Goal: Information Seeking & Learning: Find specific page/section

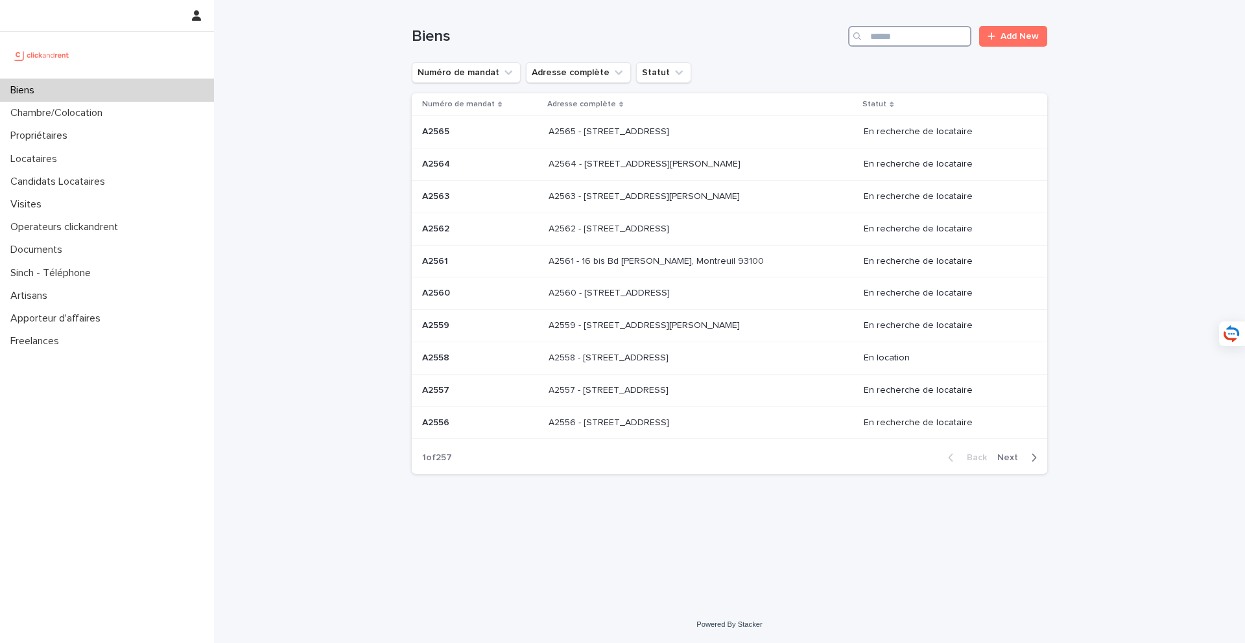
click at [893, 44] on input "Search" at bounding box center [909, 36] width 123 height 21
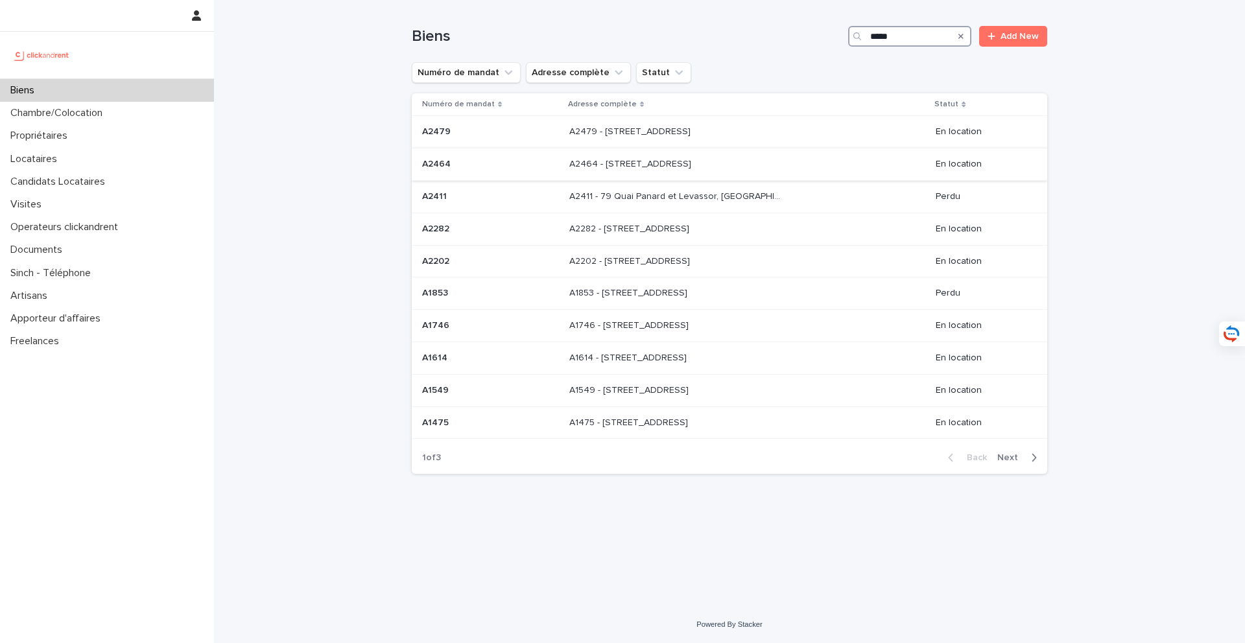
type input "*****"
click at [732, 160] on p at bounding box center [677, 164] width 216 height 11
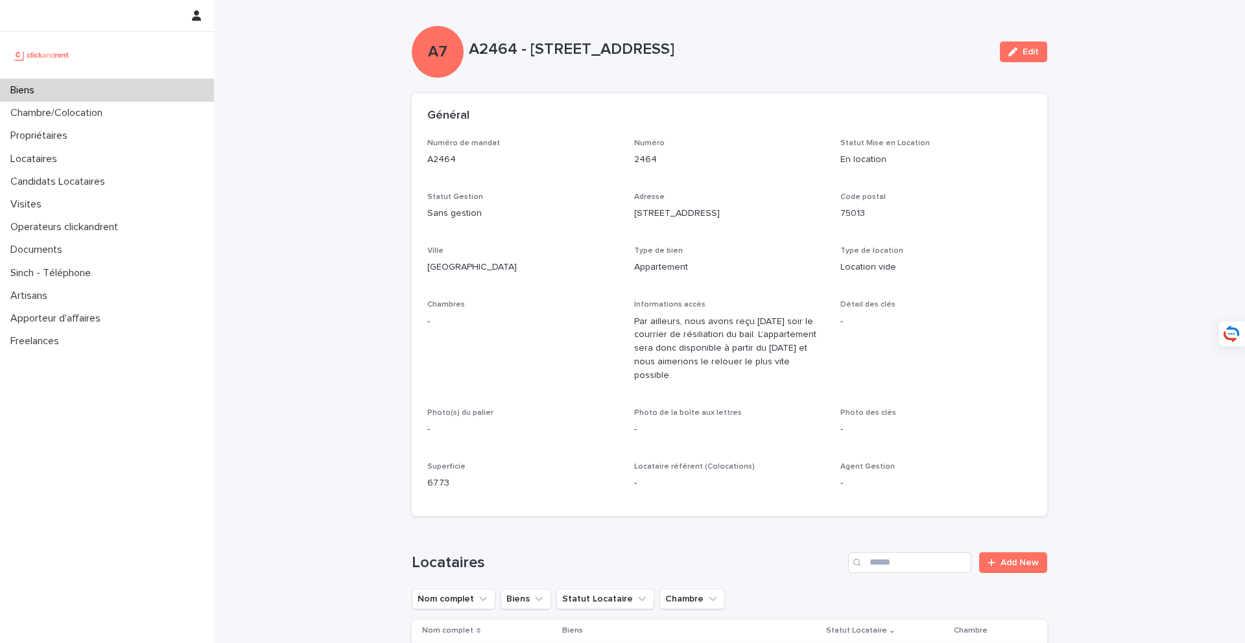
click at [525, 76] on div "A7 A2464 - 30 rue Barrault, Paris 75013 Edit" at bounding box center [730, 52] width 636 height 52
click at [516, 76] on div "A7 A2464 - 30 rue Barrault, Paris 75013 Edit" at bounding box center [730, 52] width 636 height 52
click at [147, 91] on div "Biens" at bounding box center [107, 90] width 214 height 23
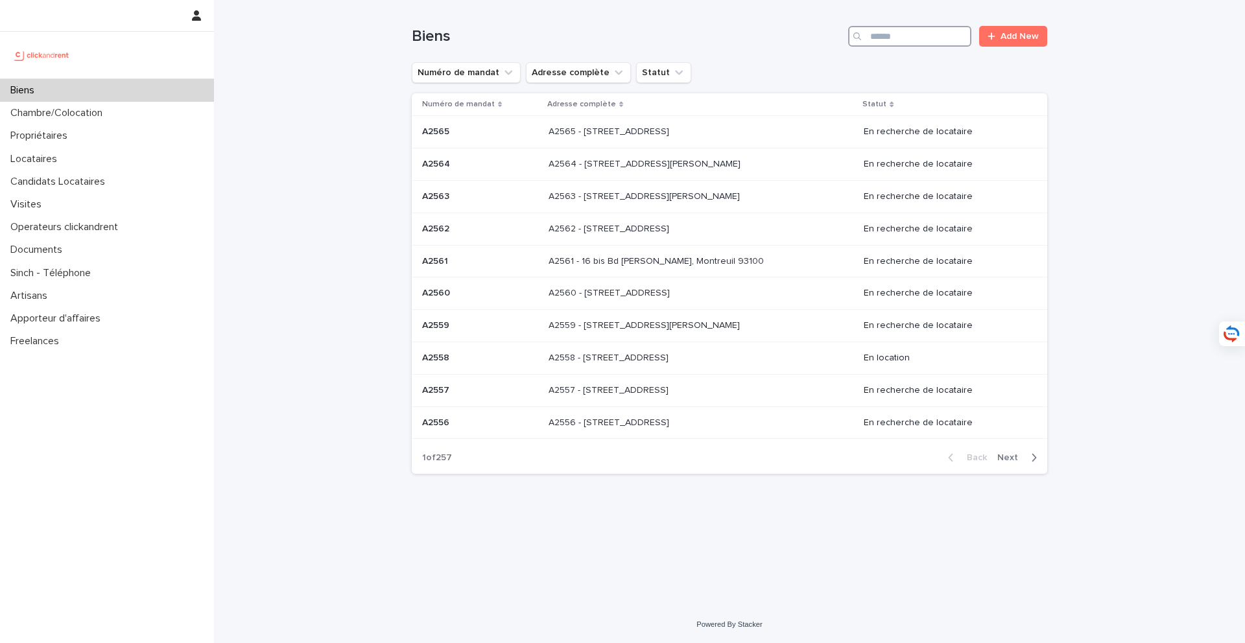
click at [874, 40] on input "Search" at bounding box center [909, 36] width 123 height 21
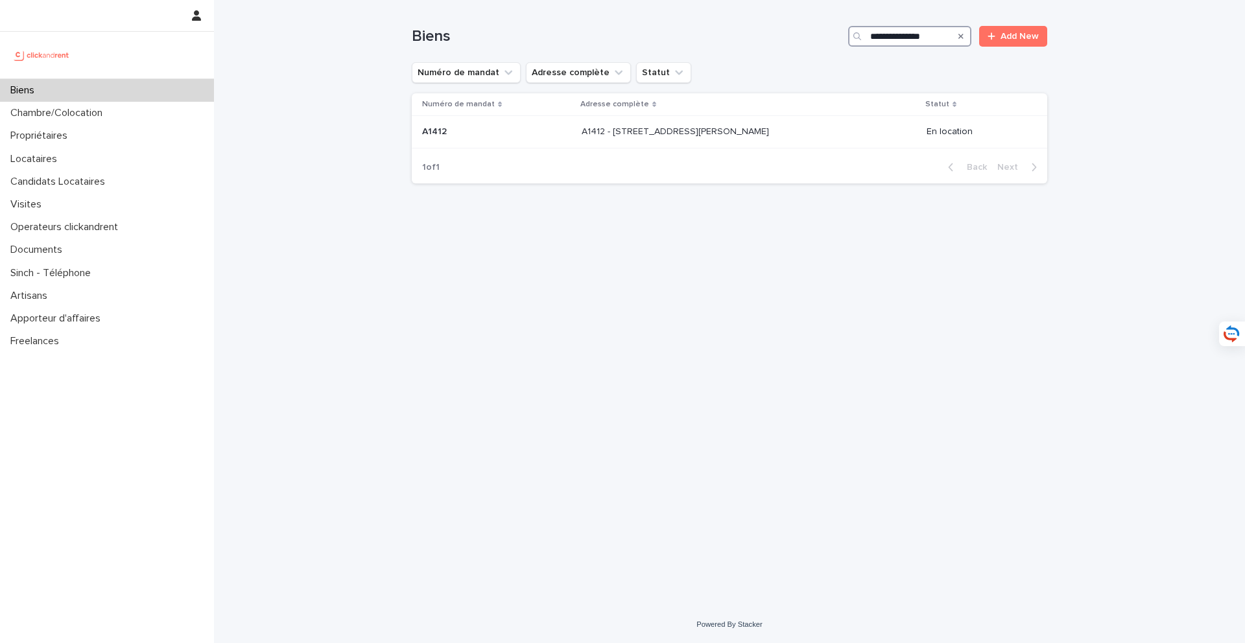
type input "**********"
click at [192, 91] on div "Biens" at bounding box center [107, 90] width 214 height 23
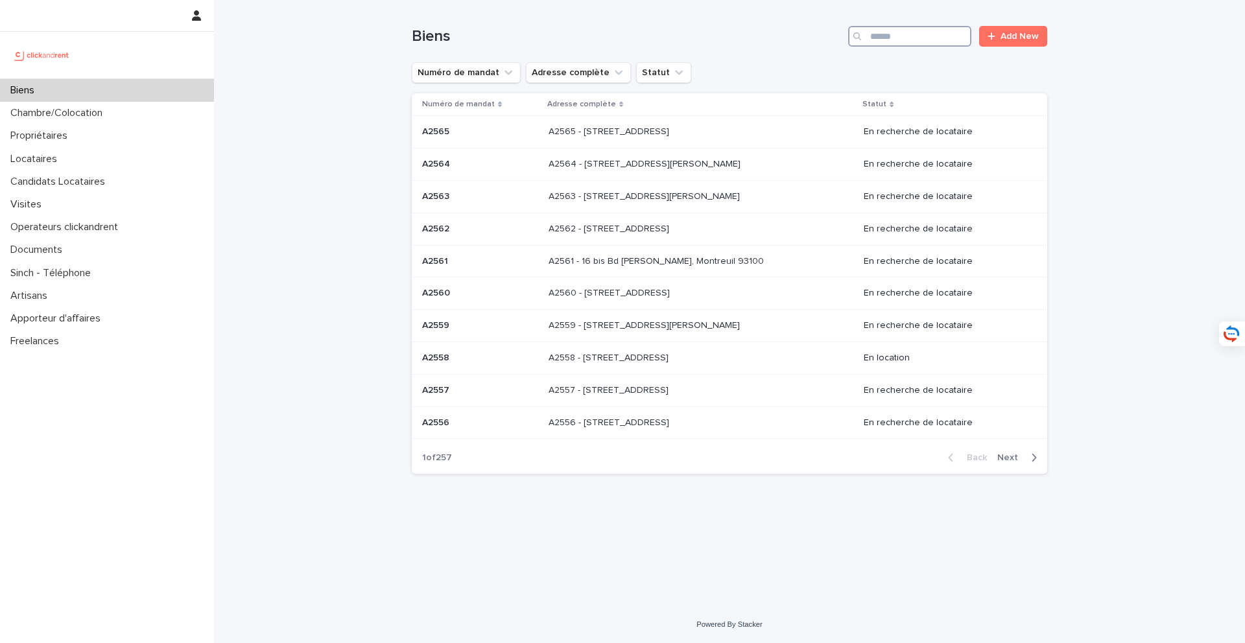
click at [881, 43] on input "Search" at bounding box center [909, 36] width 123 height 21
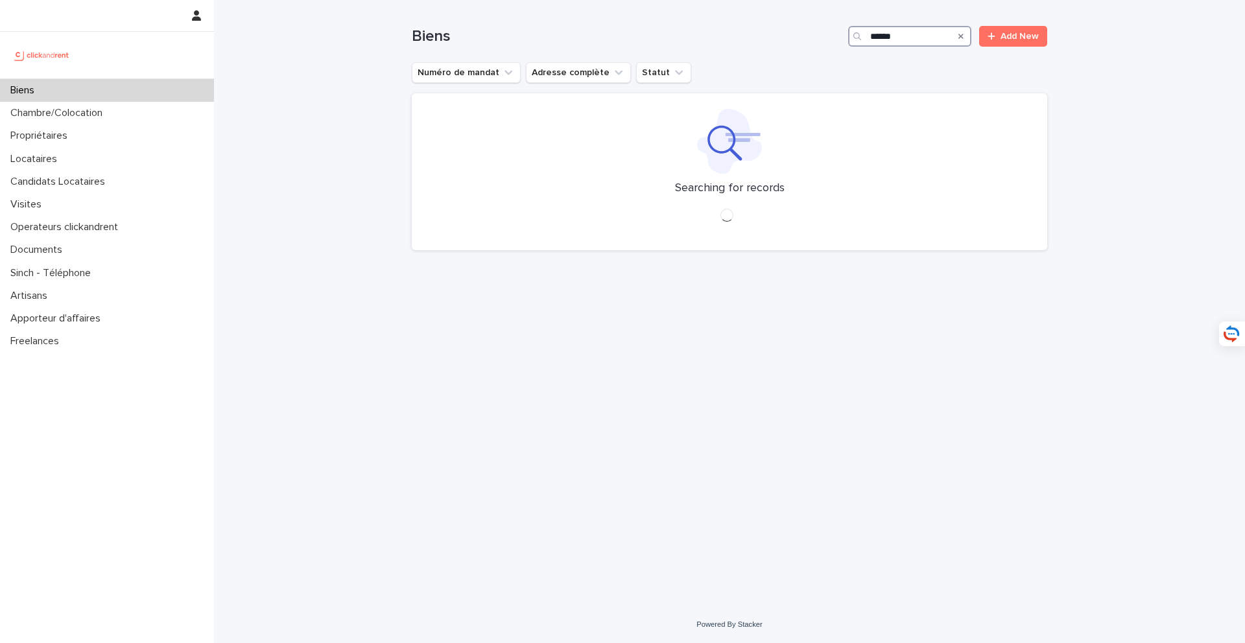
type input "*****"
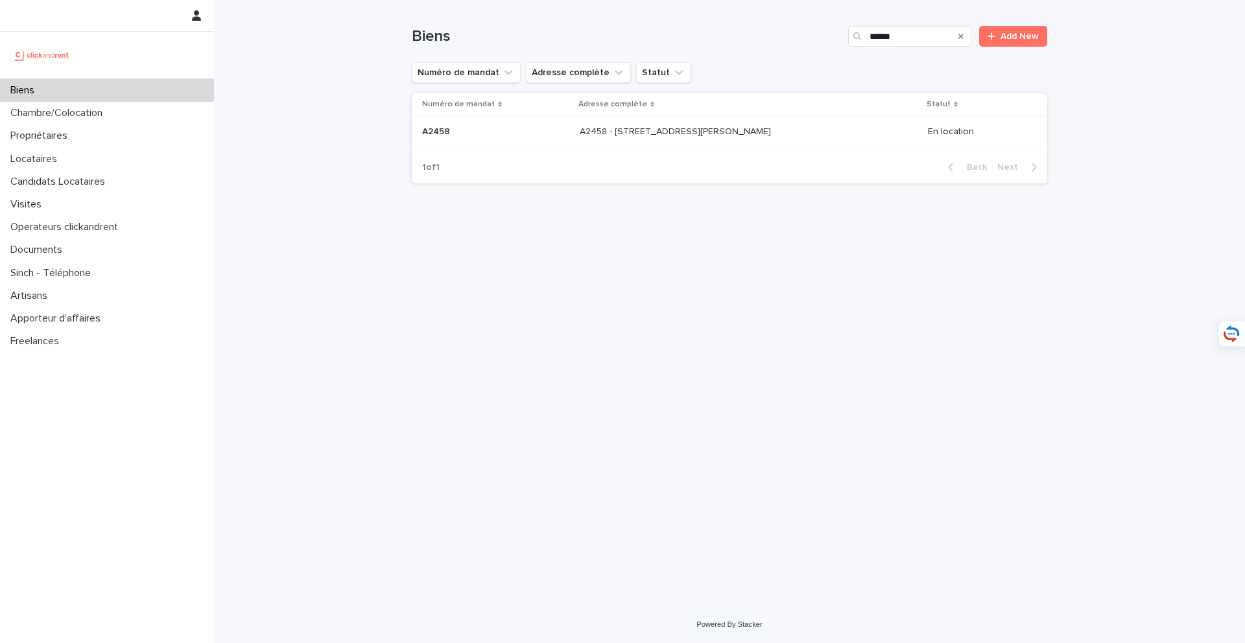
click at [627, 141] on div "A2458 - 133 avenue Henri Barbusse, Le Blanc-Mesnil 93150 A2458 - 133 avenue Hen…" at bounding box center [749, 131] width 338 height 21
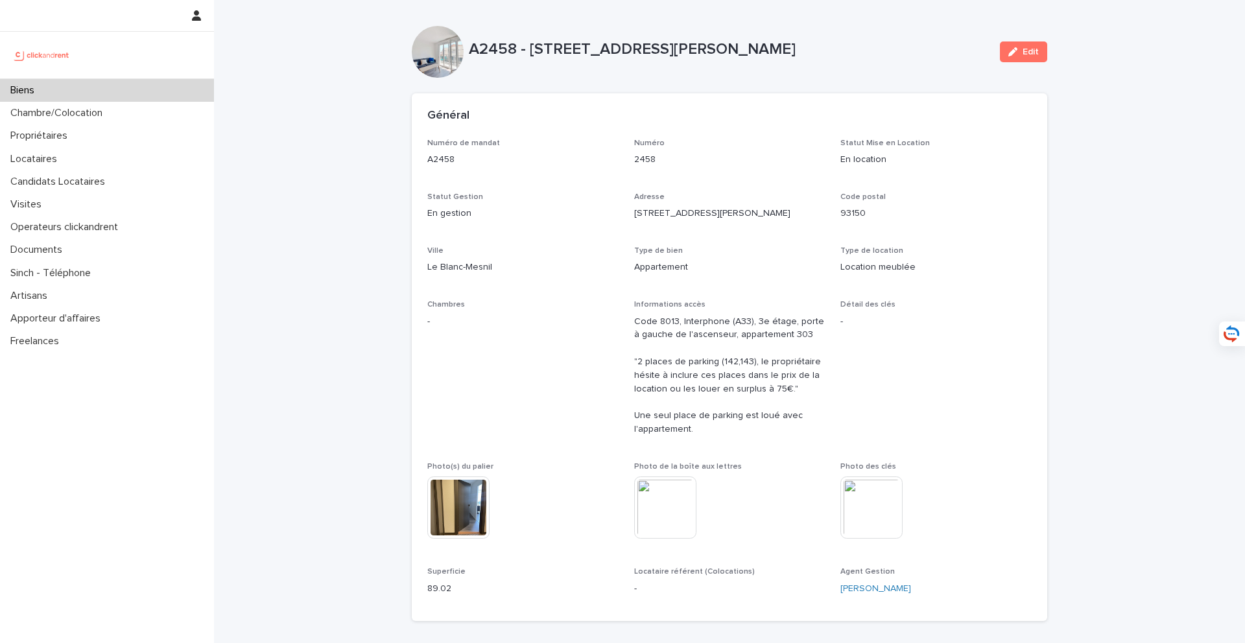
scroll to position [419, 0]
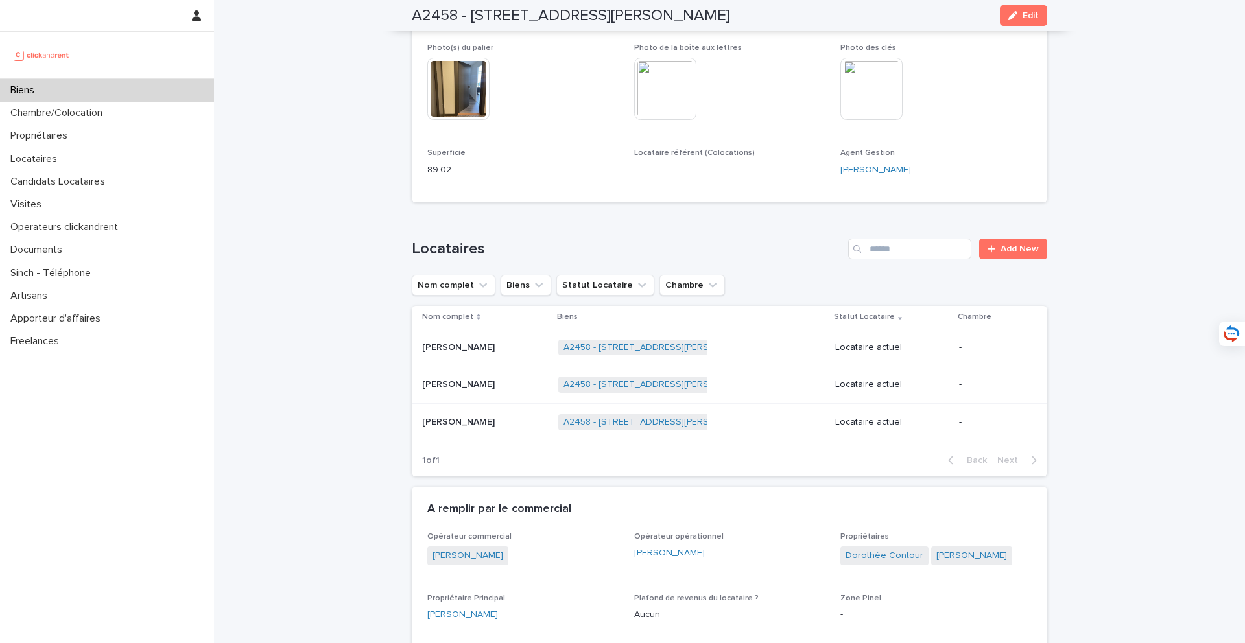
click at [494, 355] on div "Crisian Kangila Crisian Kangila" at bounding box center [485, 347] width 126 height 21
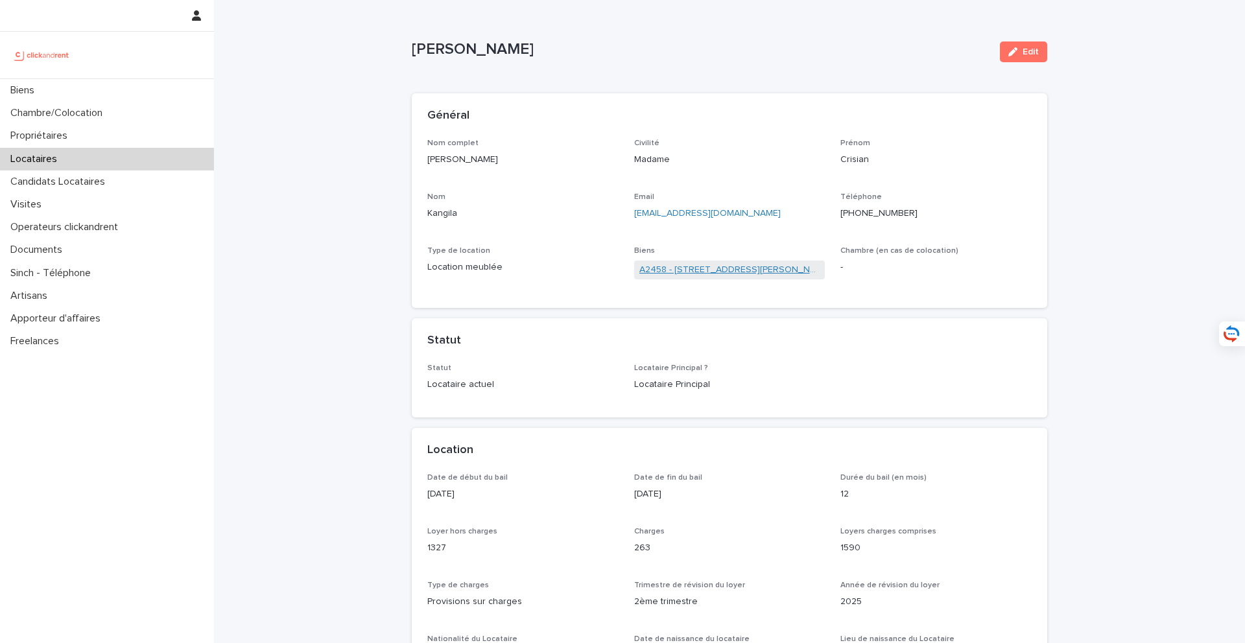
click at [732, 269] on link "A2458 - 133 avenue Henri Barbusse, Le Blanc-Mesnil 93150" at bounding box center [729, 270] width 181 height 14
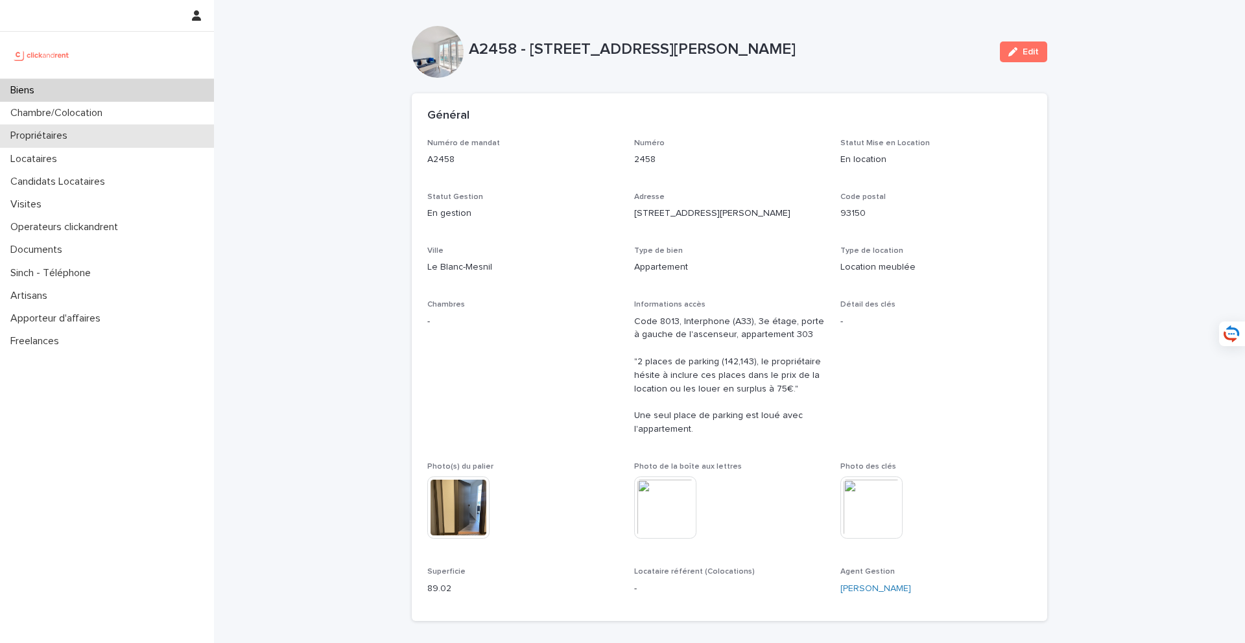
click at [115, 136] on div "Propriétaires" at bounding box center [107, 136] width 214 height 23
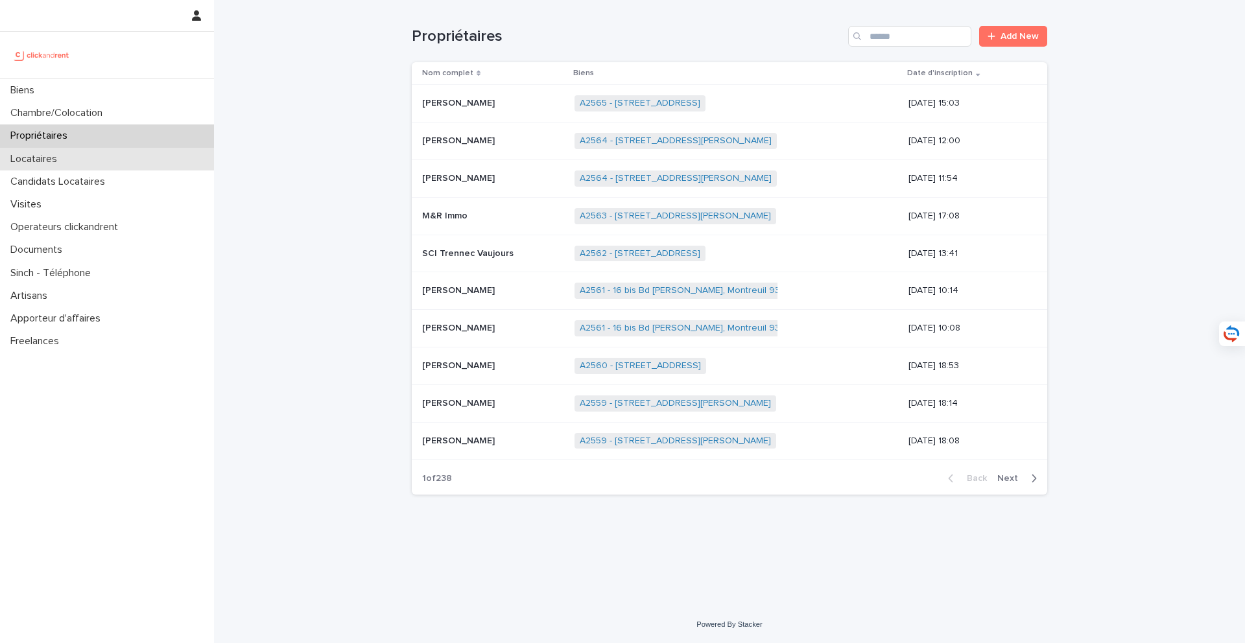
click at [119, 158] on div "Locataires" at bounding box center [107, 159] width 214 height 23
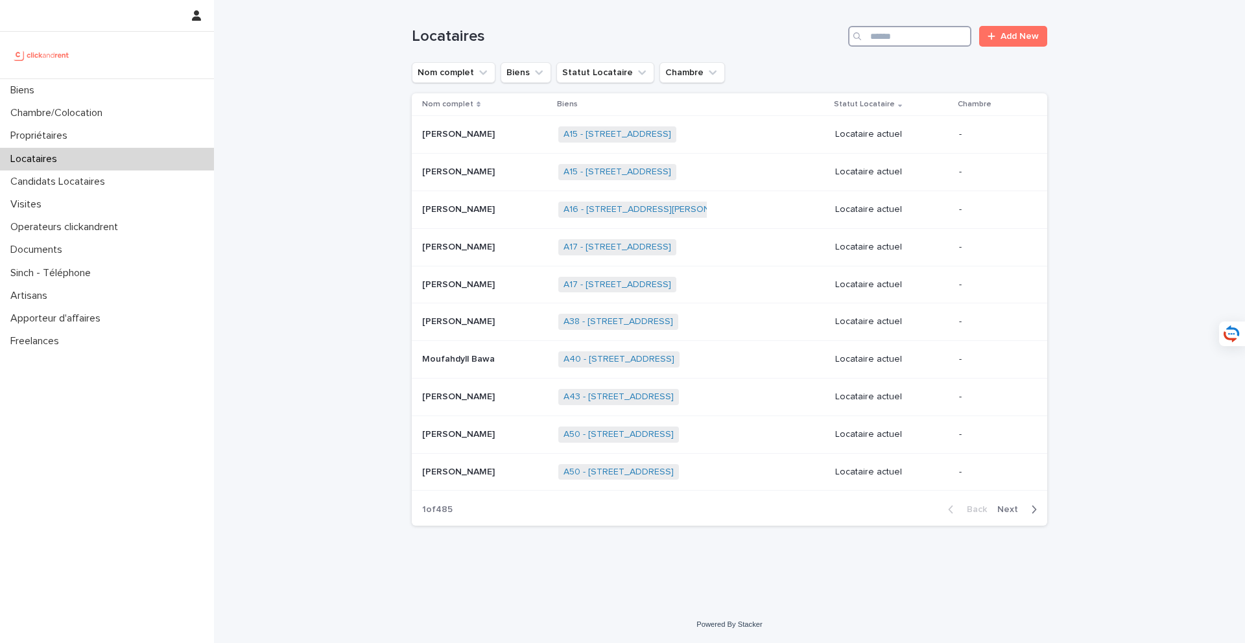
click at [916, 35] on input "Search" at bounding box center [909, 36] width 123 height 21
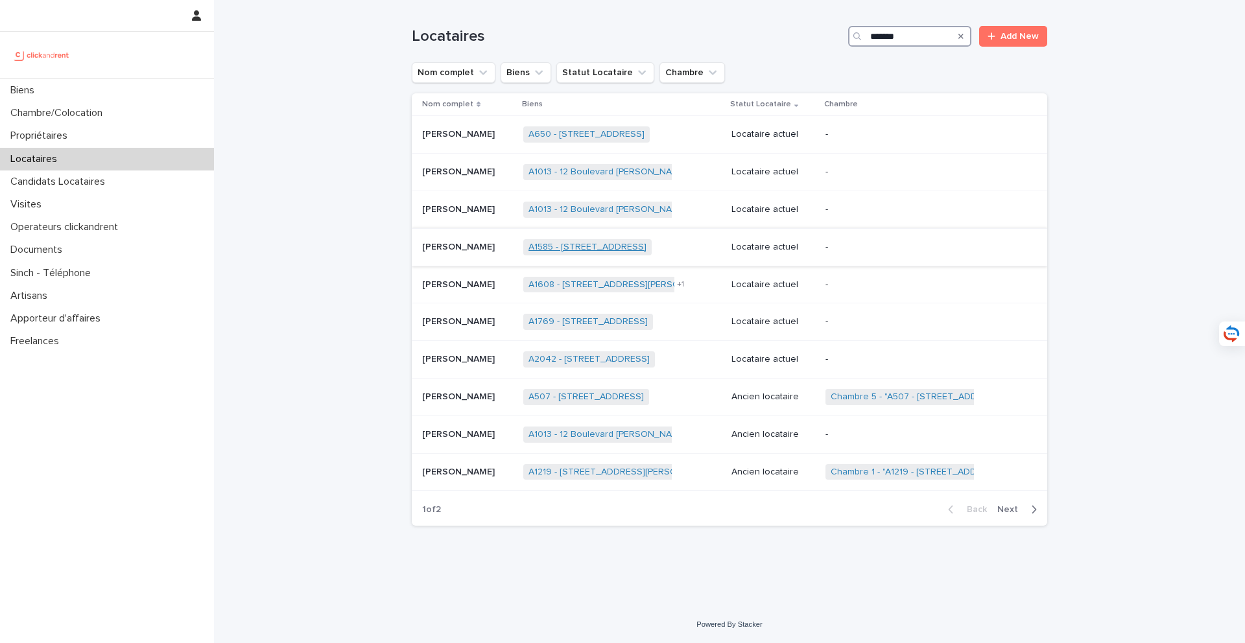
type input "*******"
click at [608, 250] on link "A1585 - 13 rue Péclet, Paris 75015" at bounding box center [588, 247] width 118 height 11
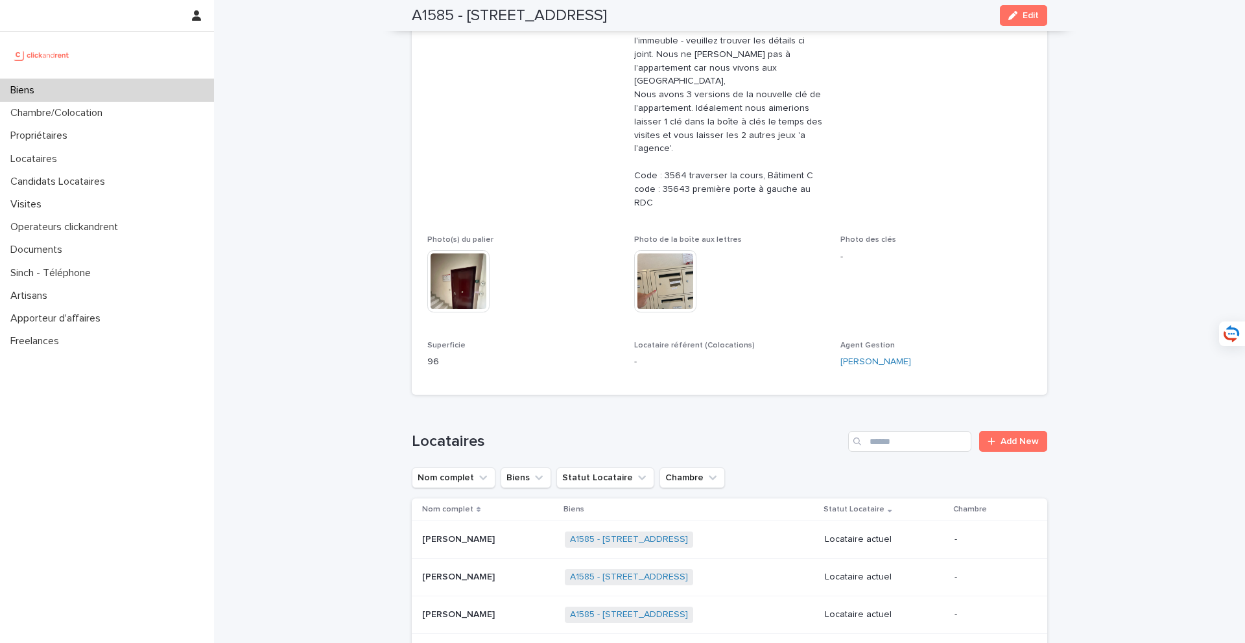
scroll to position [473, 0]
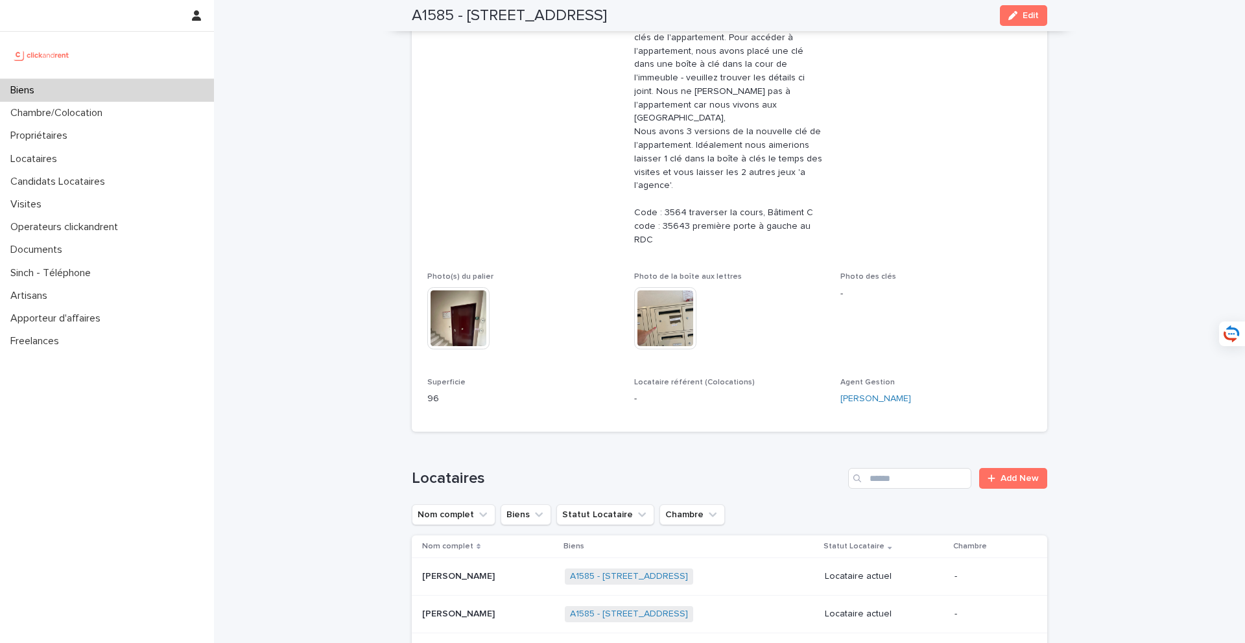
click at [470, 569] on p "Charline Richard" at bounding box center [459, 576] width 75 height 14
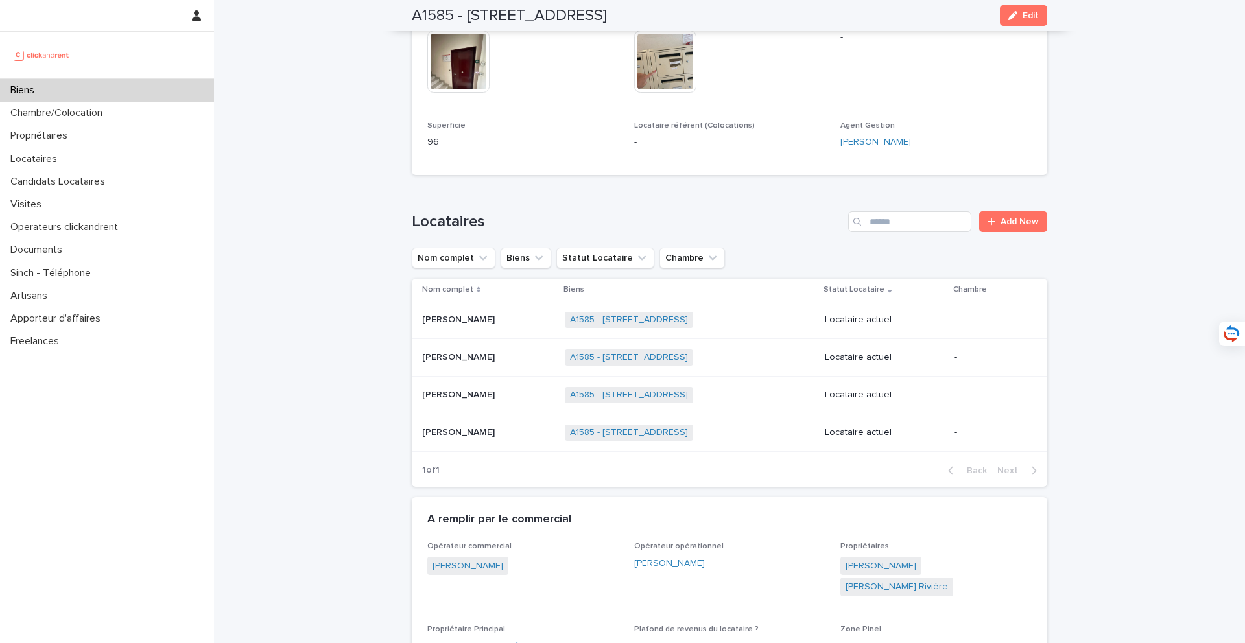
scroll to position [739, 0]
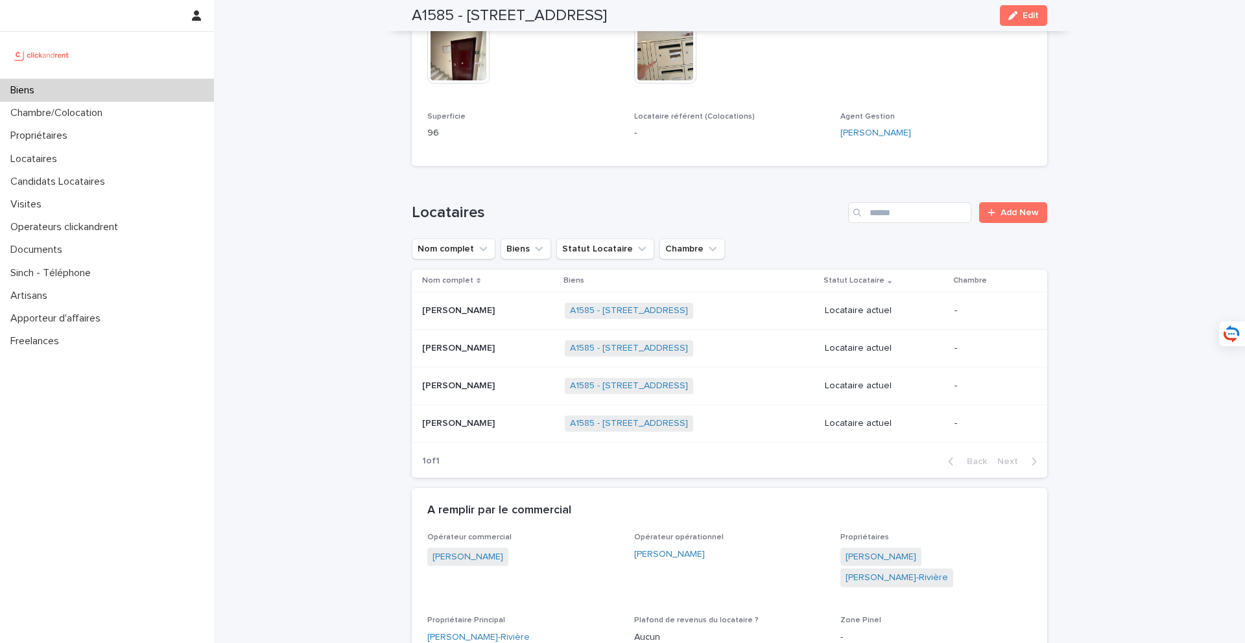
click at [131, 92] on div "Biens" at bounding box center [107, 90] width 214 height 23
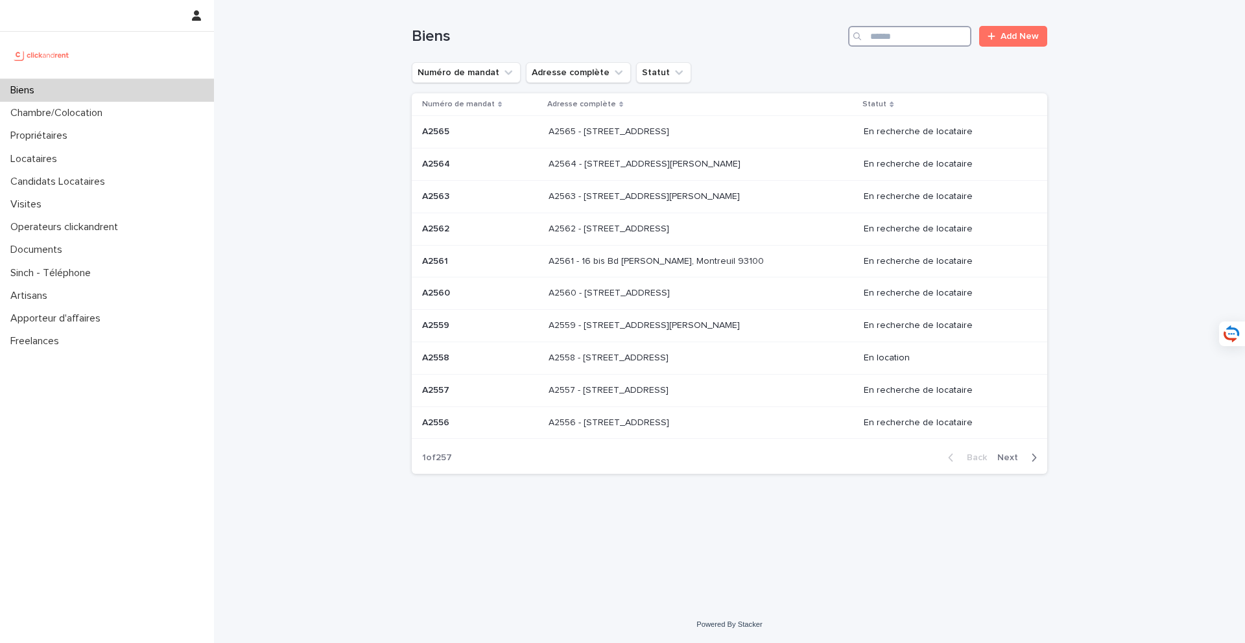
click at [912, 39] on input "Search" at bounding box center [909, 36] width 123 height 21
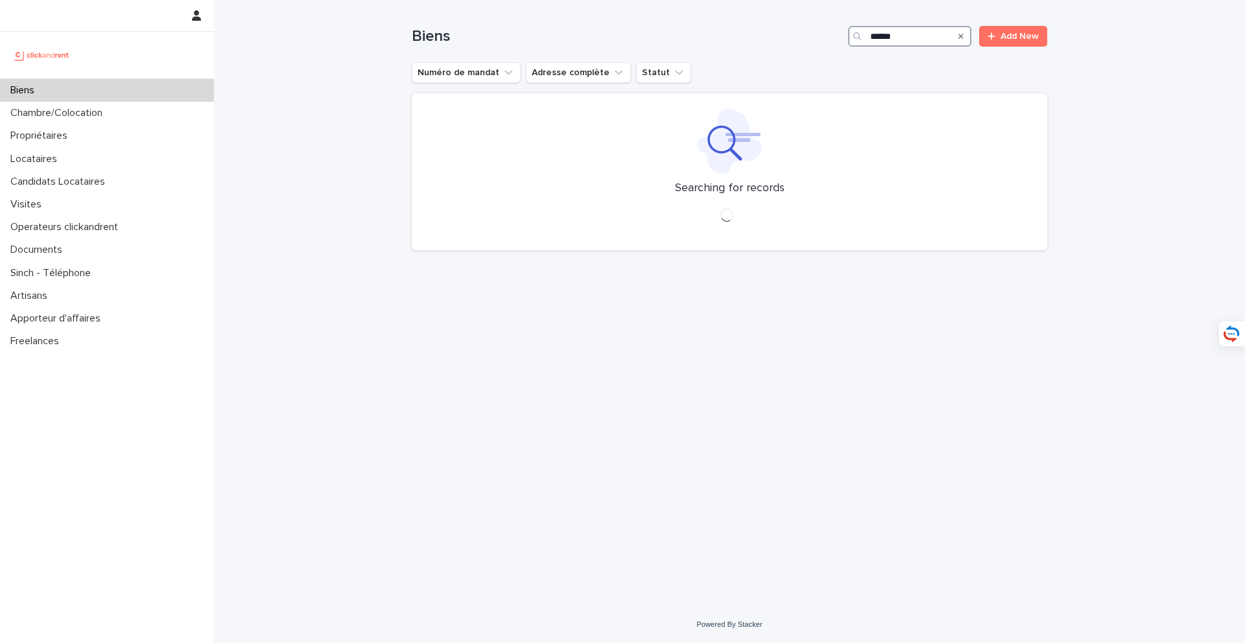
type input "*****"
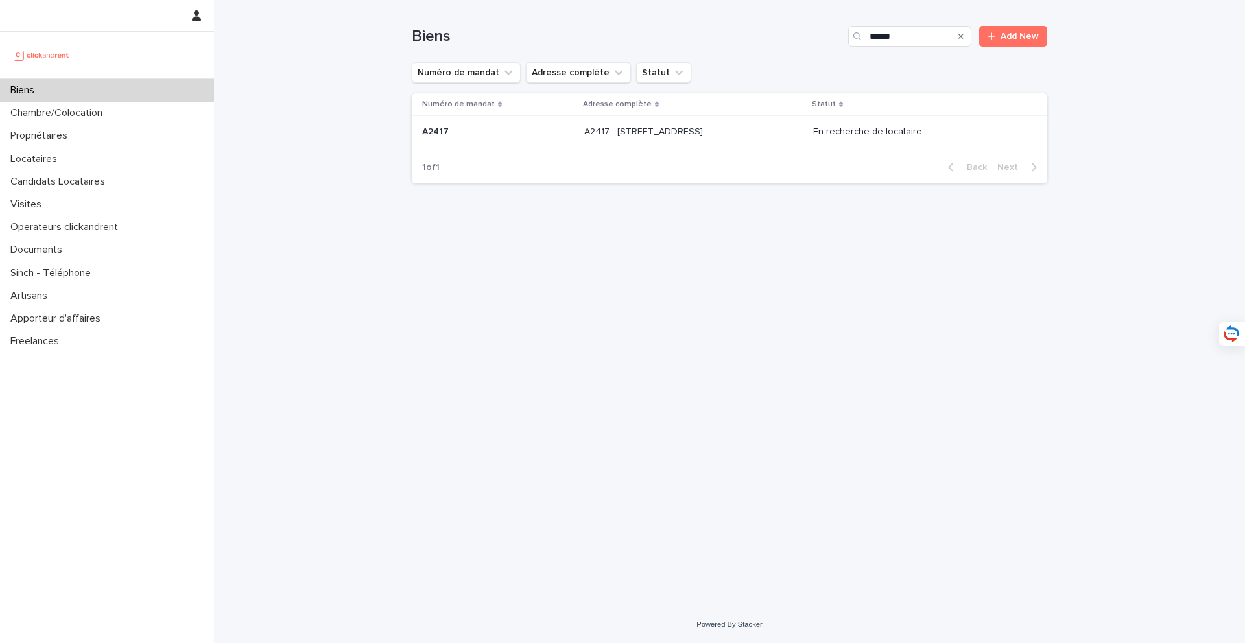
click at [745, 137] on p at bounding box center [692, 131] width 216 height 11
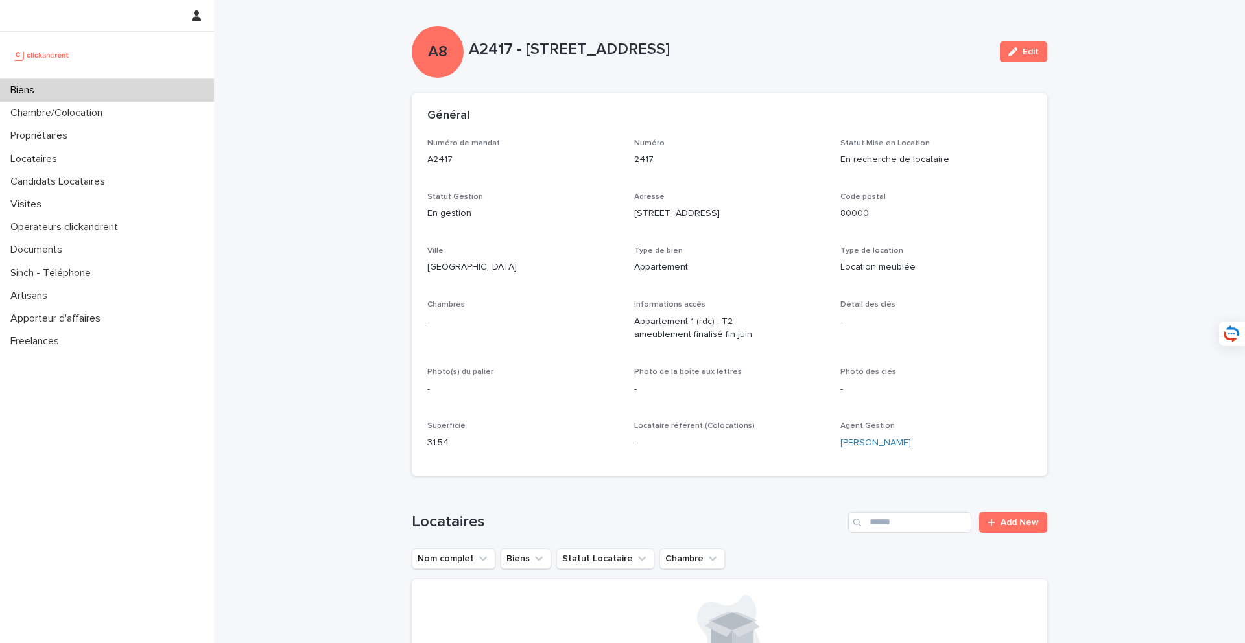
click at [180, 90] on div "Biens" at bounding box center [107, 90] width 214 height 23
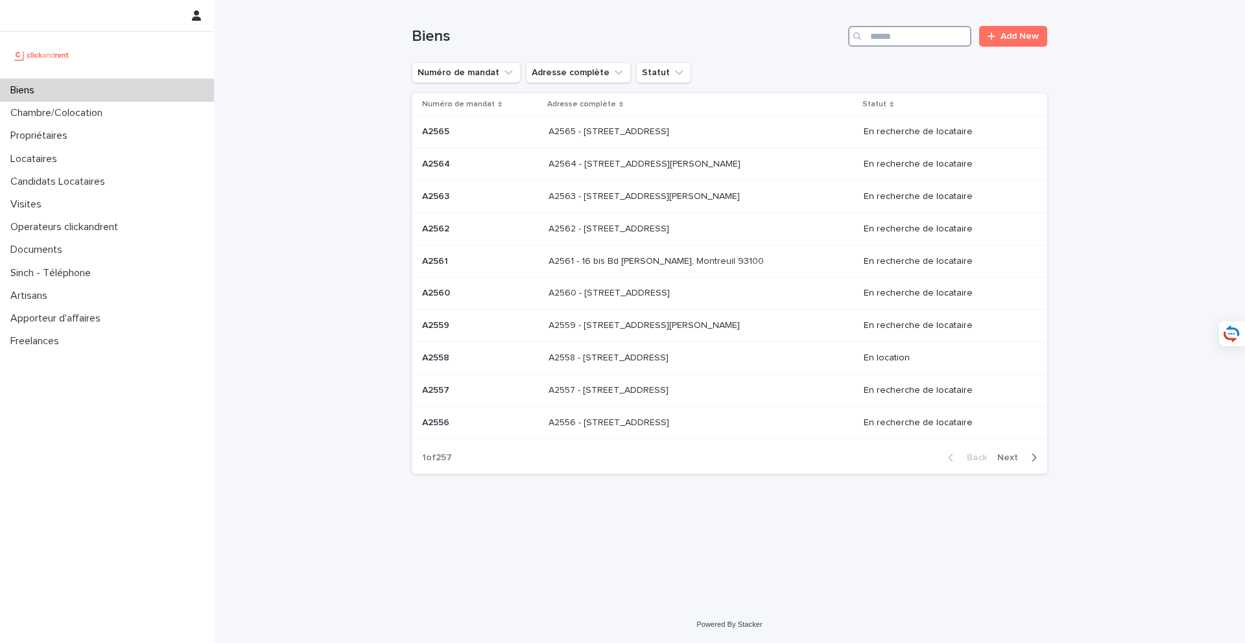
click at [895, 34] on input "Search" at bounding box center [909, 36] width 123 height 21
type input "*****"
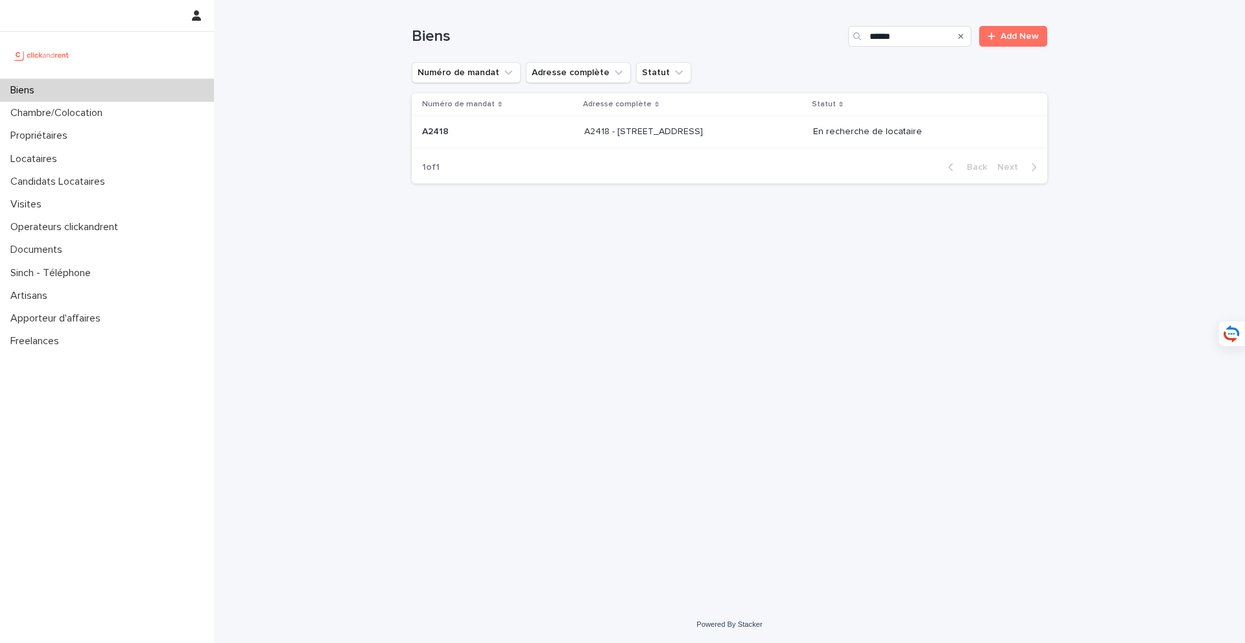
click at [739, 133] on p at bounding box center [692, 131] width 216 height 11
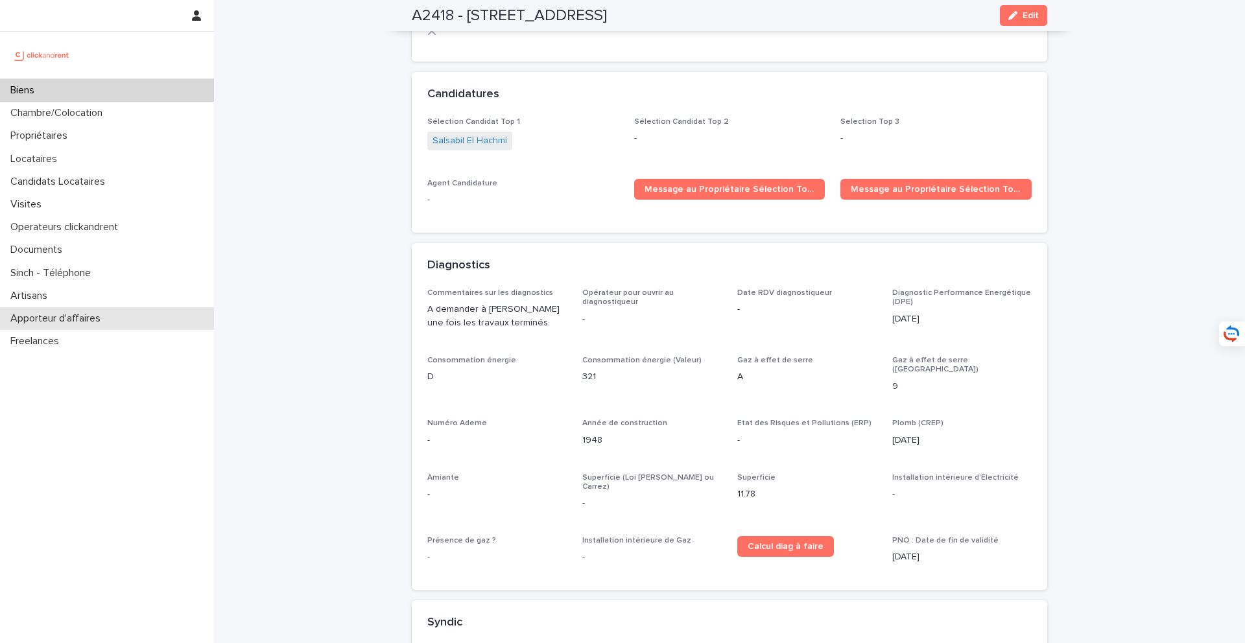
scroll to position [2984, 0]
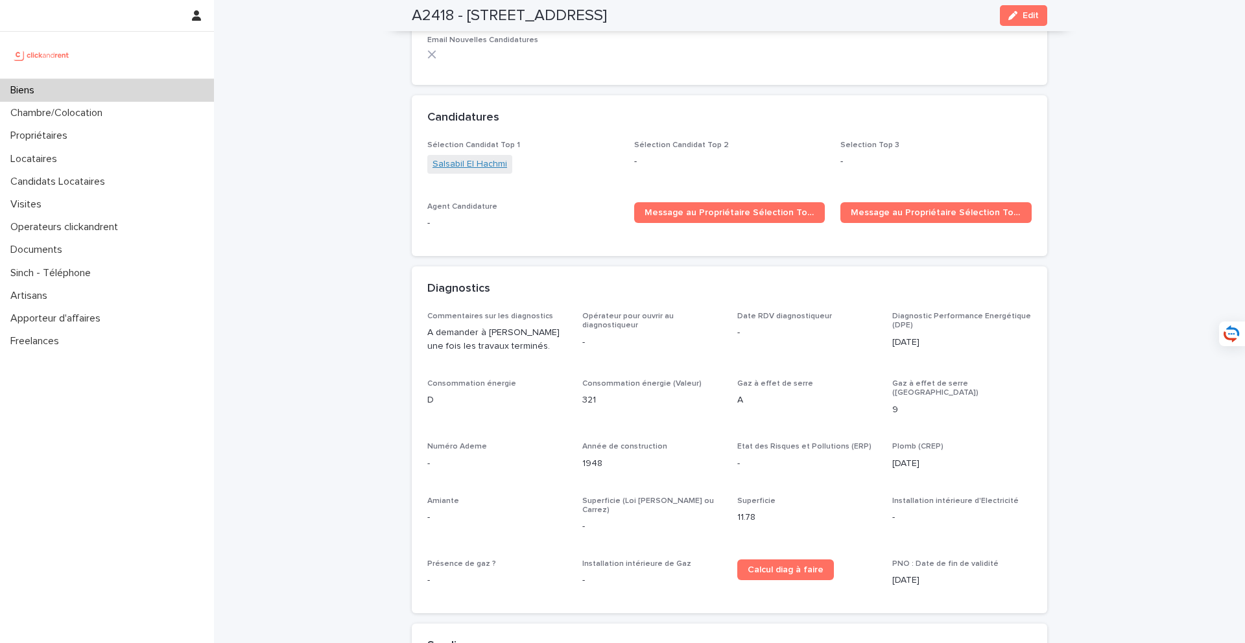
click at [470, 158] on link "Salsabil El Hachmi" at bounding box center [470, 165] width 75 height 14
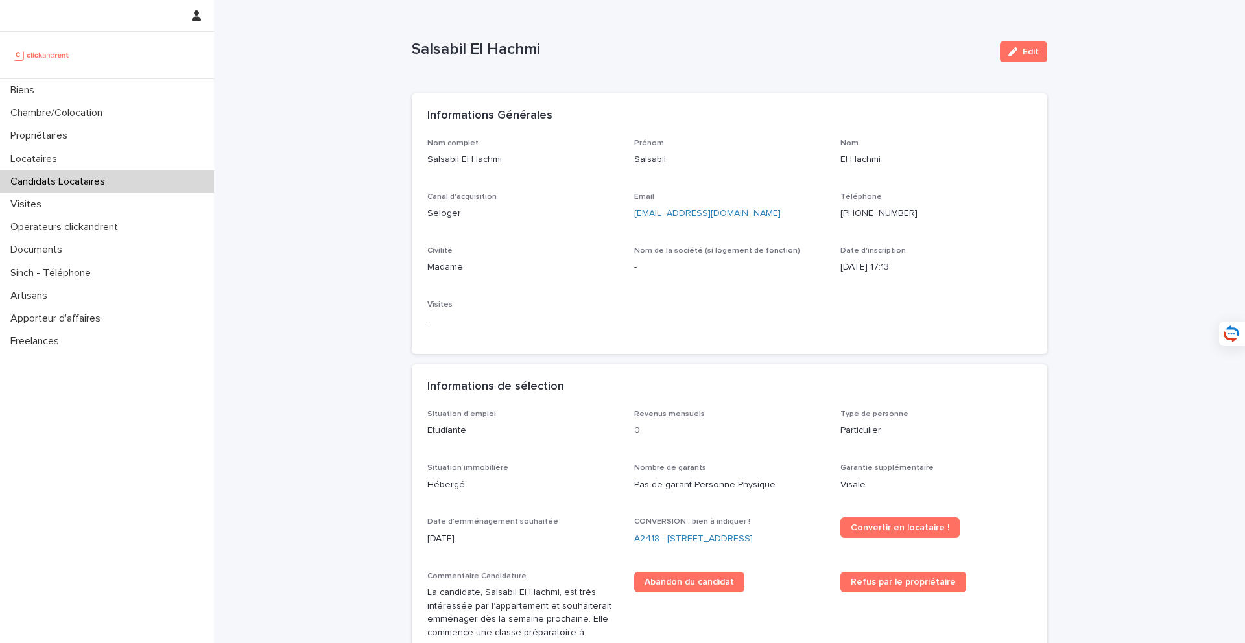
drag, startPoint x: 770, startPoint y: 217, endPoint x: 634, endPoint y: 221, distance: 136.3
click at [634, 221] on div "Email halimouchtouch@gmail.com" at bounding box center [729, 212] width 191 height 38
click at [772, 229] on div "Email halimouchtouch@gmail.com" at bounding box center [729, 212] width 191 height 38
drag, startPoint x: 772, startPoint y: 219, endPoint x: 629, endPoint y: 219, distance: 142.7
click at [629, 219] on div "Nom complet Salsabil El Hachmi Prénom Salsabil Nom El Hachmi Canal d'acquisitio…" at bounding box center [729, 239] width 604 height 200
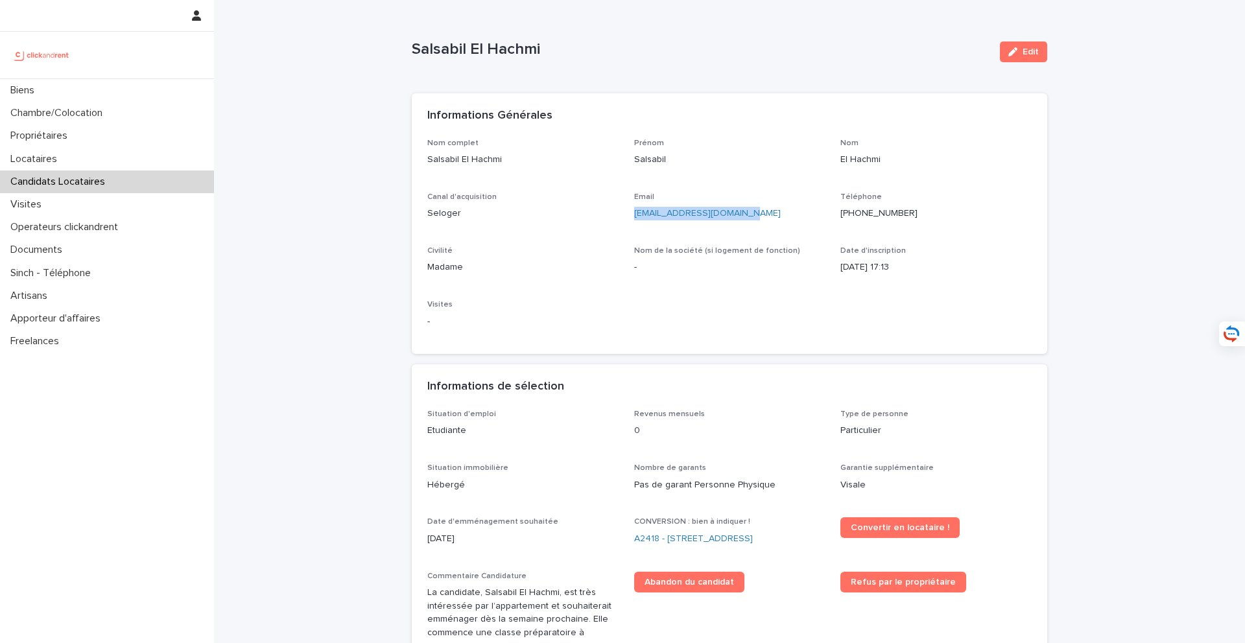
copy link "halimouchtouch@gmail.com"
click at [152, 86] on div "Biens" at bounding box center [107, 90] width 214 height 23
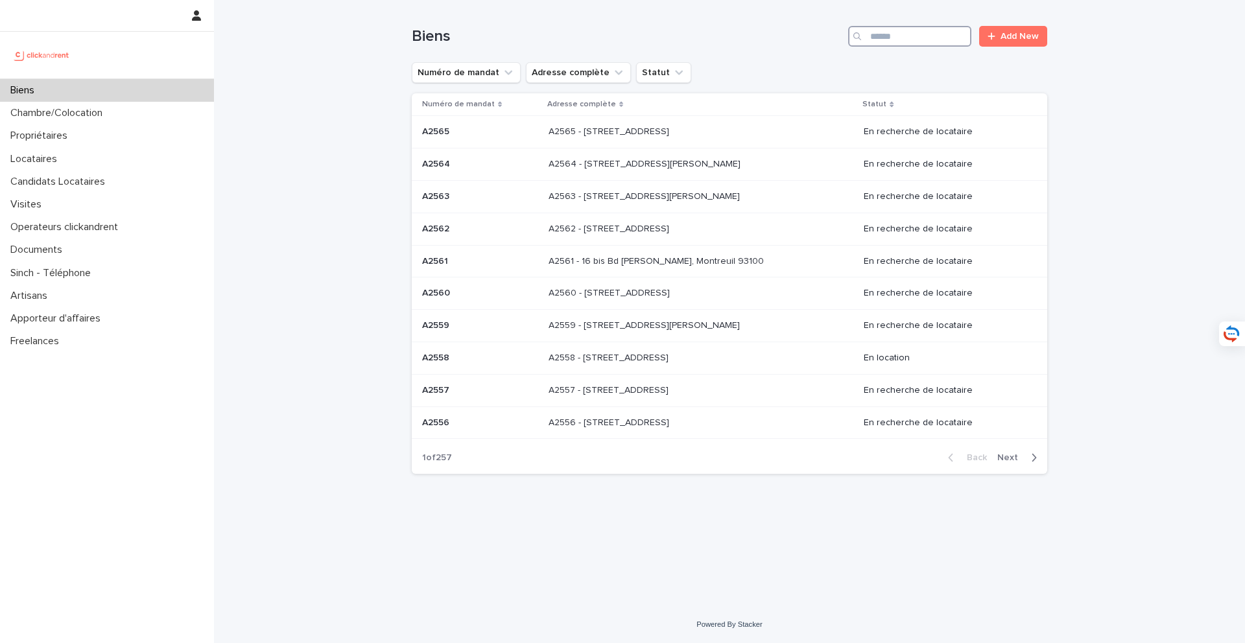
click at [918, 43] on input "Search" at bounding box center [909, 36] width 123 height 21
type input "*****"
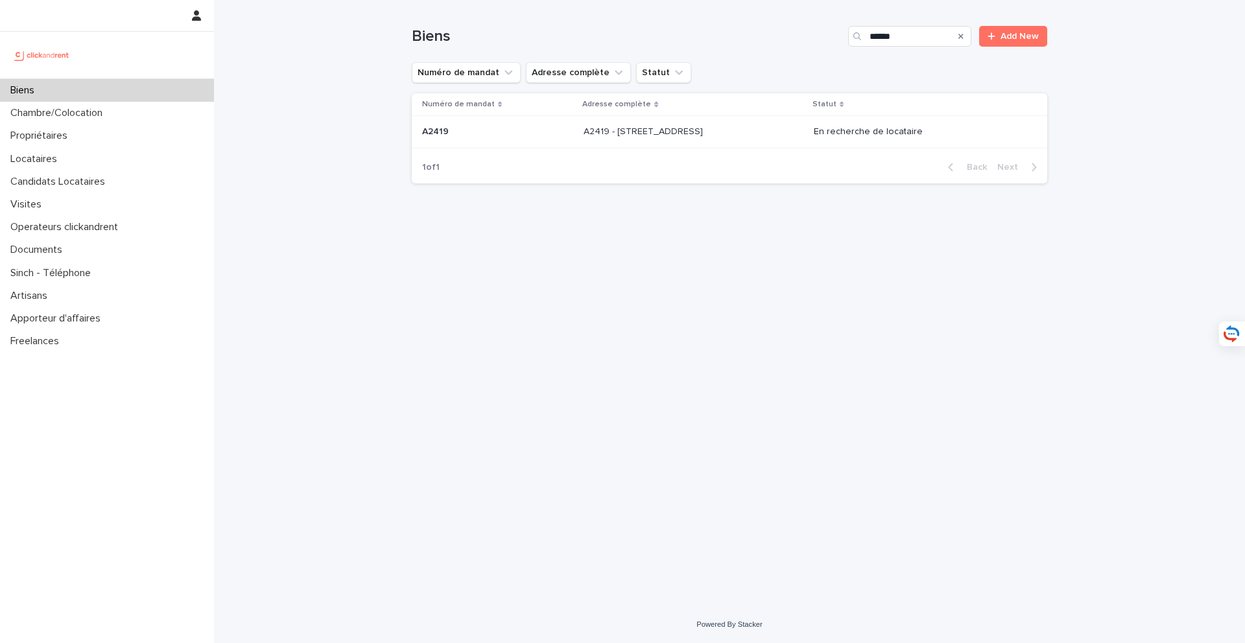
click at [718, 140] on div "A2419 - 64 boulevard Pasteur, Amiens 80000 A2419 - 64 boulevard Pasteur, Amiens…" at bounding box center [693, 131] width 219 height 21
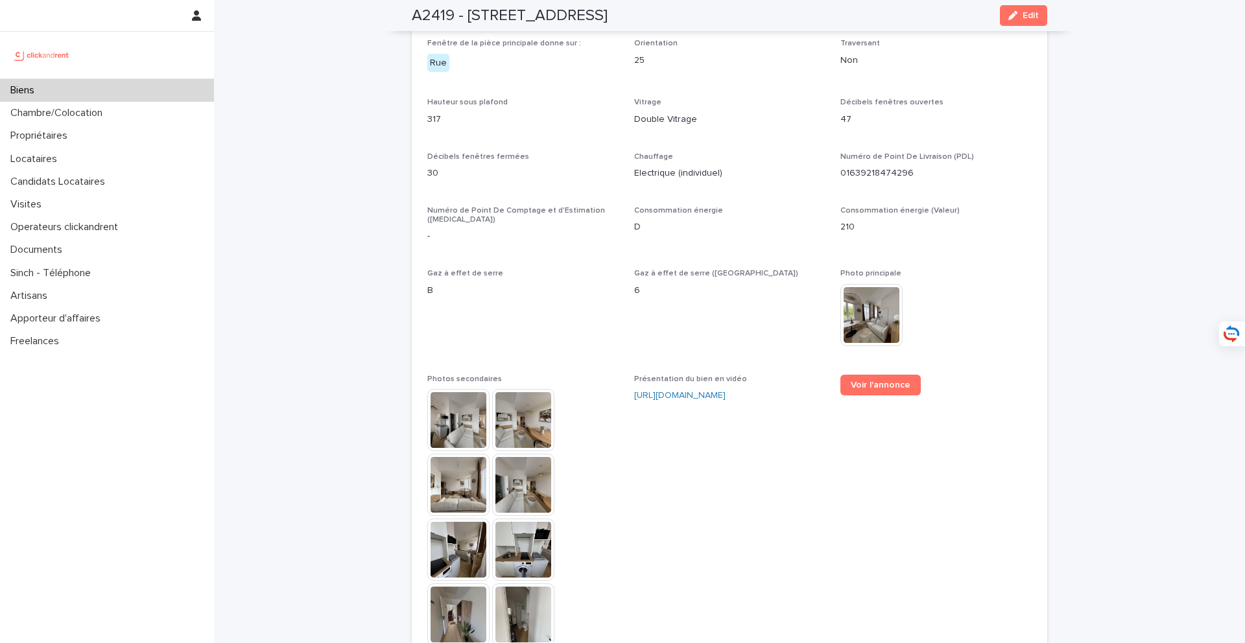
scroll to position [3087, 0]
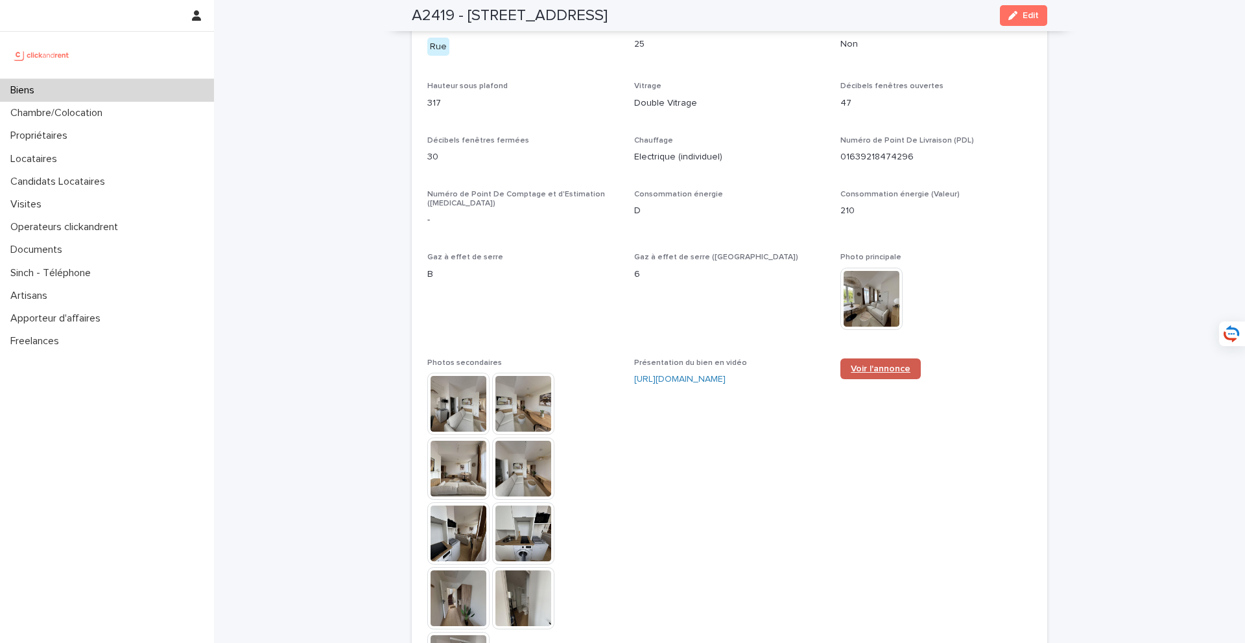
click at [883, 359] on link "Voir l'annonce" at bounding box center [881, 369] width 80 height 21
click at [168, 98] on div "Biens" at bounding box center [107, 90] width 214 height 23
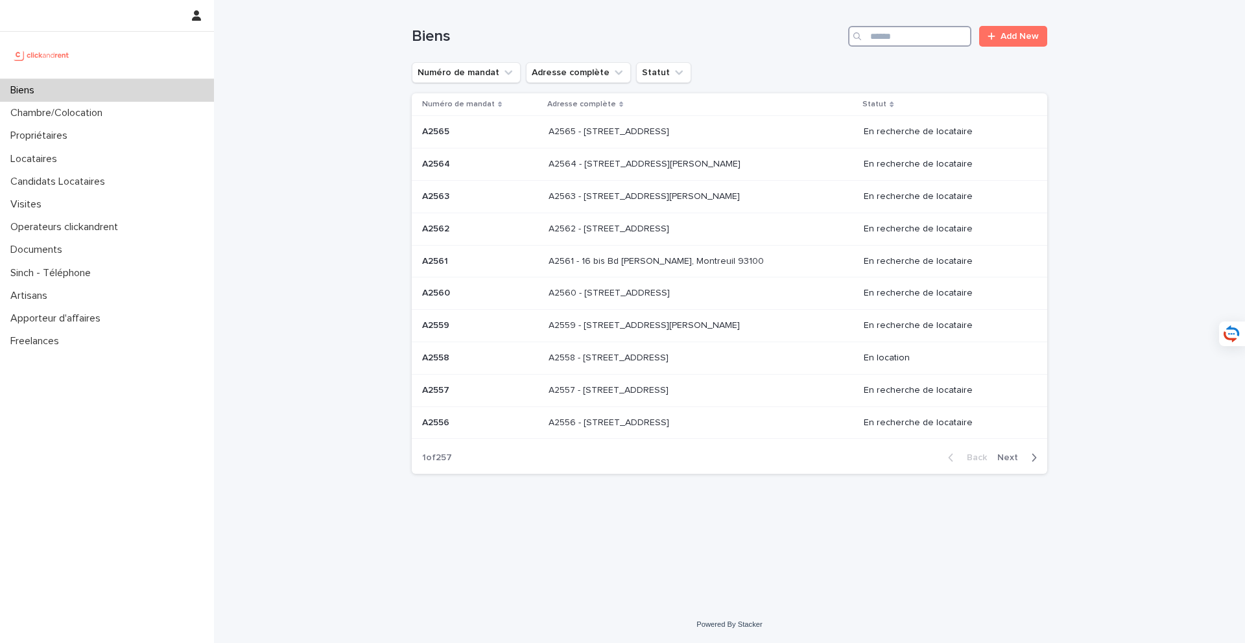
click at [892, 42] on input "Search" at bounding box center [909, 36] width 123 height 21
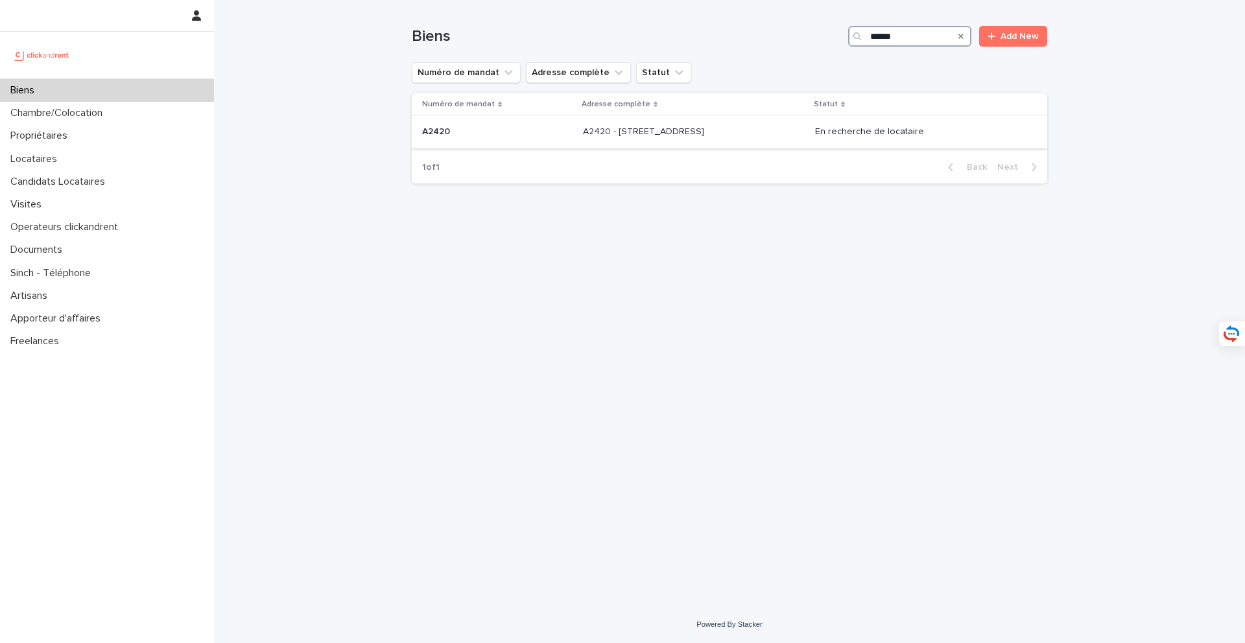
type input "*****"
click at [610, 139] on div "A2420 - 64 boulevard Pasteur, Amiens 80000 A2420 - 64 boulevard Pasteur, Amiens…" at bounding box center [694, 131] width 222 height 21
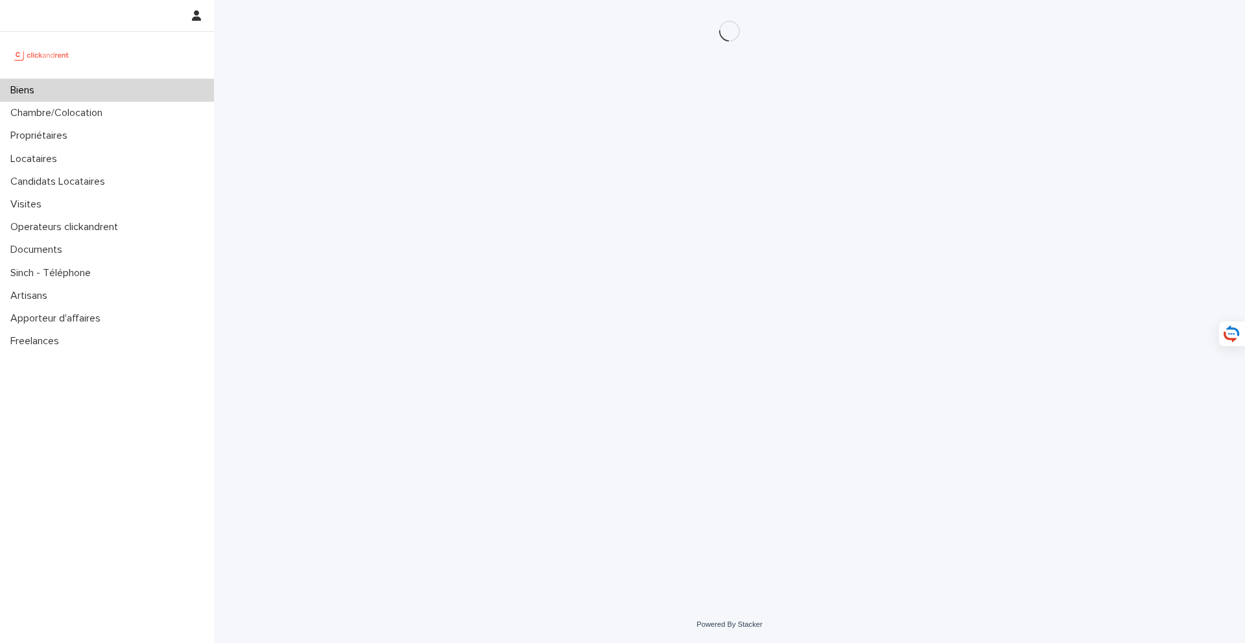
click at [630, 137] on div "Loading... Saving… Loading... Saving…" at bounding box center [729, 287] width 649 height 574
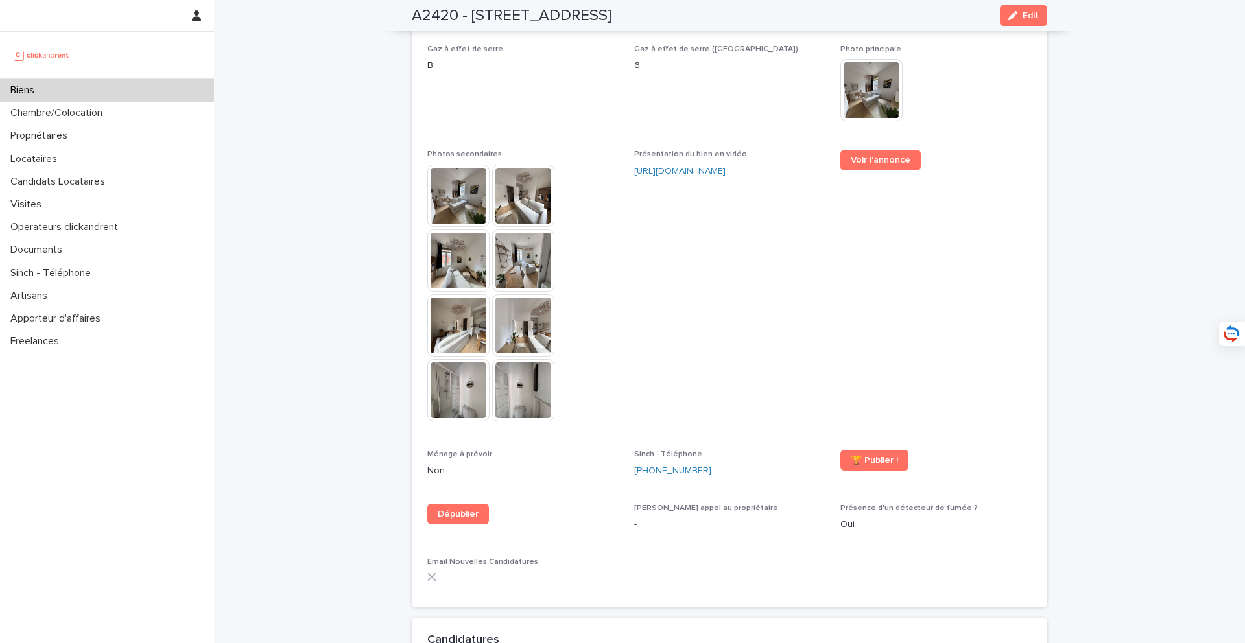
scroll to position [3598, 0]
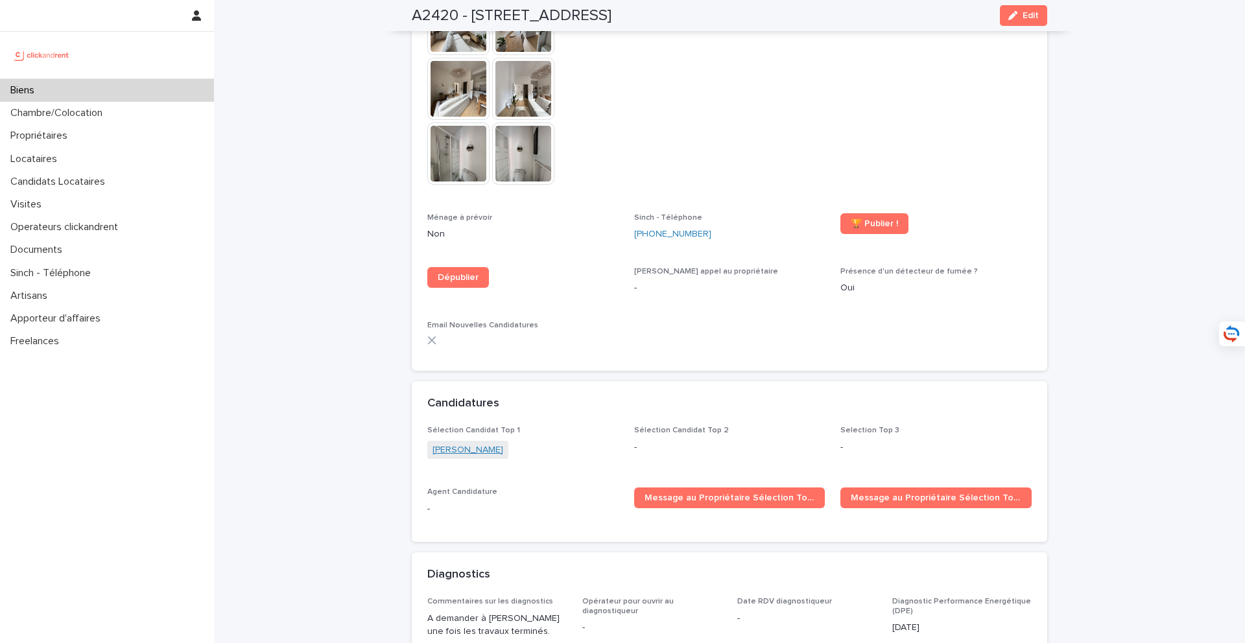
click at [468, 444] on link "Augustin Chaumont" at bounding box center [468, 451] width 71 height 14
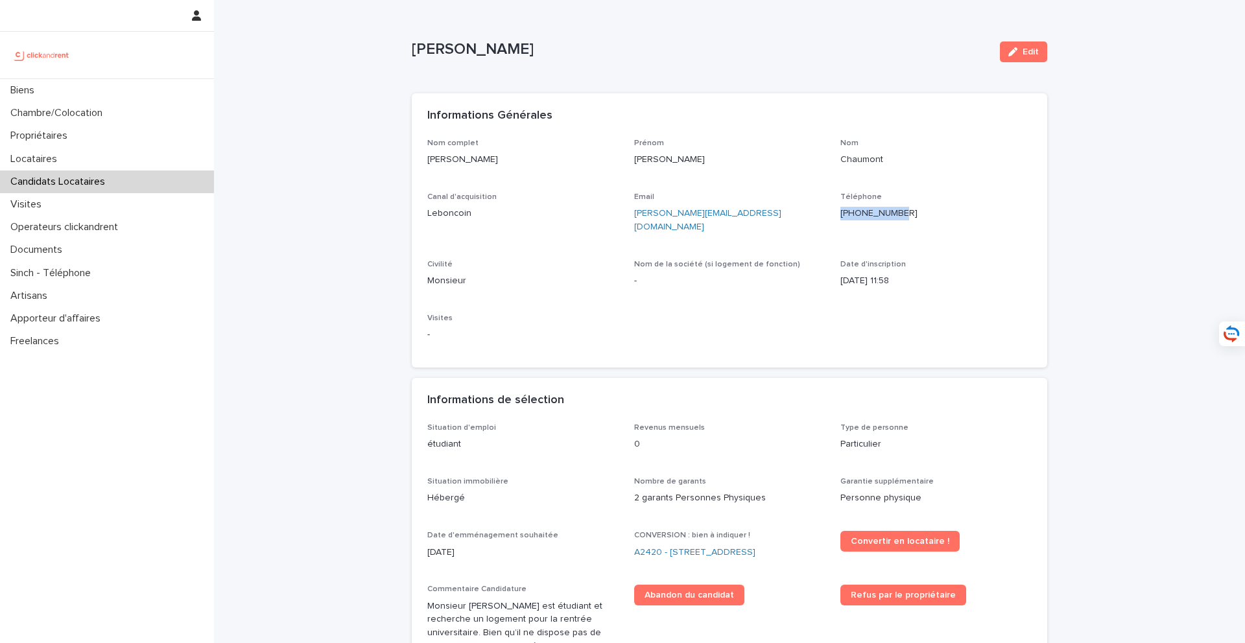
drag, startPoint x: 944, startPoint y: 211, endPoint x: 851, endPoint y: 214, distance: 93.4
click at [851, 214] on p "+33681649617" at bounding box center [936, 214] width 191 height 14
copy ringoverc2c-84e06f14122c "+33681649617"
copy p "Augustin Chaumont"
drag, startPoint x: 544, startPoint y: 158, endPoint x: 414, endPoint y: 162, distance: 130.4
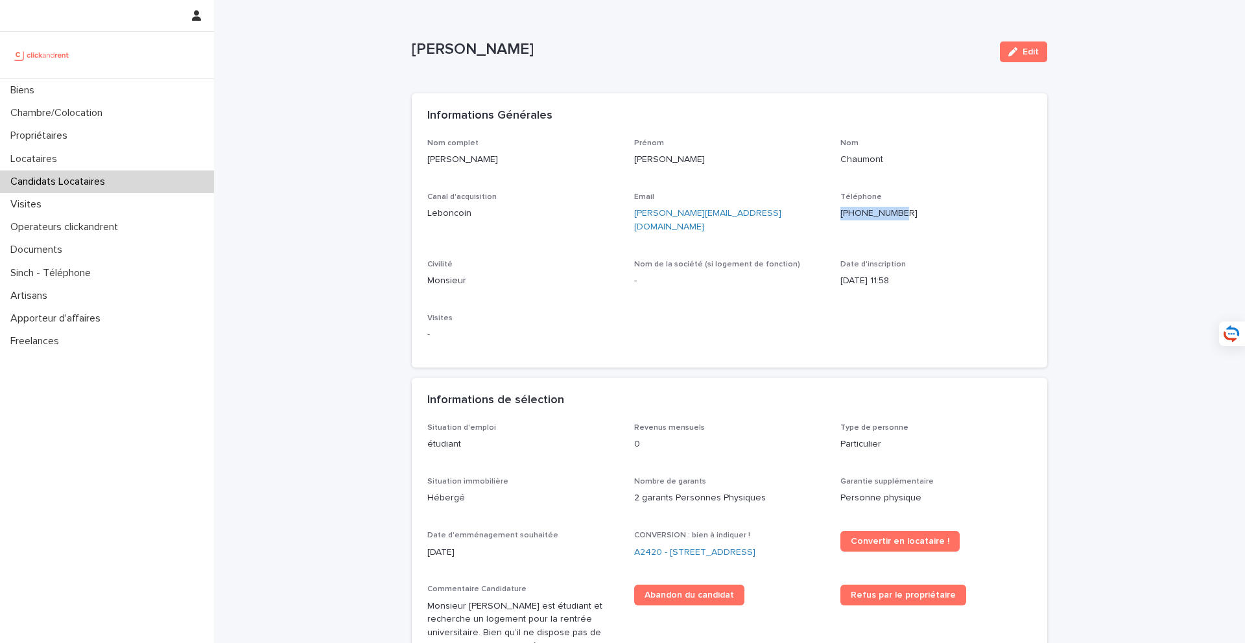
click at [414, 162] on div "Nom complet Augustin Chaumont Prénom Augustin Nom Chaumont Canal d'acquisition …" at bounding box center [730, 254] width 636 height 230
click at [756, 546] on link "A2420 - 64 boulevard Pasteur, Amiens 80000" at bounding box center [694, 553] width 121 height 14
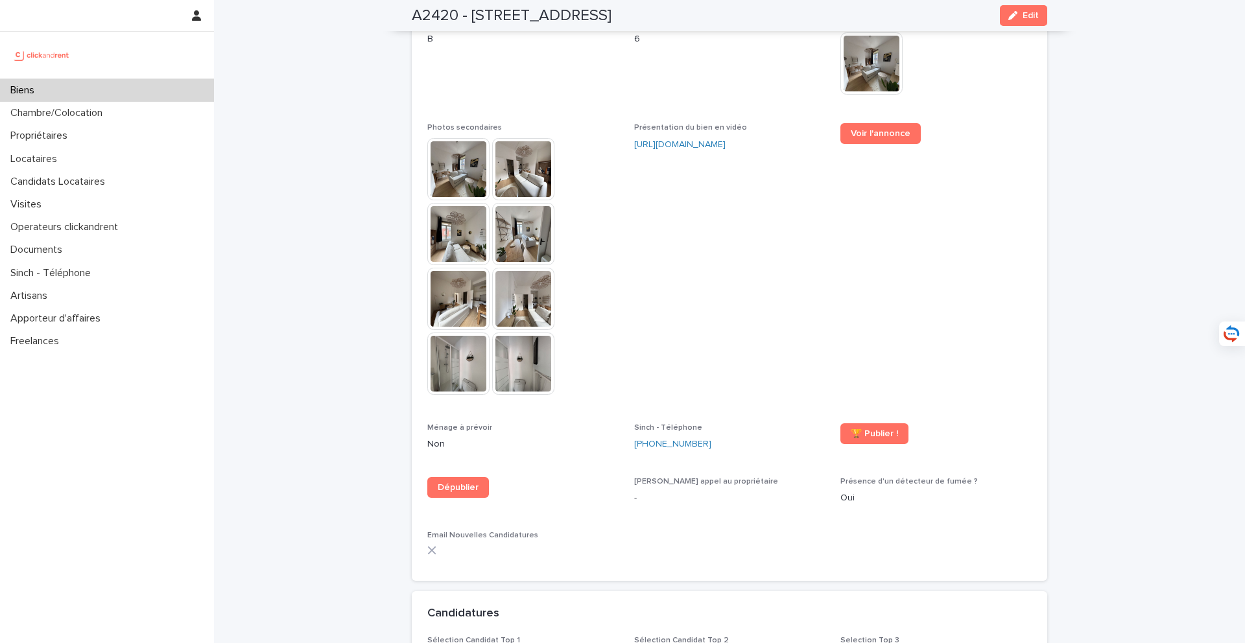
scroll to position [3486, 0]
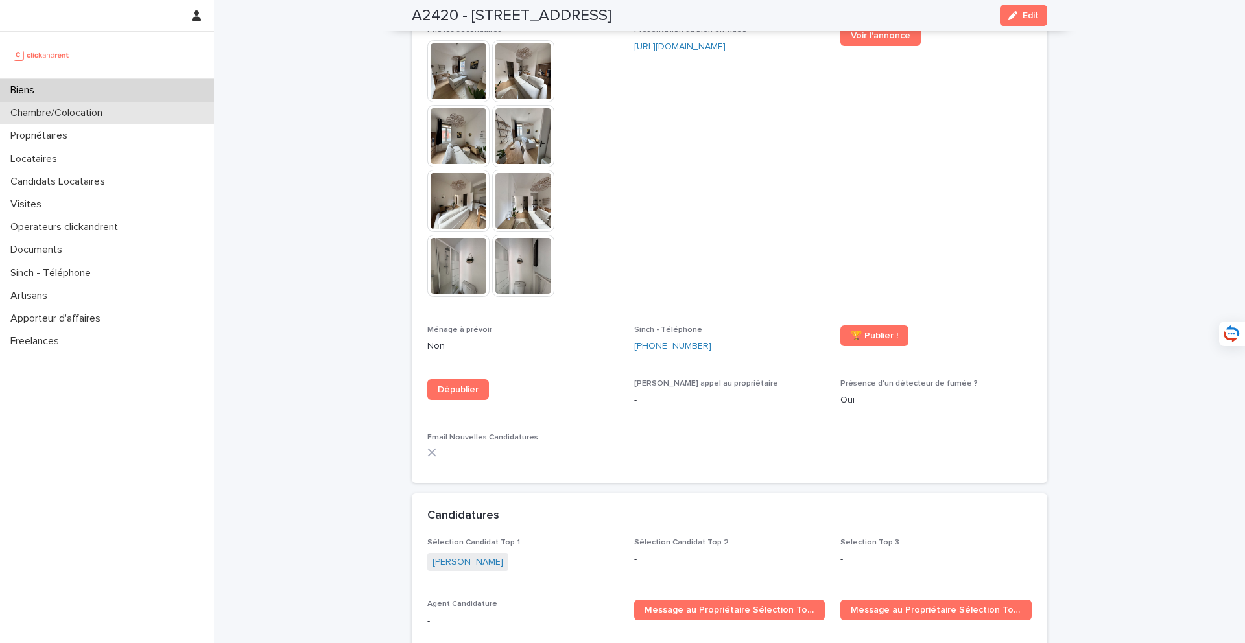
click at [147, 102] on div "Chambre/Colocation" at bounding box center [107, 113] width 214 height 23
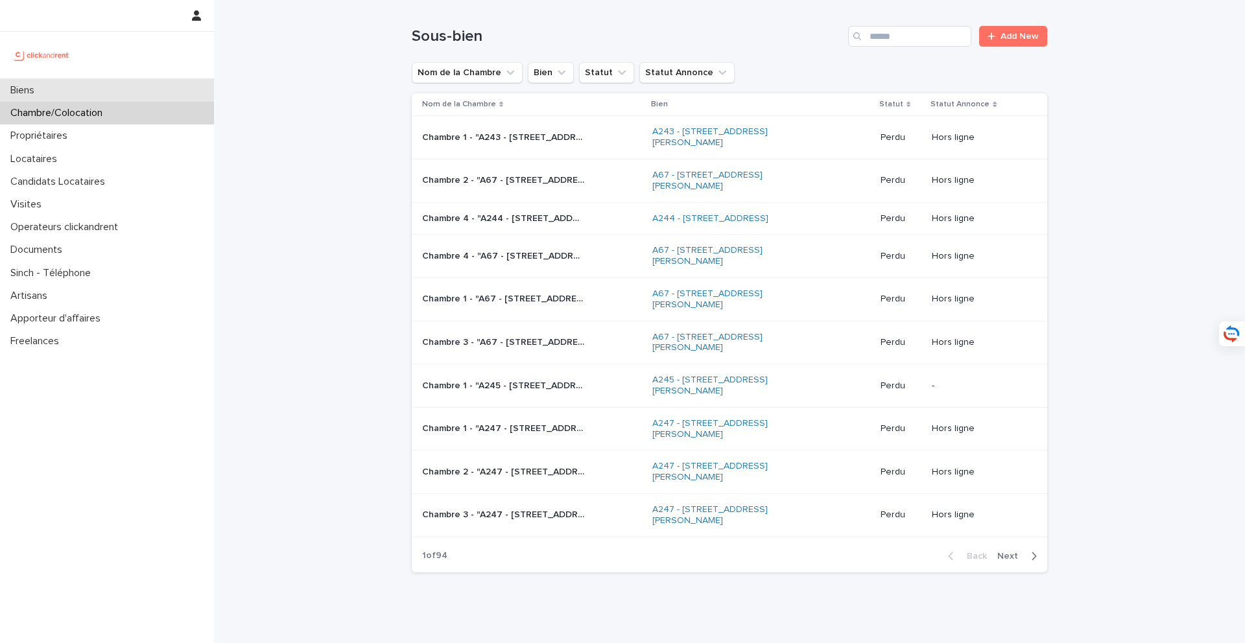
click at [184, 91] on div "Biens" at bounding box center [107, 90] width 214 height 23
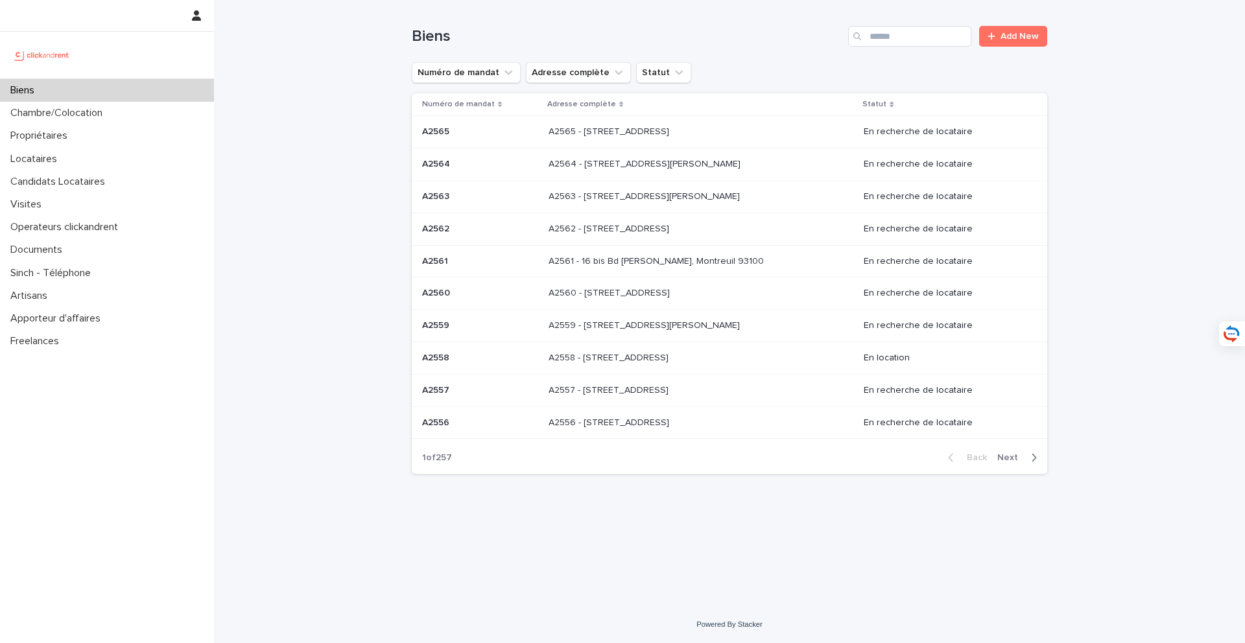
click at [892, 51] on div "Biens Add New" at bounding box center [730, 31] width 636 height 62
click at [892, 44] on input "Search" at bounding box center [909, 36] width 123 height 21
type input "*****"
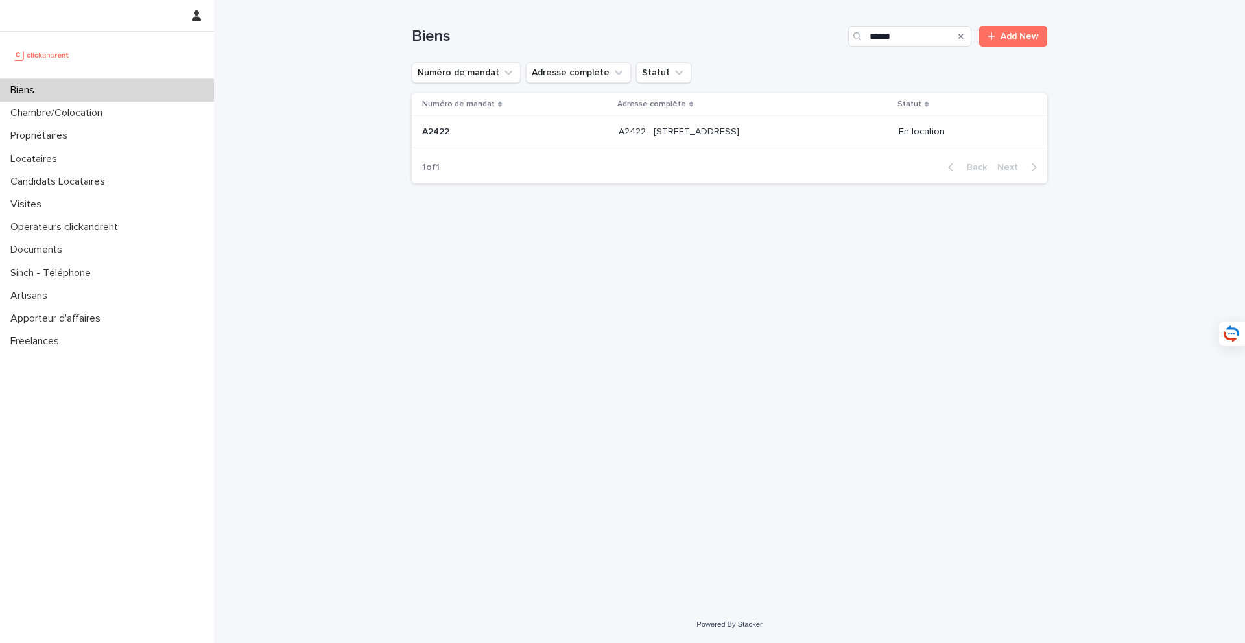
click at [669, 136] on p "A2422 - 64 boulevard Pasteur, Amiens 80000" at bounding box center [680, 131] width 123 height 14
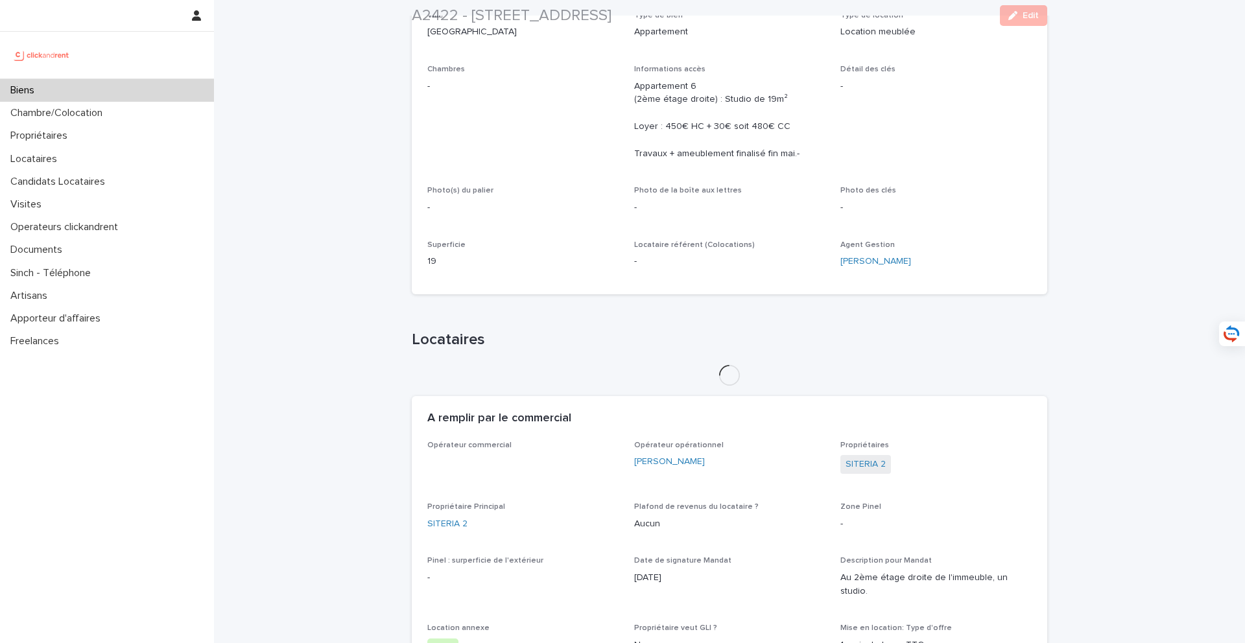
scroll to position [244, 0]
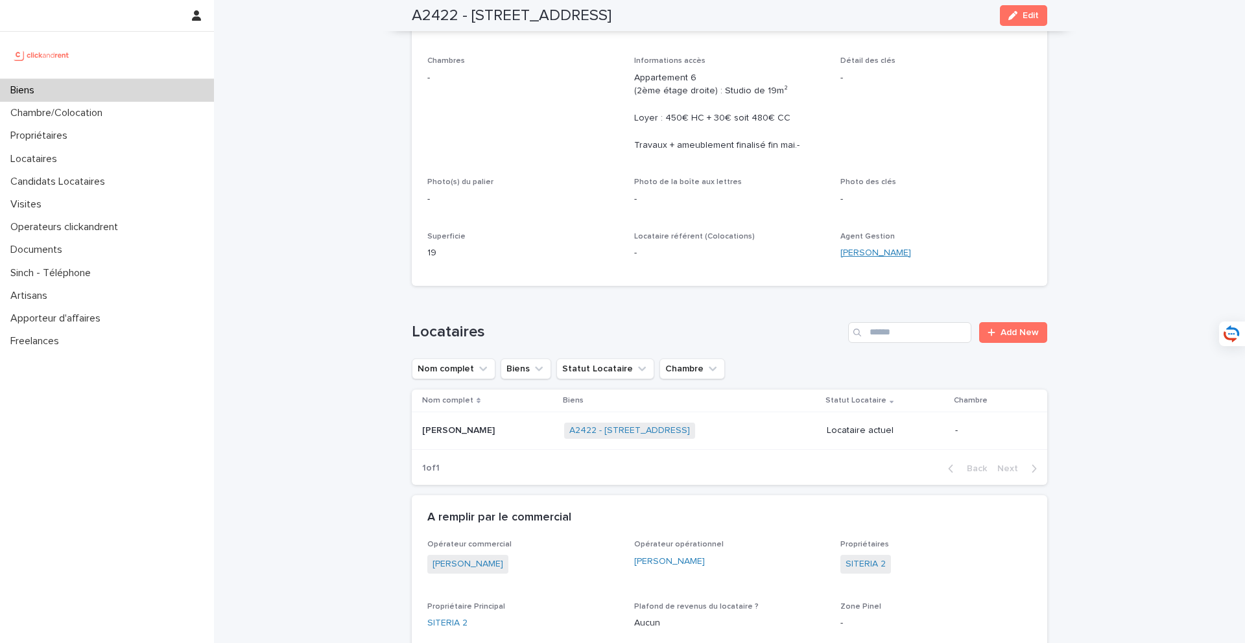
click at [886, 253] on link "Orélien Bonhomme" at bounding box center [876, 253] width 71 height 14
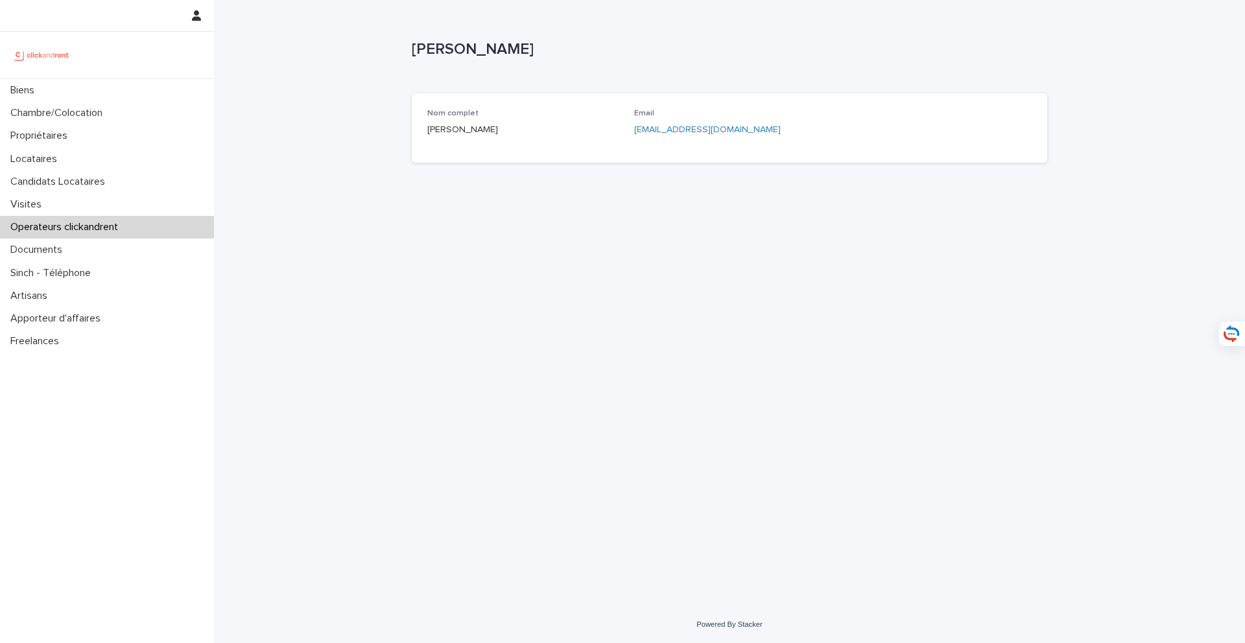
drag, startPoint x: 802, startPoint y: 126, endPoint x: 632, endPoint y: 132, distance: 170.0
click at [632, 132] on div "Nom complet Orélien Bonhomme Email orelien.bonhomme@clickandrent.fr" at bounding box center [729, 128] width 604 height 38
copy link "orelien.bonhomme@clickandrent.fr"
click at [123, 95] on div "Biens" at bounding box center [107, 90] width 214 height 23
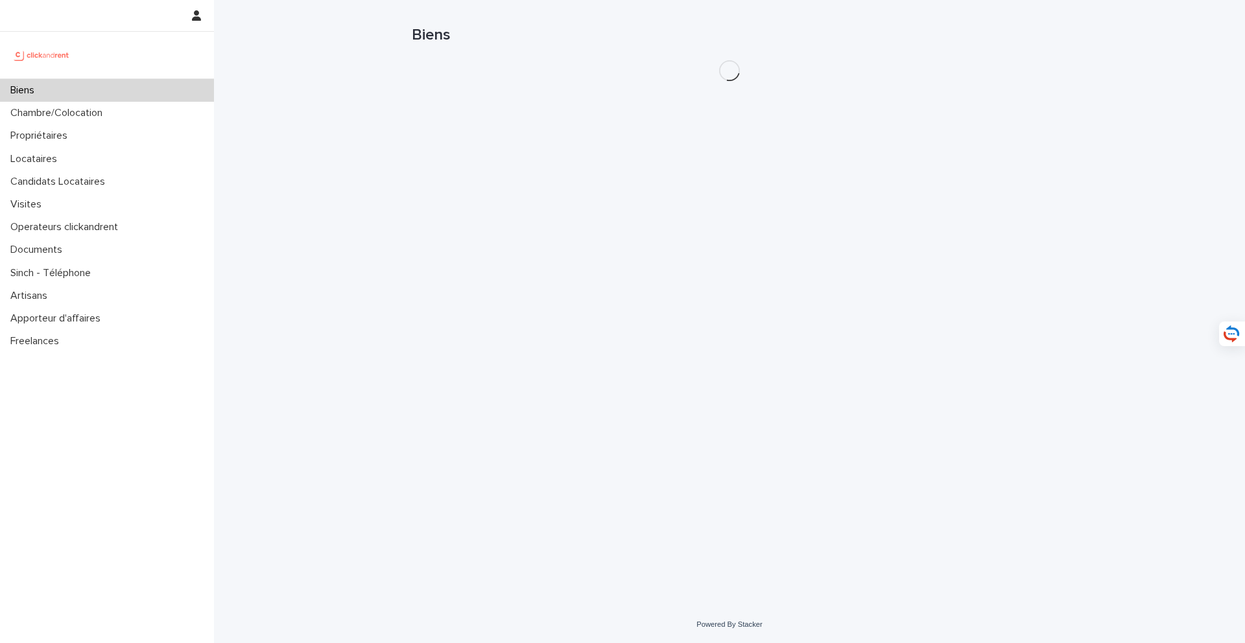
click at [129, 90] on div "Biens" at bounding box center [107, 90] width 214 height 23
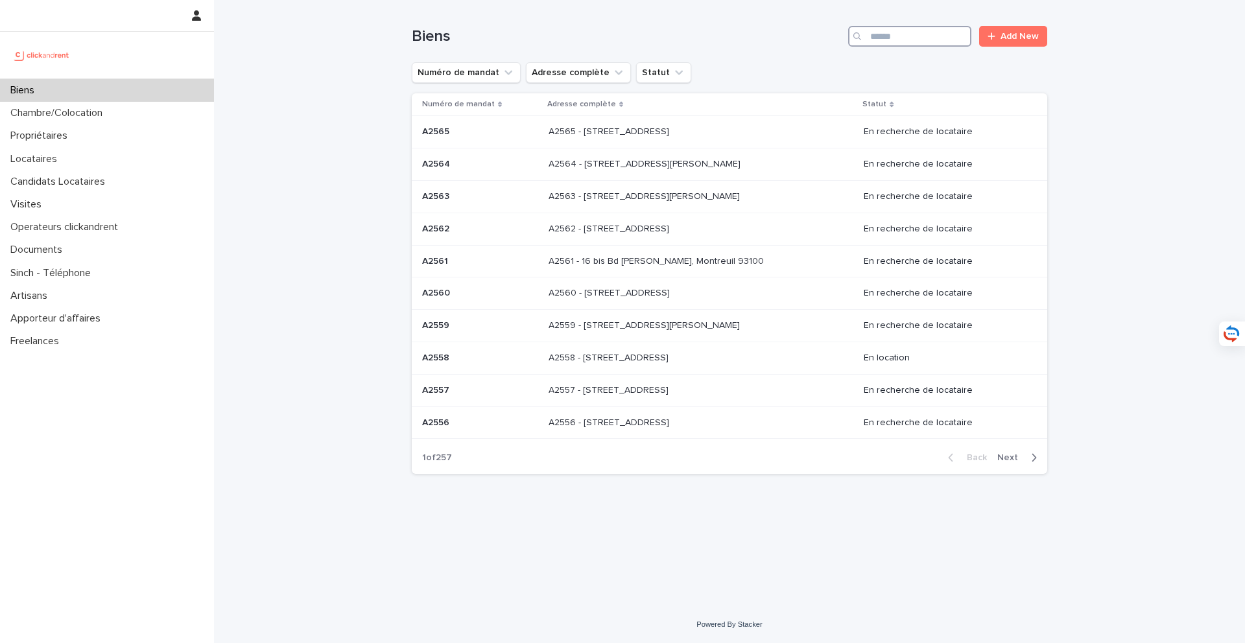
click at [914, 34] on input "Search" at bounding box center [909, 36] width 123 height 21
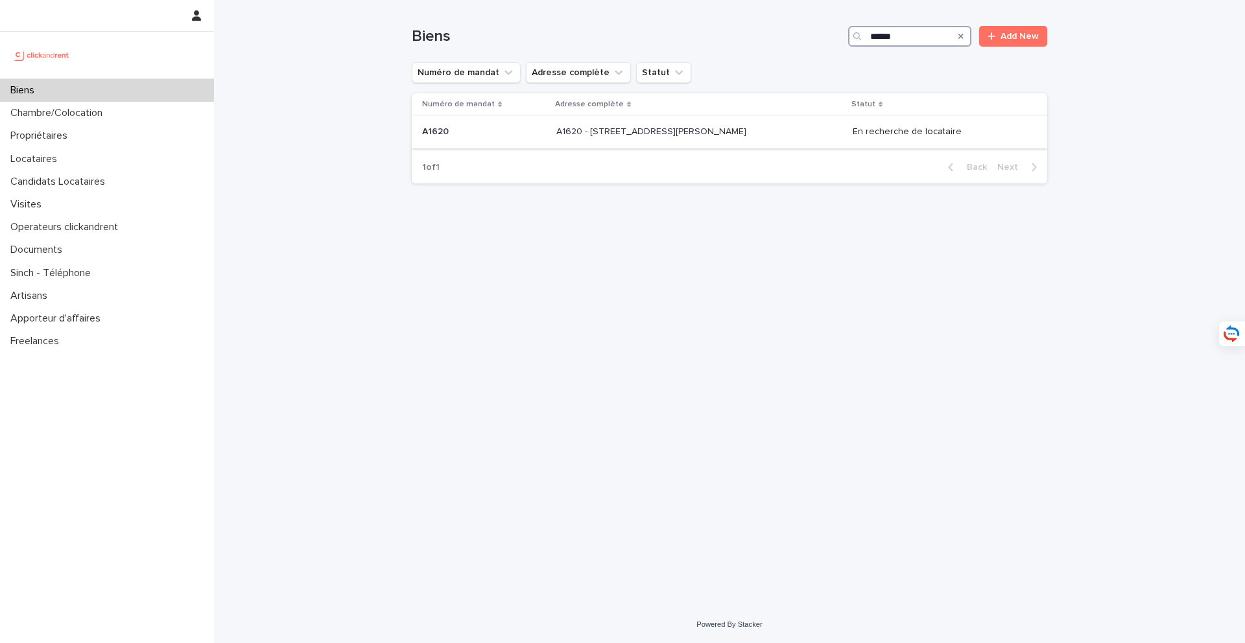
type input "*****"
click at [724, 132] on p "A1620 - [STREET_ADDRESS][PERSON_NAME]" at bounding box center [652, 131] width 193 height 14
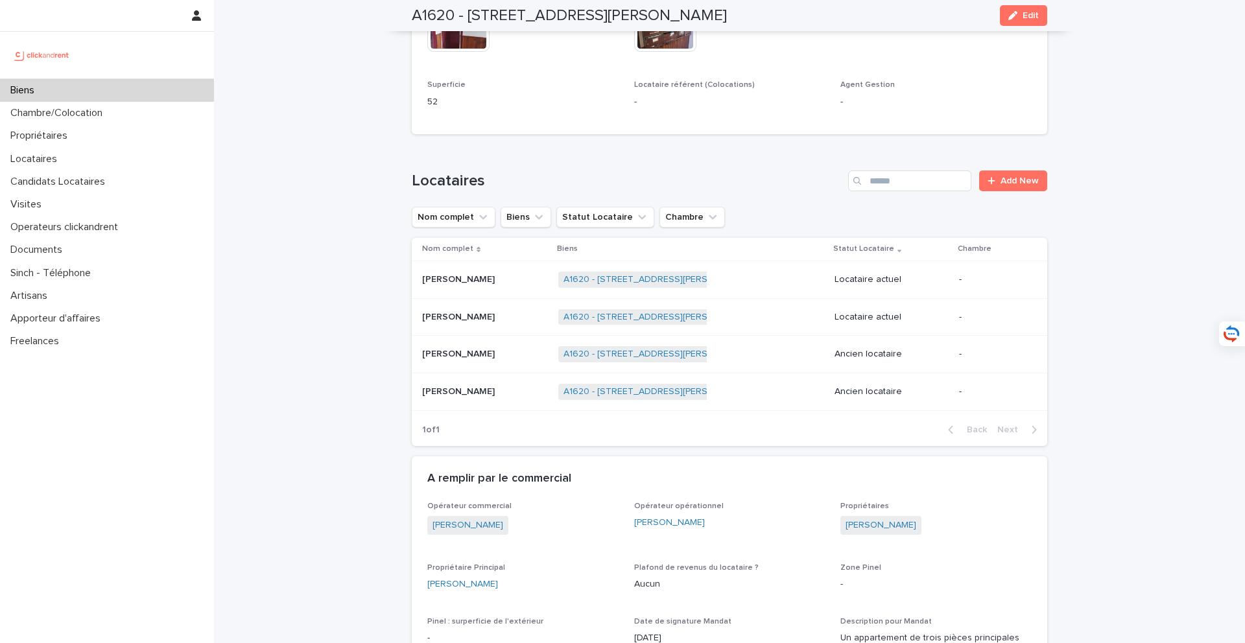
scroll to position [543, 0]
click at [510, 272] on p at bounding box center [485, 277] width 126 height 11
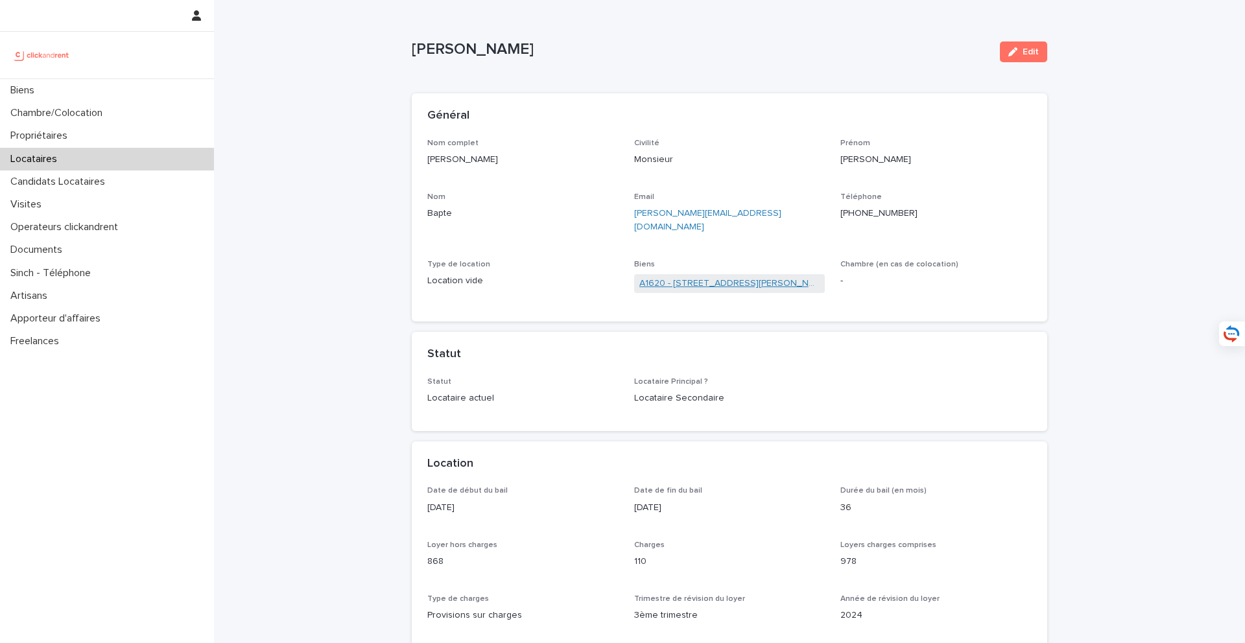
click at [726, 277] on link "A1620 - 37 rue Alexandre Fourny, Champigny-sur-Marne 94500" at bounding box center [729, 284] width 181 height 14
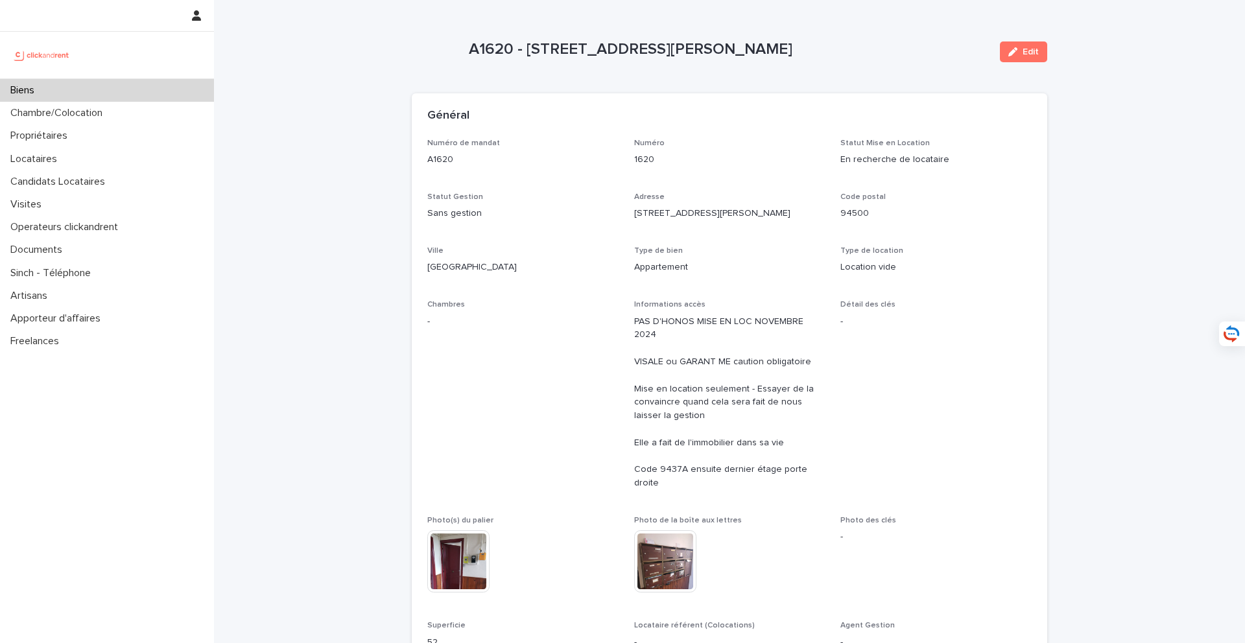
drag, startPoint x: 528, startPoint y: 48, endPoint x: 935, endPoint y: 58, distance: 407.4
click at [935, 58] on p "A1620 - 37 rue Alexandre Fourny, Champigny-sur-Marne 94500" at bounding box center [729, 49] width 521 height 19
copy p "37 rue Alexandre Fourny, Champigny-sur-Marne 94500"
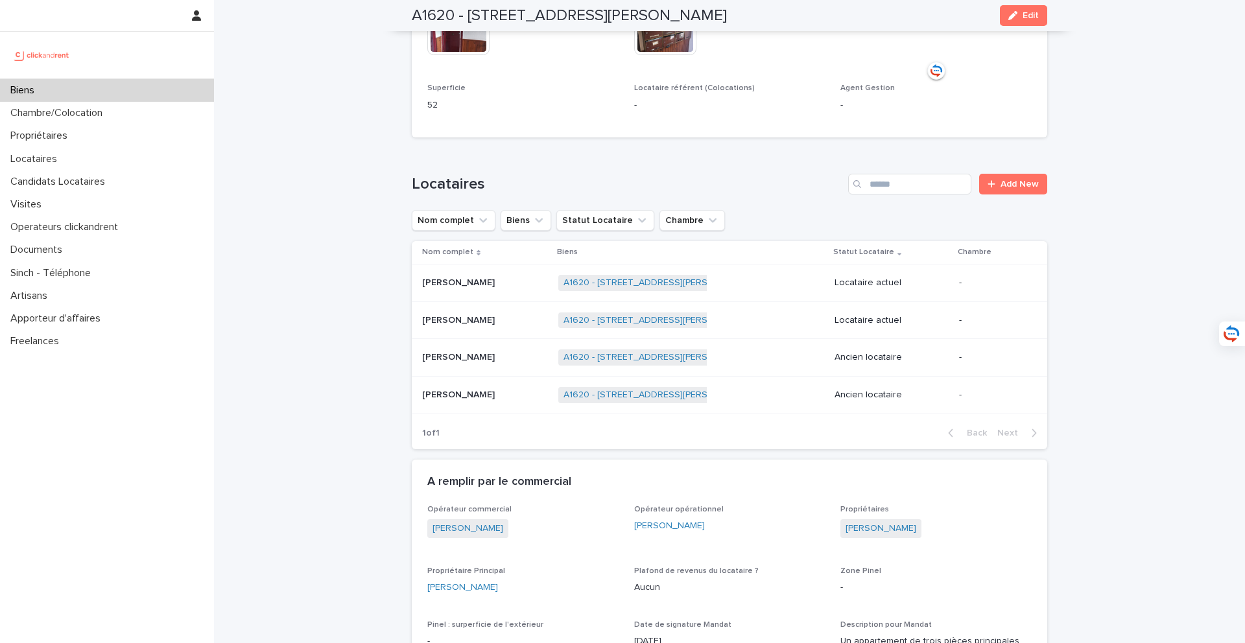
click at [477, 313] on p "Sephira Ekome" at bounding box center [459, 320] width 75 height 14
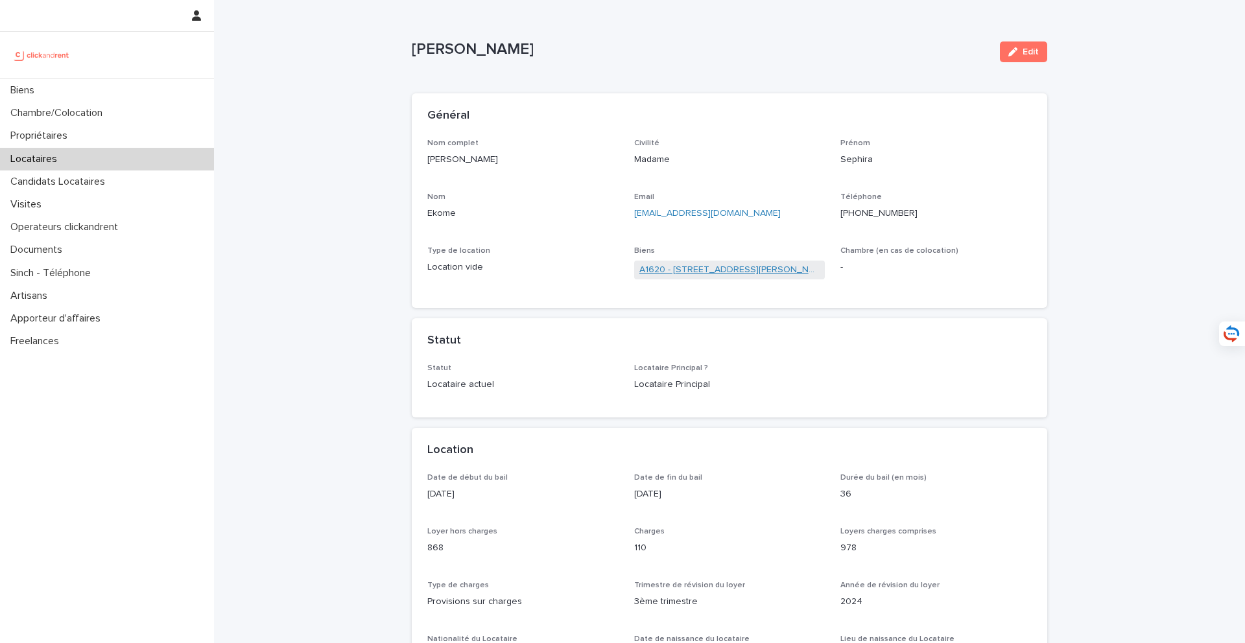
click at [690, 267] on link "A1620 - 37 rue Alexandre Fourny, Champigny-sur-Marne 94500" at bounding box center [729, 270] width 181 height 14
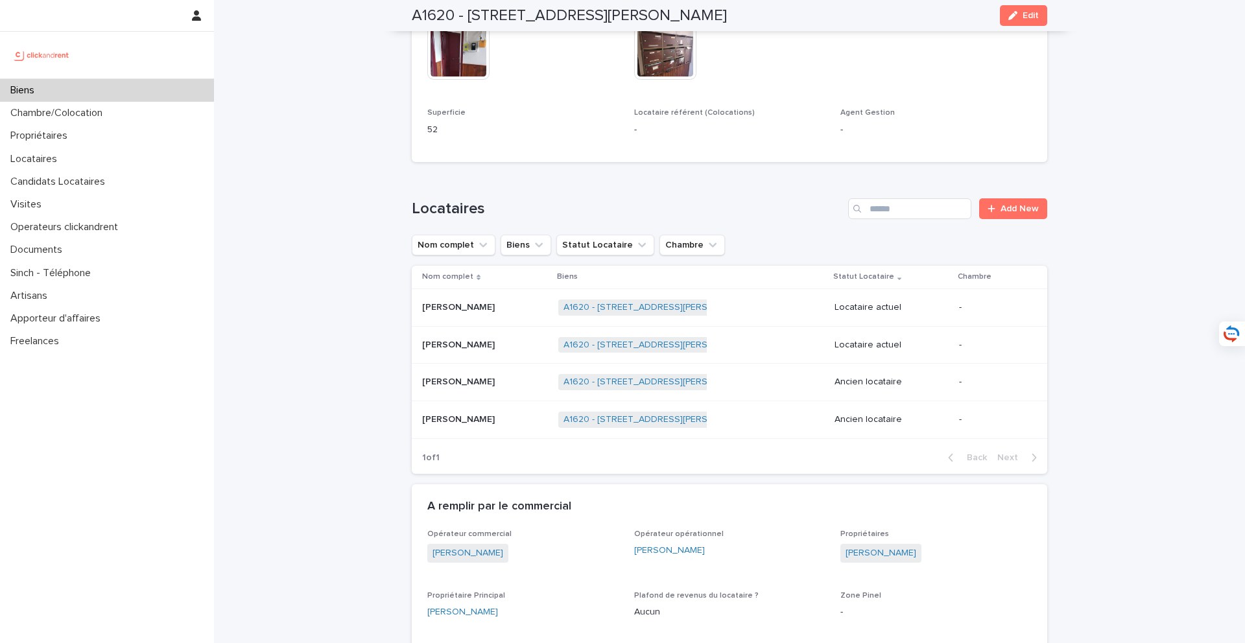
scroll to position [514, 0]
click at [180, 86] on div "Biens" at bounding box center [107, 90] width 214 height 23
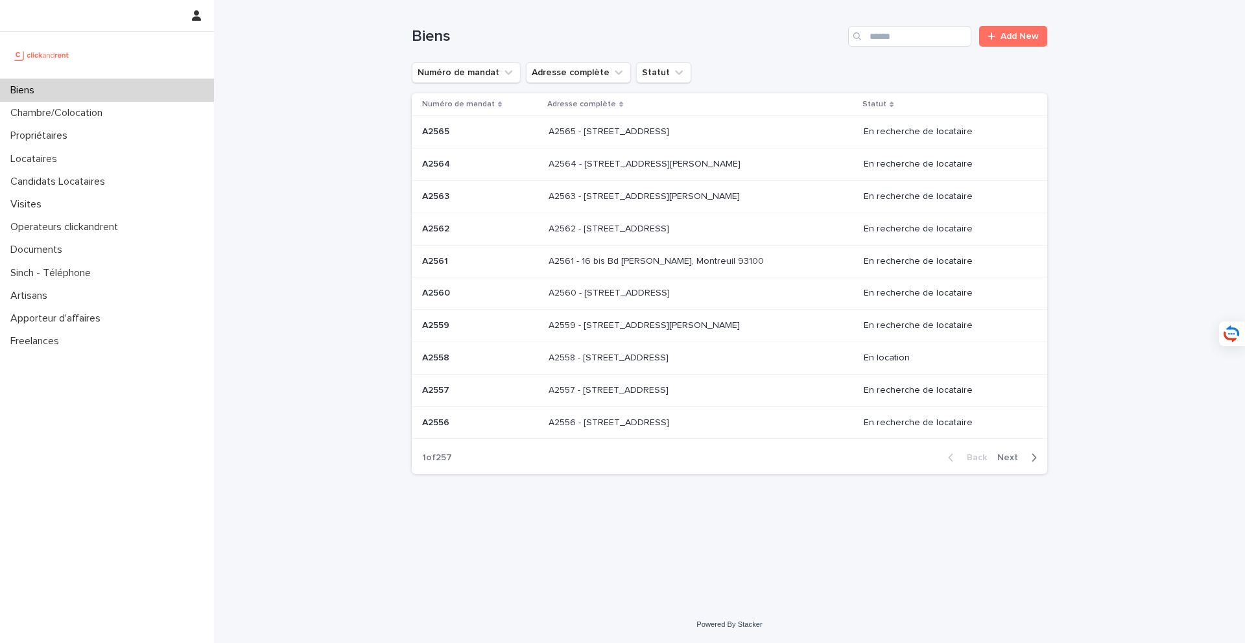
click at [915, 48] on div "Biens Add New" at bounding box center [730, 31] width 636 height 62
click at [910, 41] on input "Search" at bounding box center [909, 36] width 123 height 21
type input "****"
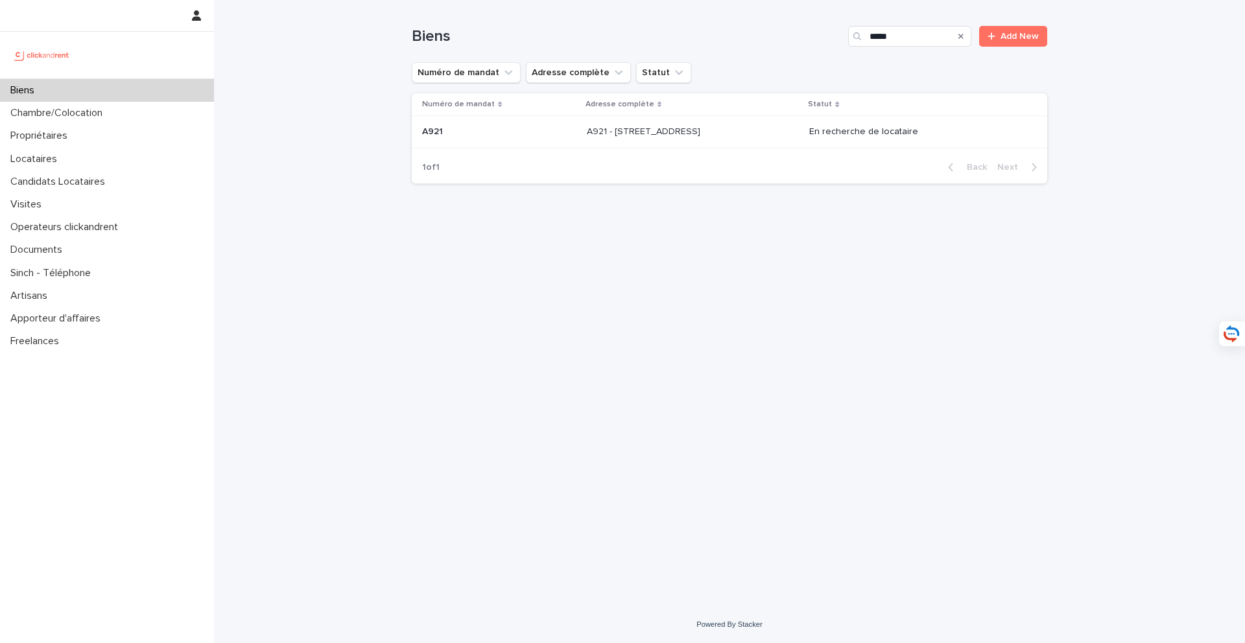
click at [750, 128] on p at bounding box center [693, 131] width 213 height 11
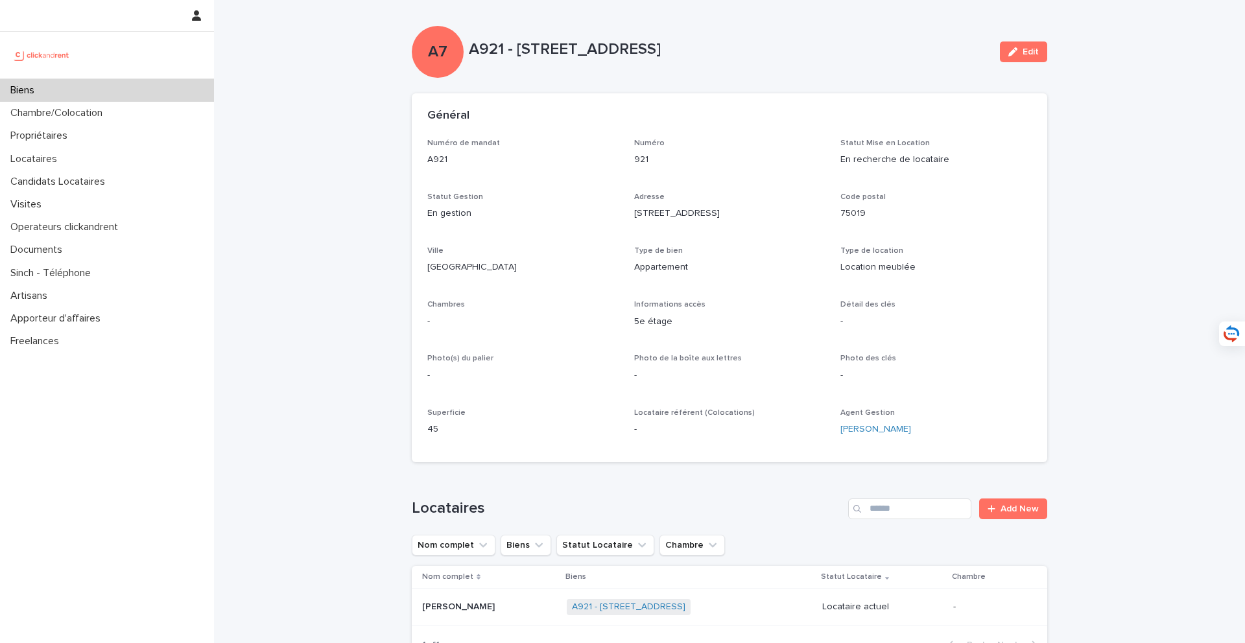
drag, startPoint x: 469, startPoint y: 51, endPoint x: 813, endPoint y: 54, distance: 344.4
click at [813, 54] on p "A921 - 89 Rue de Crimée, Paris 75019" at bounding box center [729, 49] width 521 height 19
copy p "A921 - 89 Rue de Crimée, Paris 75019"
click at [100, 93] on div "Biens" at bounding box center [107, 90] width 214 height 23
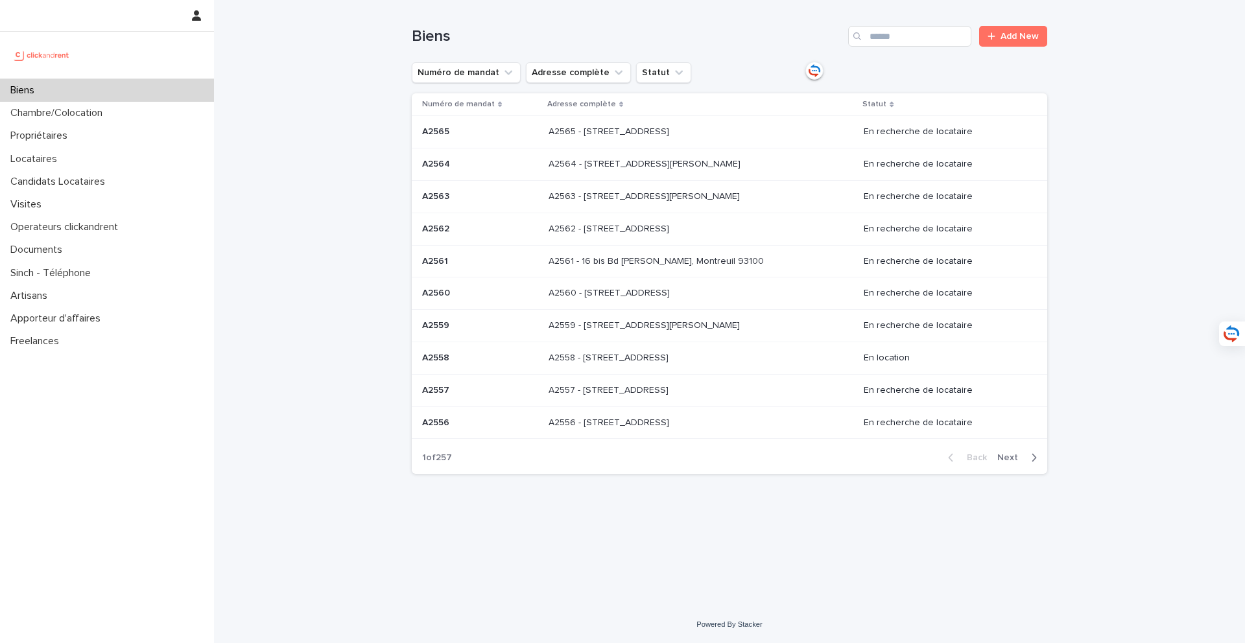
click at [894, 47] on div "Biens Add New" at bounding box center [730, 31] width 636 height 62
click at [894, 42] on input "Search" at bounding box center [909, 36] width 123 height 21
type input "*****"
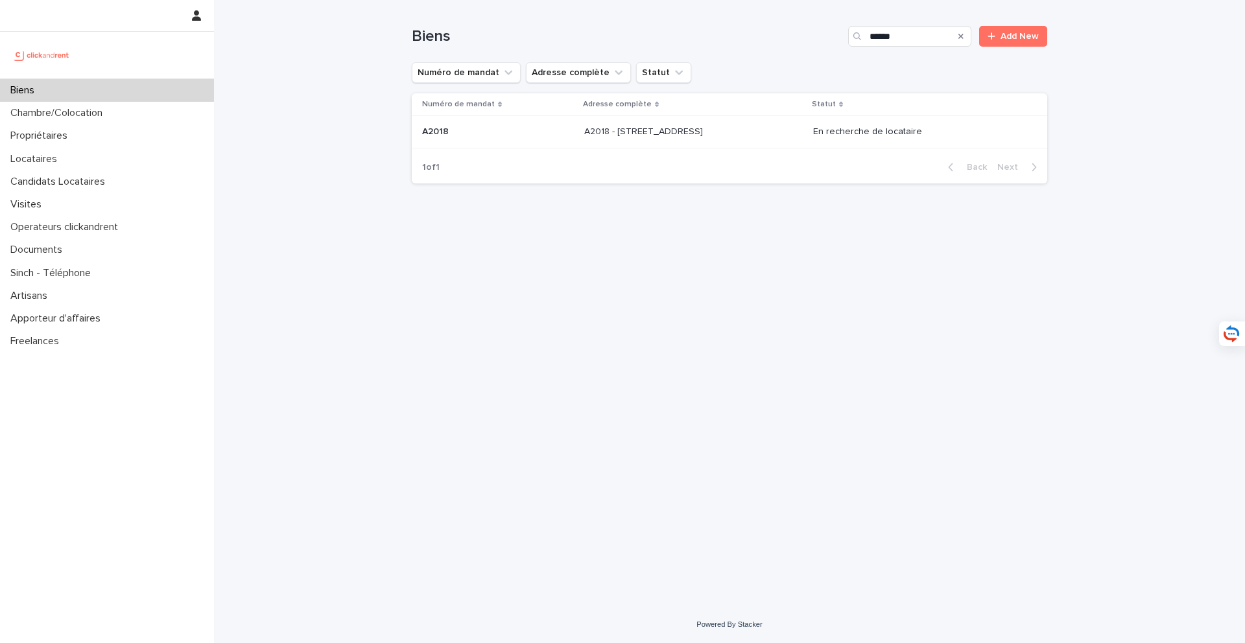
click at [690, 143] on td "A2018 - 6 Rue Du Général Frère, Amiens 80080 A2018 - 6 Rue Du Général Frère, Am…" at bounding box center [693, 132] width 229 height 32
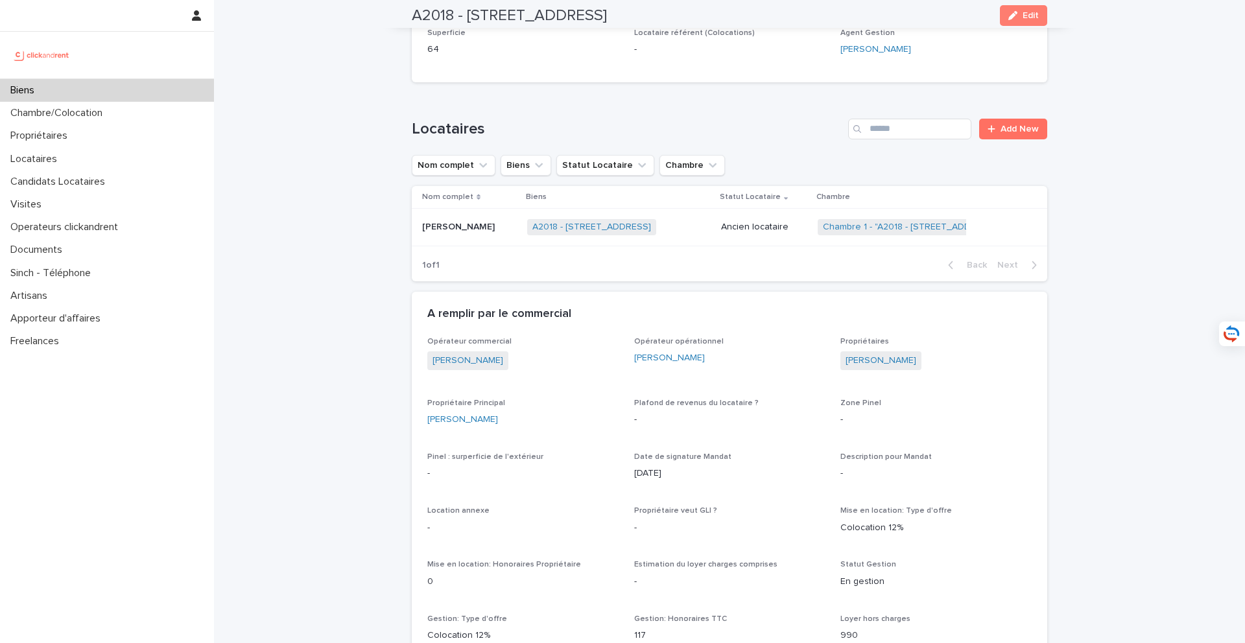
scroll to position [541, 0]
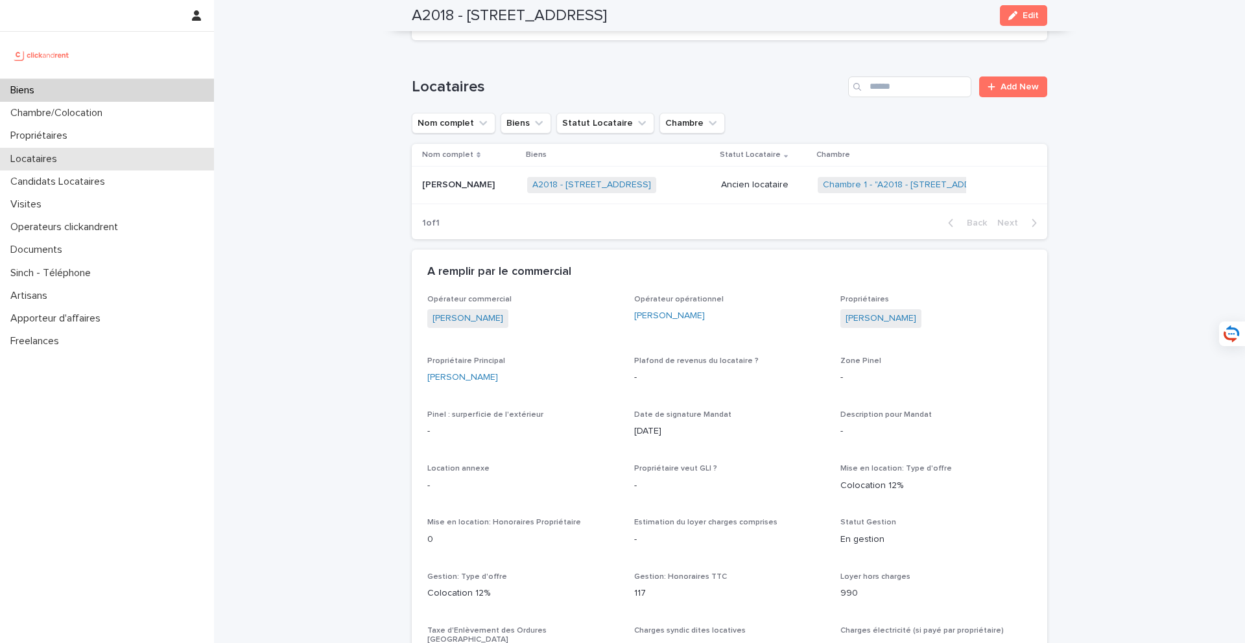
click at [82, 163] on div "Locataires" at bounding box center [107, 159] width 214 height 23
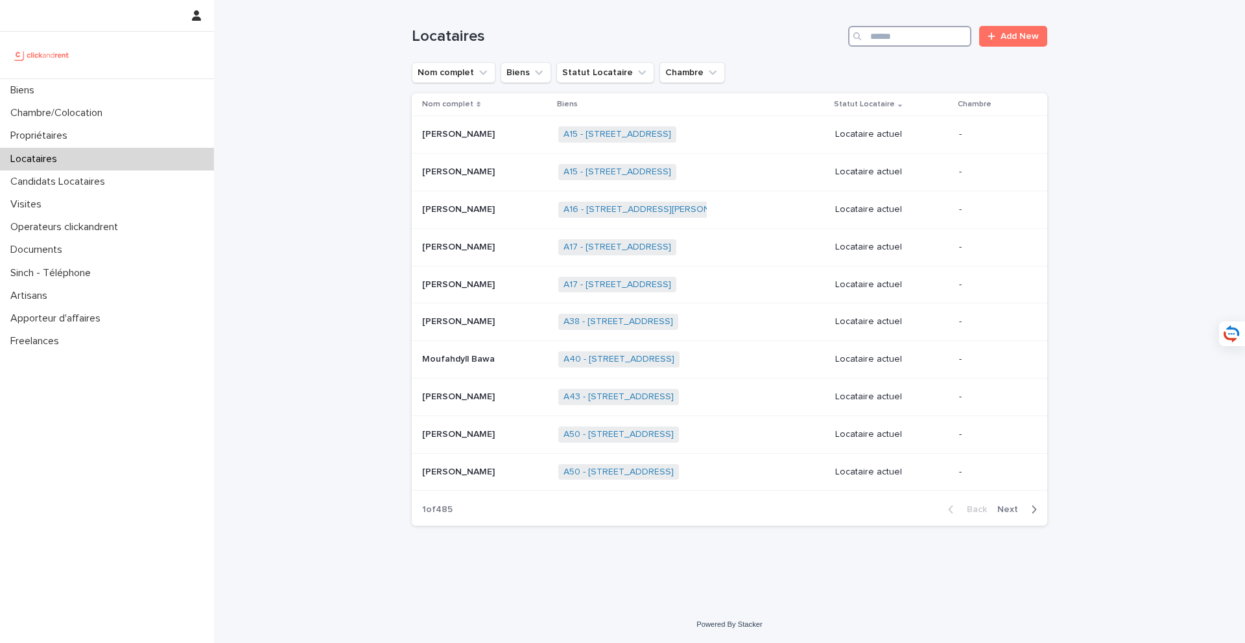
click at [931, 41] on input "Search" at bounding box center [909, 36] width 123 height 21
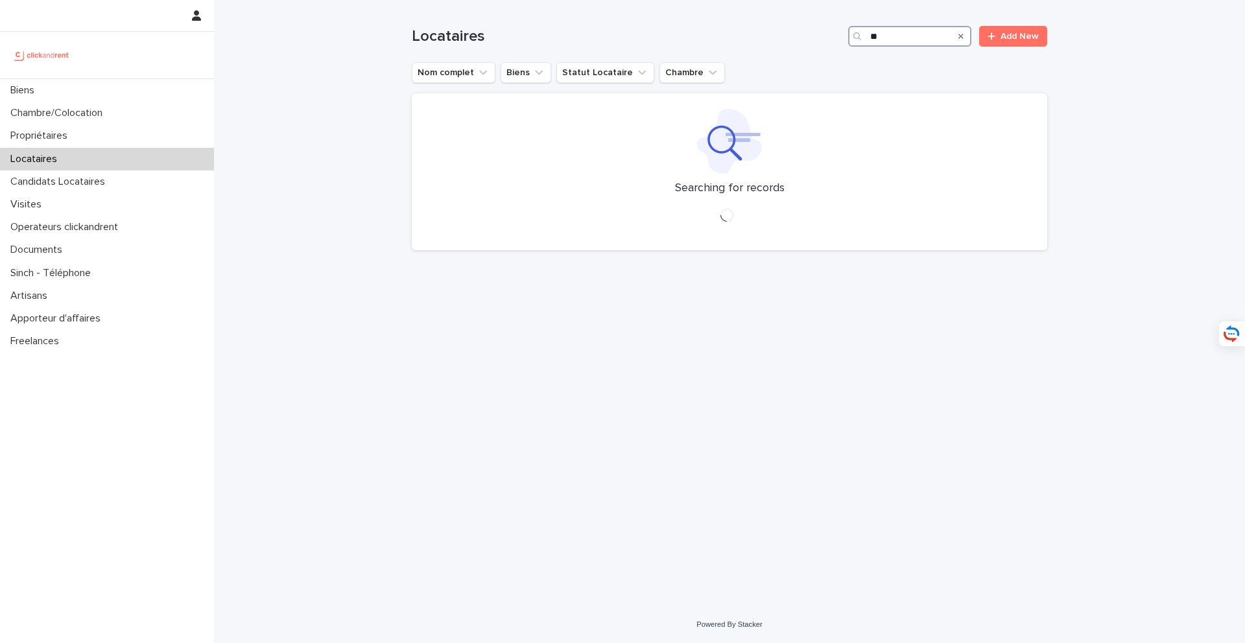
type input "*"
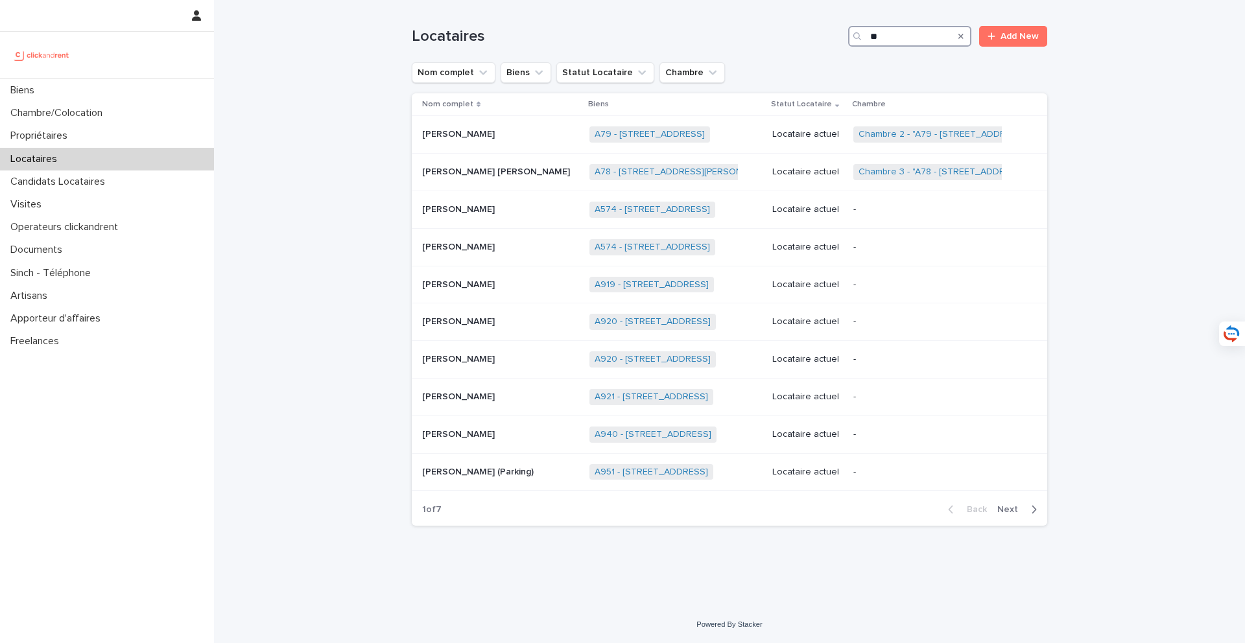
type input "*"
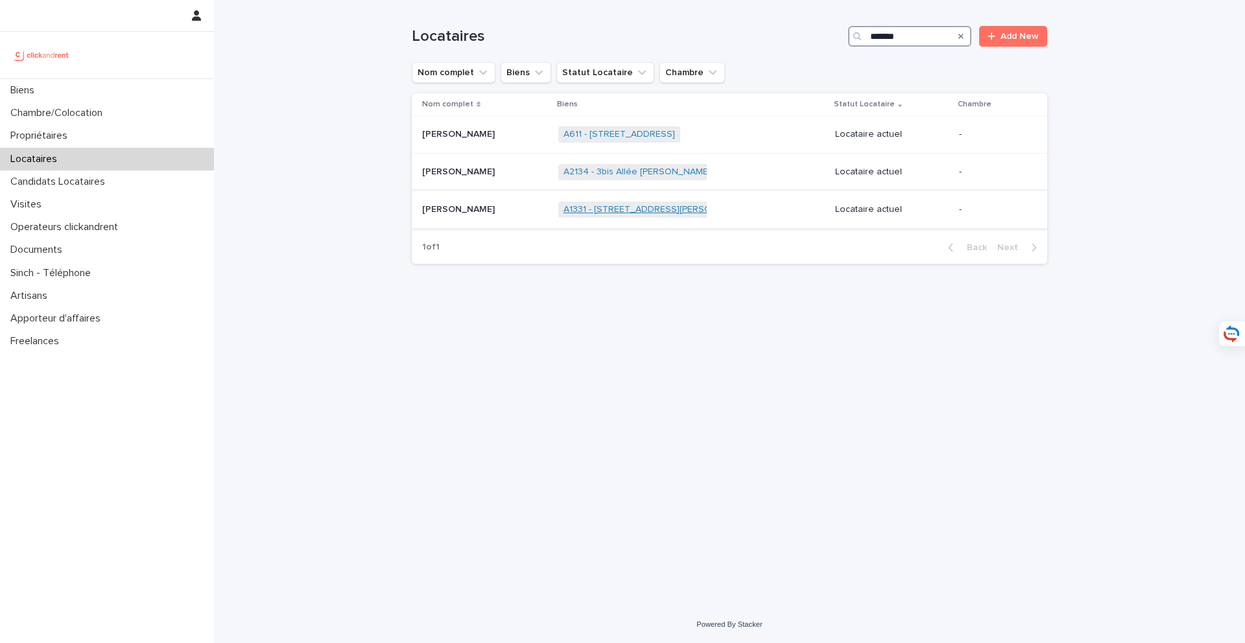
type input "*******"
click at [611, 211] on link "A1331 - 126 Boulevard Paul Vaillant Couturier, Ivry-sur-Seine 94200" at bounding box center [692, 209] width 257 height 11
click at [635, 177] on link "A2134 - 3bis Allée Pierre Carabasse, Montpellier 34080" at bounding box center [700, 172] width 272 height 11
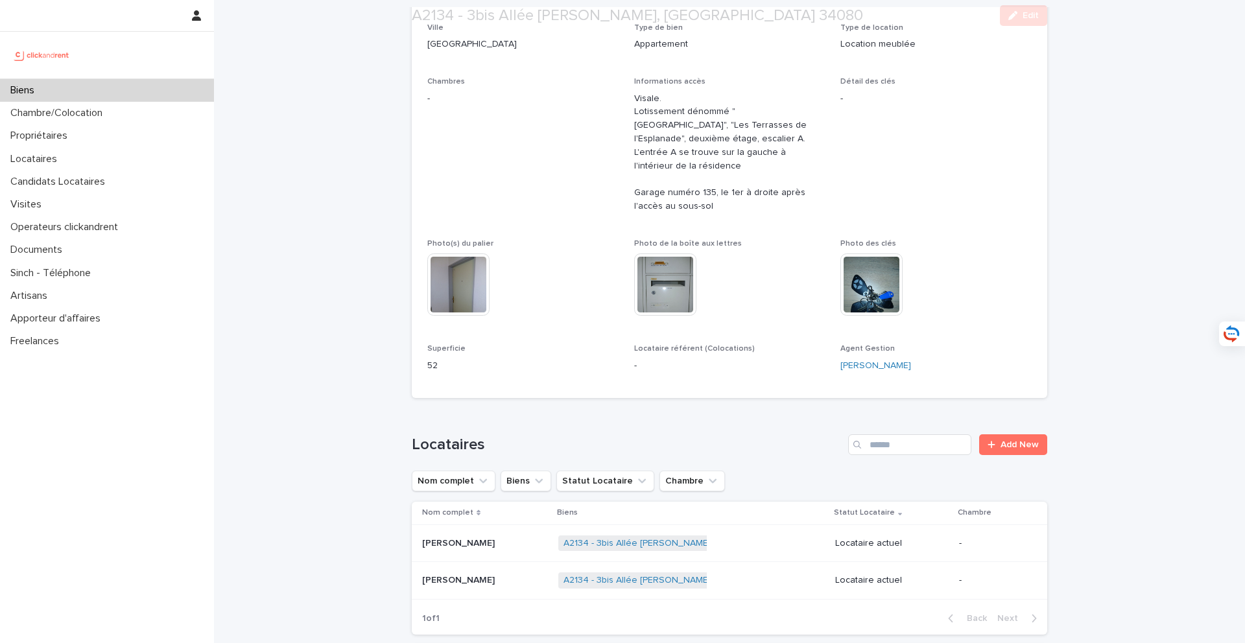
scroll to position [552, 0]
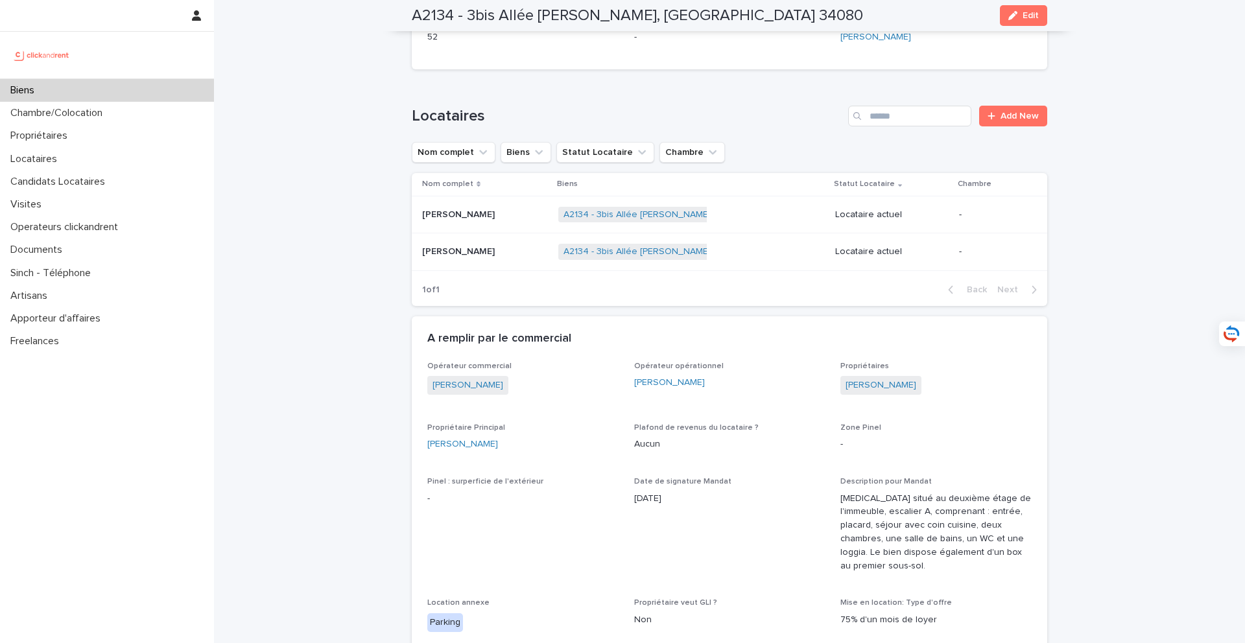
click at [514, 212] on p at bounding box center [485, 214] width 126 height 11
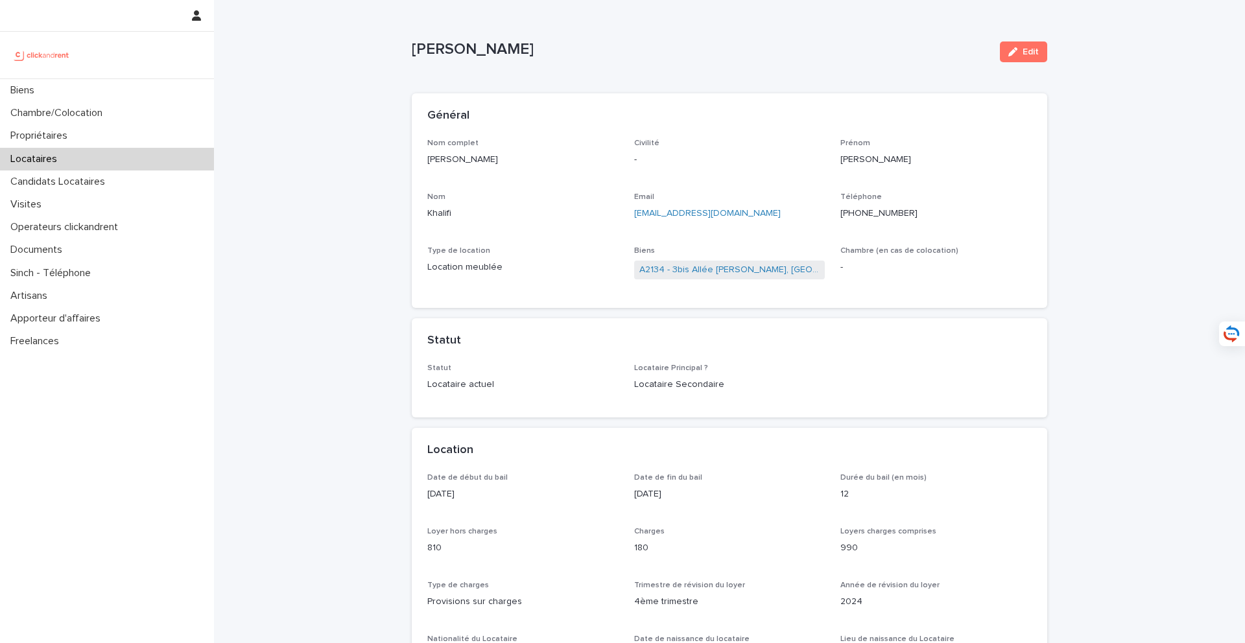
drag, startPoint x: 538, startPoint y: 167, endPoint x: 413, endPoint y: 165, distance: 125.2
click at [413, 165] on div "Nom complet Abdelmouiz Khalifi Civilité - Prénom Abdelmouiz Nom Khalifi Email a…" at bounding box center [730, 224] width 636 height 170
copy p "Abdelmouiz Khalifi"
click at [1039, 101] on div "Général" at bounding box center [730, 115] width 636 height 45
click at [1039, 55] on button "Edit" at bounding box center [1023, 52] width 47 height 21
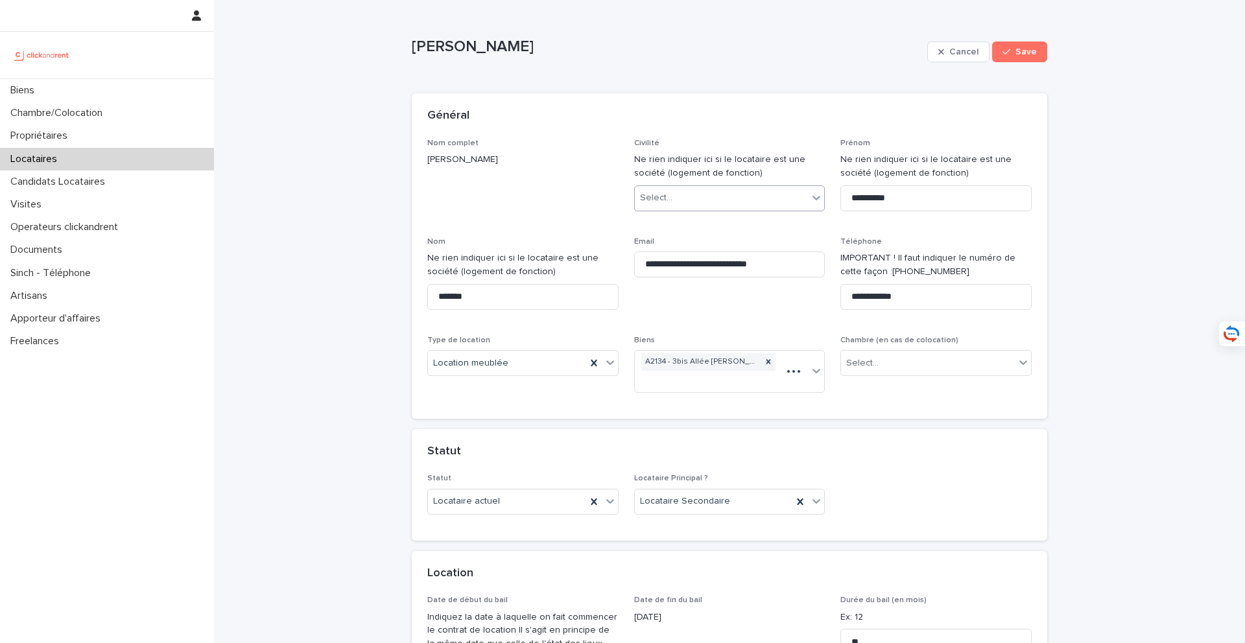
click at [682, 197] on div "Select..." at bounding box center [722, 197] width 174 height 21
click at [696, 241] on div "Monsieur" at bounding box center [730, 246] width 190 height 23
click at [1016, 58] on button "Save" at bounding box center [1019, 52] width 55 height 21
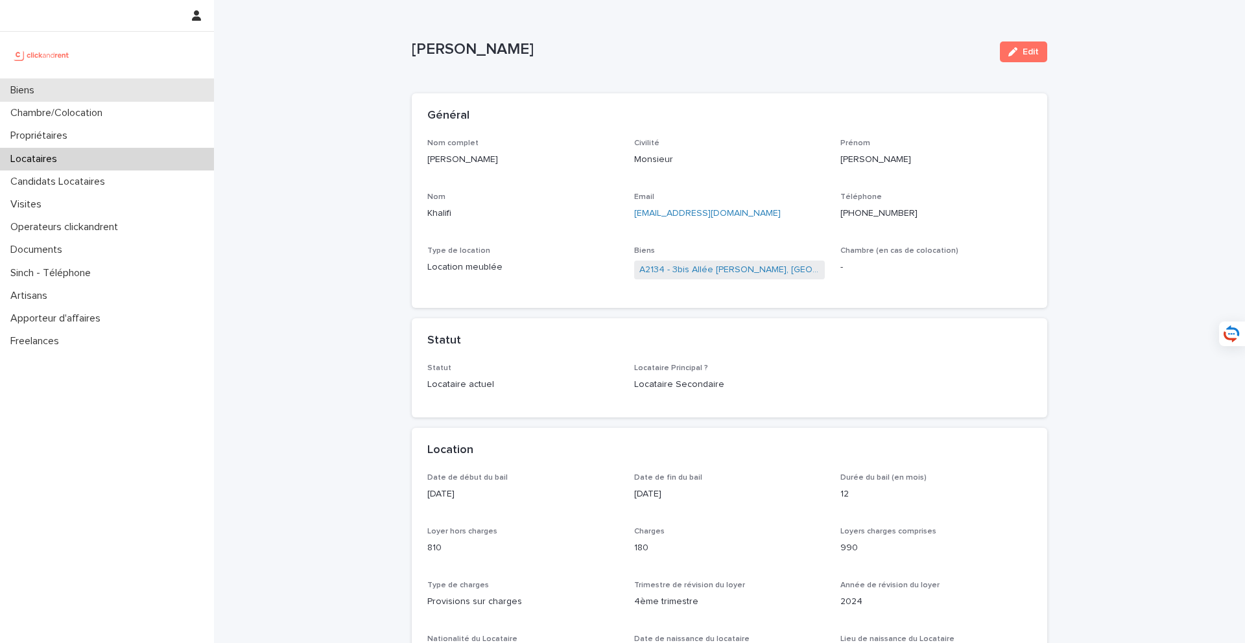
click at [139, 93] on div "Biens" at bounding box center [107, 90] width 214 height 23
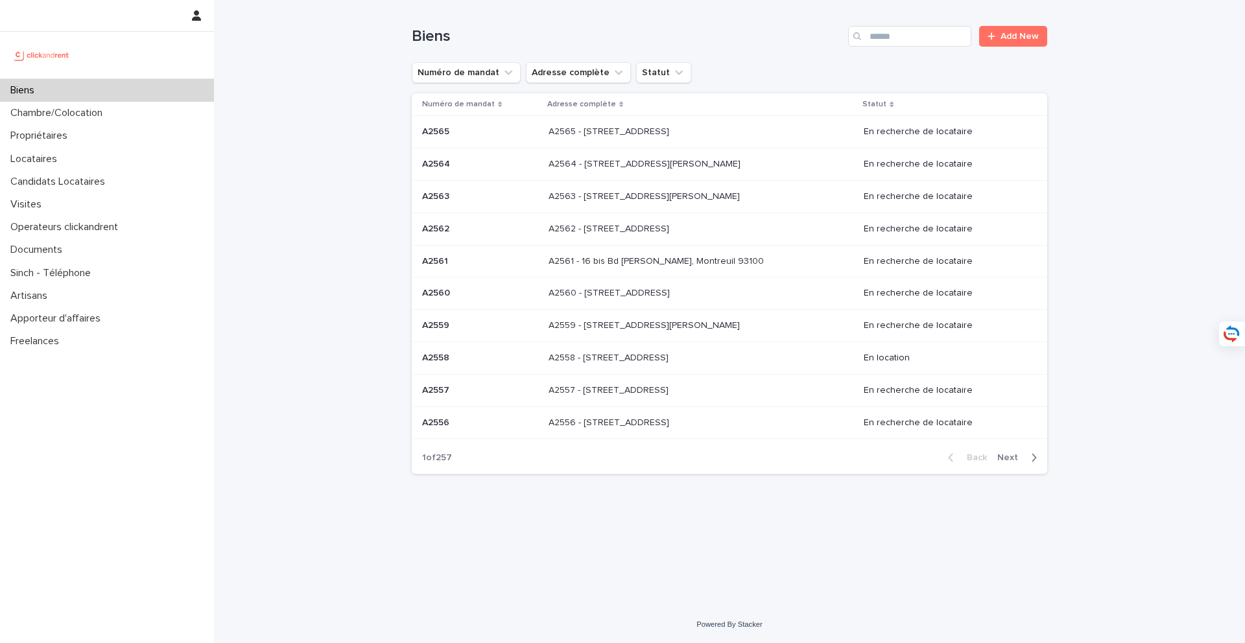
click at [916, 24] on div "Biens Add New" at bounding box center [730, 31] width 636 height 62
click at [916, 29] on input "Search" at bounding box center [909, 36] width 123 height 21
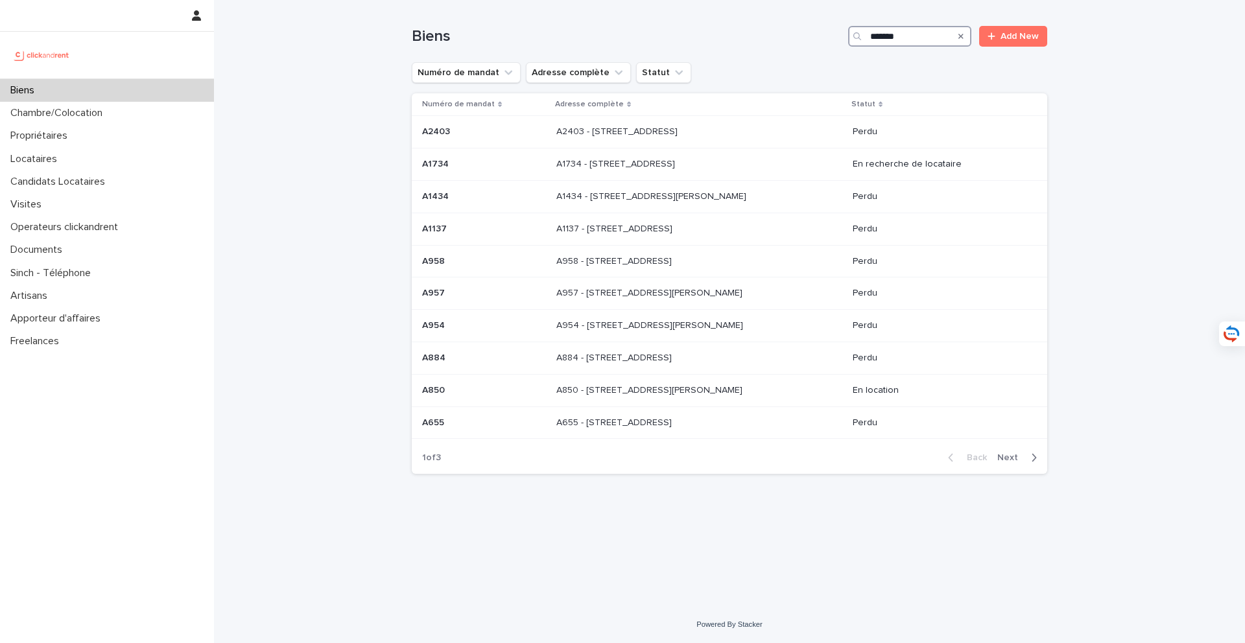
drag, startPoint x: 917, startPoint y: 34, endPoint x: 791, endPoint y: 35, distance: 125.8
click at [791, 34] on div "Biens ******* Add New" at bounding box center [730, 36] width 636 height 21
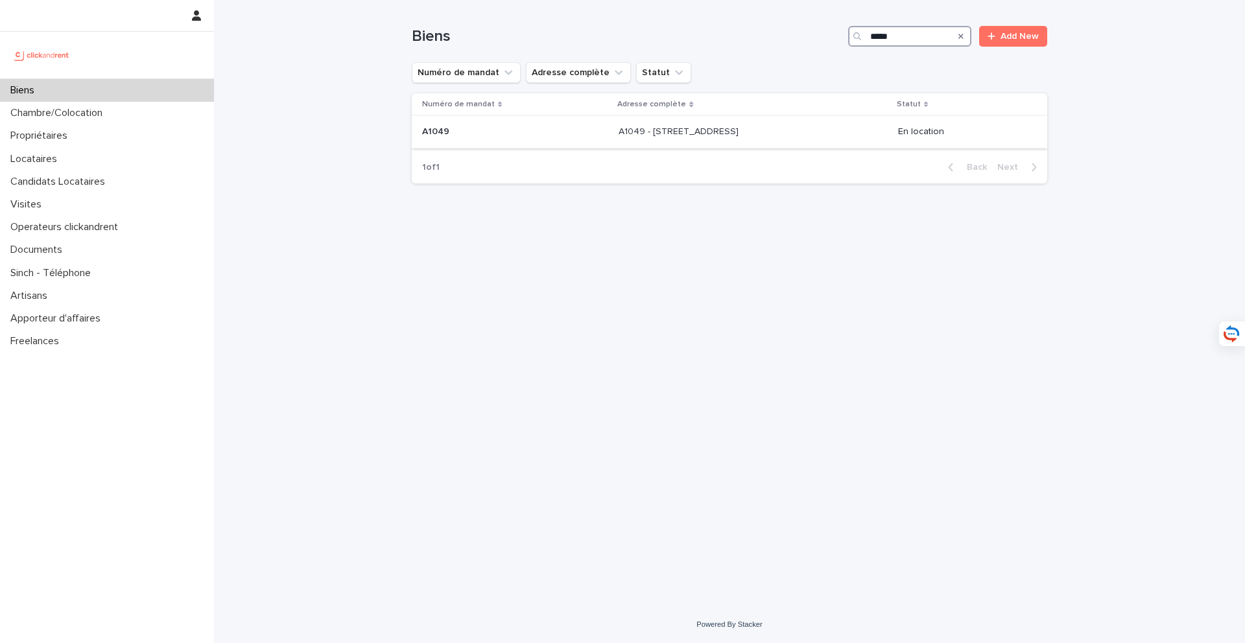
type input "*****"
click at [648, 137] on div "A1049 - 31 rue Saint Sébastien, Paris 75011 A1049 - 31 rue Saint Sébastien, Par…" at bounding box center [753, 131] width 269 height 21
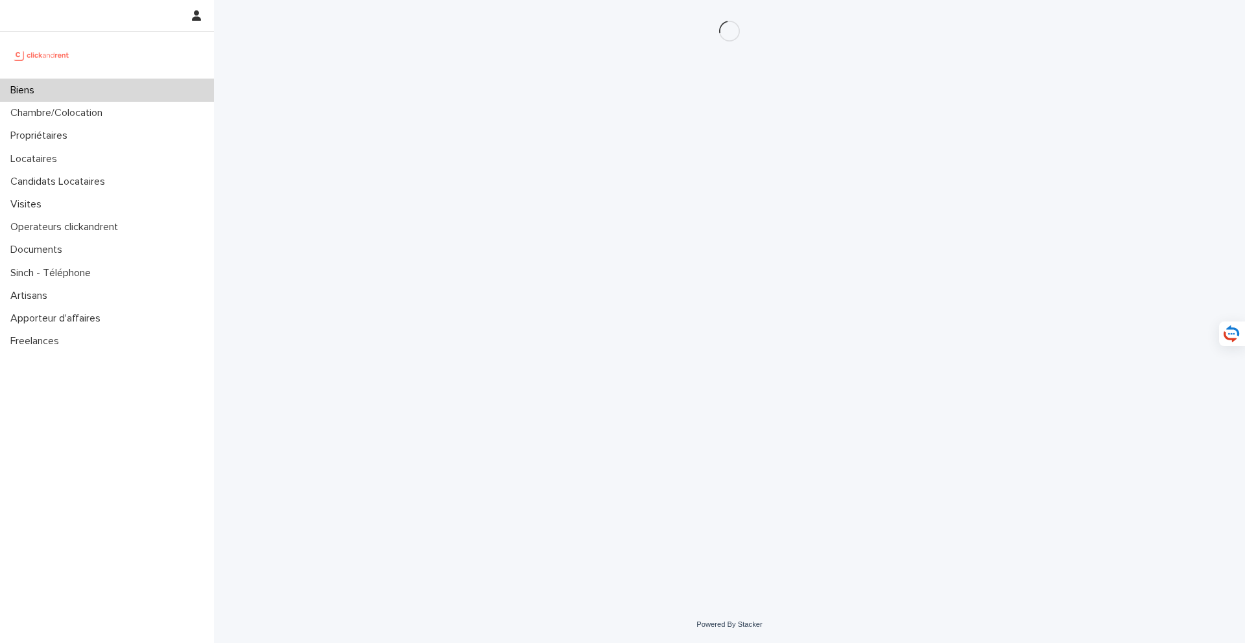
click at [165, 91] on div "Biens" at bounding box center [107, 90] width 214 height 23
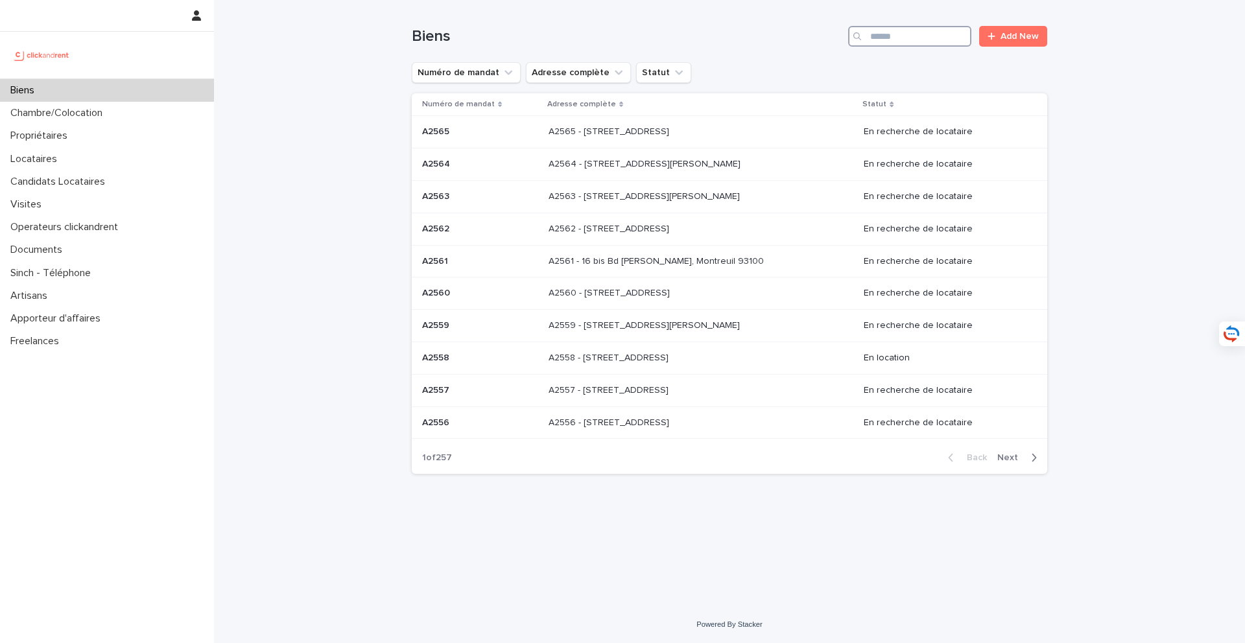
click at [895, 26] on input "Search" at bounding box center [909, 36] width 123 height 21
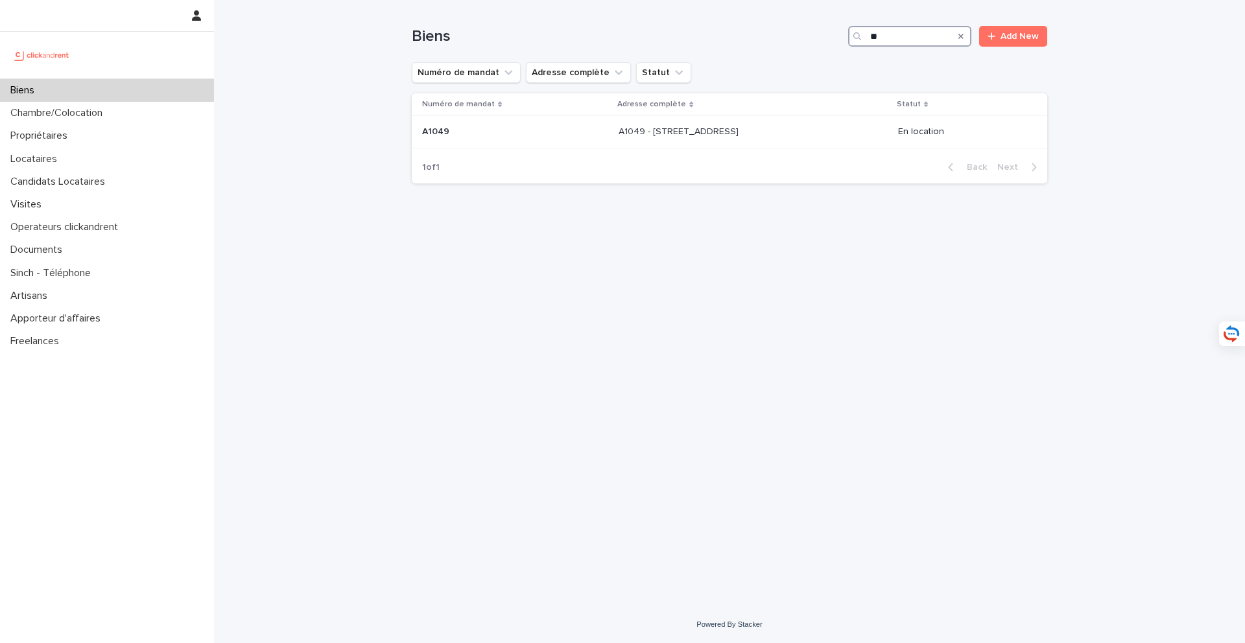
type input "*"
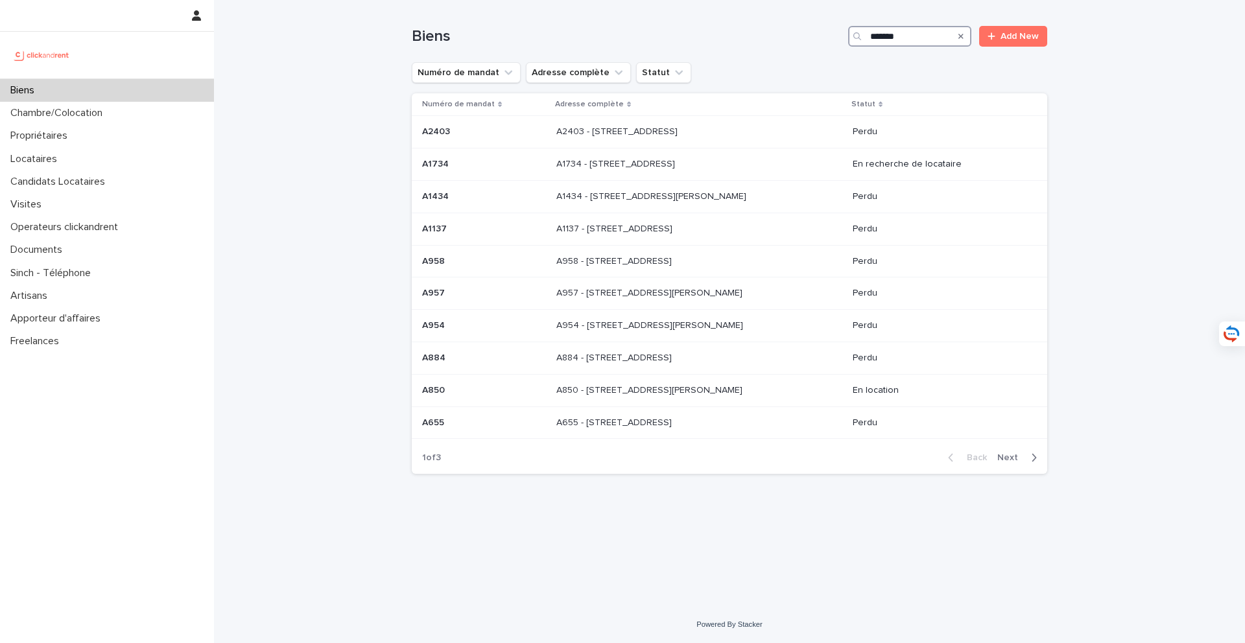
drag, startPoint x: 924, startPoint y: 40, endPoint x: 858, endPoint y: 38, distance: 65.5
click at [858, 38] on div "*******" at bounding box center [909, 36] width 123 height 21
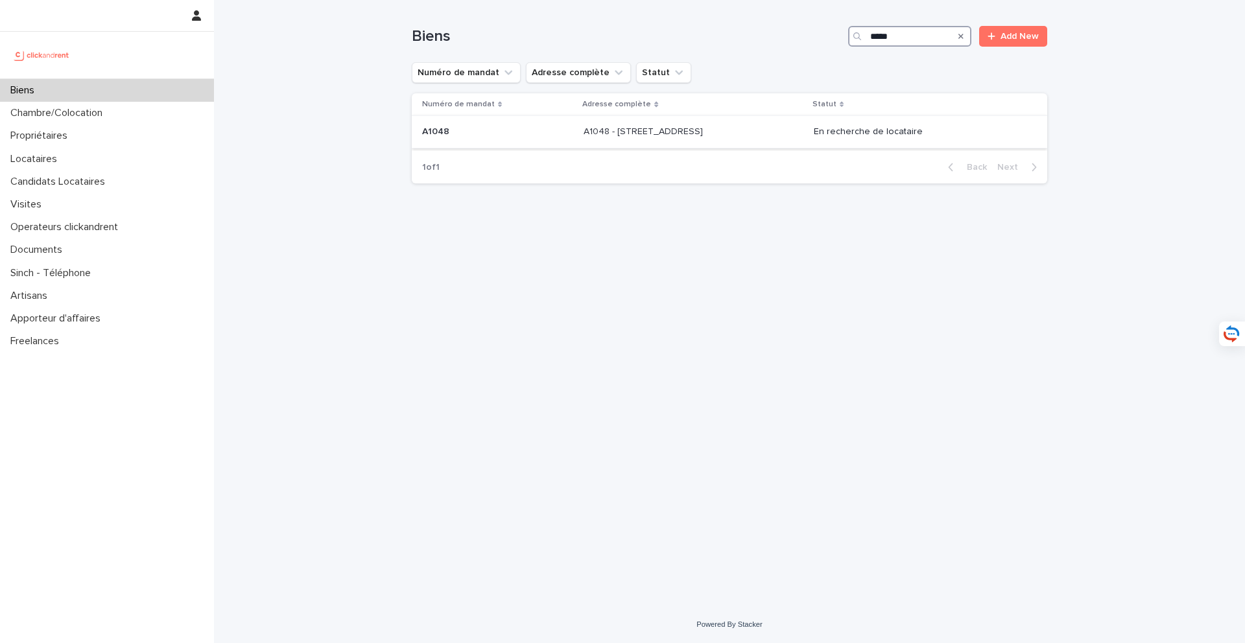
type input "*****"
click at [764, 132] on p at bounding box center [692, 131] width 216 height 11
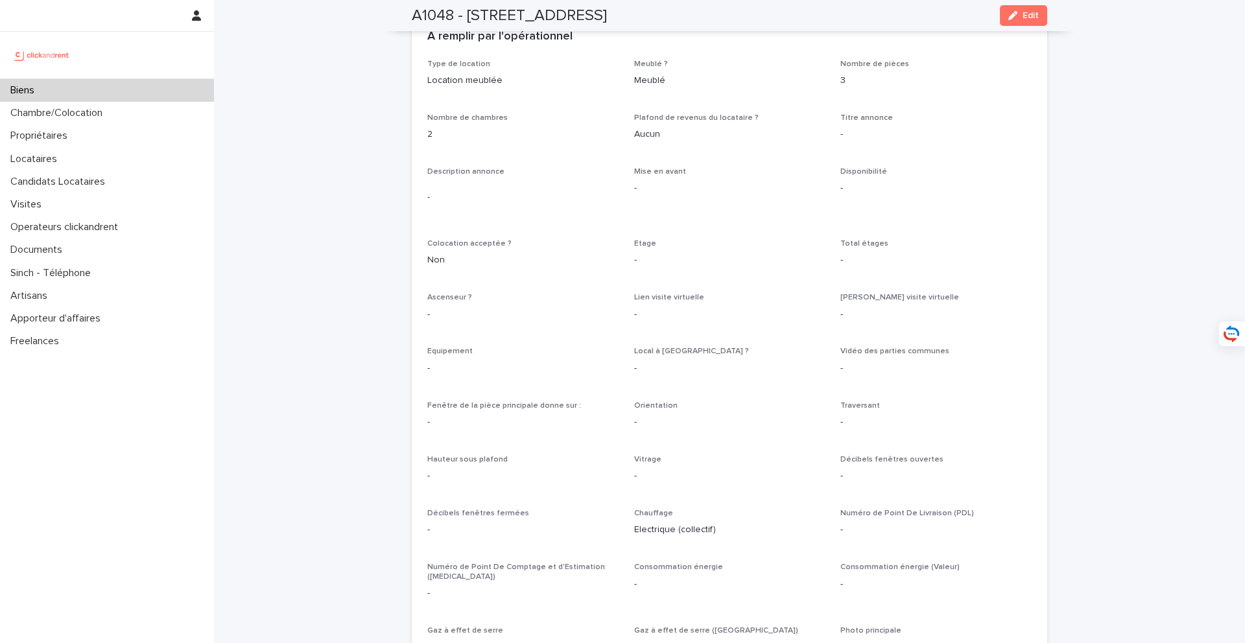
scroll to position [2359, 0]
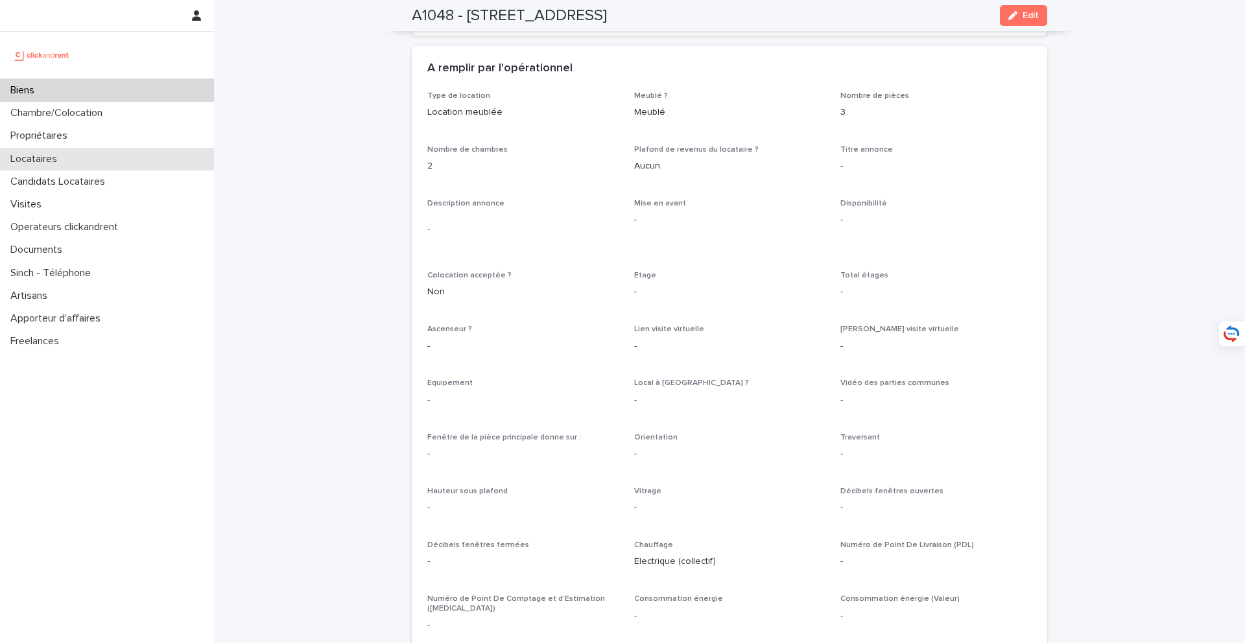
click at [60, 161] on p "Locataires" at bounding box center [36, 159] width 62 height 12
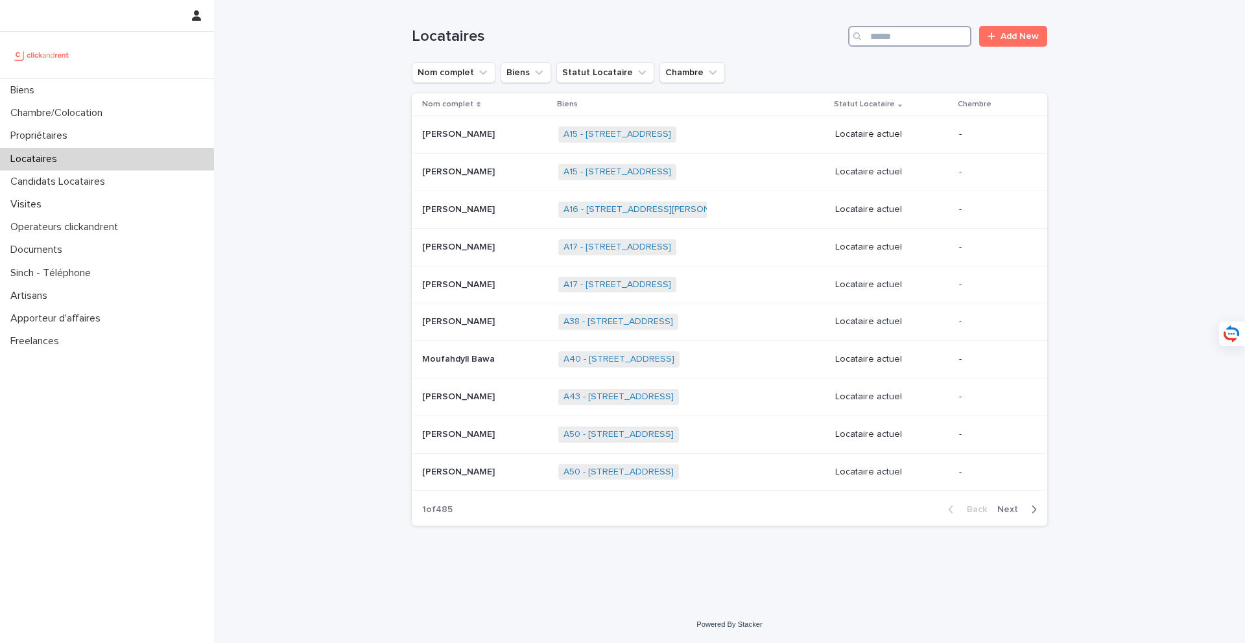
click at [913, 44] on input "Search" at bounding box center [909, 36] width 123 height 21
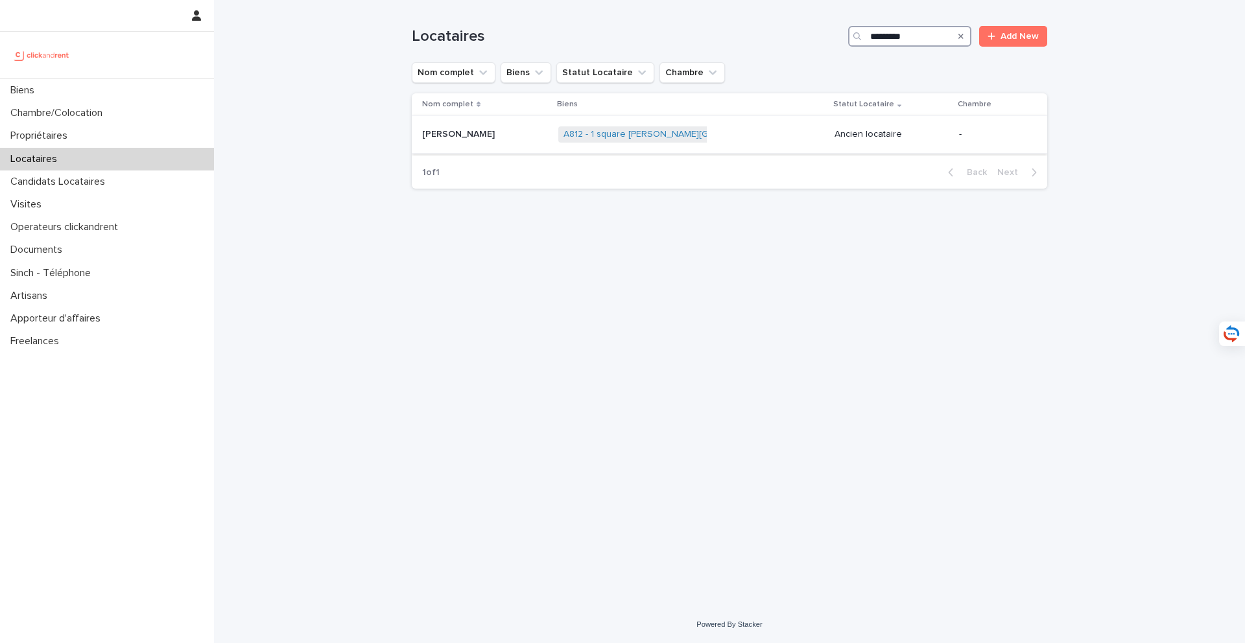
type input "*********"
click at [532, 131] on p at bounding box center [485, 134] width 126 height 11
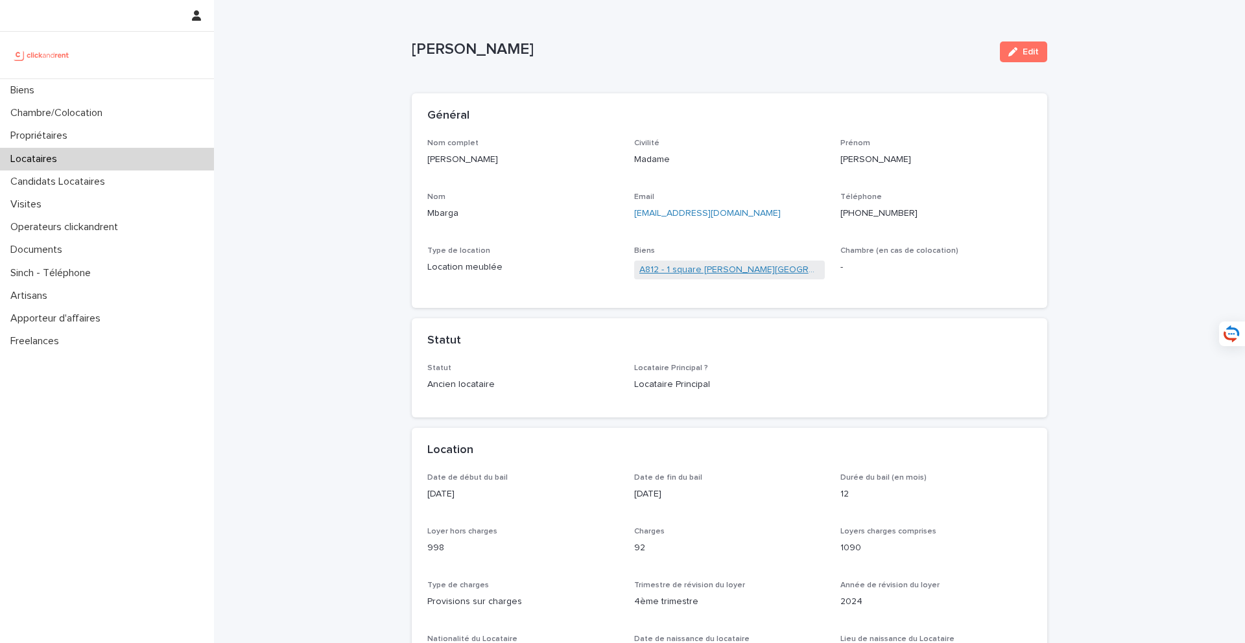
click at [697, 270] on link "A812 - 1 square Anatole France, Saint-Cyr-L’ecole 78210" at bounding box center [729, 270] width 181 height 14
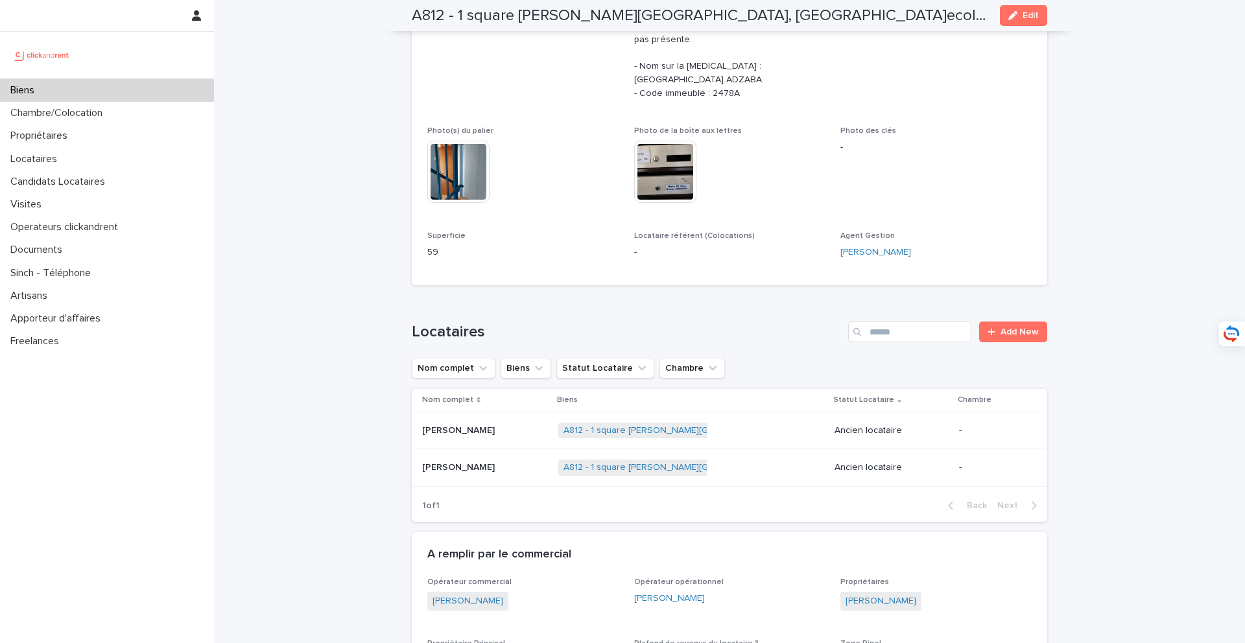
scroll to position [477, 0]
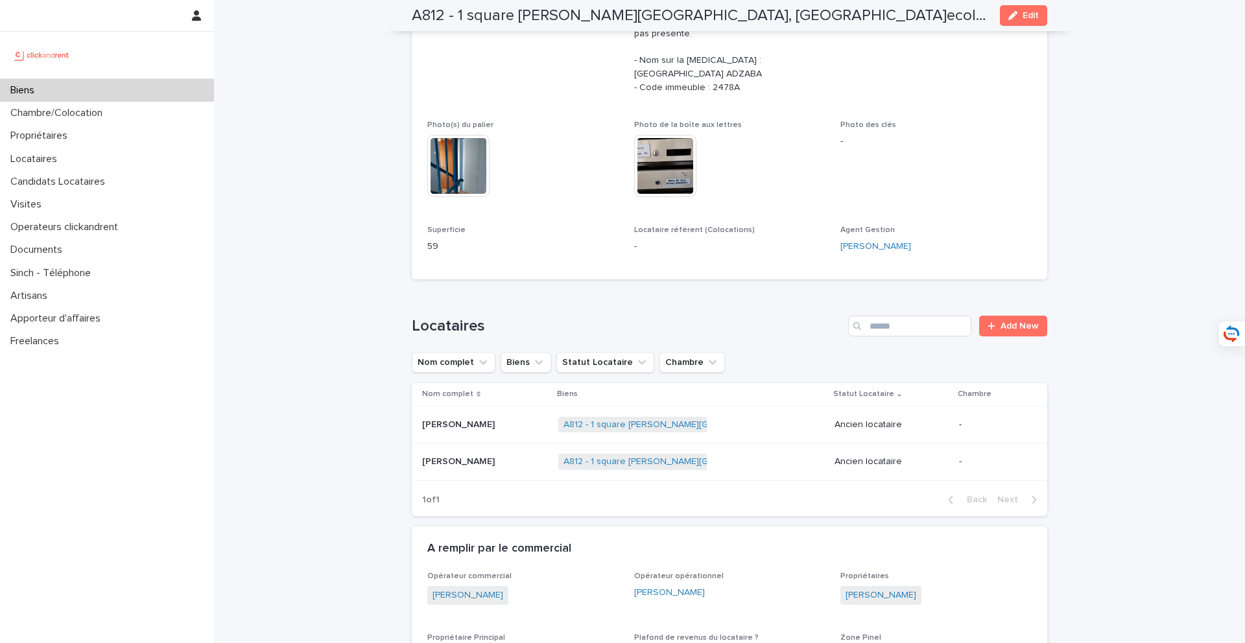
click at [506, 457] on p at bounding box center [485, 462] width 126 height 11
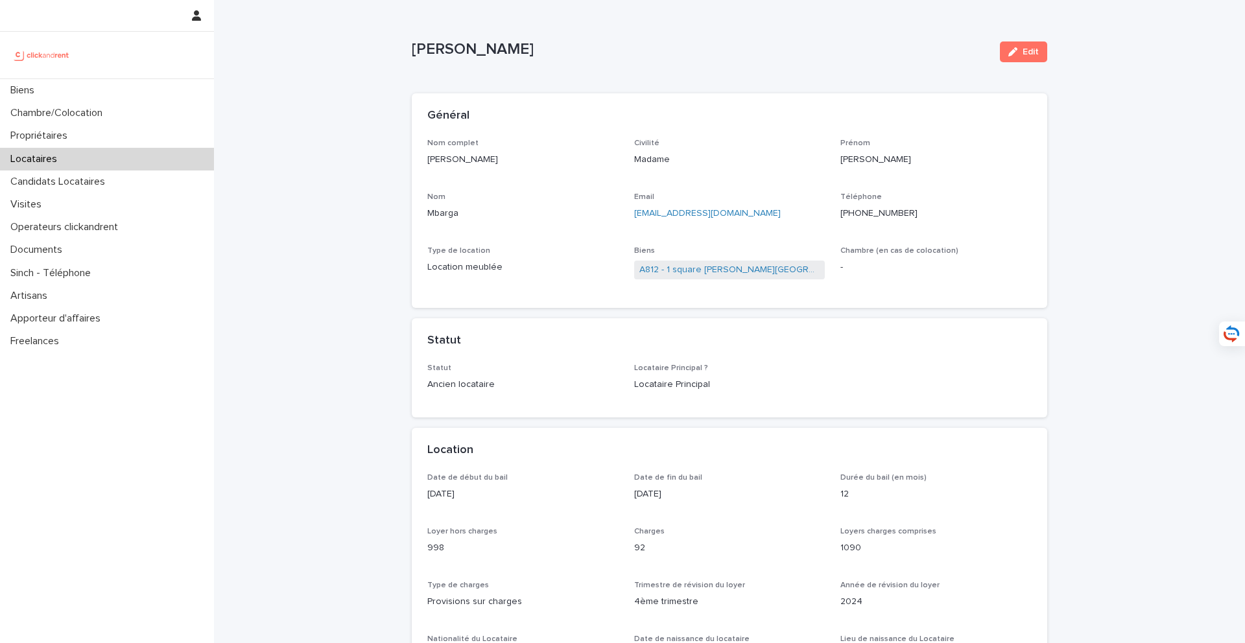
click at [737, 234] on div "Nom complet Philomene Mbarga Civilité Madame Prénom Philomene Nom Mbarga Email …" at bounding box center [729, 216] width 604 height 154
drag, startPoint x: 739, startPoint y: 222, endPoint x: 630, endPoint y: 217, distance: 108.4
click at [630, 217] on div "Nom complet Philomene Mbarga Civilité Madame Prénom Philomene Nom Mbarga Email …" at bounding box center [729, 216] width 604 height 154
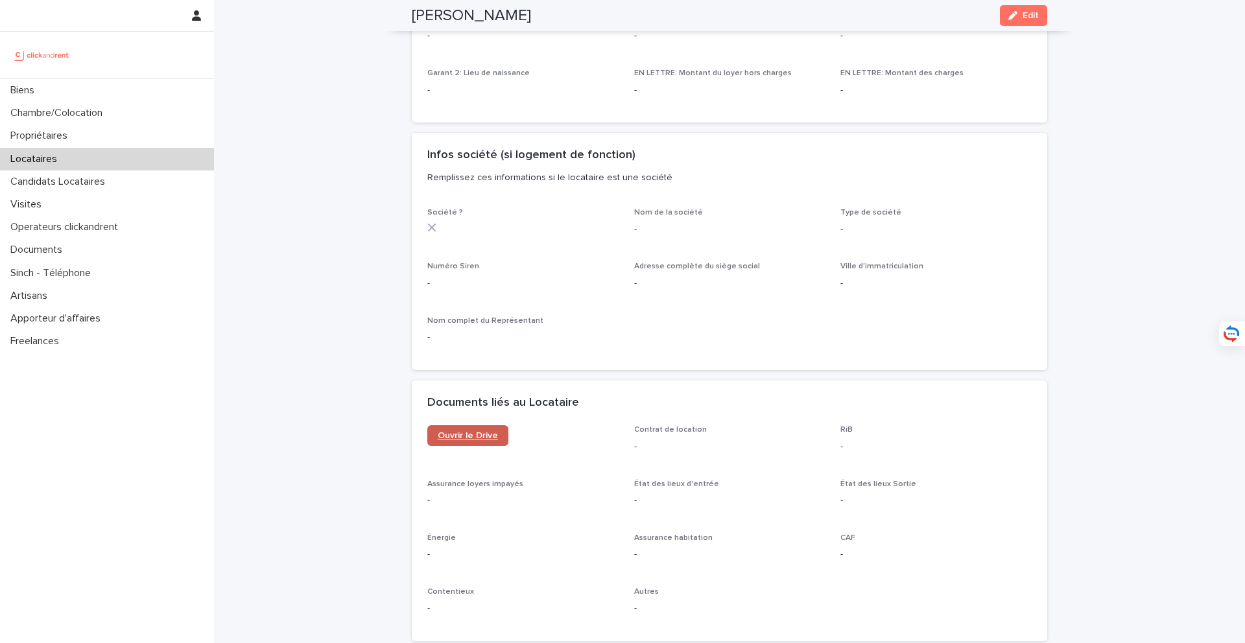
click at [464, 433] on span "Ouvrir le Drive" at bounding box center [468, 435] width 60 height 9
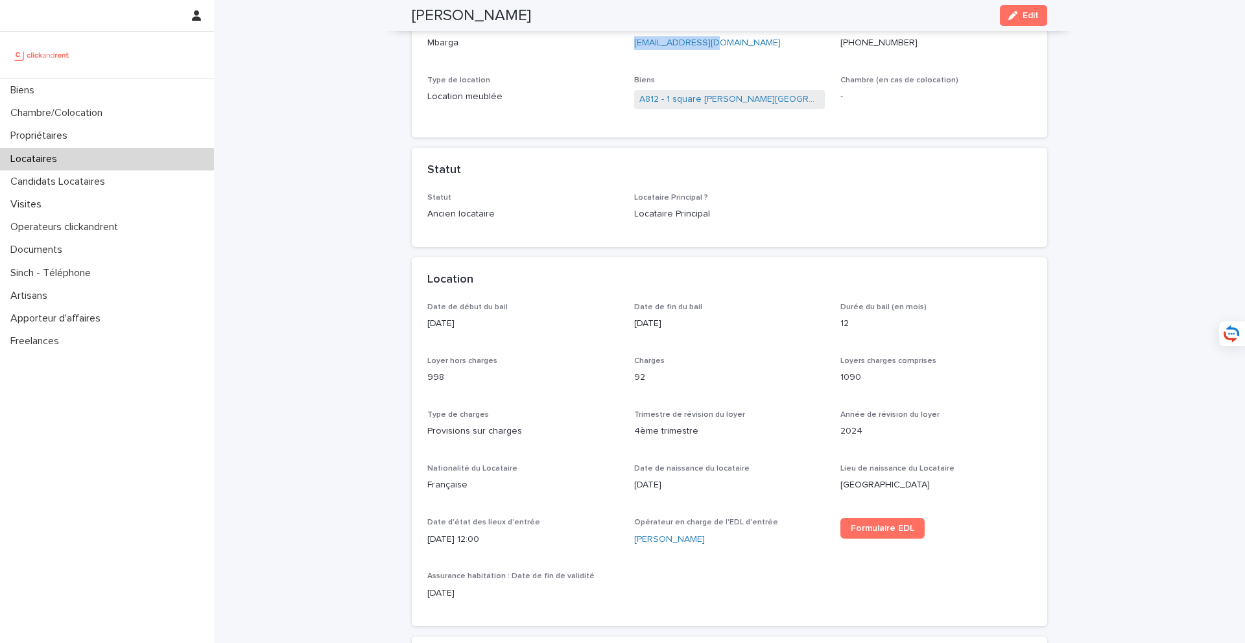
scroll to position [0, 0]
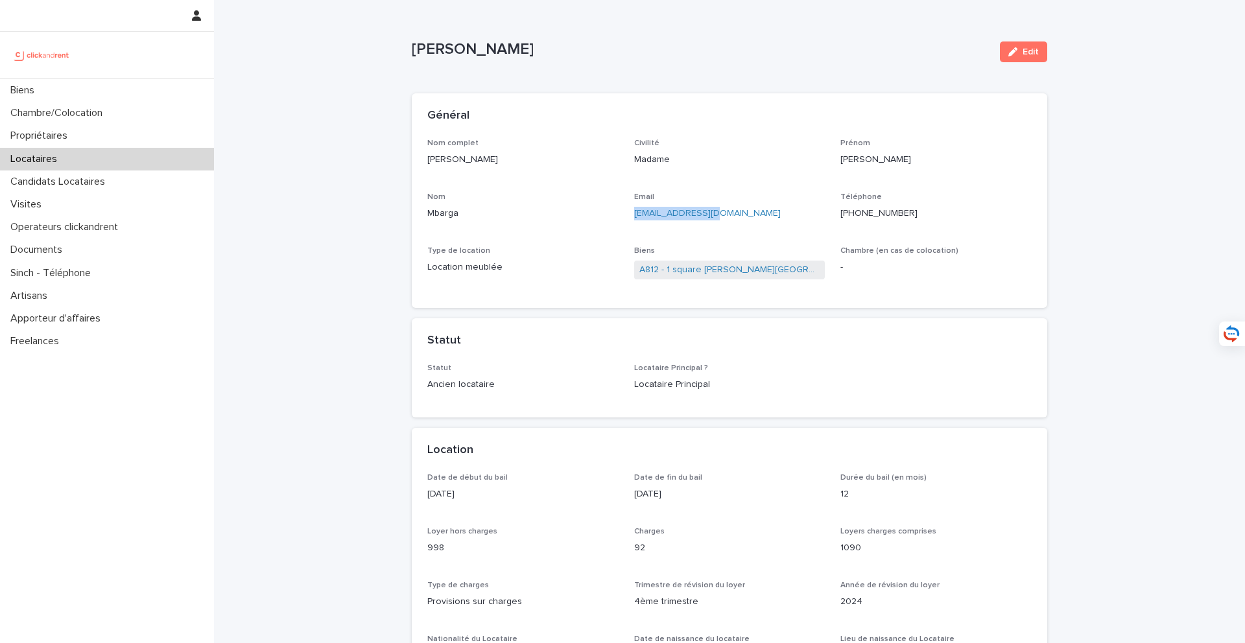
click at [757, 221] on div "Email kakombe2@yahoo.fr" at bounding box center [729, 212] width 191 height 38
drag, startPoint x: 757, startPoint y: 221, endPoint x: 628, endPoint y: 218, distance: 128.4
click at [628, 218] on div "Nom complet Philomene Mbarga Civilité Madame Prénom Philomene Nom Mbarga Email …" at bounding box center [729, 216] width 604 height 154
click at [87, 142] on div "Propriétaires" at bounding box center [107, 136] width 214 height 23
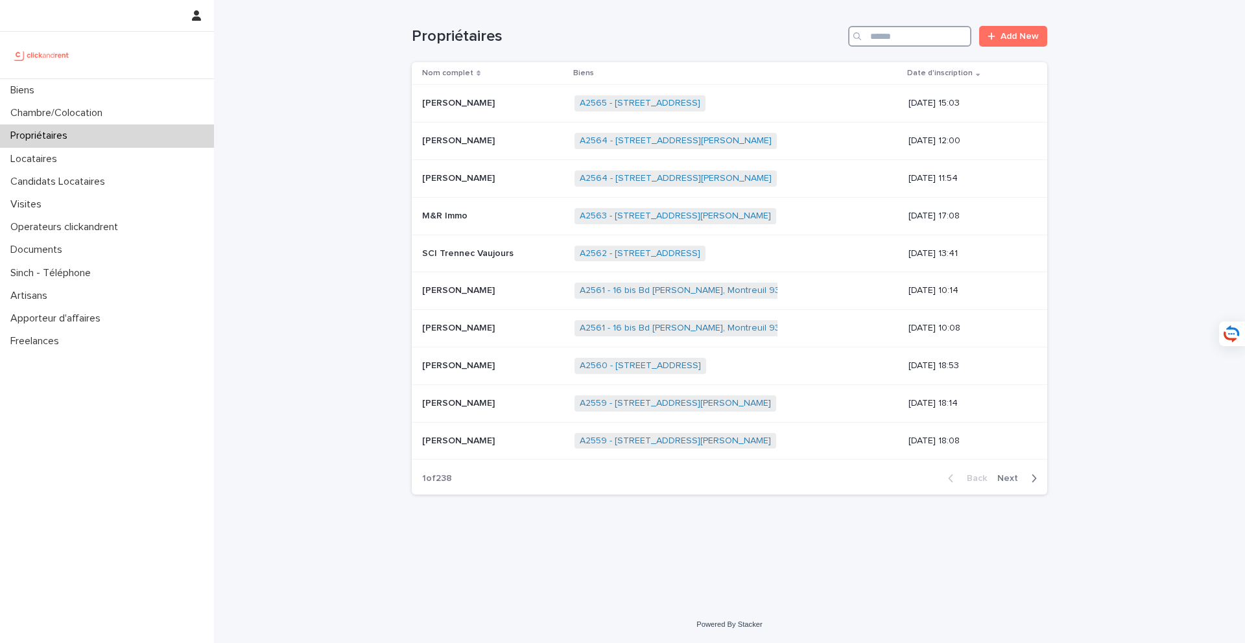
click at [936, 40] on input "Search" at bounding box center [909, 36] width 123 height 21
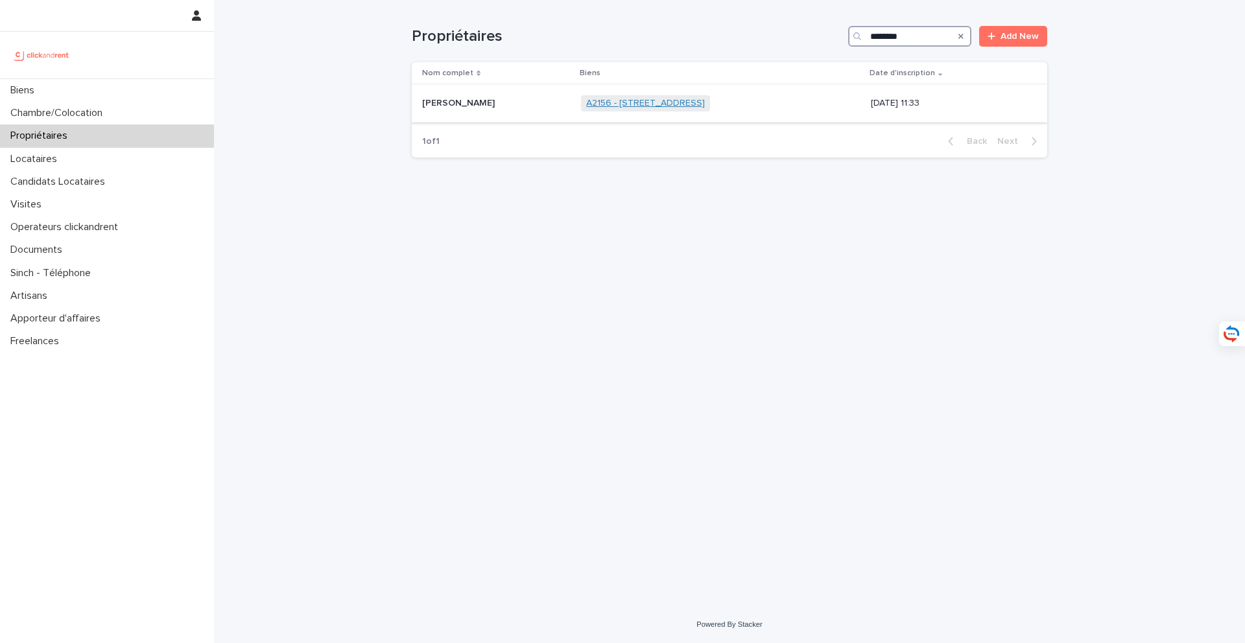
type input "********"
click at [705, 106] on link "A2156 - 169 rue de Bagnolet, Paris 75020" at bounding box center [645, 103] width 119 height 11
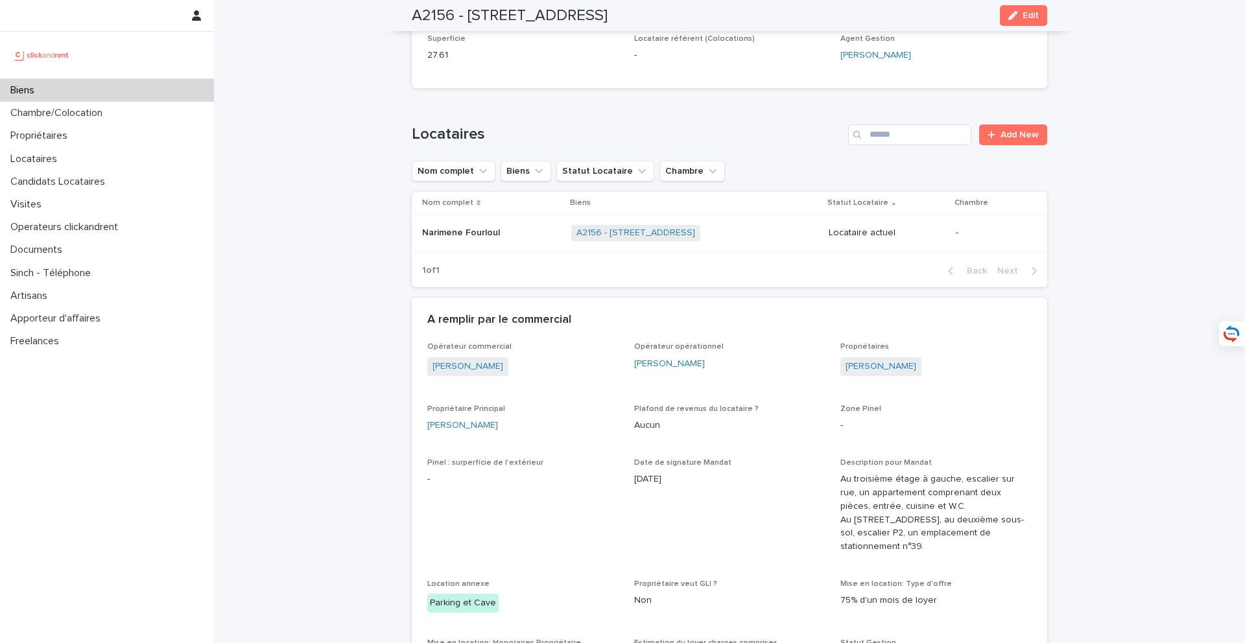
scroll to position [519, 0]
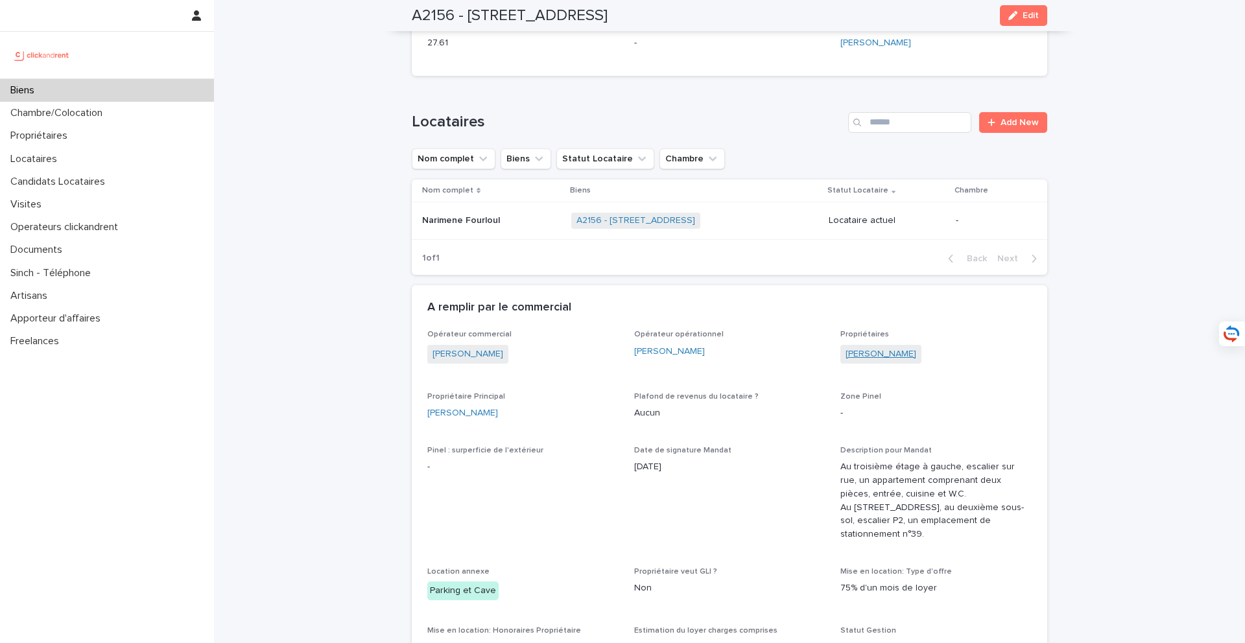
click at [911, 355] on link "Marc Seidl-Geuthner" at bounding box center [881, 355] width 71 height 14
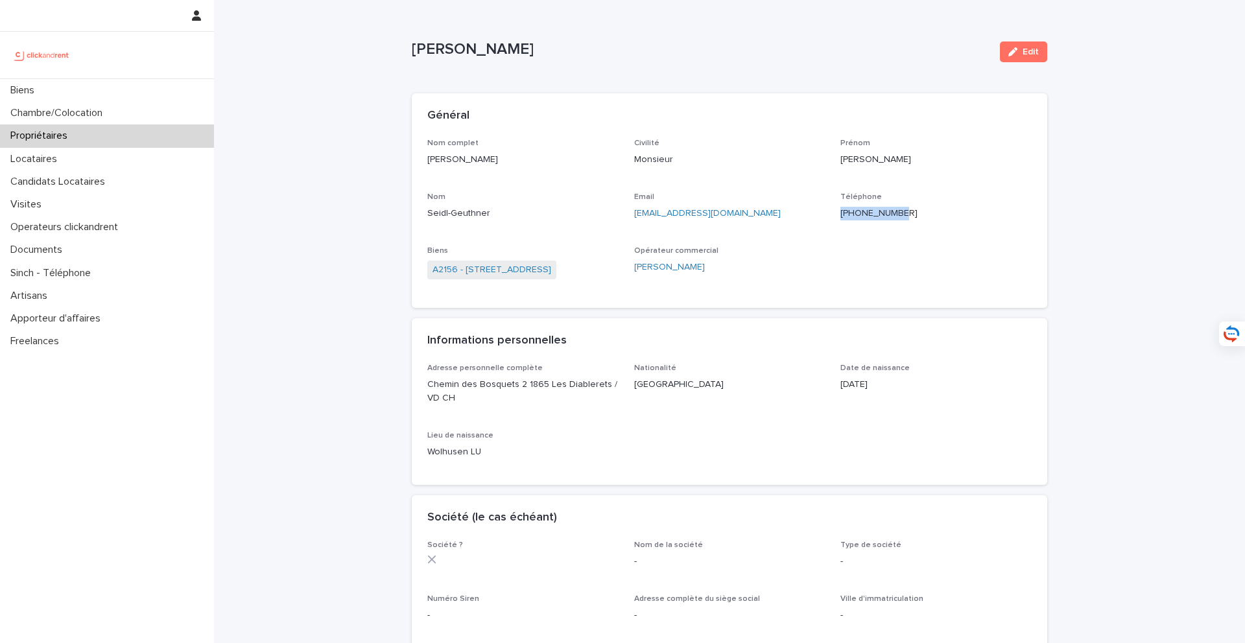
drag, startPoint x: 924, startPoint y: 213, endPoint x: 851, endPoint y: 215, distance: 72.7
click at [851, 215] on p "+33688477110" at bounding box center [936, 214] width 191 height 14
copy ringoverc2c-84e06f14122c "+33688477110"
click at [508, 273] on link "A2156 - 169 rue de Bagnolet, Paris 75020" at bounding box center [492, 270] width 119 height 14
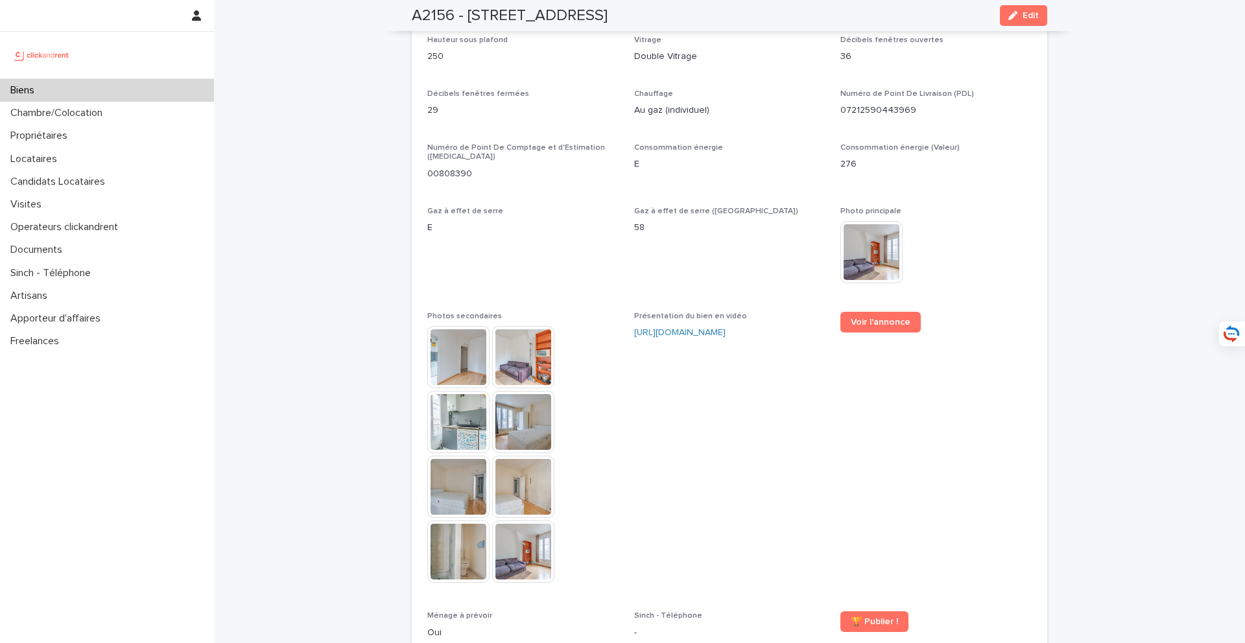
scroll to position [3196, 0]
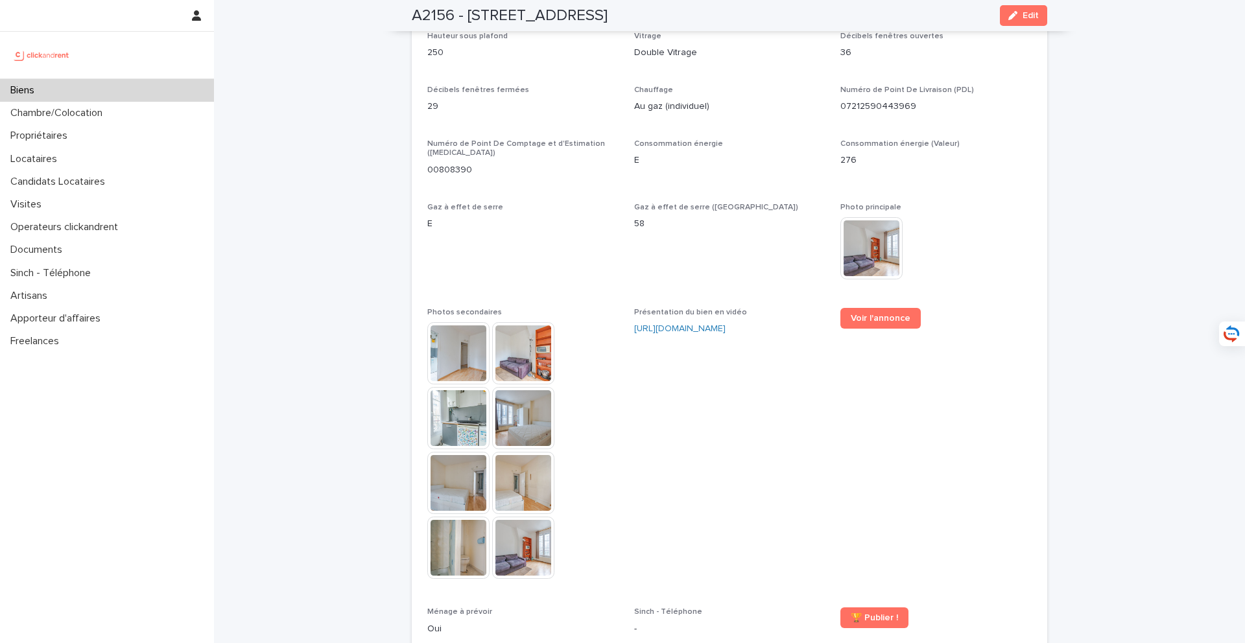
click at [458, 326] on img at bounding box center [458, 353] width 62 height 62
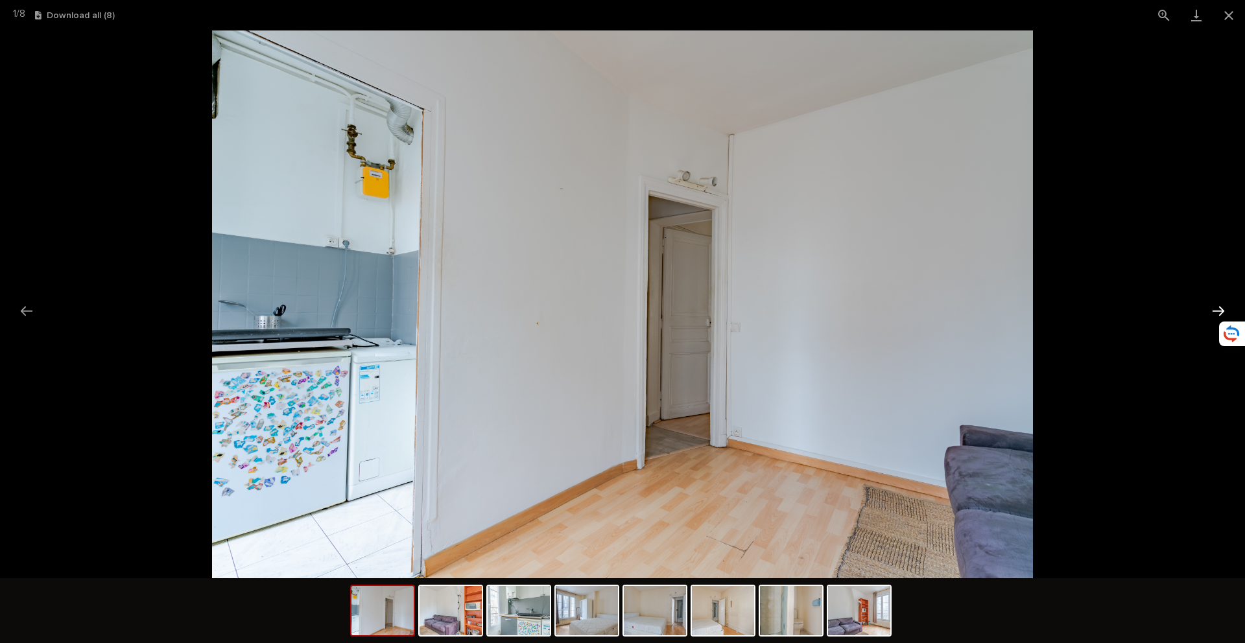
click at [1217, 309] on button "Next slide" at bounding box center [1218, 310] width 27 height 25
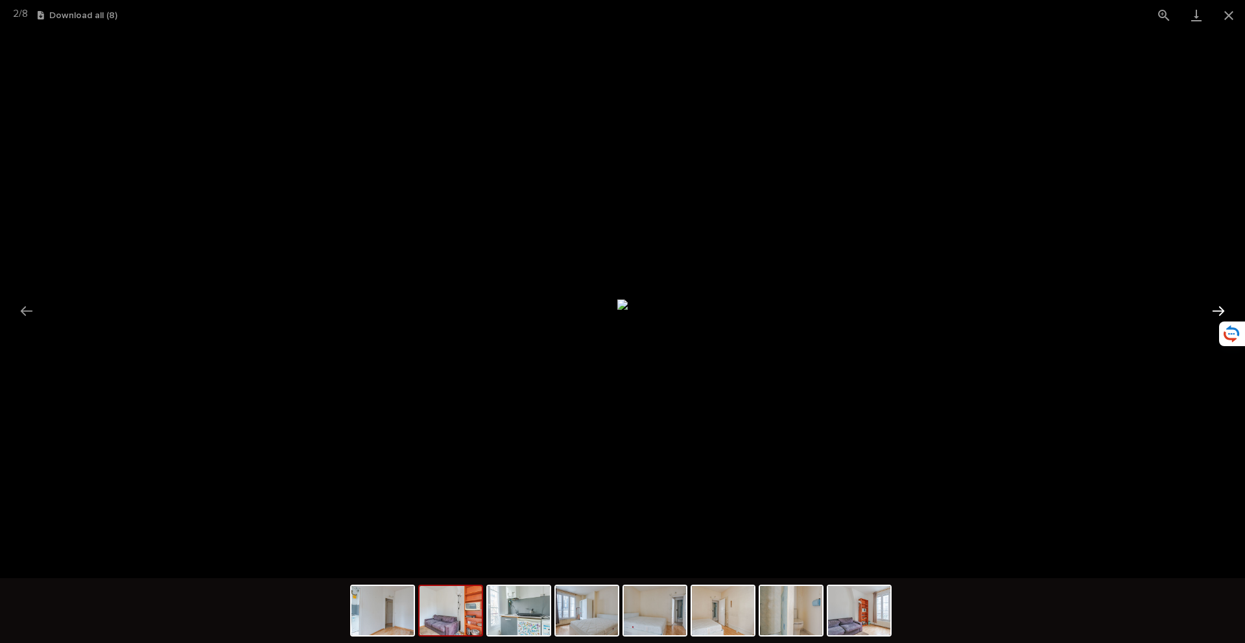
click at [1217, 309] on button "Next slide" at bounding box center [1218, 310] width 27 height 25
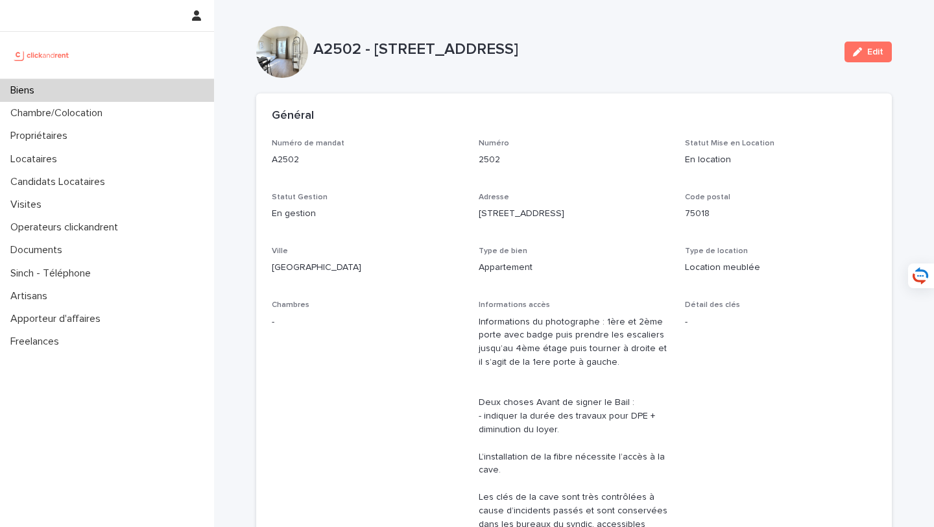
click at [145, 84] on div "Biens" at bounding box center [107, 90] width 214 height 23
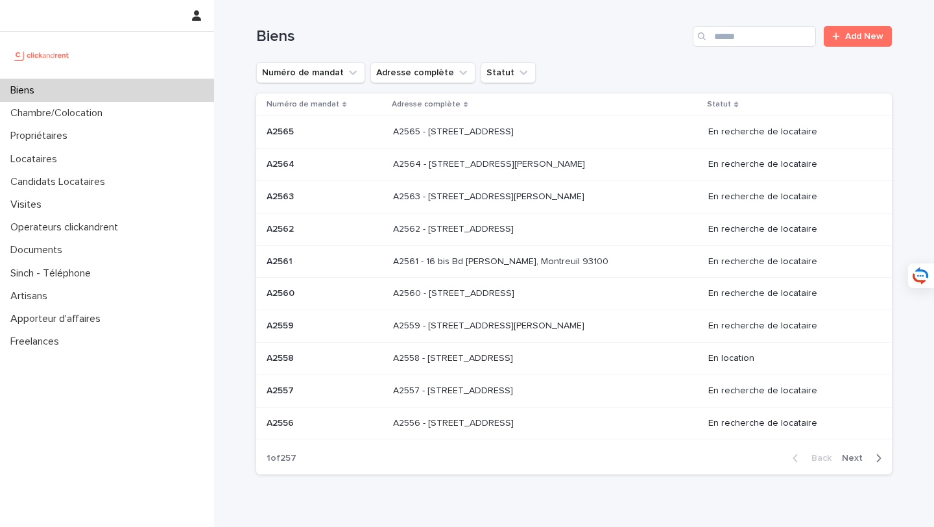
click at [747, 43] on input "Search" at bounding box center [754, 36] width 123 height 21
type input "*****"
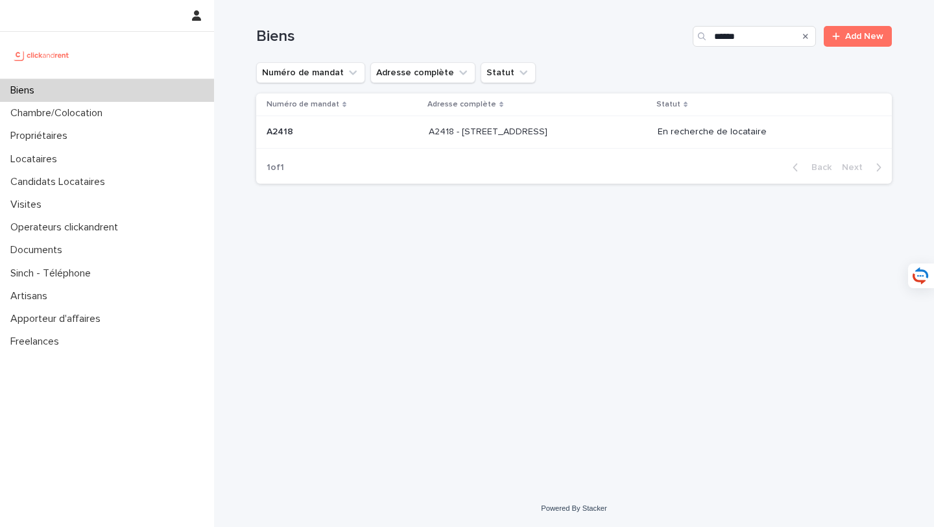
click at [586, 110] on div "Adresse complète" at bounding box center [537, 104] width 221 height 14
click at [530, 134] on p "A2418 - 64 boulevard Pasteur, Amiens 80000" at bounding box center [489, 131] width 121 height 14
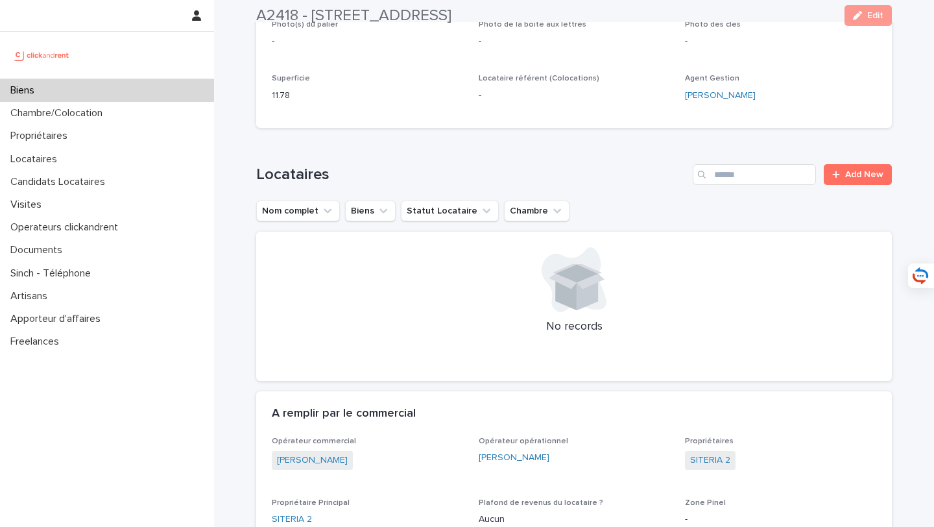
scroll to position [405, 0]
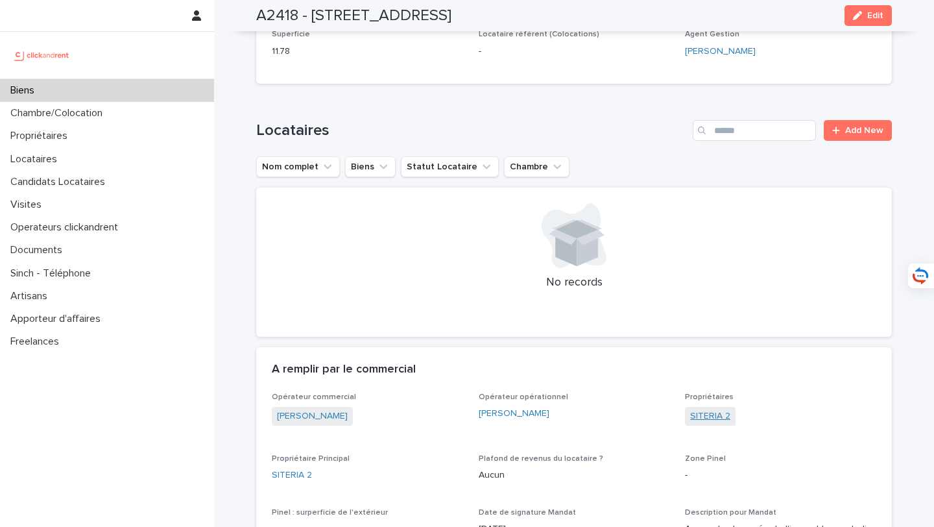
click at [708, 409] on link "SITERIA 2" at bounding box center [710, 416] width 40 height 14
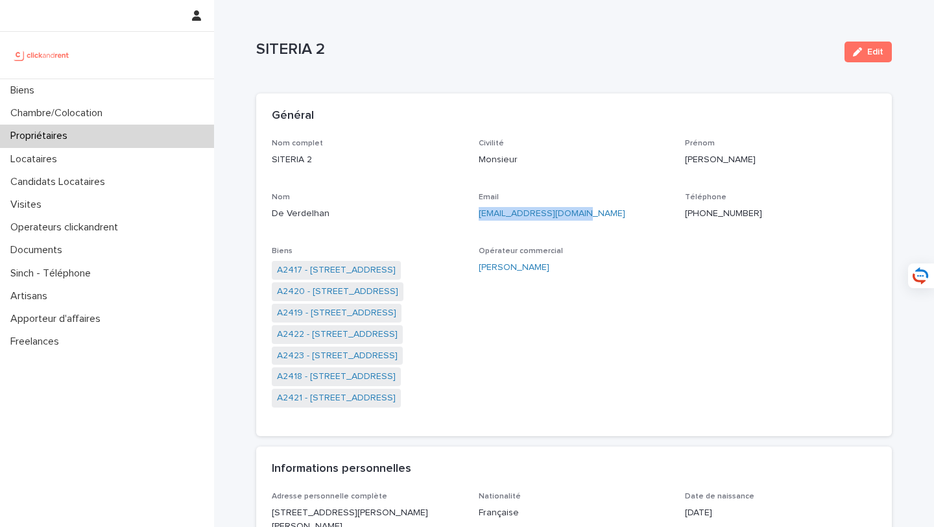
drag, startPoint x: 612, startPoint y: 211, endPoint x: 479, endPoint y: 215, distance: 133.7
click at [479, 215] on p "edeverdelhan@yahoo.com" at bounding box center [574, 214] width 191 height 14
copy link "edeverdelhan@yahoo.com"
click at [130, 90] on div "Biens" at bounding box center [107, 90] width 214 height 23
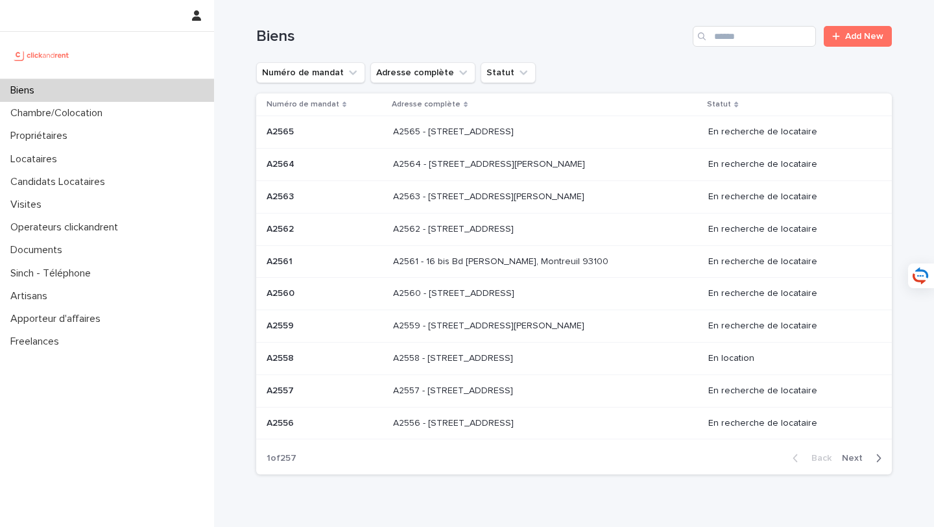
click at [759, 35] on input "Search" at bounding box center [754, 36] width 123 height 21
type input "*****"
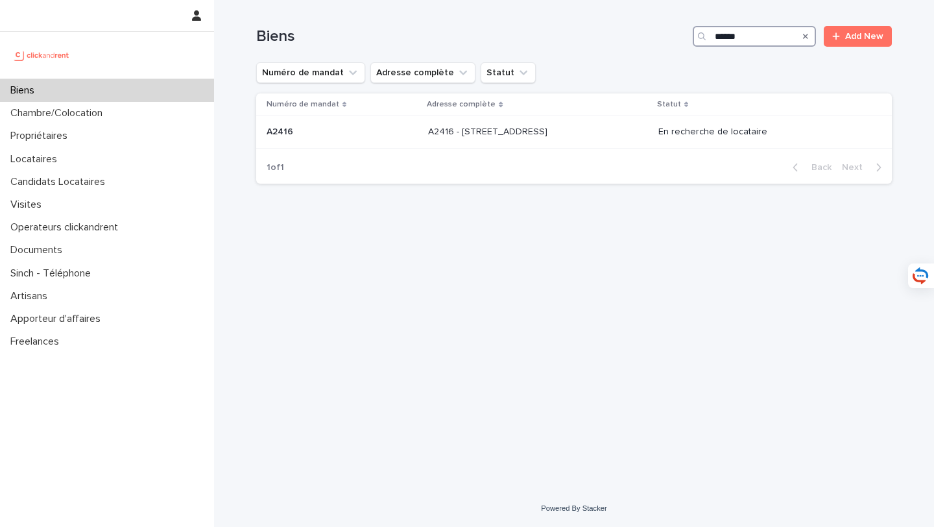
drag, startPoint x: 758, startPoint y: 36, endPoint x: 667, endPoint y: 34, distance: 91.5
click at [667, 34] on div "Biens ***** Add New" at bounding box center [574, 36] width 636 height 21
type input "*****"
click at [586, 135] on p "A1985 - 25 Boulevard Amiral Mouchez, Le Havre 76600" at bounding box center [524, 131] width 121 height 14
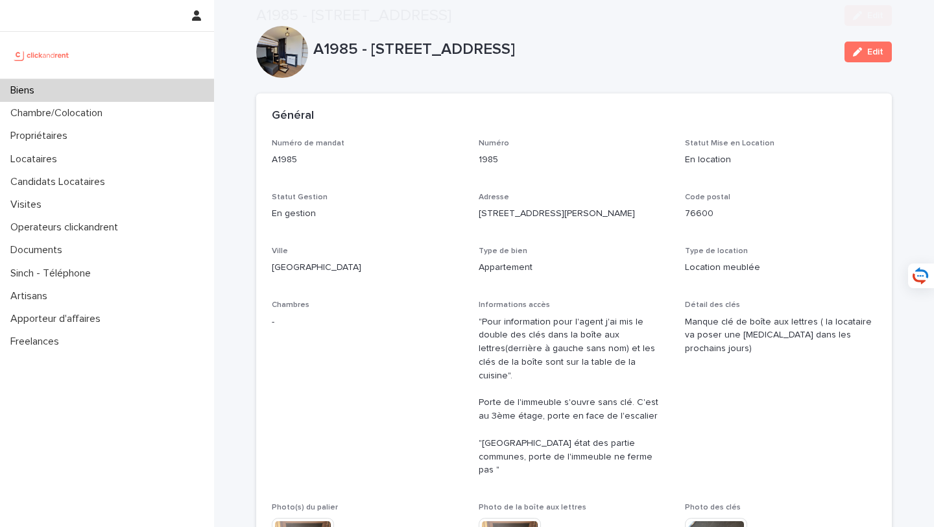
scroll to position [403, 0]
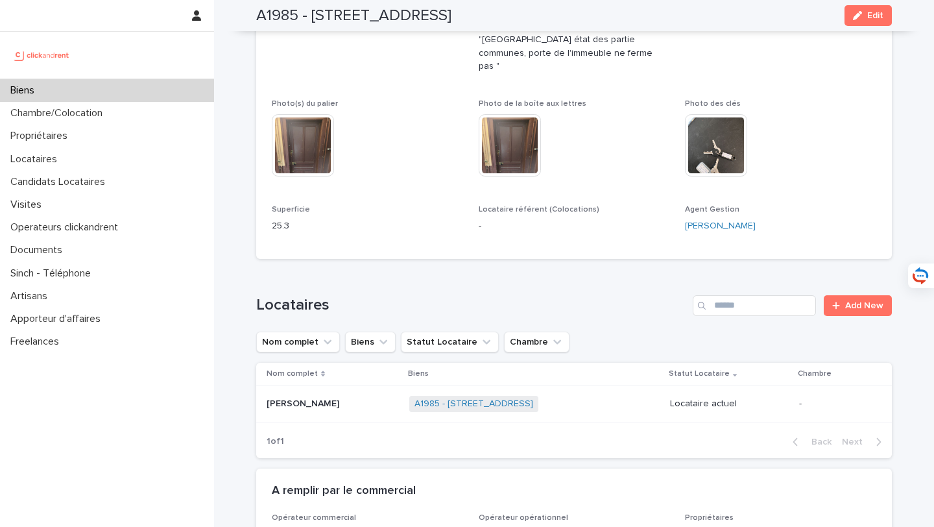
click at [326, 385] on td "Antoine Maheu Antoine Maheu" at bounding box center [330, 404] width 148 height 38
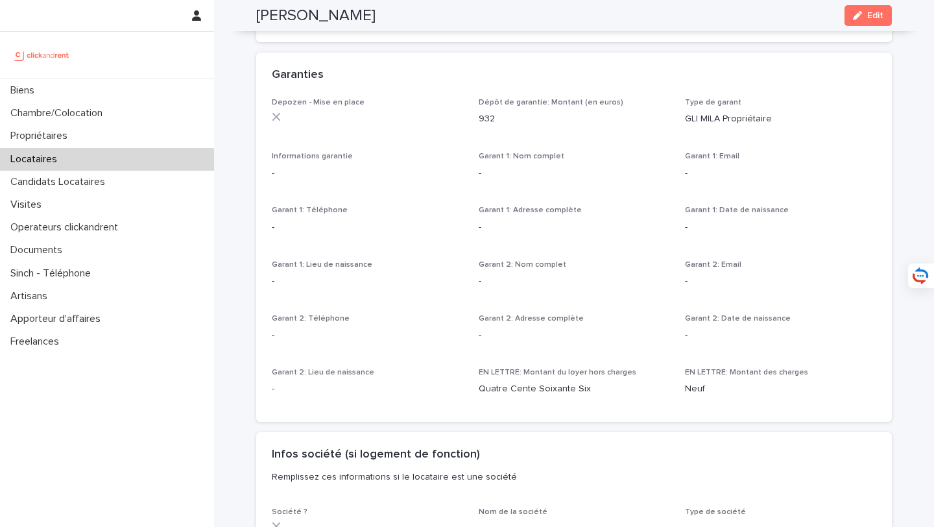
scroll to position [536, 0]
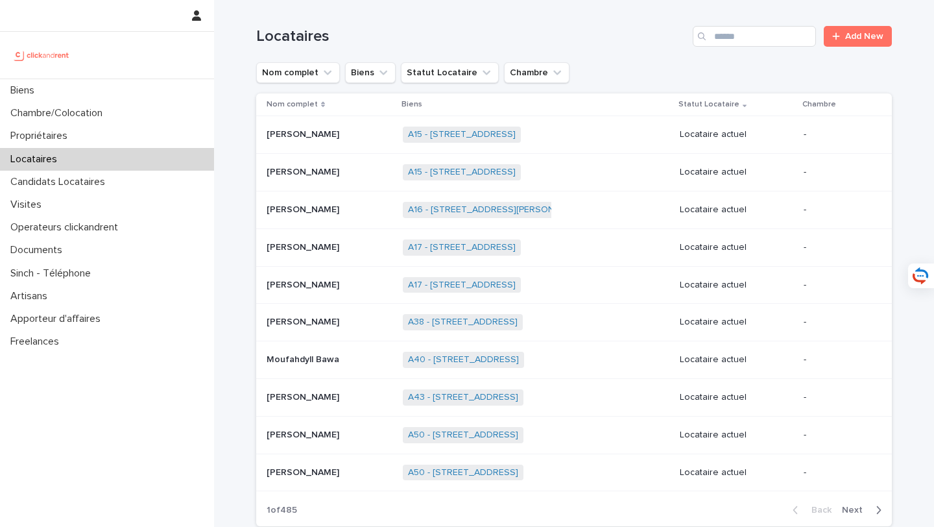
click at [720, 43] on input "Search" at bounding box center [754, 36] width 123 height 21
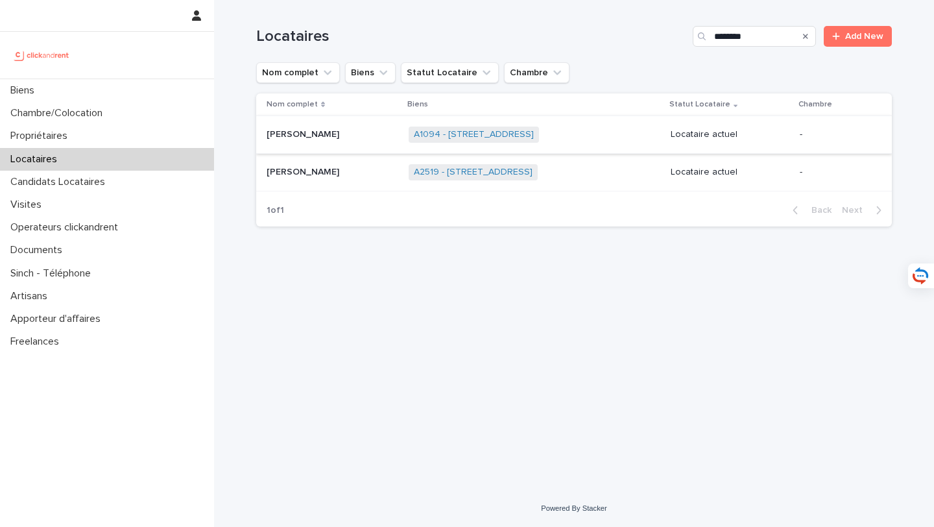
type input "********"
click at [361, 139] on p at bounding box center [333, 134] width 132 height 11
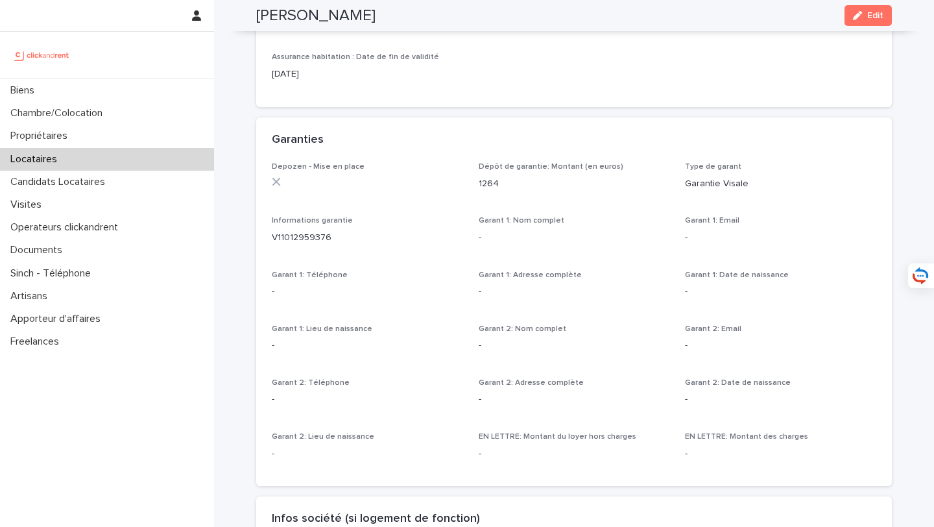
scroll to position [465, 0]
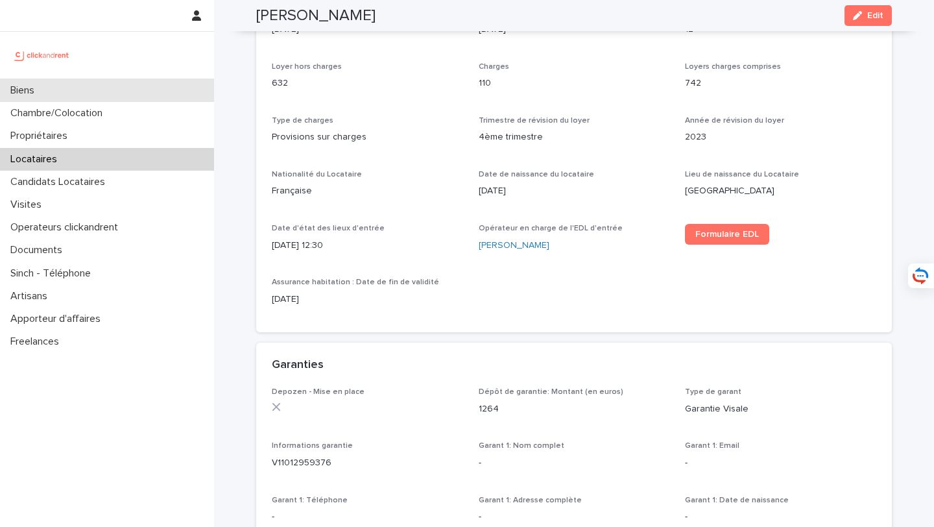
click at [118, 89] on div "Biens" at bounding box center [107, 90] width 214 height 23
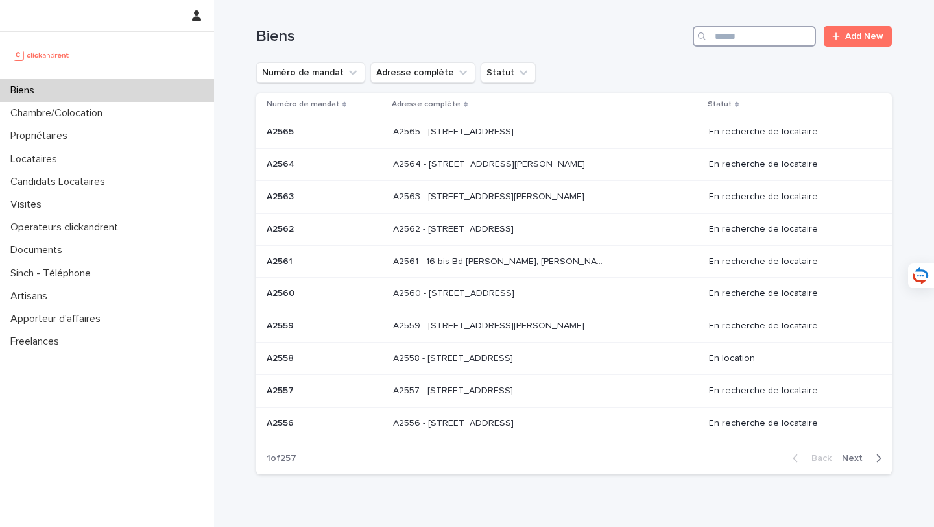
click at [769, 32] on input "Search" at bounding box center [754, 36] width 123 height 21
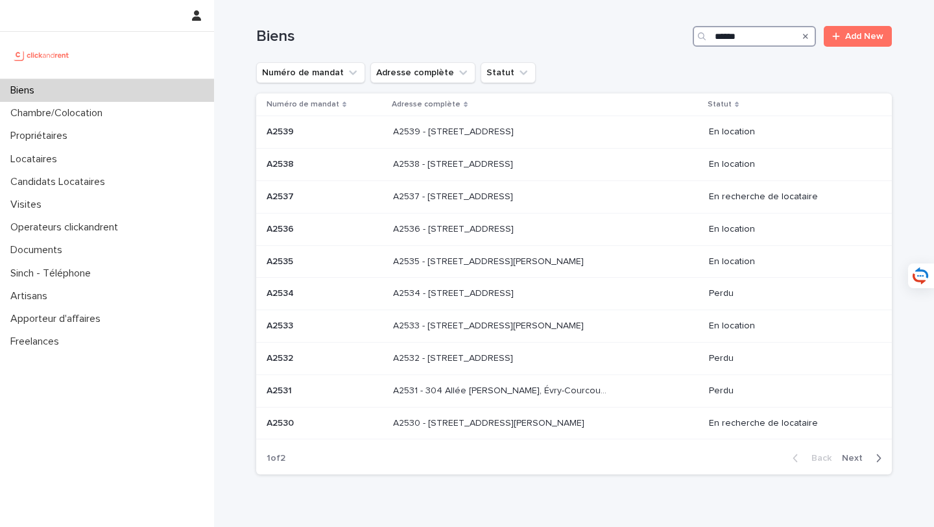
type input "*****"
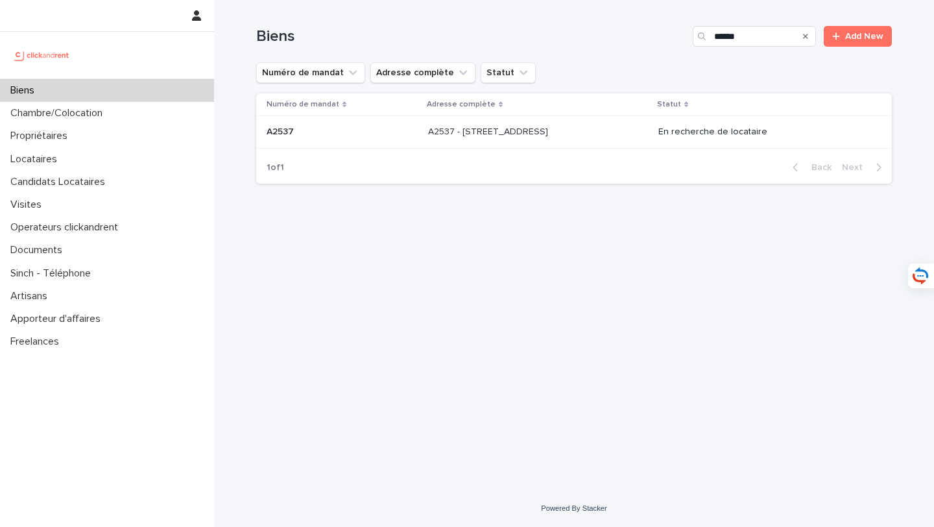
click at [603, 125] on div "A2537 - 142 rue Saint Honoré, Amiens 80000 A2537 - 142 rue Saint Honoré, Amiens…" at bounding box center [538, 131] width 220 height 21
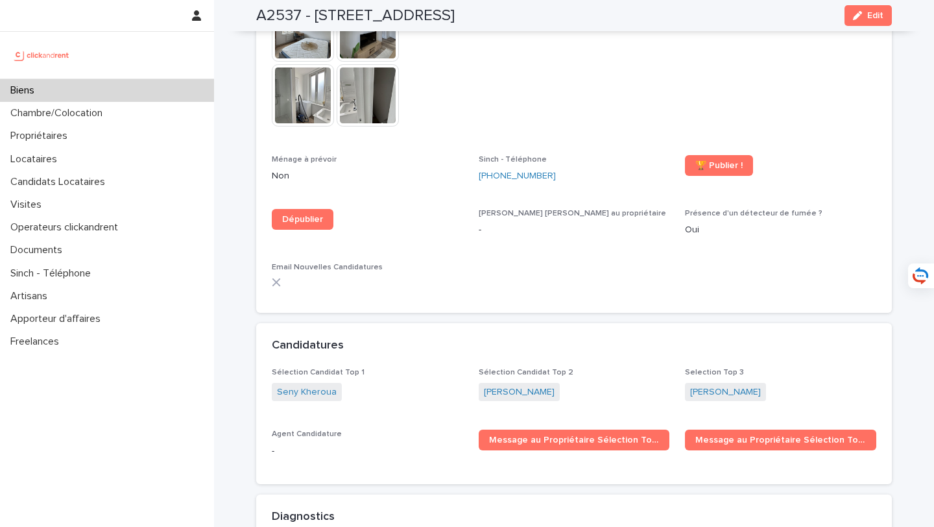
scroll to position [3836, 0]
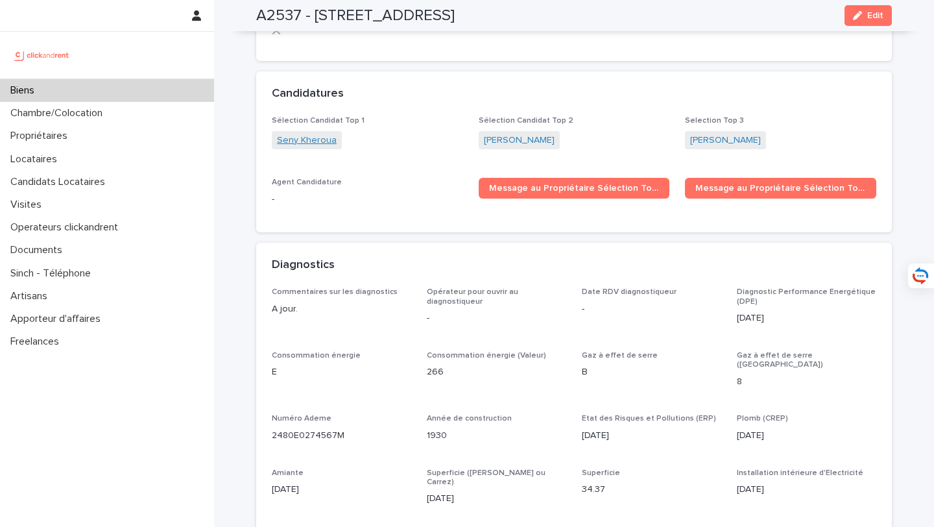
click at [320, 134] on link "Seny Kheroua" at bounding box center [307, 141] width 60 height 14
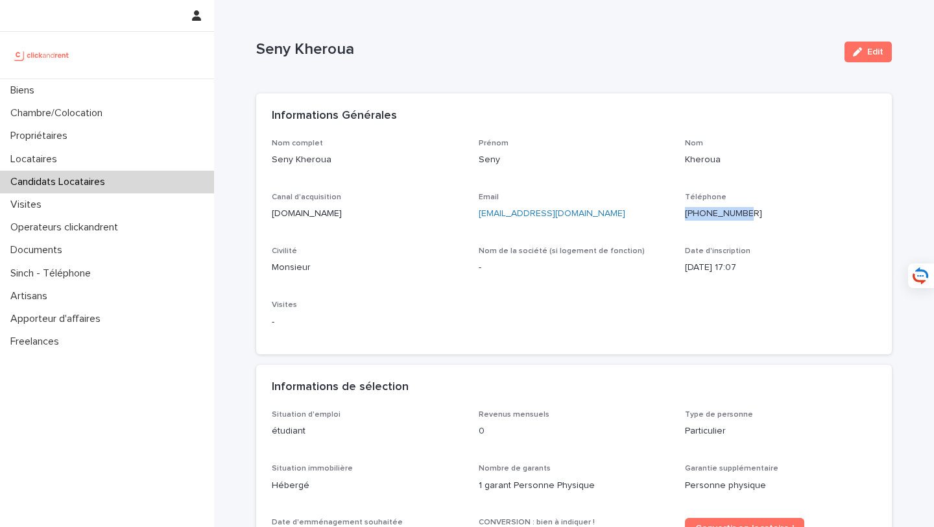
drag, startPoint x: 784, startPoint y: 211, endPoint x: 687, endPoint y: 215, distance: 97.4
click at [687, 215] on p "+33698247629" at bounding box center [780, 214] width 191 height 14
copy ringoverc2c-84e06f14122c "+33698247629"
click at [108, 89] on div "Biens" at bounding box center [107, 90] width 214 height 23
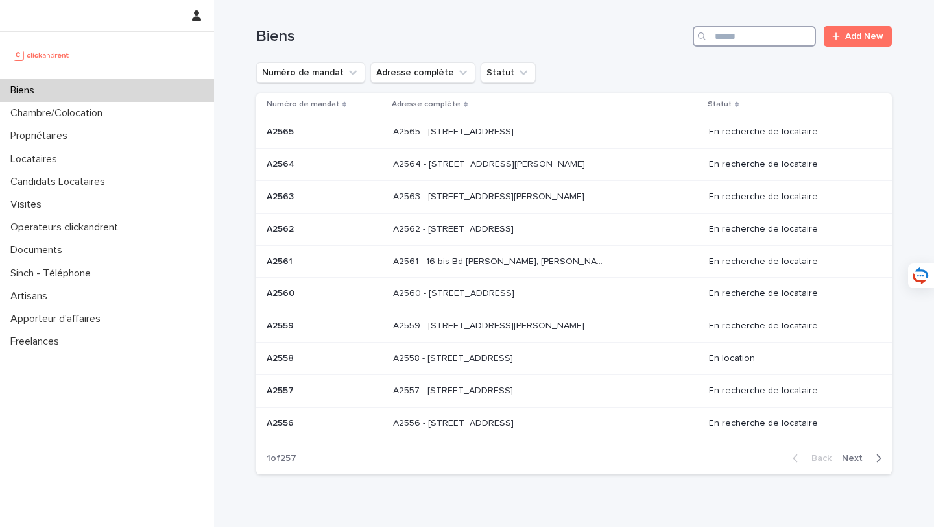
click at [760, 33] on input "Search" at bounding box center [754, 36] width 123 height 21
type input "*****"
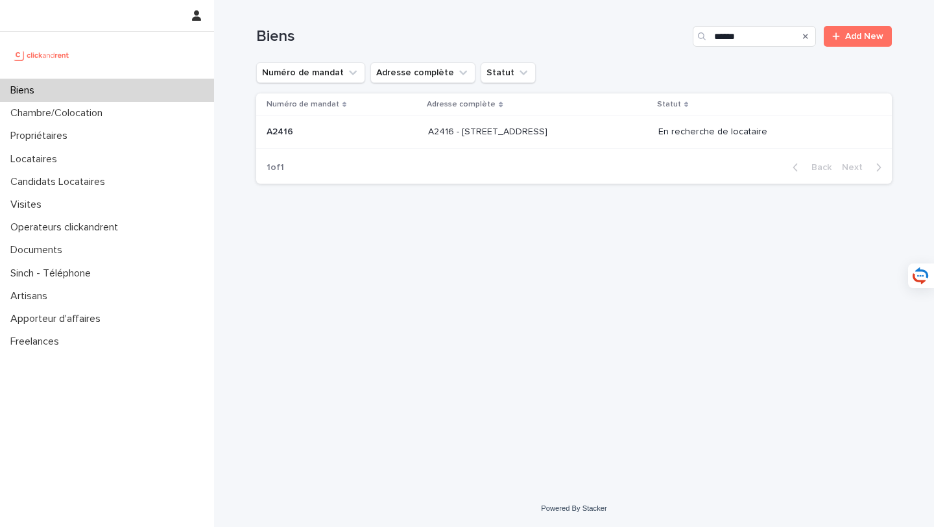
click at [623, 133] on div "A2416 - 16 rue de la Morlière, Amiens 80000 A2416 - 16 rue de la Morlière, Amie…" at bounding box center [537, 131] width 219 height 21
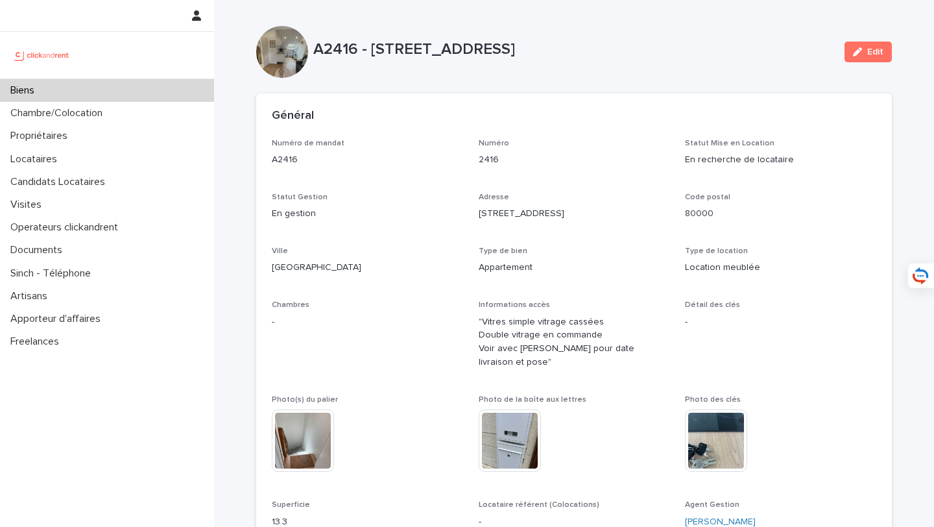
scroll to position [298, 0]
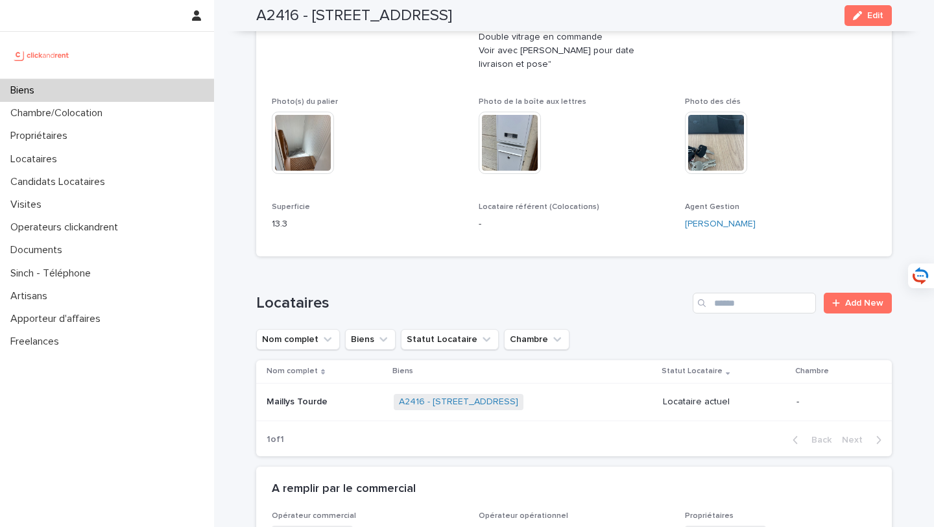
click at [330, 396] on div "Maillys Tourde Maillys Tourde" at bounding box center [325, 401] width 117 height 21
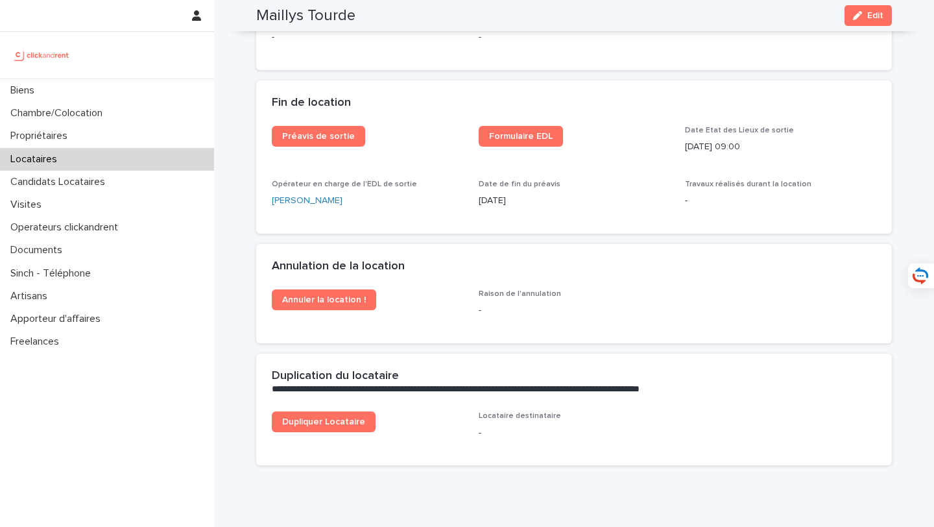
scroll to position [1621, 0]
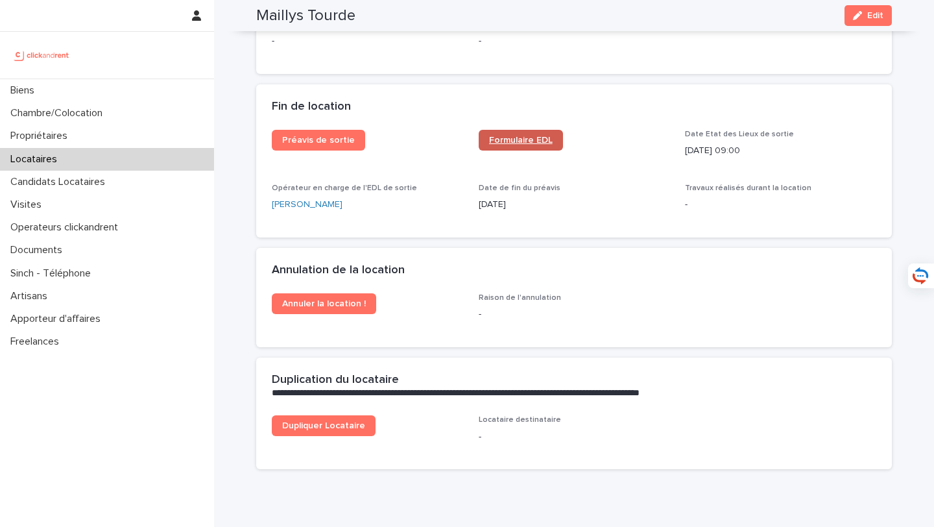
click at [529, 132] on link "Formulaire EDL" at bounding box center [521, 140] width 84 height 21
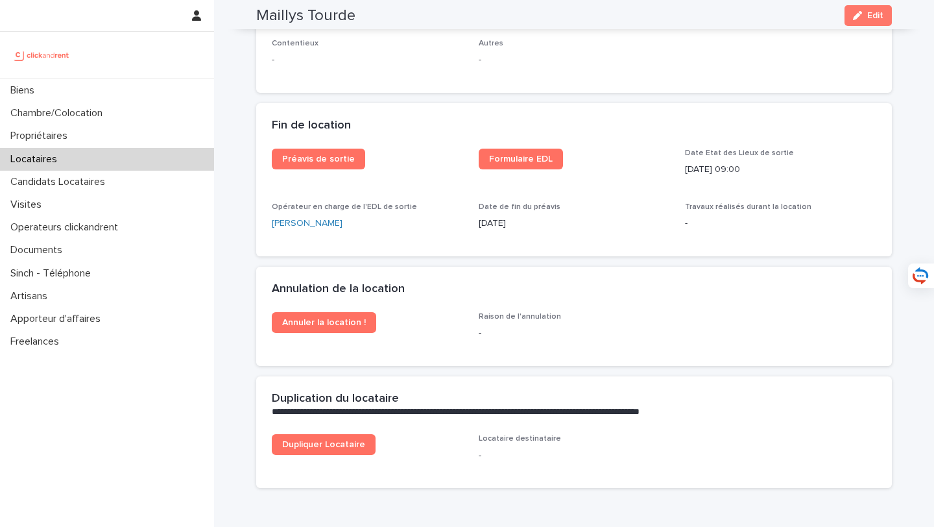
scroll to position [1675, 0]
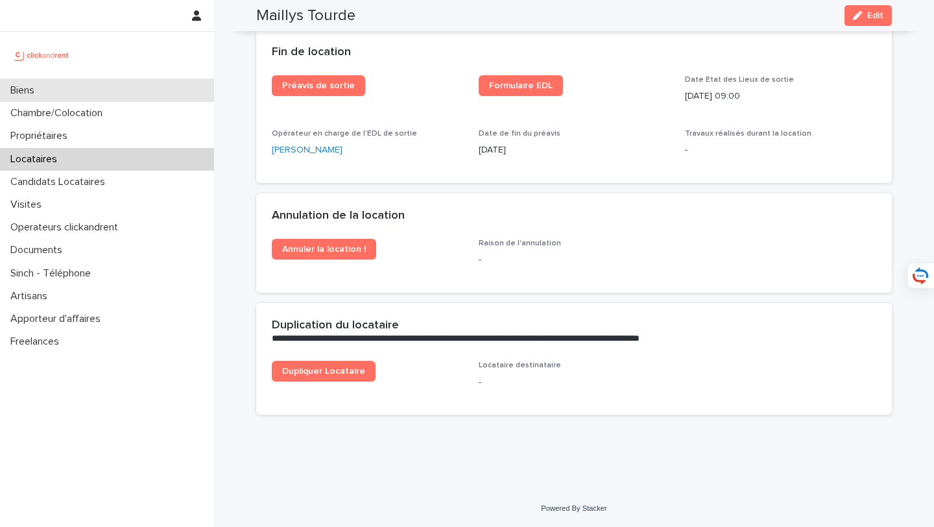
click at [187, 96] on div "Biens" at bounding box center [107, 90] width 214 height 23
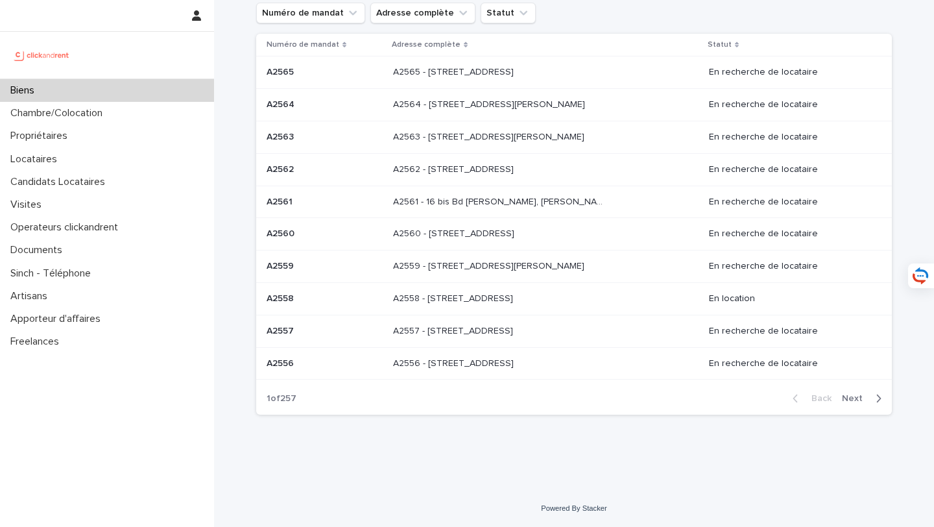
click at [185, 93] on div "Biens" at bounding box center [107, 90] width 214 height 23
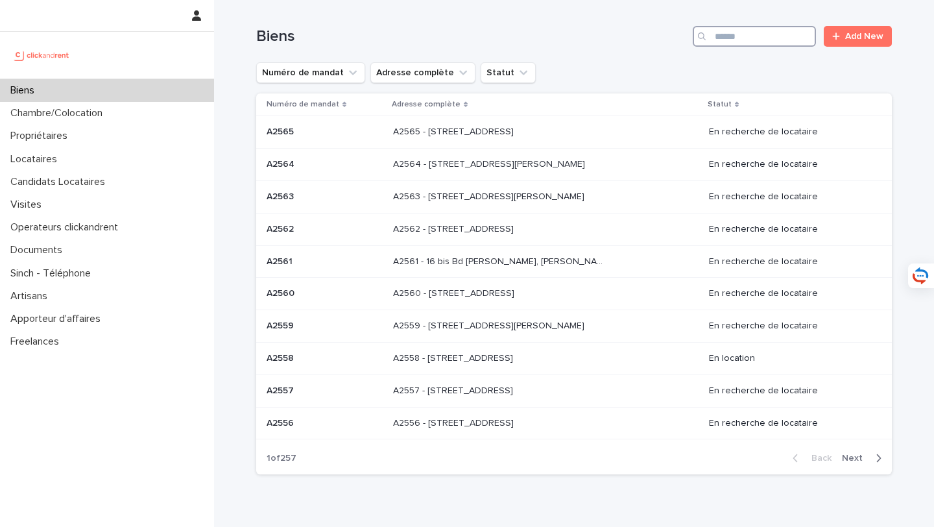
click at [748, 37] on input "Search" at bounding box center [754, 36] width 123 height 21
click at [757, 37] on input "Search" at bounding box center [754, 36] width 123 height 21
type input "*****"
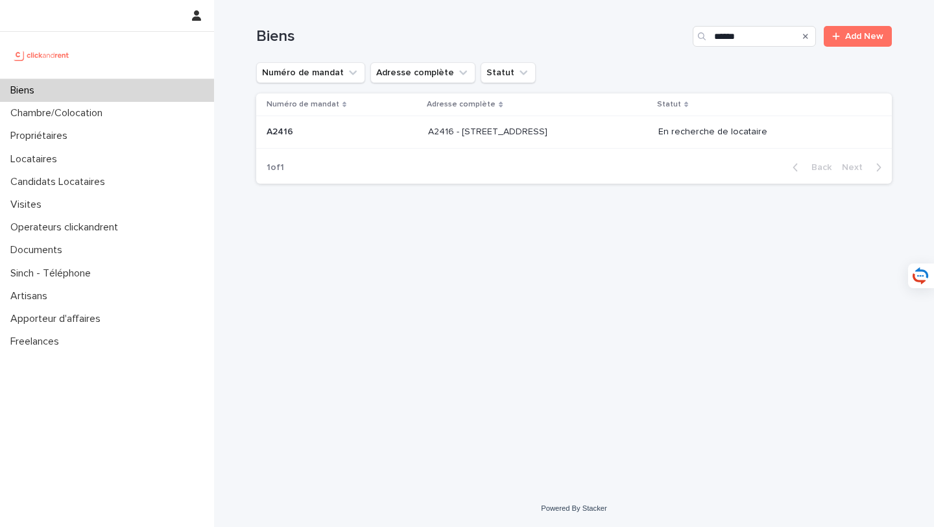
click at [548, 115] on th "Adresse complète" at bounding box center [538, 104] width 230 height 23
click at [550, 141] on div "A2416 - 16 rue de la Morlière, Amiens 80000 A2416 - 16 rue de la Morlière, Amie…" at bounding box center [537, 131] width 219 height 21
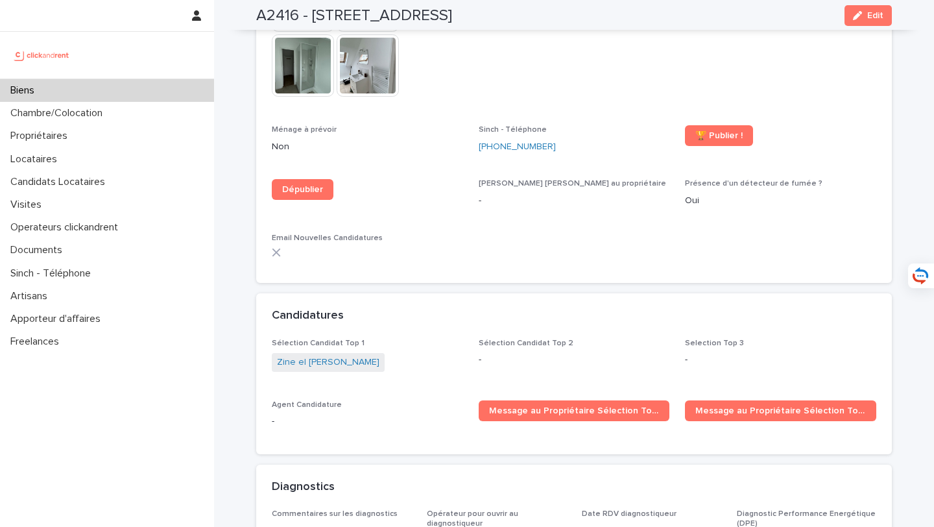
scroll to position [3379, 0]
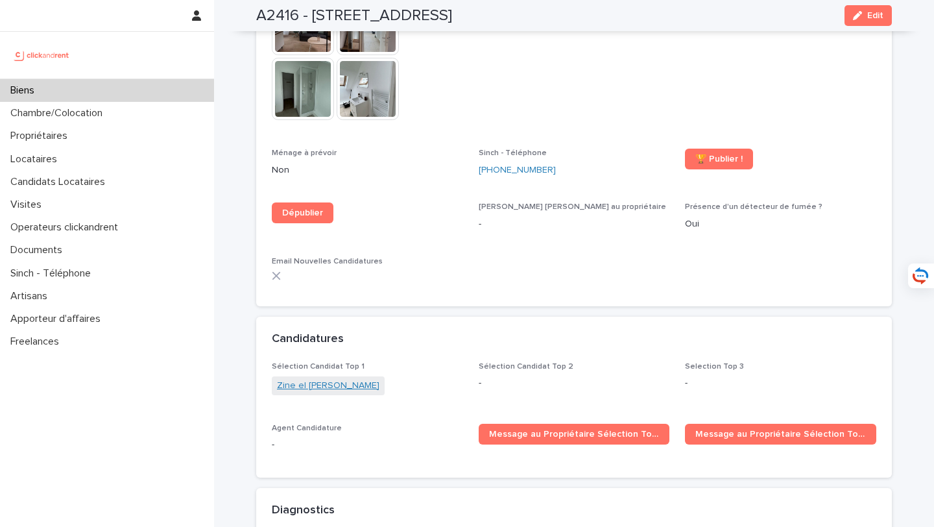
click at [315, 379] on link "Zine el hamidine Hanichi" at bounding box center [328, 386] width 102 height 14
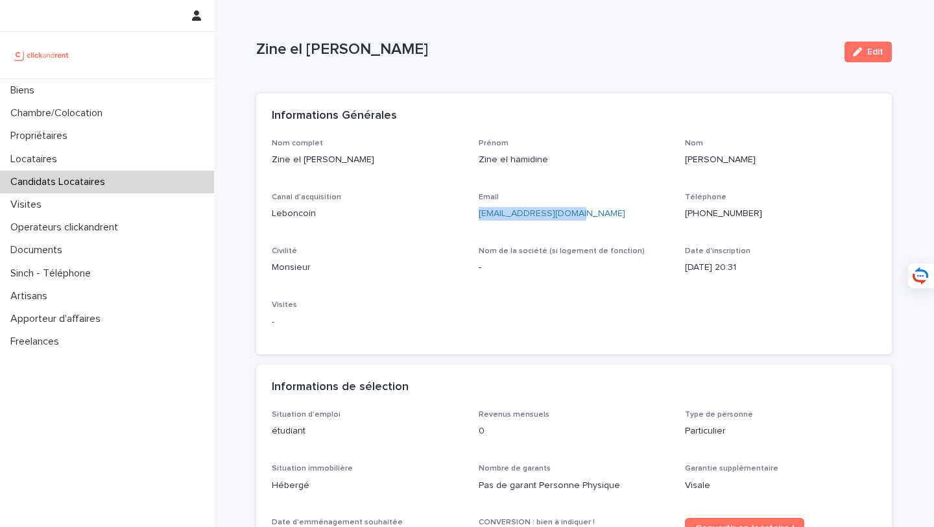
drag, startPoint x: 596, startPoint y: 215, endPoint x: 477, endPoint y: 217, distance: 118.7
click at [477, 217] on div "Nom complet Zine el hamidine Hanichi Prénom Zine el hamidine Nom Hanichi Canal …" at bounding box center [574, 239] width 604 height 200
copy link "zinehanichi@gmail.com"
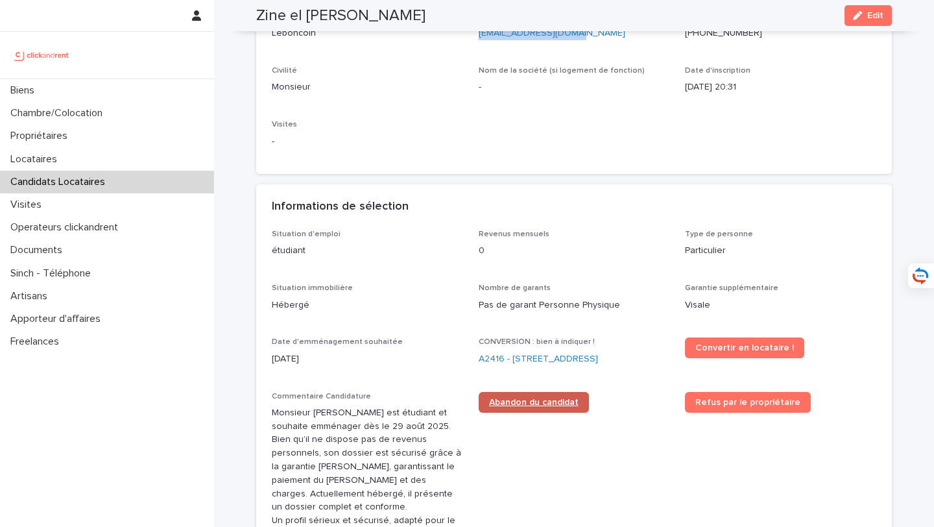
click at [553, 402] on span "Abandon du candidat" at bounding box center [534, 402] width 90 height 9
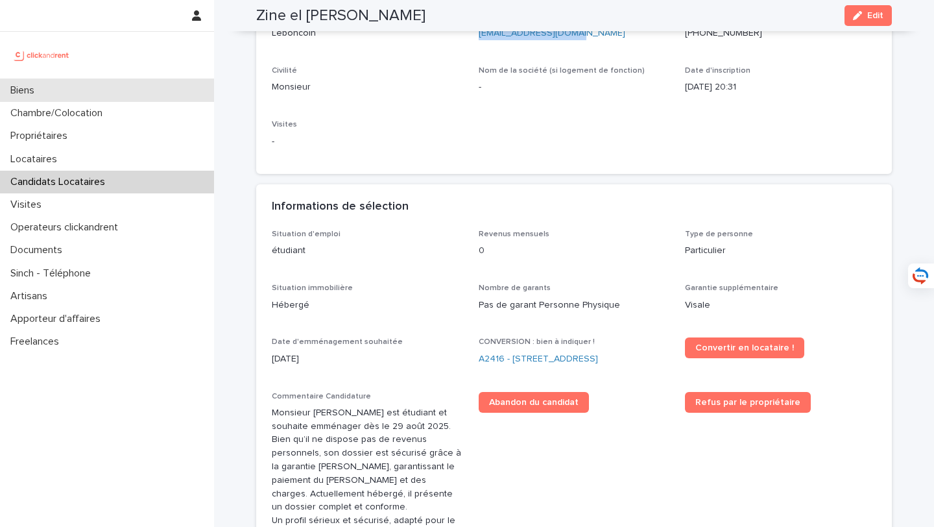
click at [145, 100] on div "Biens" at bounding box center [107, 90] width 214 height 23
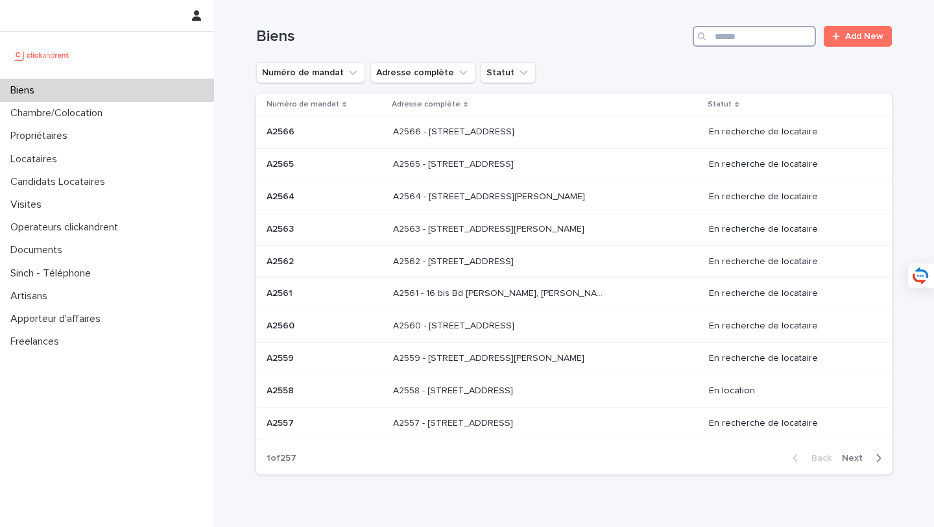
click at [756, 43] on input "Search" at bounding box center [754, 36] width 123 height 21
type input "*****"
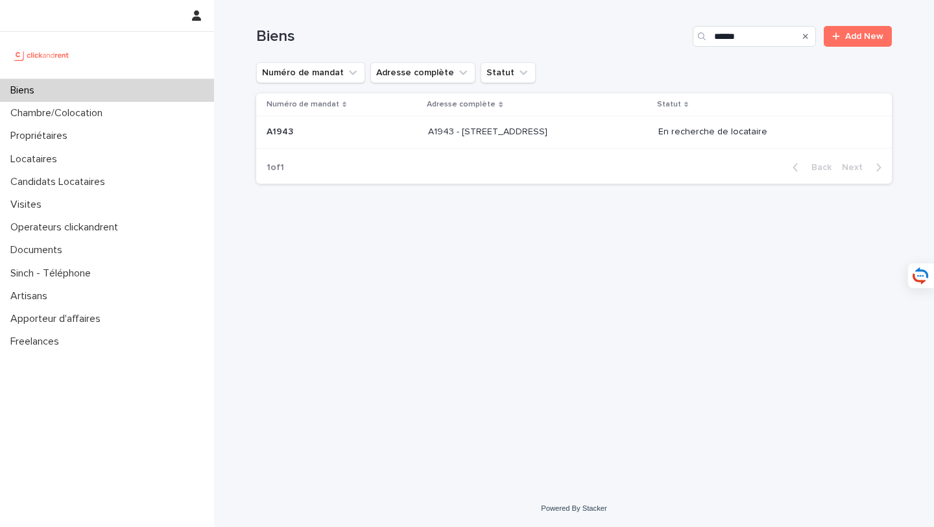
click at [572, 145] on td "A1943 - 5 Square des Tilleuls, Noisy le Sec 93130 A1943 - 5 [GEOGRAPHIC_DATA], …" at bounding box center [538, 132] width 230 height 32
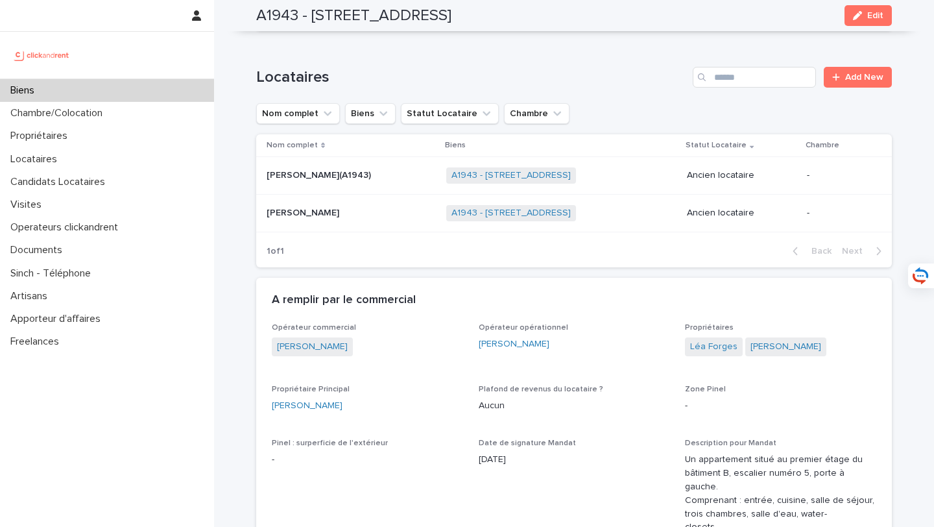
scroll to position [566, 0]
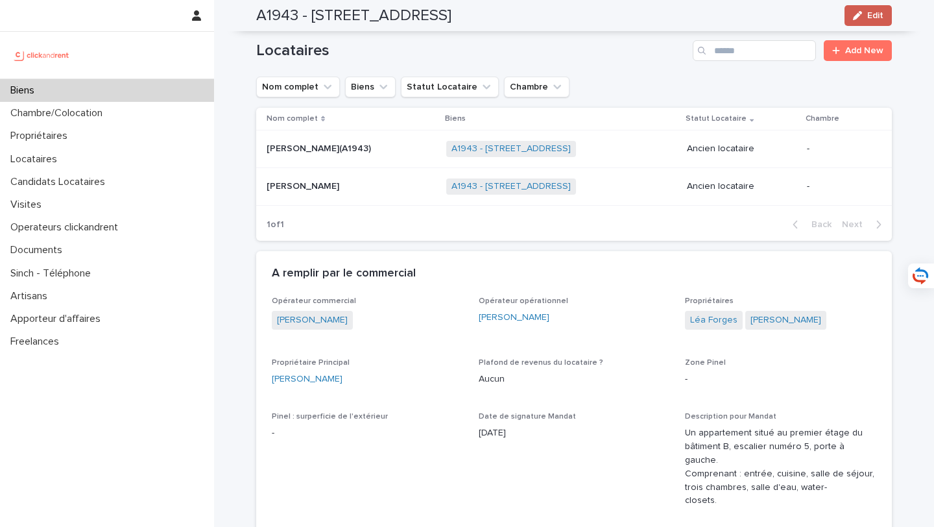
click at [883, 19] on button "Edit" at bounding box center [867, 15] width 47 height 21
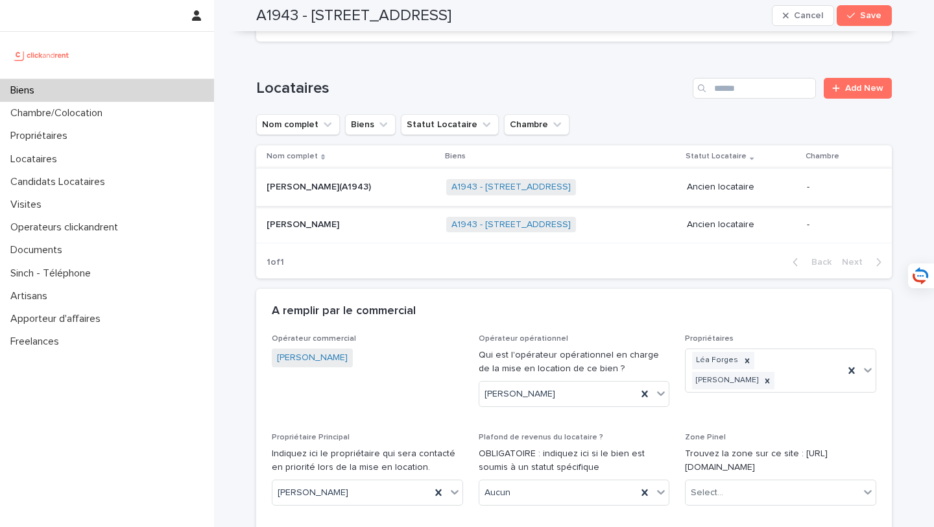
scroll to position [852, 0]
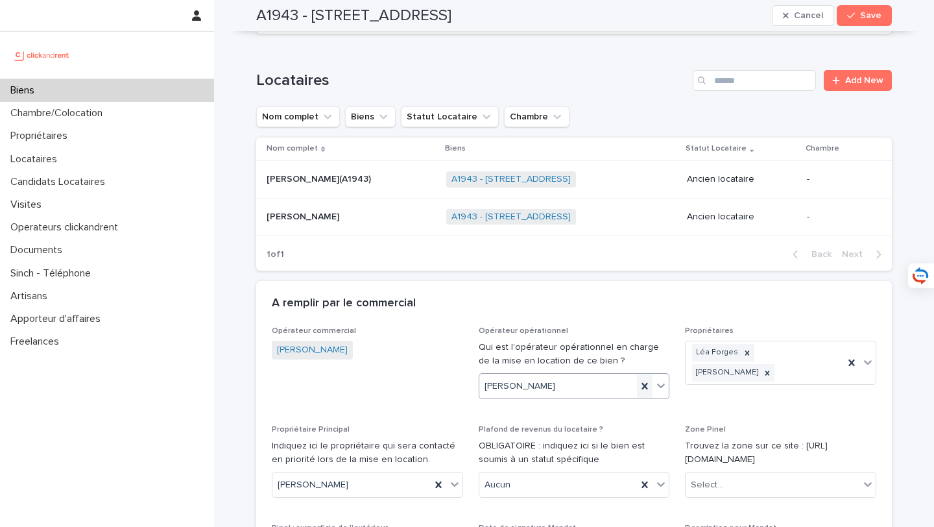
click at [647, 383] on icon at bounding box center [645, 386] width 6 height 6
click at [601, 376] on div "Sophie Millet" at bounding box center [558, 386] width 158 height 21
type input "***"
click at [559, 390] on div "Sarah Ntimasieme" at bounding box center [574, 385] width 190 height 23
click at [861, 12] on button "Save" at bounding box center [864, 15] width 55 height 21
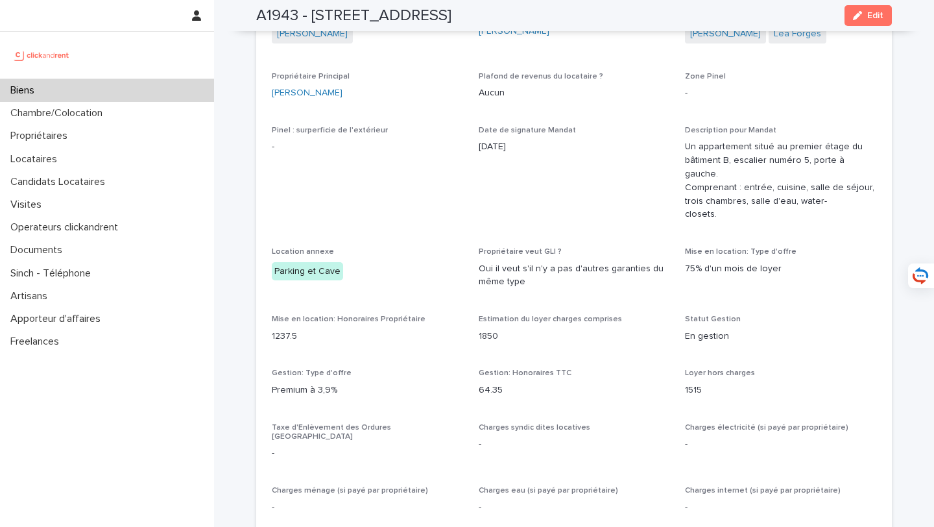
click at [112, 95] on div "Biens" at bounding box center [107, 90] width 214 height 23
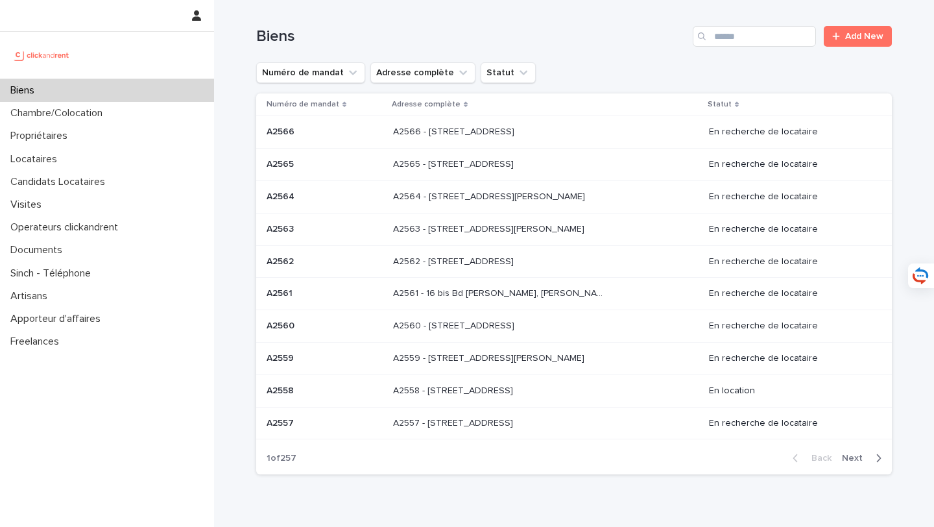
click at [766, 51] on div "Biens Add New" at bounding box center [574, 31] width 636 height 62
click at [765, 47] on div "Biens Add New" at bounding box center [574, 31] width 636 height 62
click at [758, 39] on input "Search" at bounding box center [754, 36] width 123 height 21
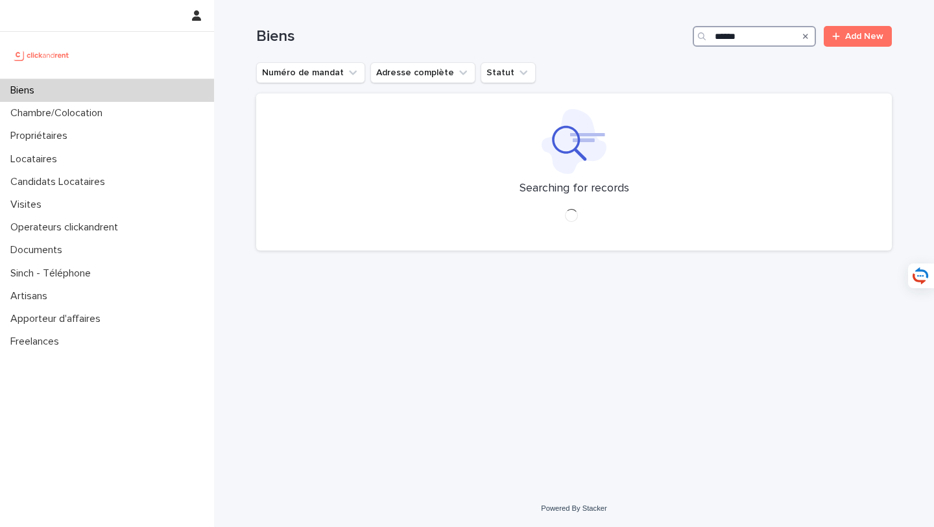
type input "*****"
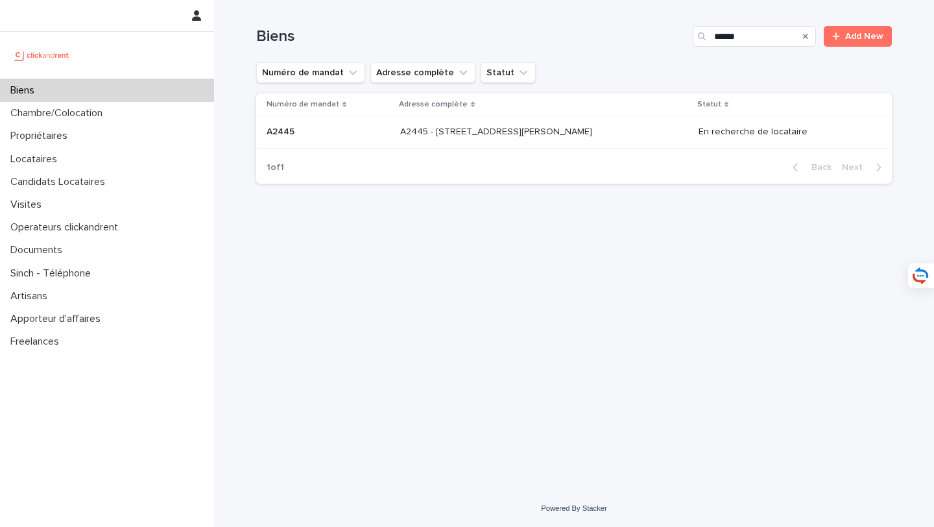
click at [584, 139] on div "A2445 - 90 avenue Raymond Poincaré, Paris 75016 A2445 - 90 avenue Raymond Poinc…" at bounding box center [544, 131] width 288 height 21
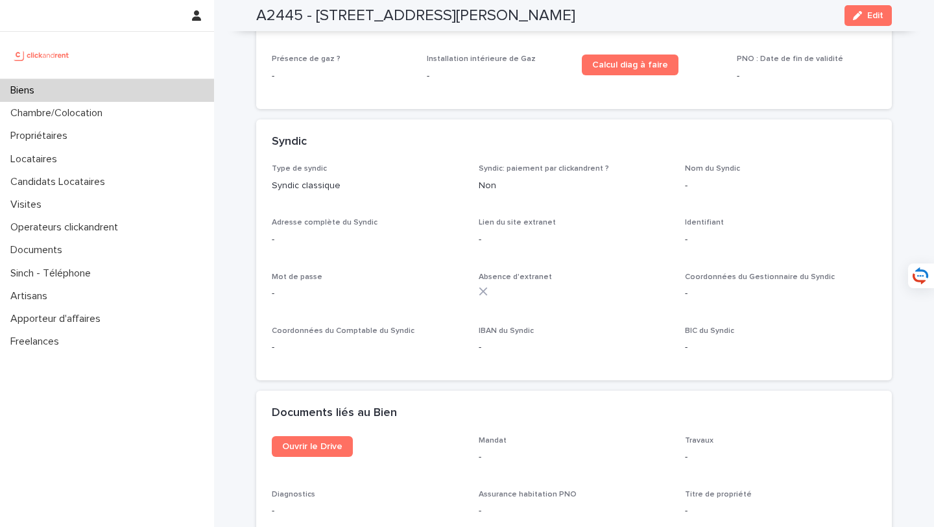
scroll to position [4145, 0]
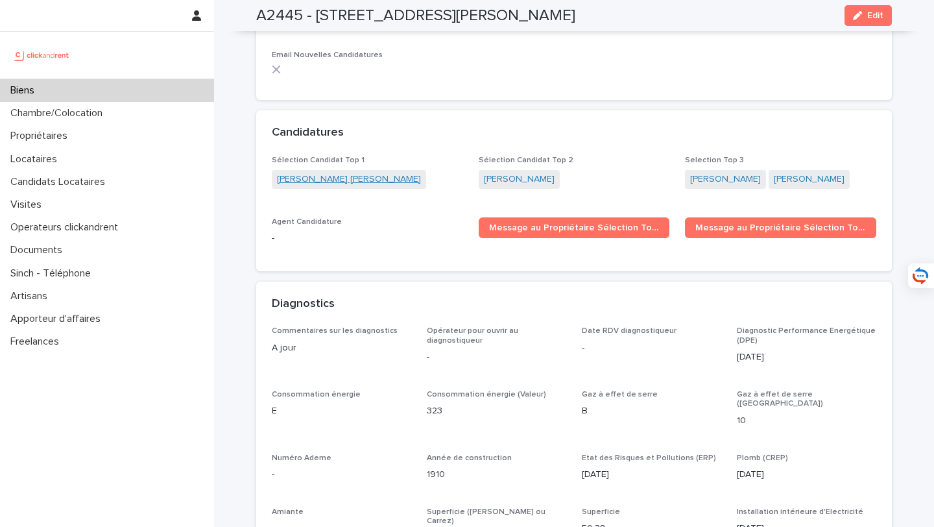
click at [305, 173] on link "Joy Abi Farah" at bounding box center [349, 180] width 144 height 14
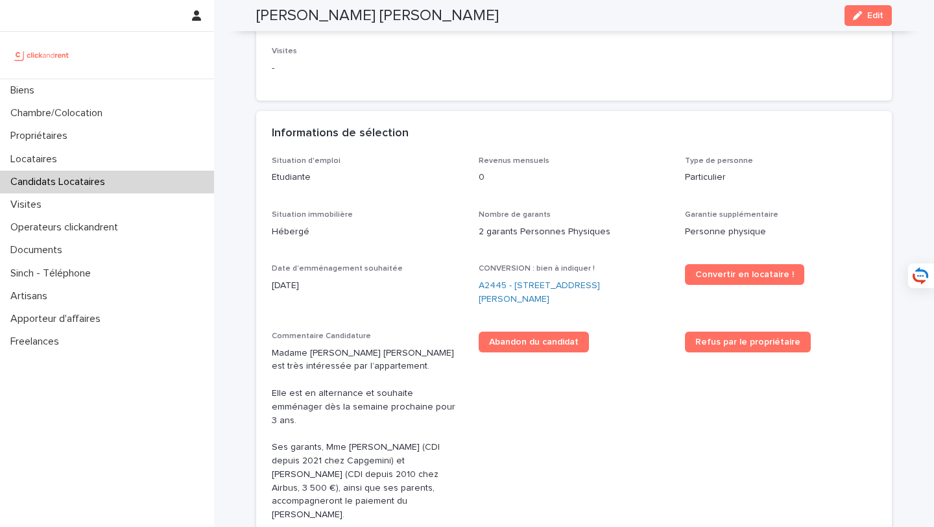
scroll to position [322, 0]
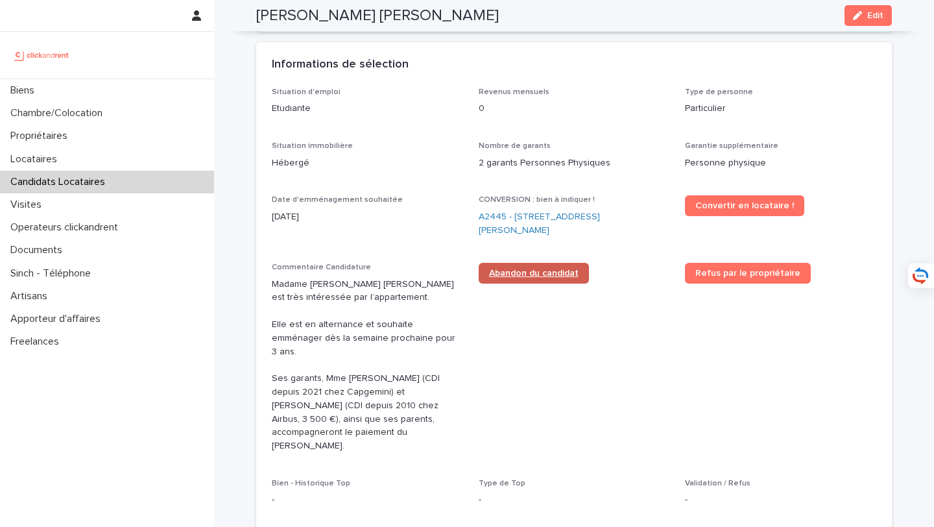
click at [549, 273] on span "Abandon du candidat" at bounding box center [534, 273] width 90 height 9
click at [503, 217] on link "A2445 - 90 avenue Raymond Poincaré, Paris 75016" at bounding box center [574, 223] width 191 height 27
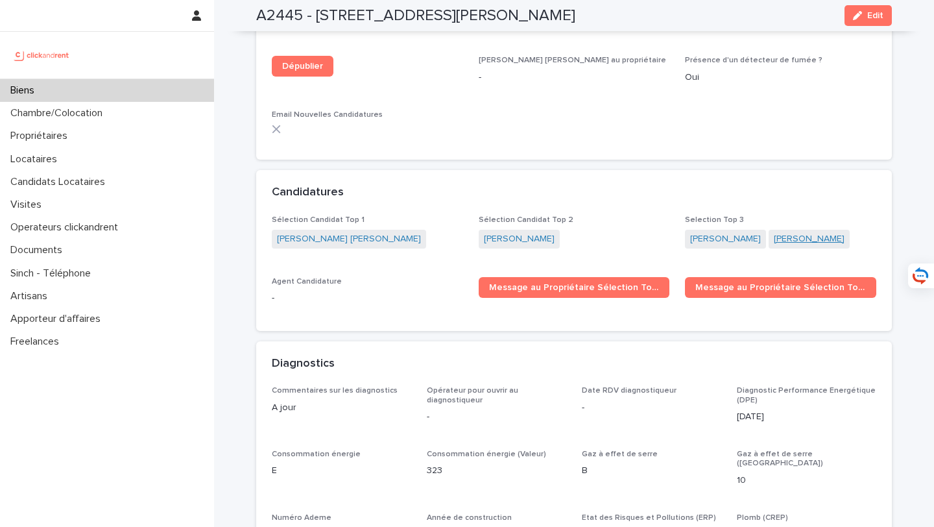
scroll to position [4072, 0]
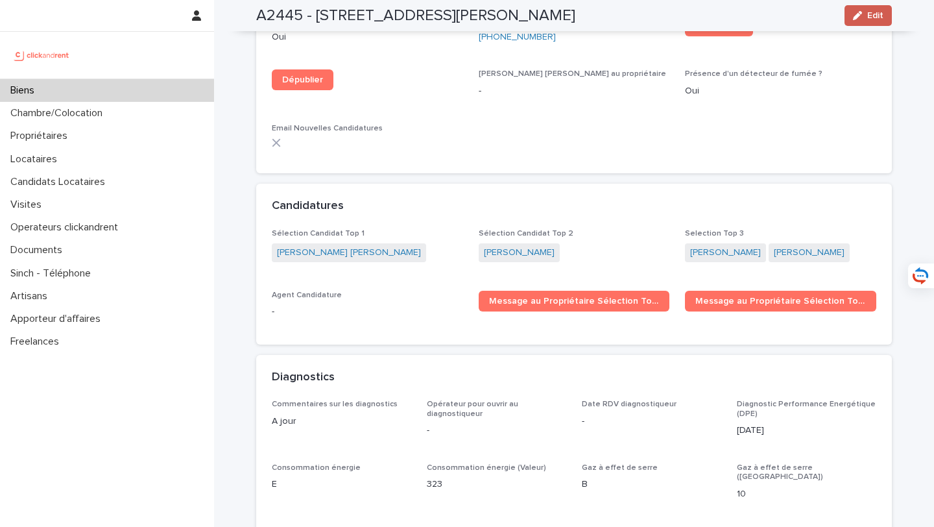
click at [870, 18] on span "Edit" at bounding box center [875, 15] width 16 height 9
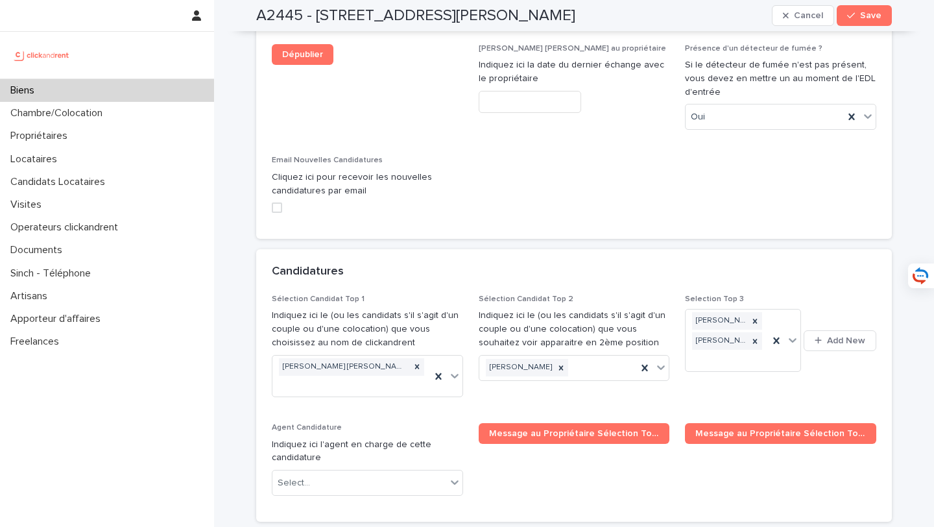
scroll to position [6203, 0]
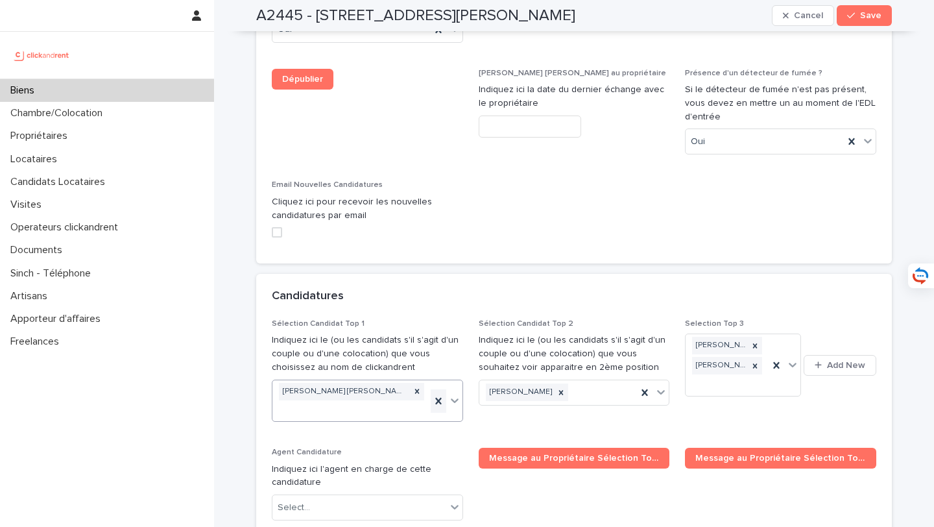
click at [439, 394] on icon at bounding box center [438, 400] width 13 height 13
click at [395, 380] on div "Joy Abi Farah" at bounding box center [351, 401] width 158 height 42
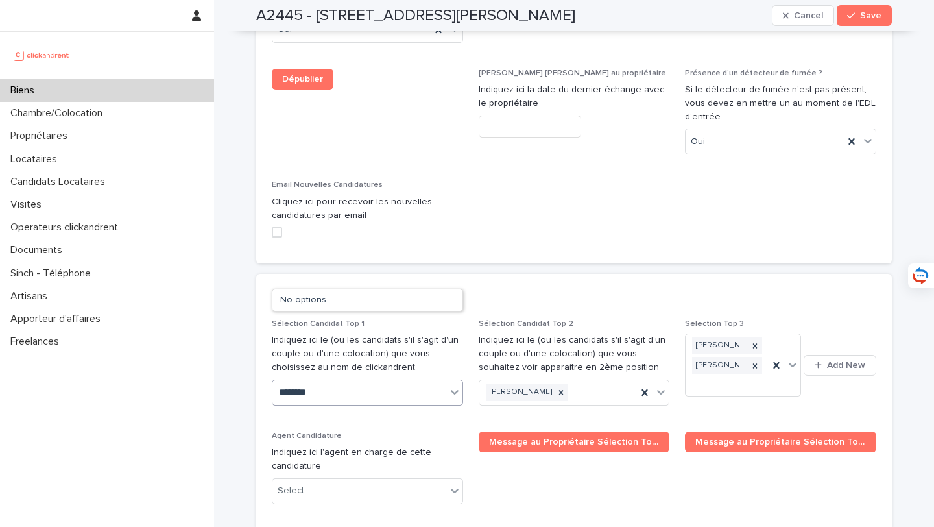
type input "*********"
click at [393, 302] on div "Anis Benbouazza" at bounding box center [367, 300] width 190 height 23
click at [407, 381] on div "Select..." at bounding box center [359, 391] width 174 height 21
type input "**********"
click at [385, 300] on div "Sofiane Aokache" at bounding box center [367, 300] width 190 height 23
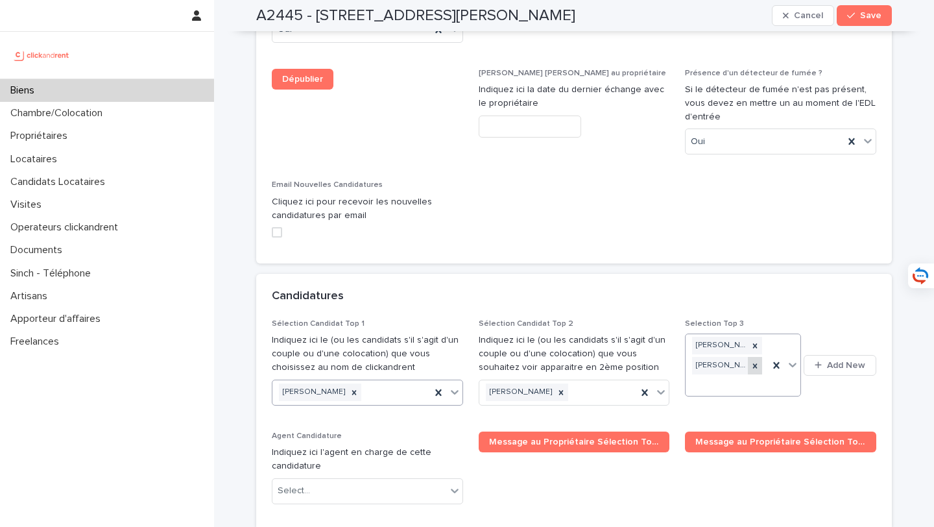
click at [755, 361] on icon at bounding box center [754, 365] width 9 height 9
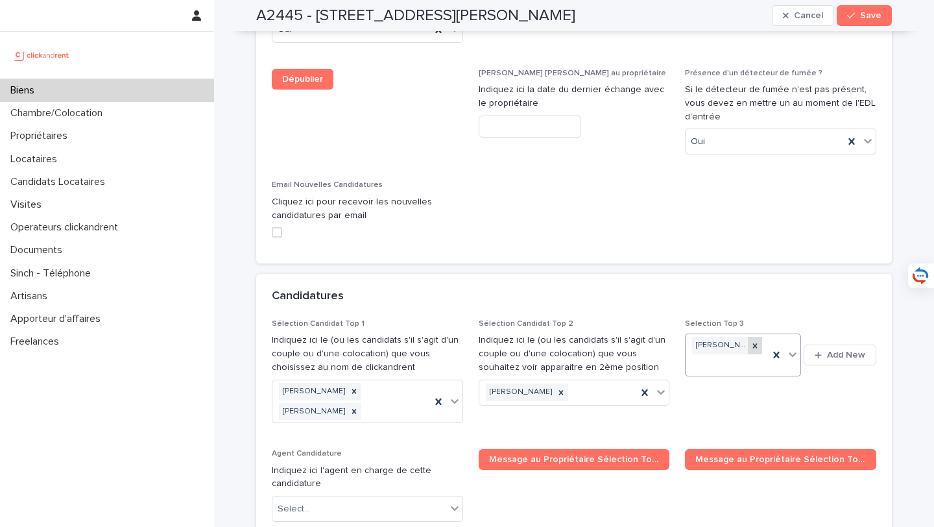
click at [756, 341] on icon at bounding box center [754, 345] width 9 height 9
click at [864, 19] on span "Save" at bounding box center [870, 15] width 21 height 9
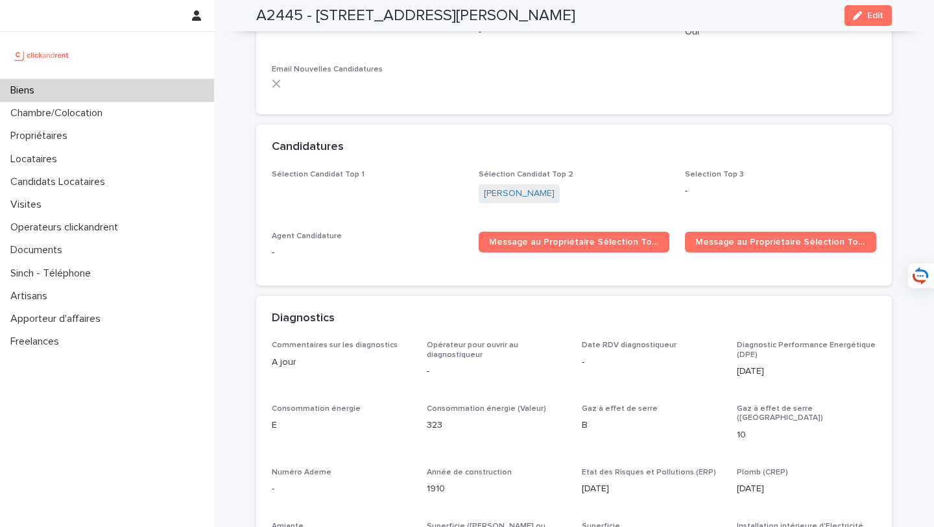
scroll to position [4129, 0]
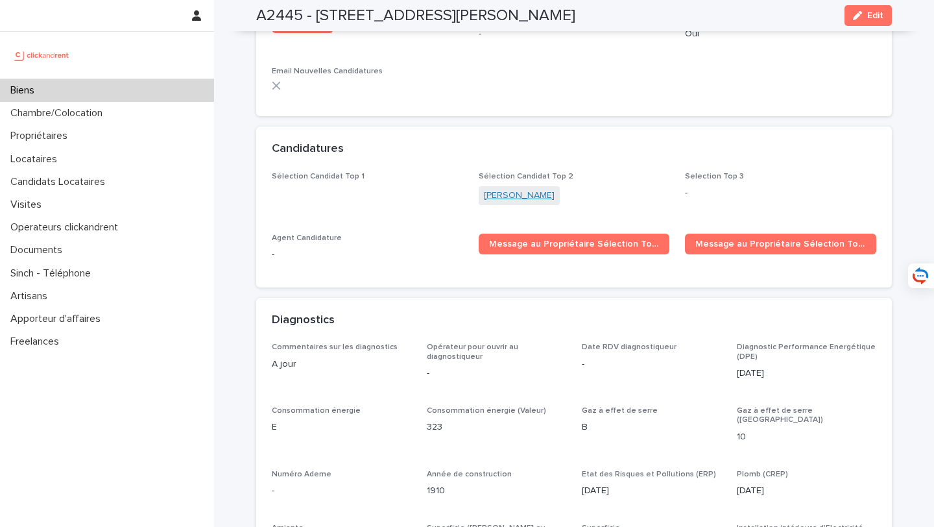
click at [520, 189] on link "Sabah Khan" at bounding box center [519, 196] width 71 height 14
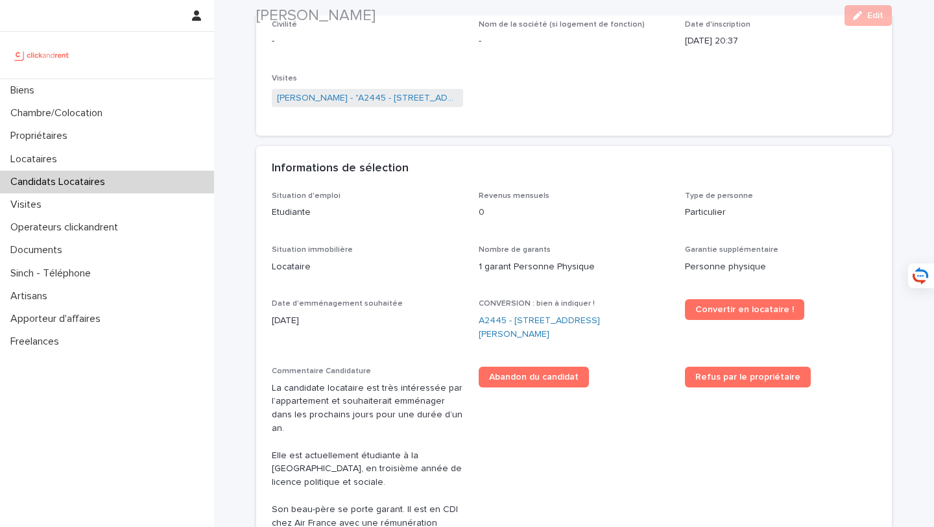
scroll to position [228, 0]
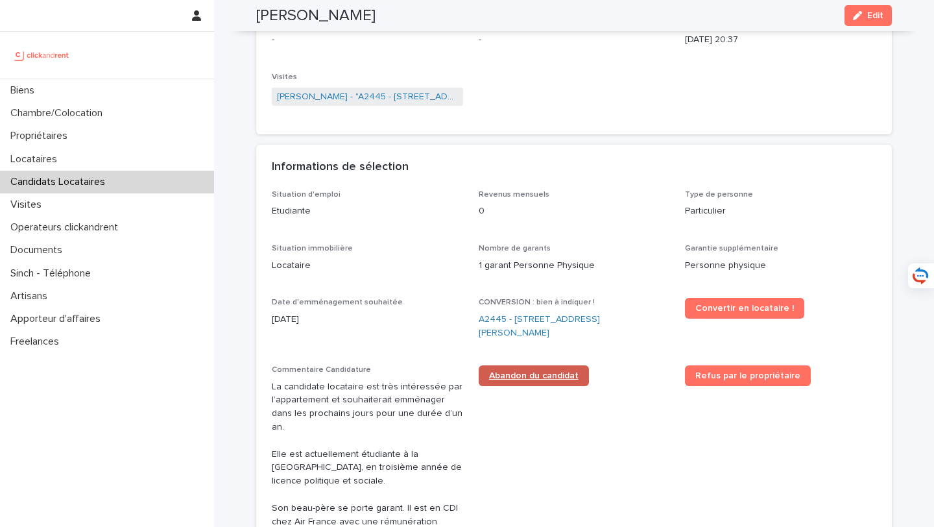
click at [556, 377] on span "Abandon du candidat" at bounding box center [534, 375] width 90 height 9
click at [524, 326] on link "A2445 - 90 avenue Raymond Poincaré, Paris 75016" at bounding box center [574, 326] width 191 height 27
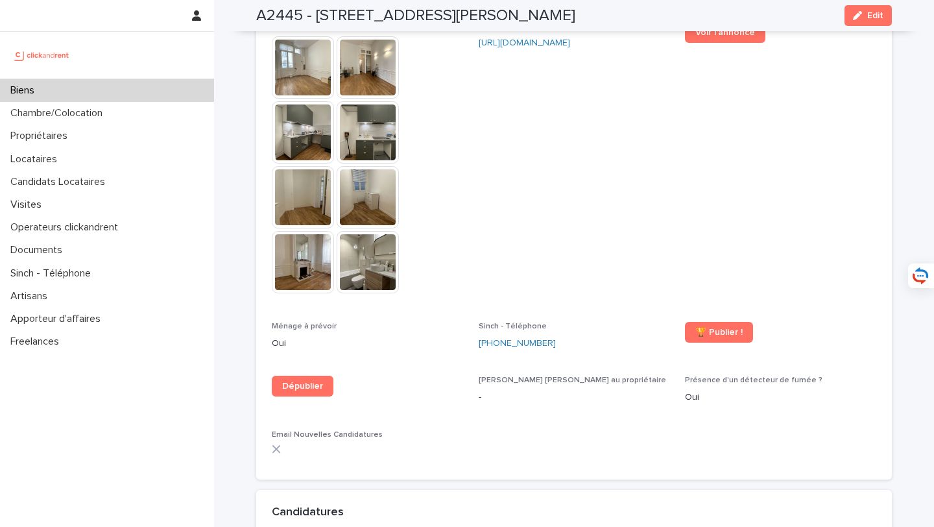
scroll to position [3953, 0]
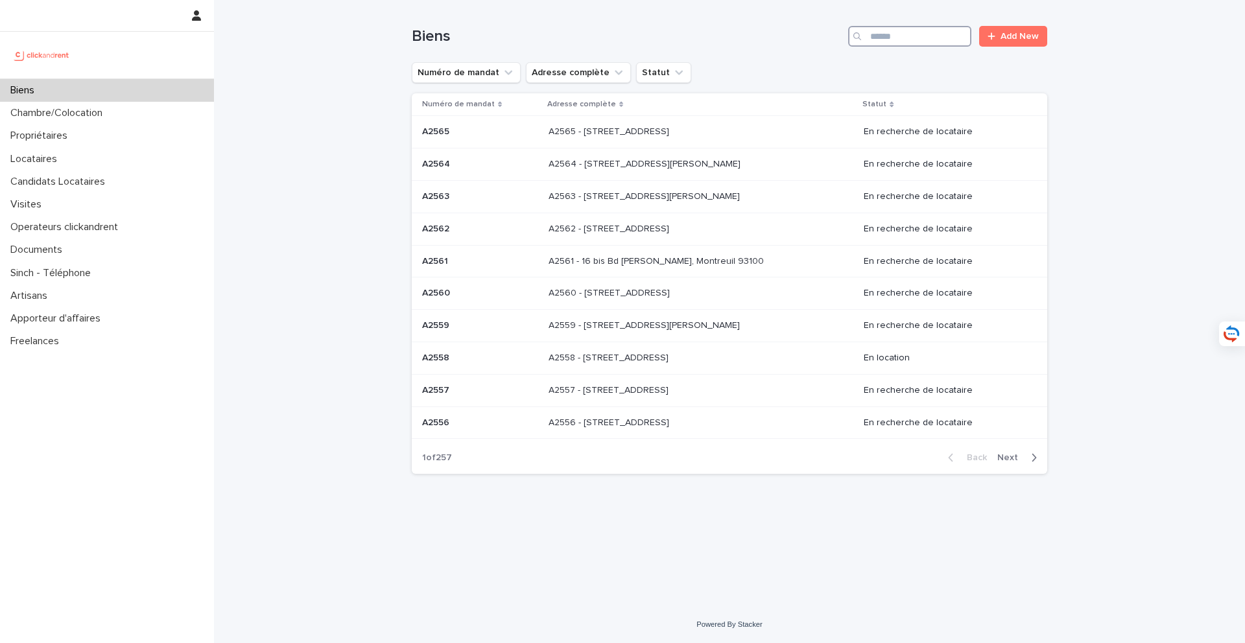
click at [894, 31] on input "Search" at bounding box center [909, 36] width 123 height 21
click at [71, 145] on div "Propriétaires" at bounding box center [107, 136] width 214 height 23
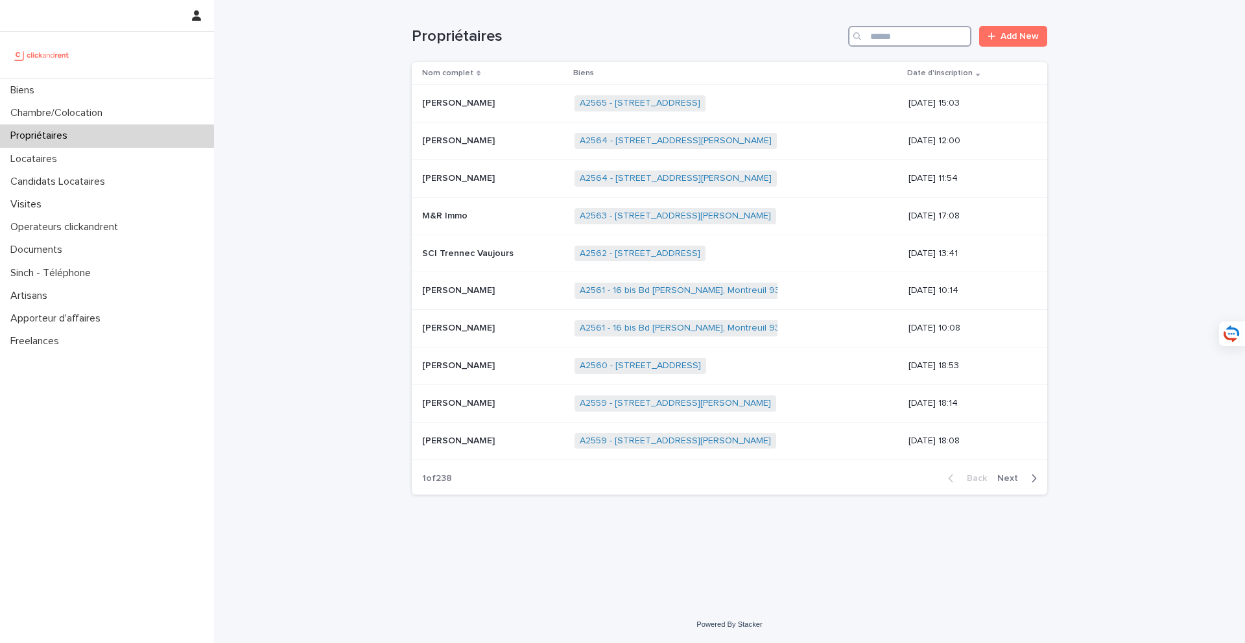
click at [953, 27] on input "Search" at bounding box center [909, 36] width 123 height 21
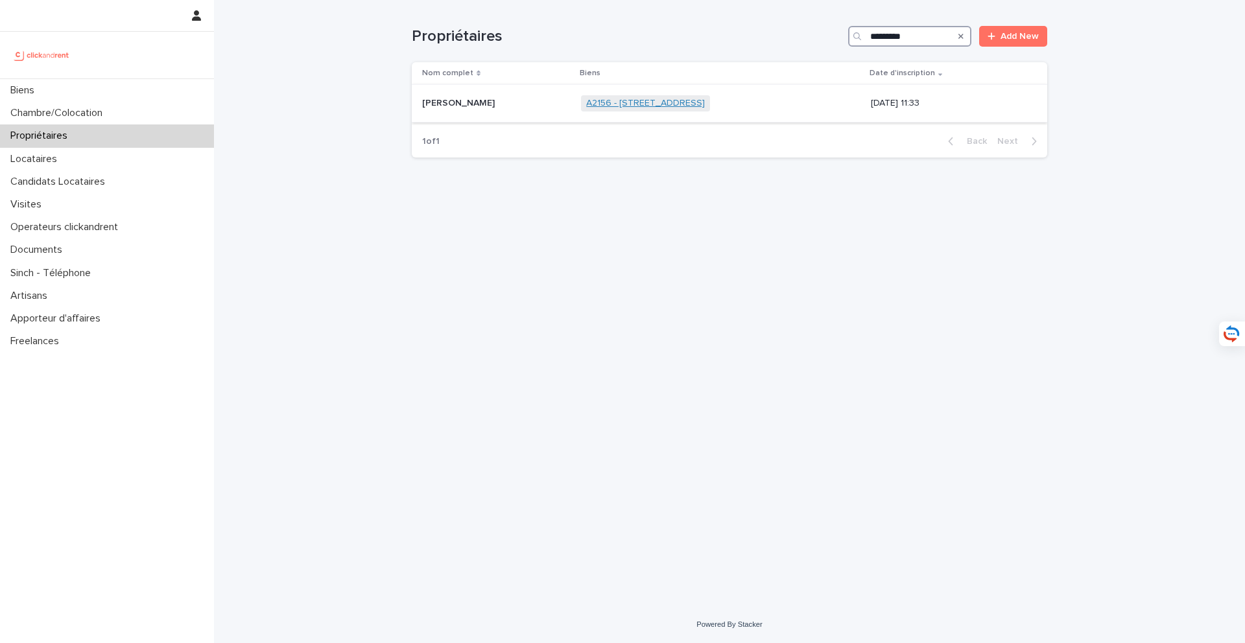
type input "*********"
click at [705, 102] on link "A2156 - [STREET_ADDRESS]" at bounding box center [645, 103] width 119 height 11
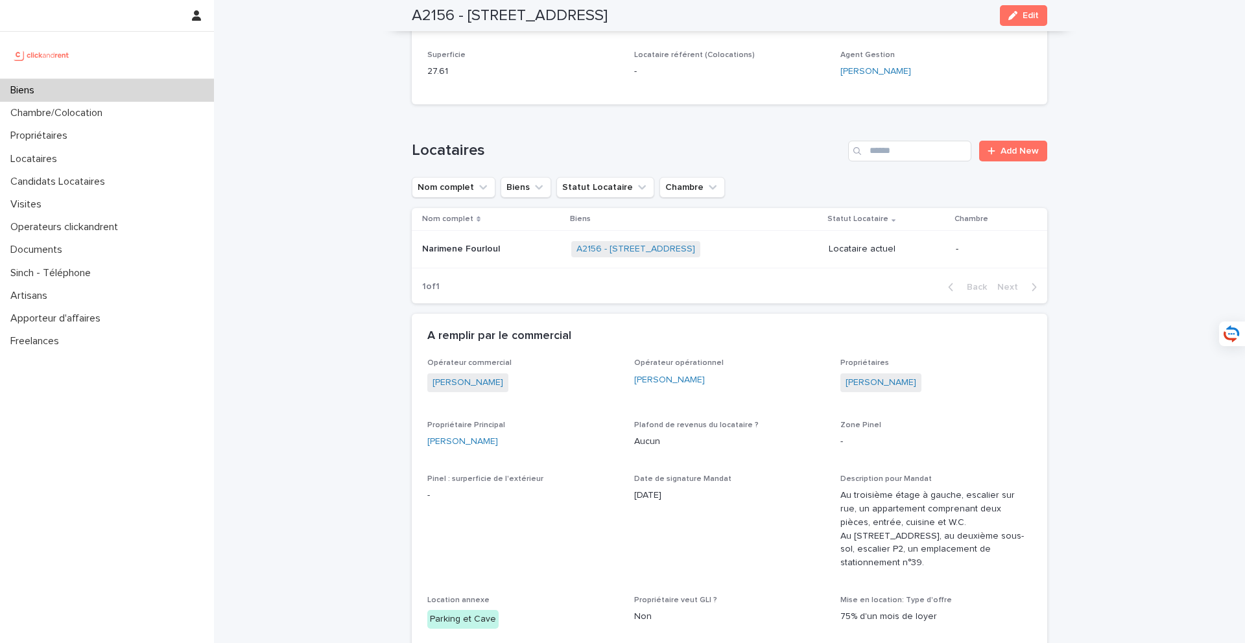
scroll to position [490, 0]
click at [112, 169] on div "Locataires" at bounding box center [107, 159] width 214 height 23
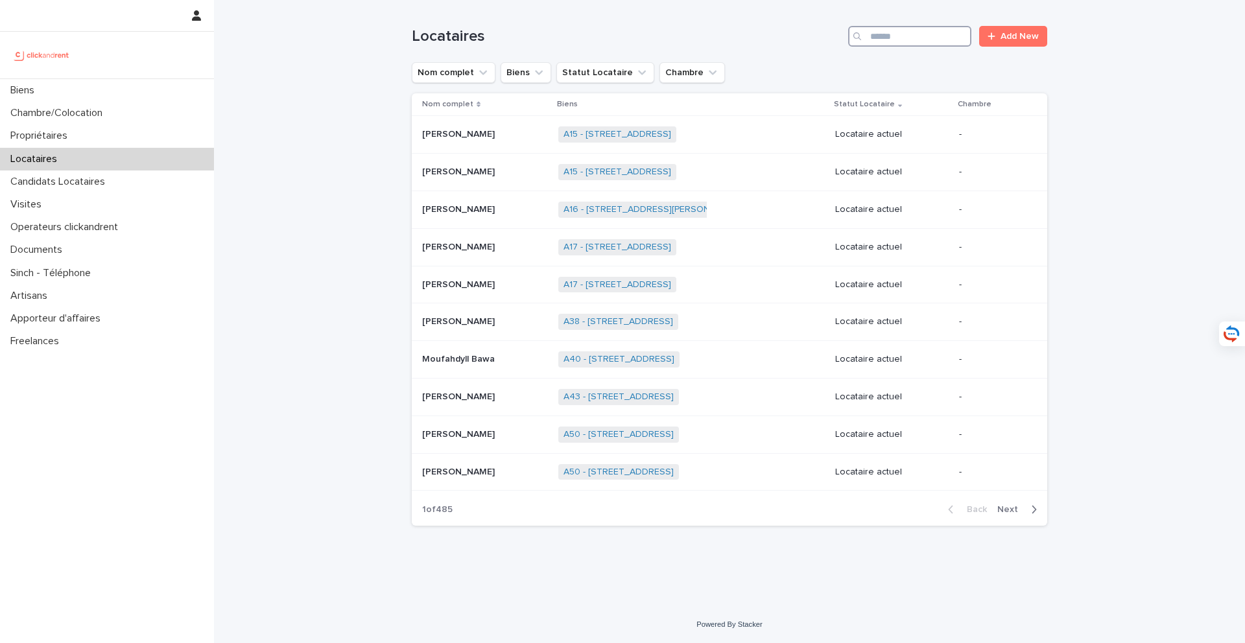
click at [932, 43] on input "Search" at bounding box center [909, 36] width 123 height 21
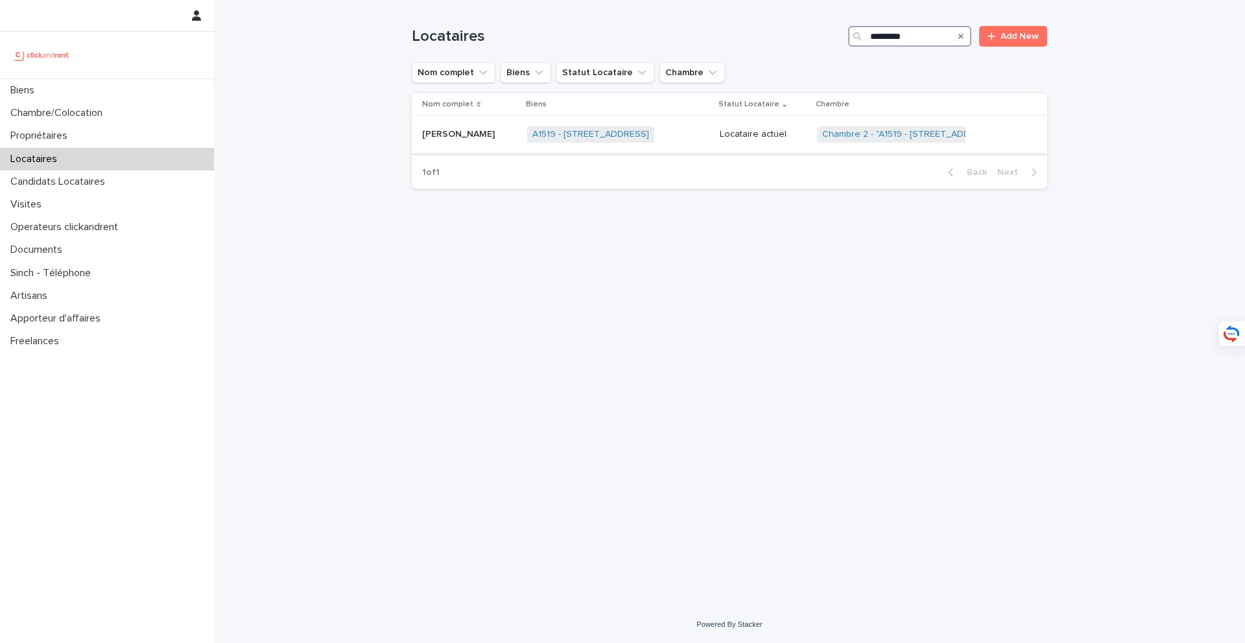
type input "*********"
click at [497, 130] on p "Jean-baptiste Dardillac" at bounding box center [459, 133] width 75 height 14
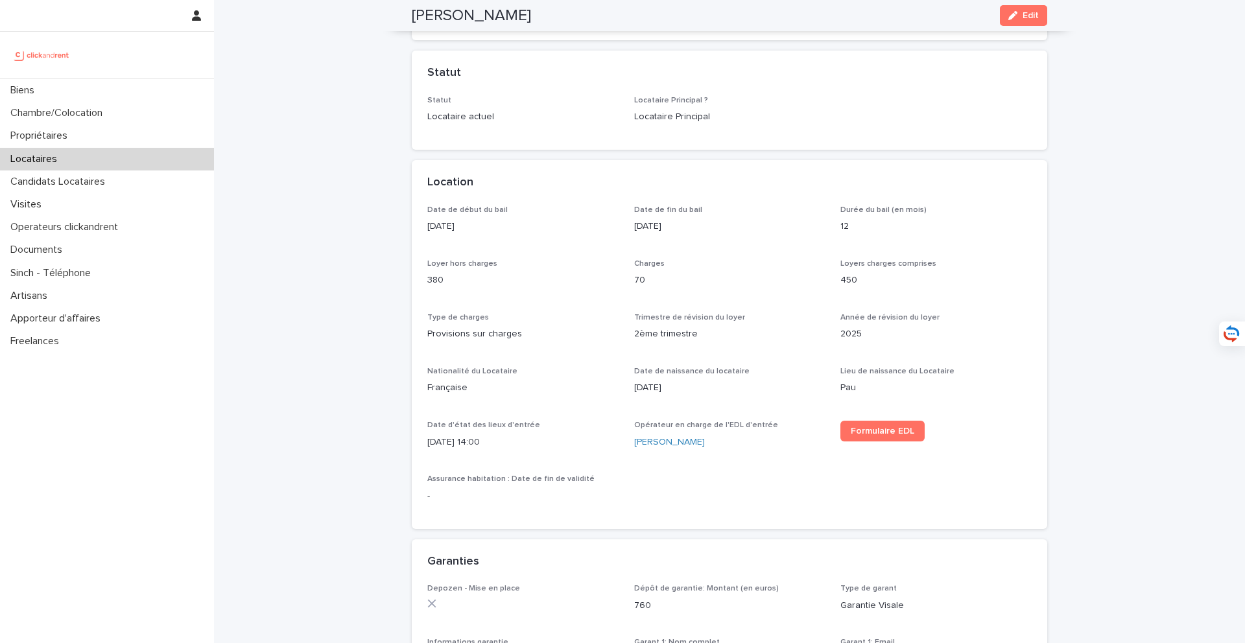
scroll to position [265, 0]
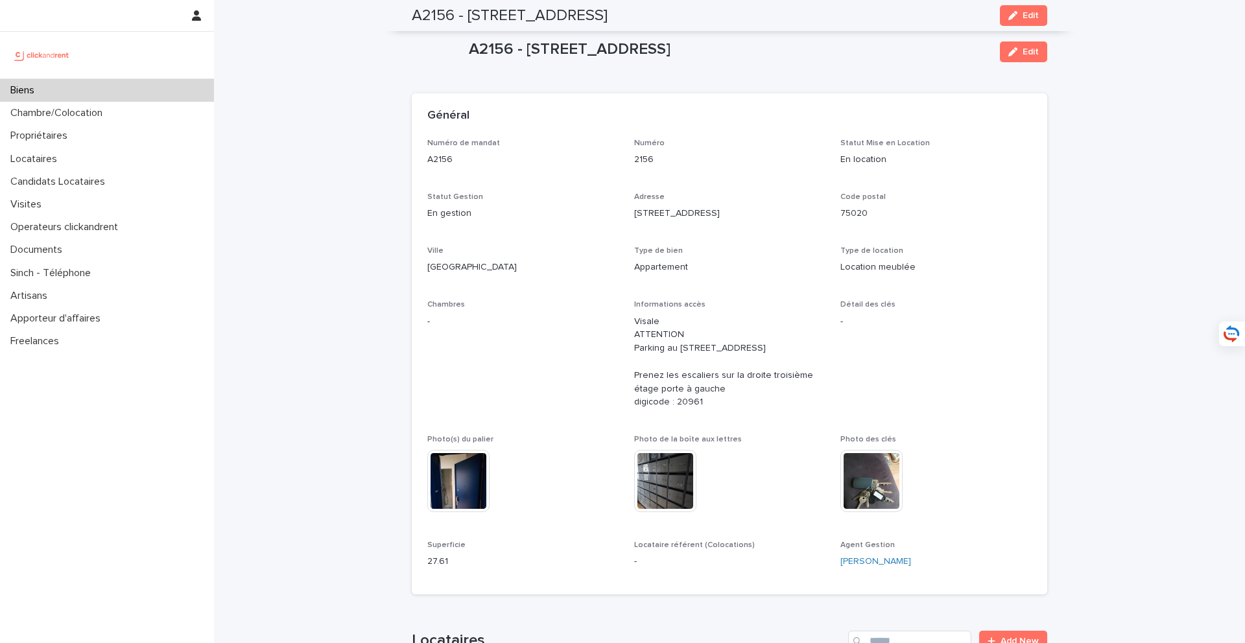
click at [154, 88] on div "Biens" at bounding box center [107, 90] width 214 height 23
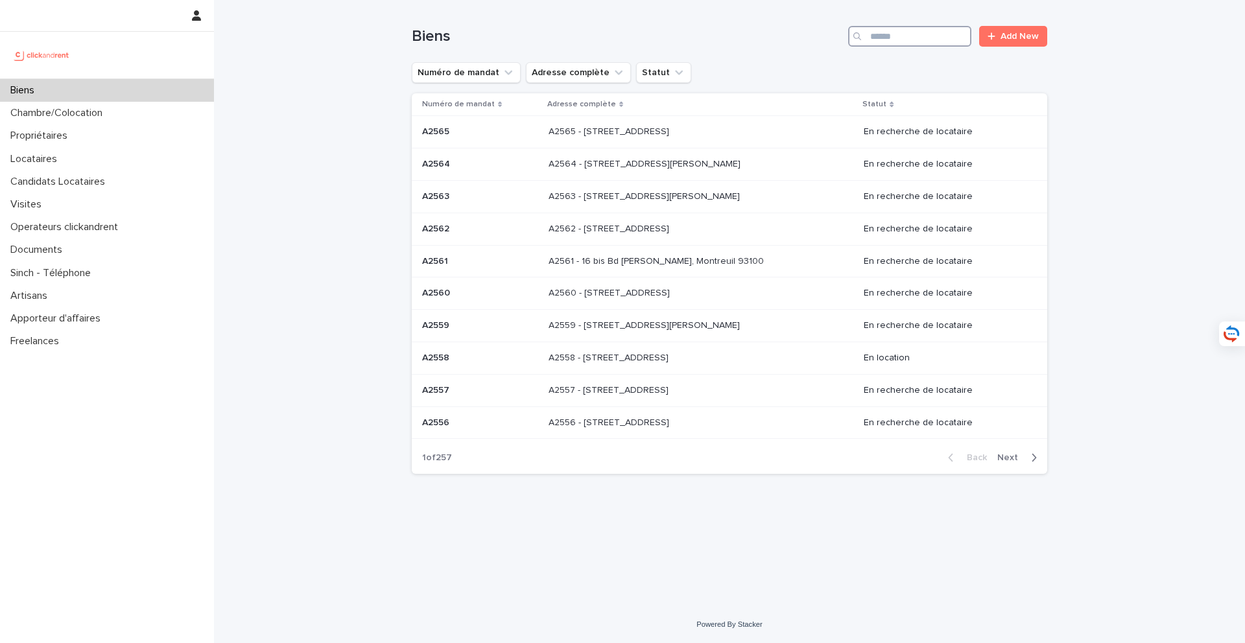
click at [919, 29] on input "Search" at bounding box center [909, 36] width 123 height 21
type input "*****"
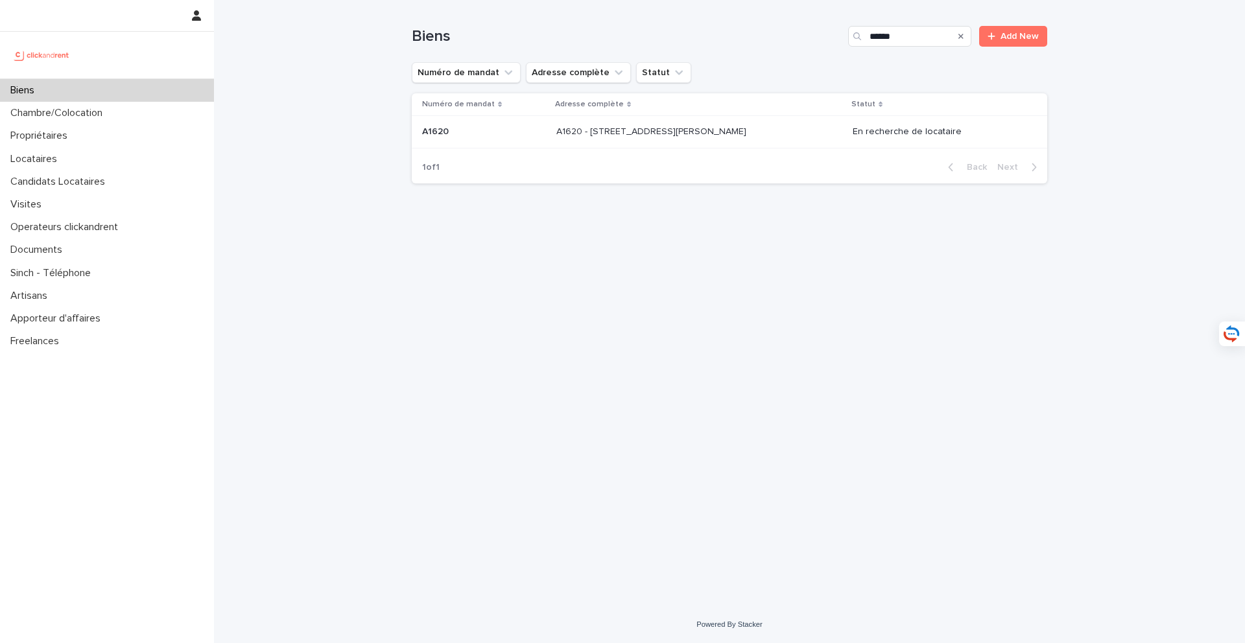
click at [705, 141] on div "A1620 - [STREET_ADDRESS][PERSON_NAME] 94500 A1620 - [STREET_ADDRESS][PERSON_NAM…" at bounding box center [699, 131] width 286 height 21
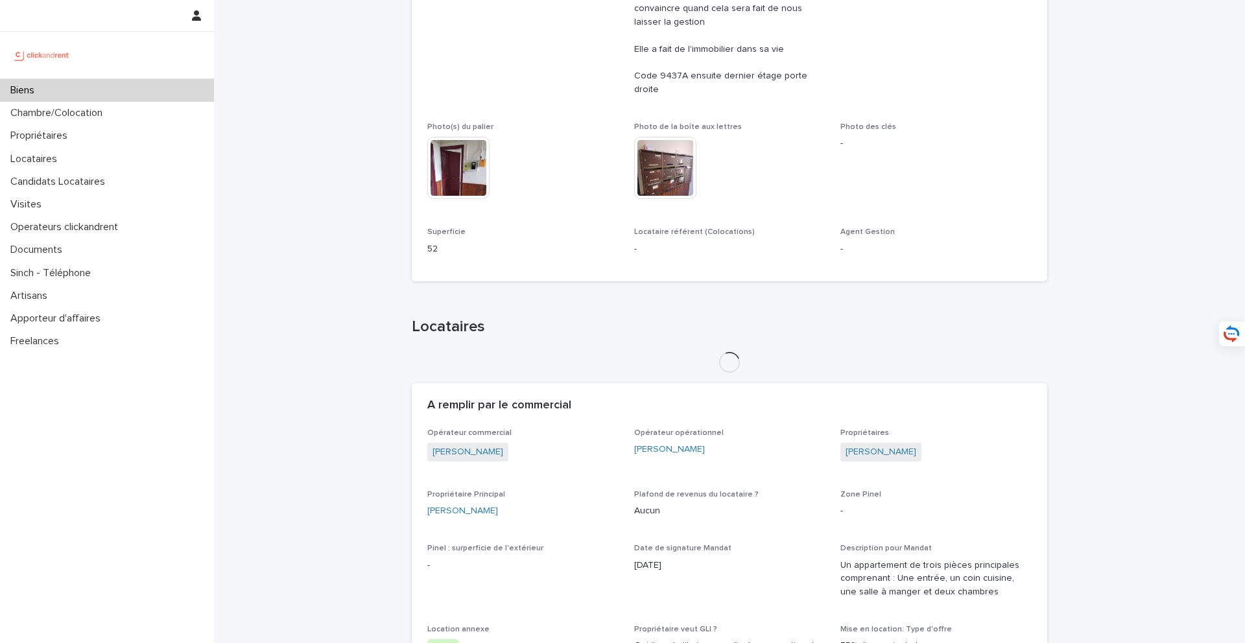
scroll to position [571, 0]
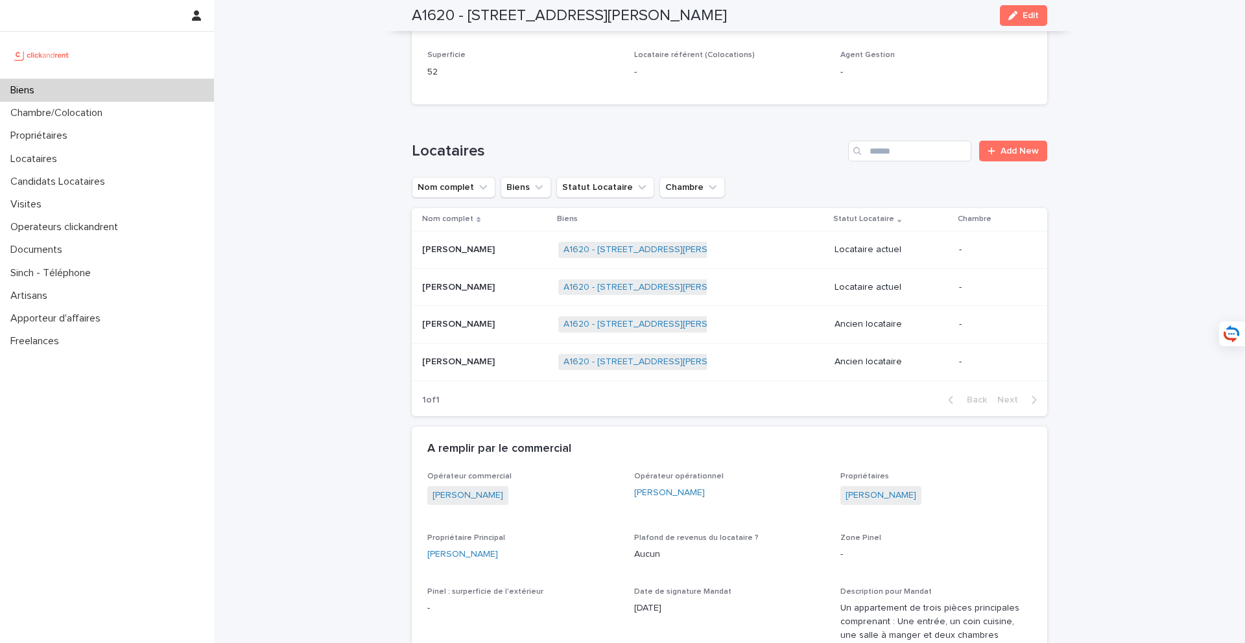
click at [473, 242] on p "[PERSON_NAME]" at bounding box center [459, 249] width 75 height 14
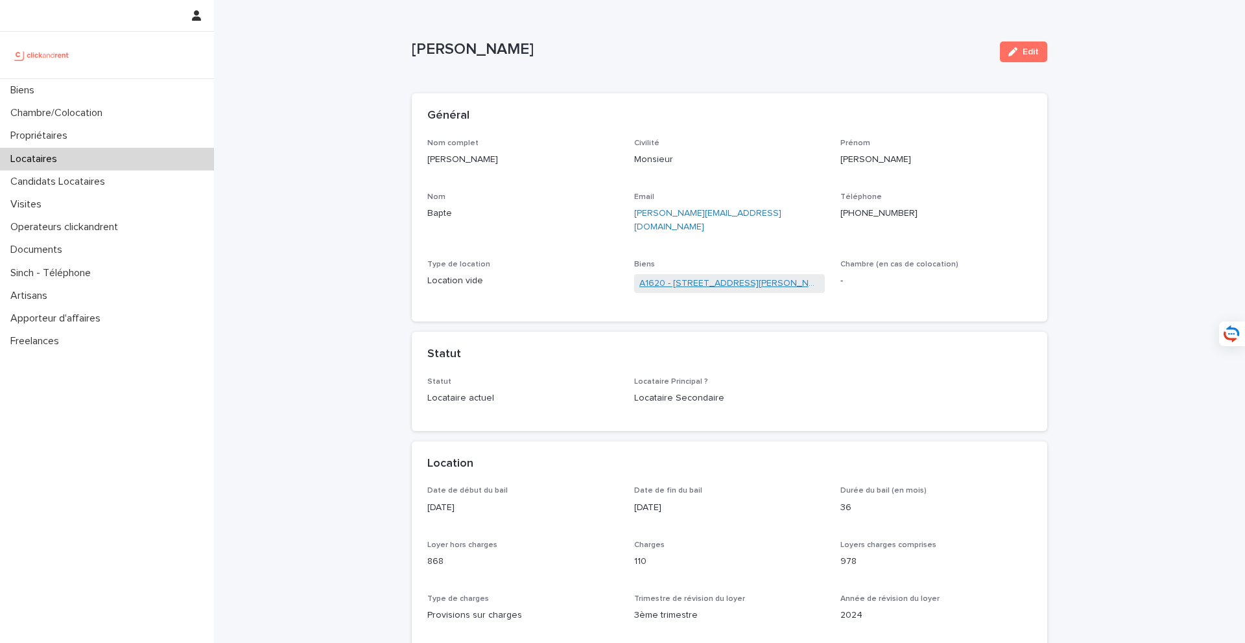
click at [686, 277] on link "A1620 - [STREET_ADDRESS][PERSON_NAME]" at bounding box center [729, 284] width 181 height 14
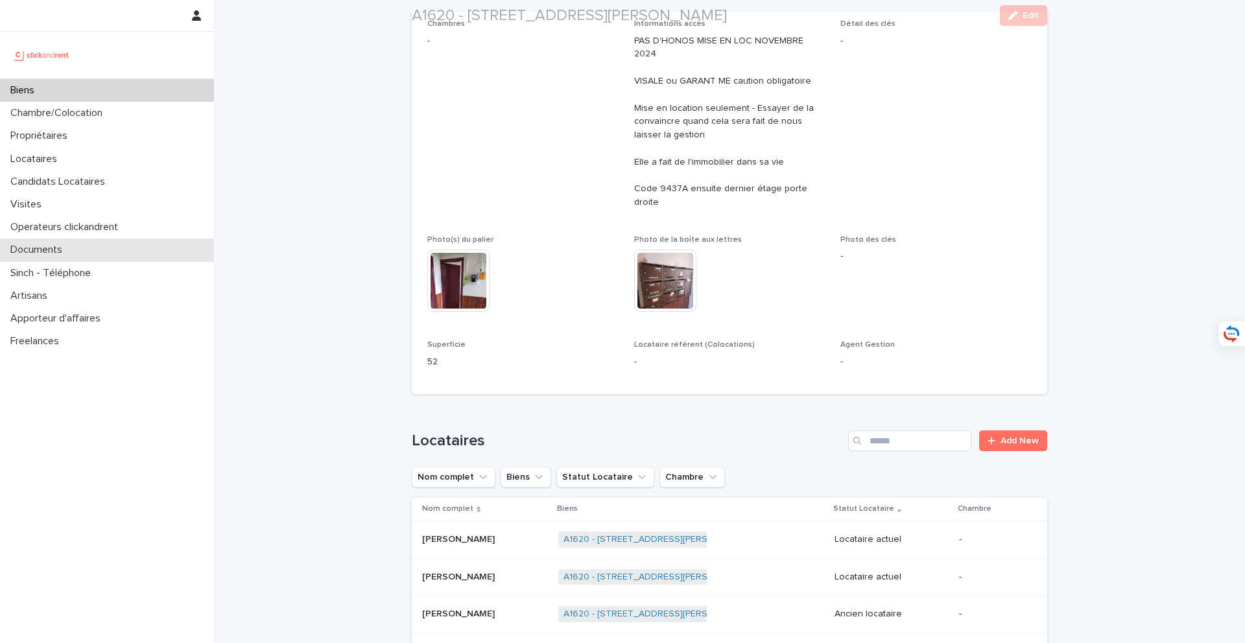
scroll to position [281, 0]
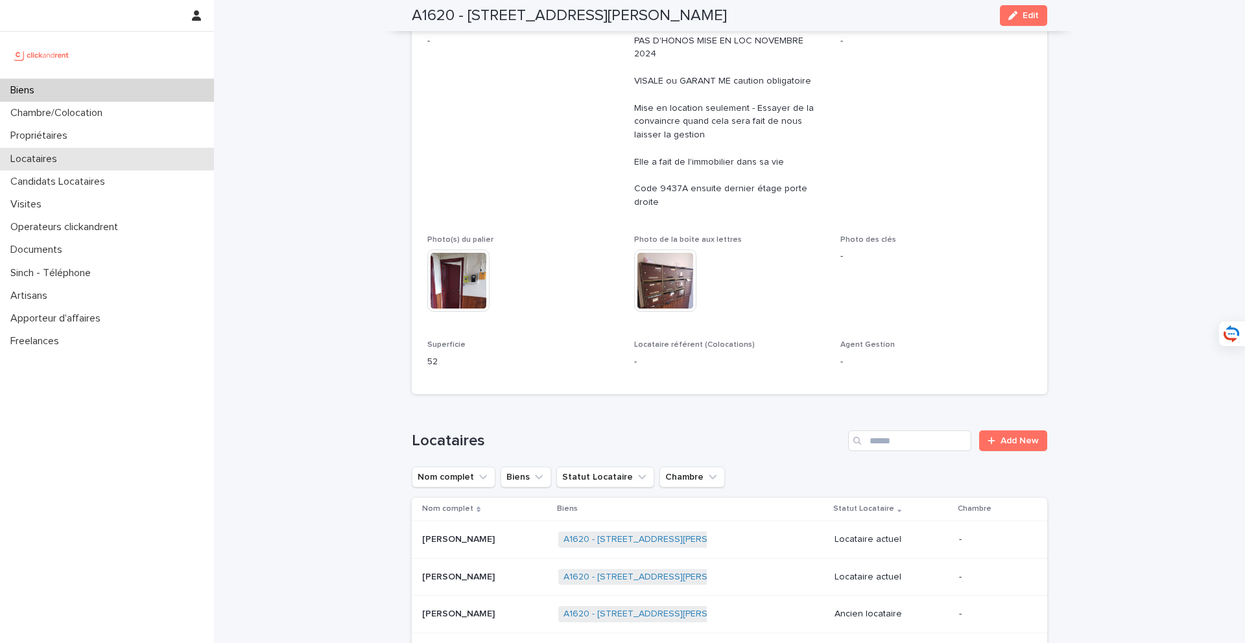
click at [135, 150] on div "Locataires" at bounding box center [107, 159] width 214 height 23
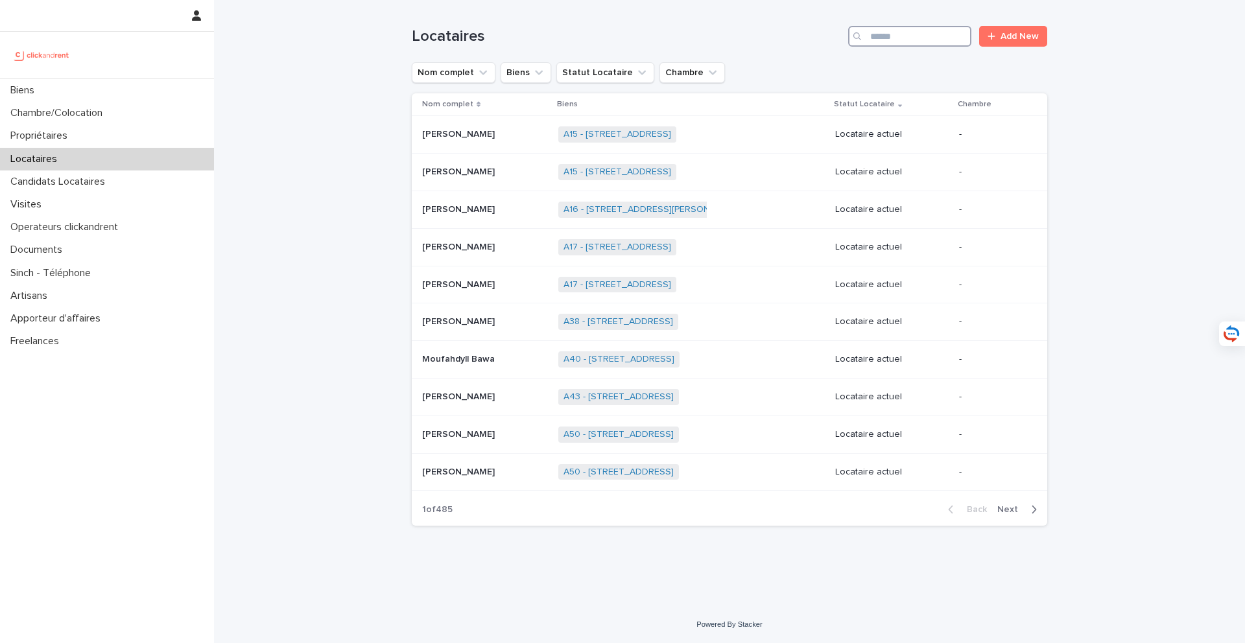
click at [876, 40] on input "Search" at bounding box center [909, 36] width 123 height 21
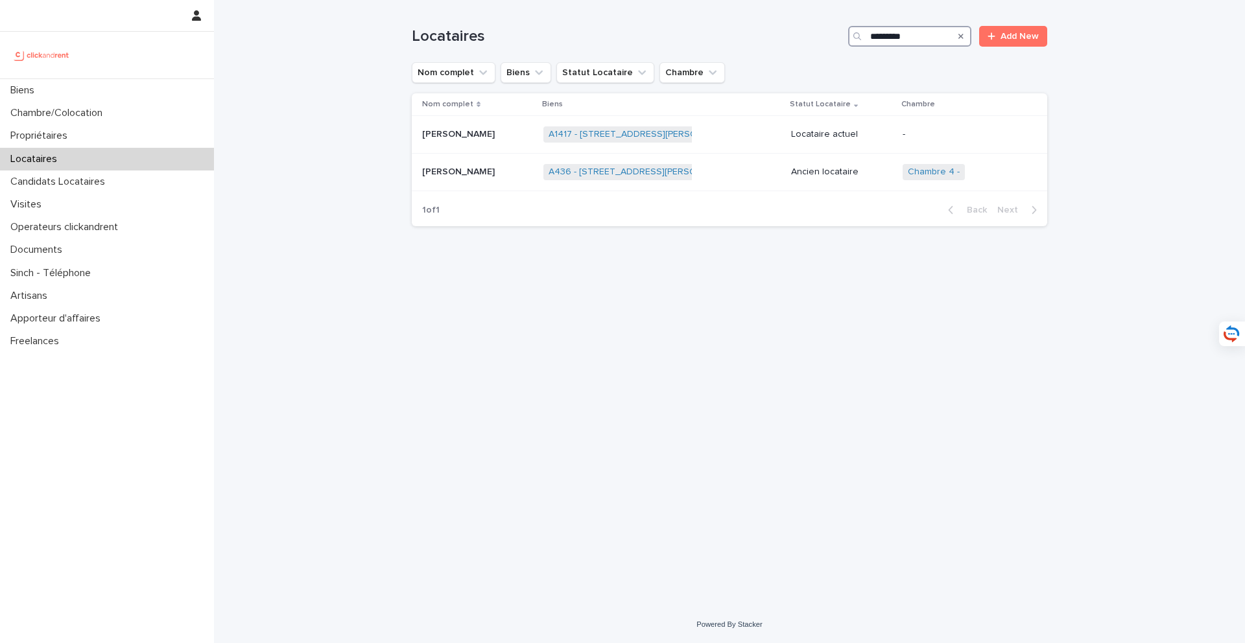
type input "********"
drag, startPoint x: 931, startPoint y: 36, endPoint x: 825, endPoint y: 33, distance: 105.7
click at [825, 33] on div "Locataires ******** Add New" at bounding box center [730, 36] width 636 height 21
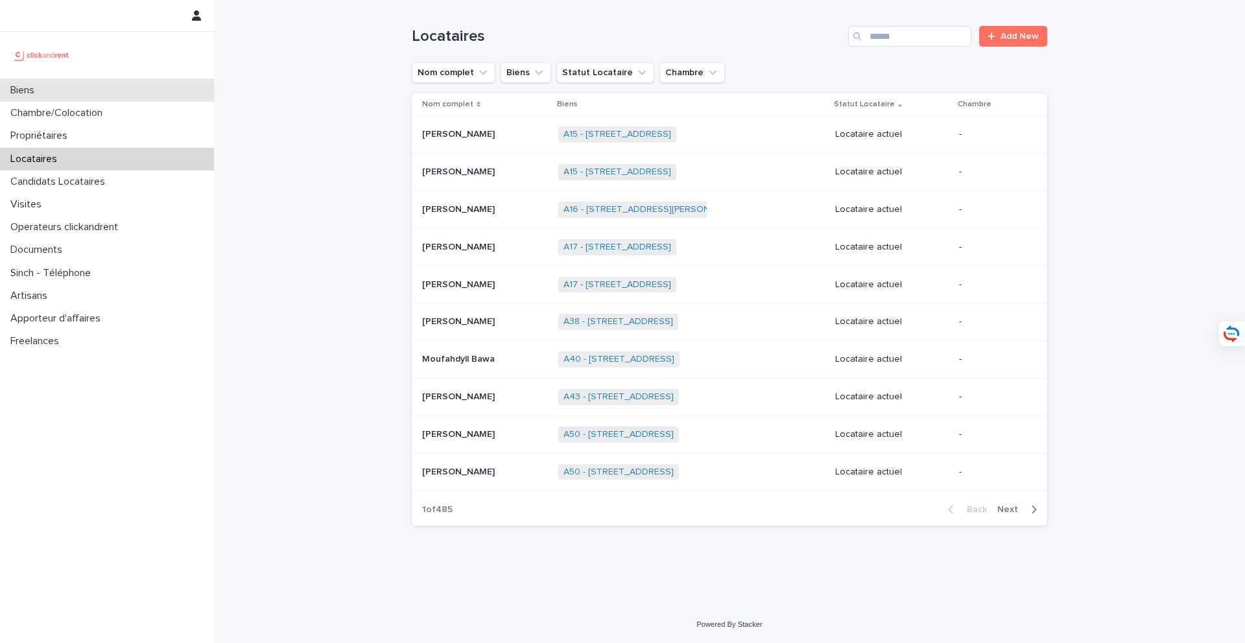
click at [162, 79] on div "Biens" at bounding box center [107, 90] width 214 height 23
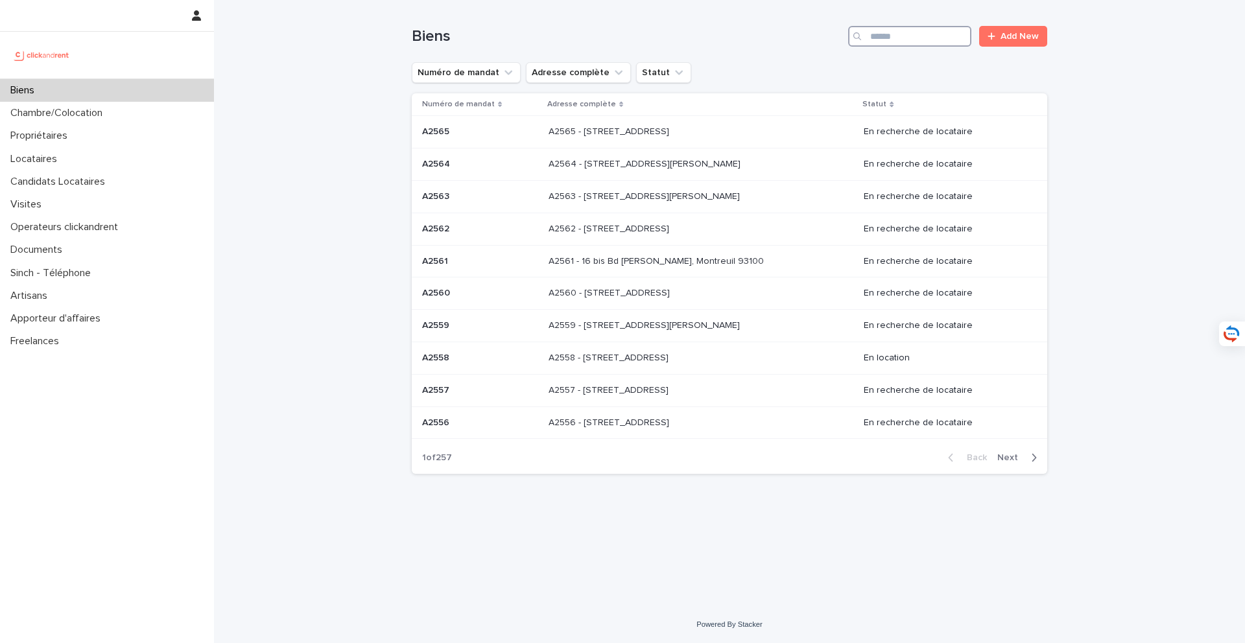
click at [886, 32] on input "Search" at bounding box center [909, 36] width 123 height 21
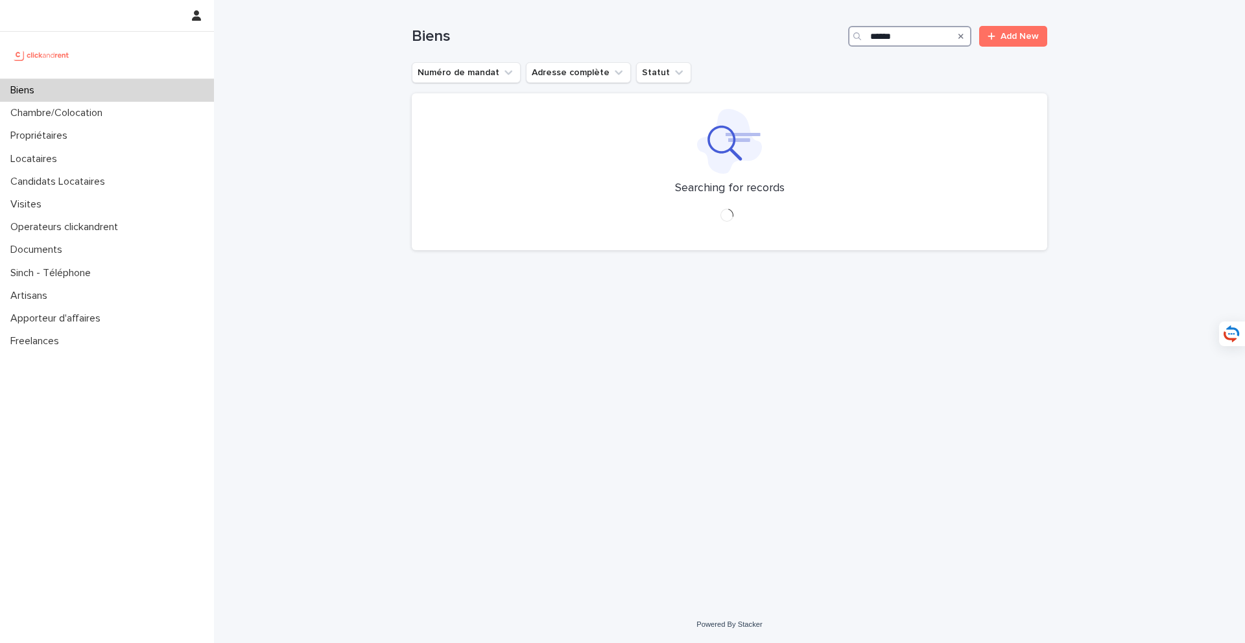
type input "*****"
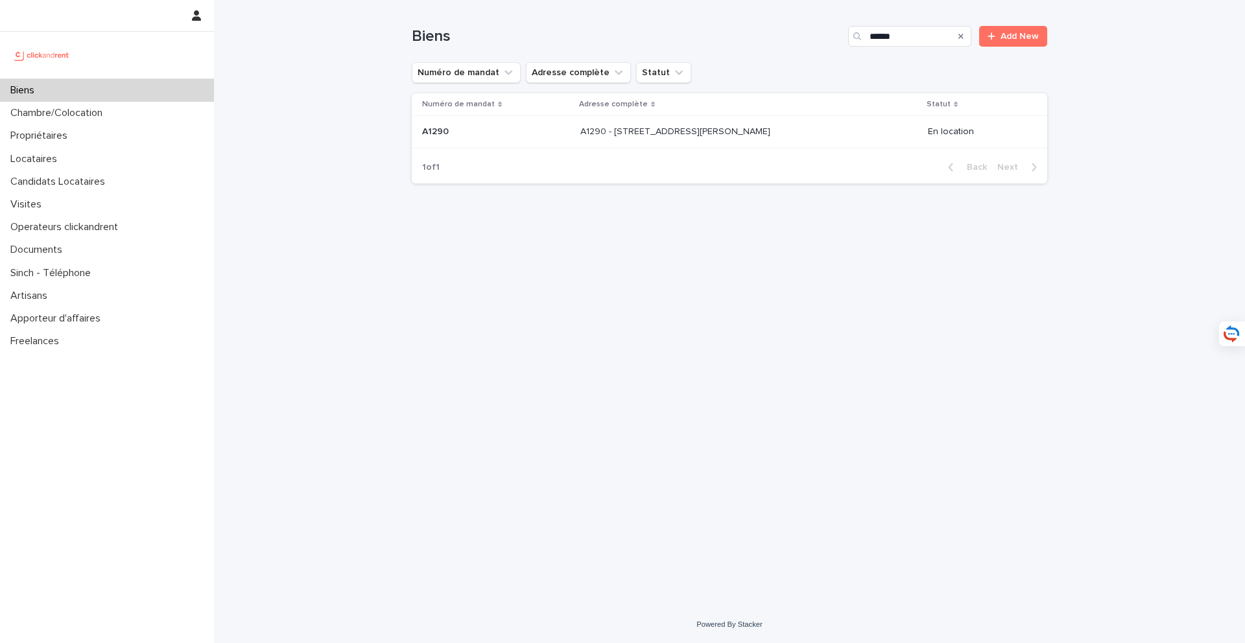
click at [742, 132] on p "A1290 - [STREET_ADDRESS][PERSON_NAME]" at bounding box center [676, 131] width 193 height 14
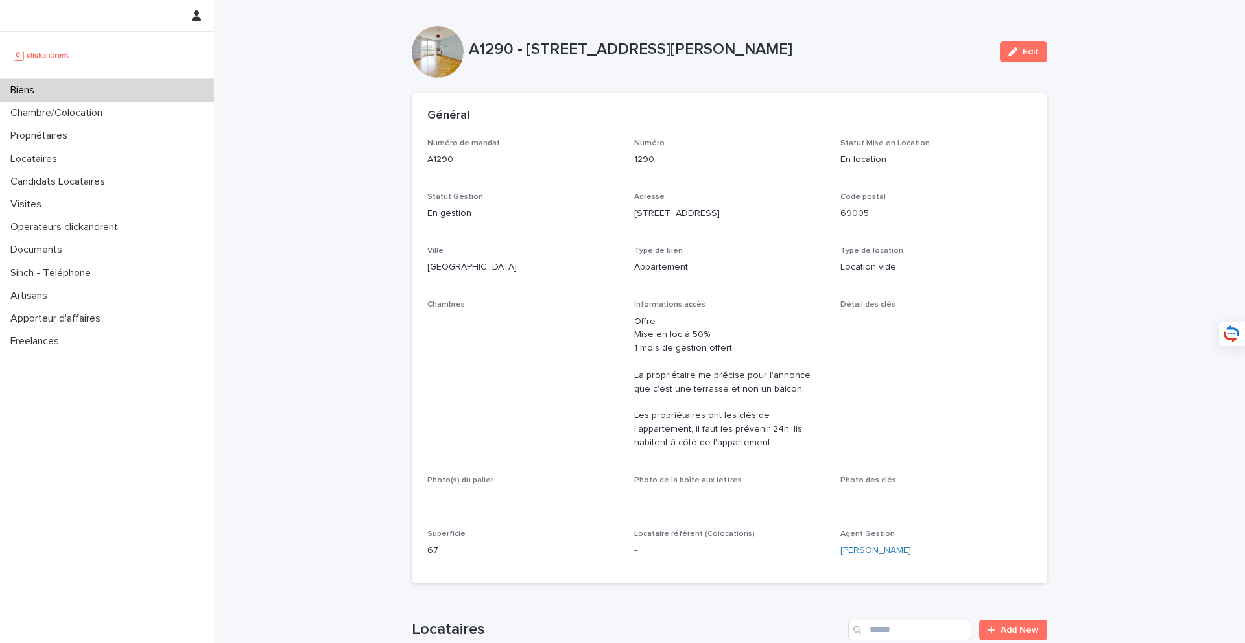
scroll to position [565, 0]
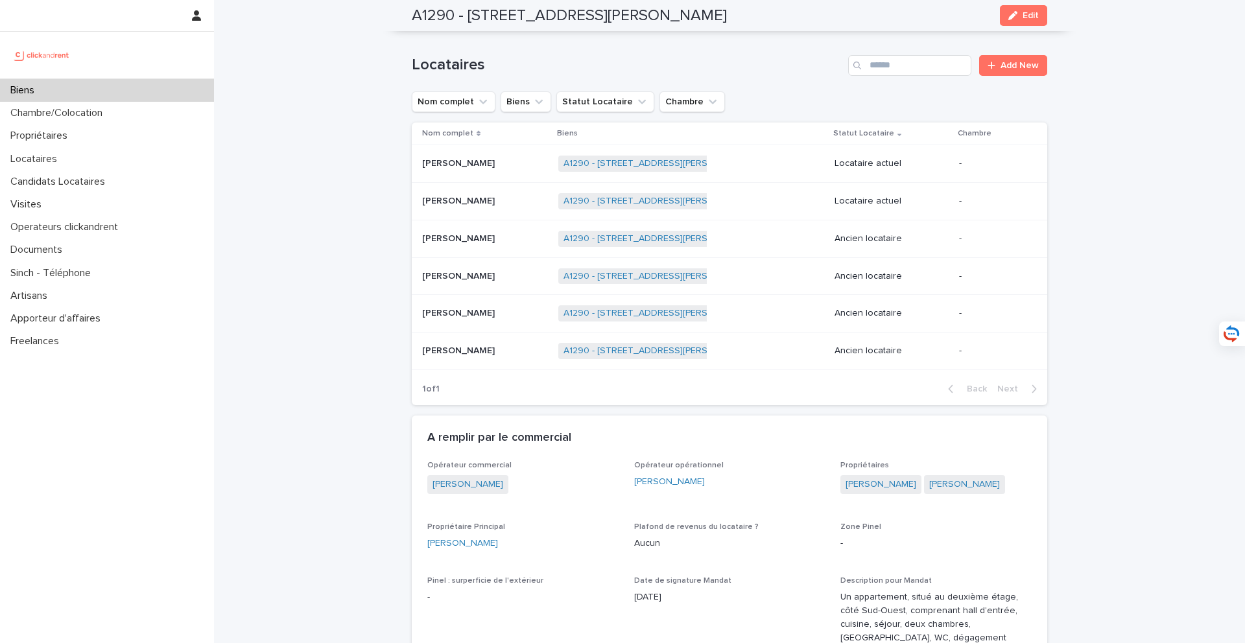
click at [483, 188] on td "[PERSON_NAME] [PERSON_NAME]" at bounding box center [482, 202] width 141 height 38
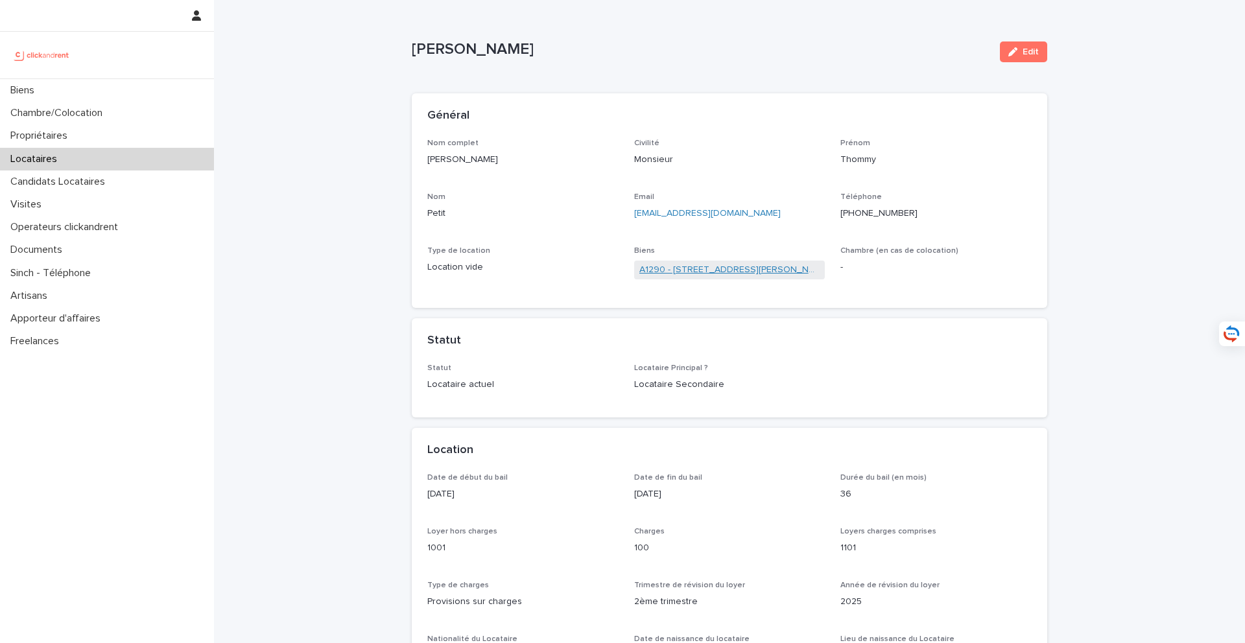
click at [721, 268] on link "A1290 - [STREET_ADDRESS][PERSON_NAME]" at bounding box center [729, 270] width 181 height 14
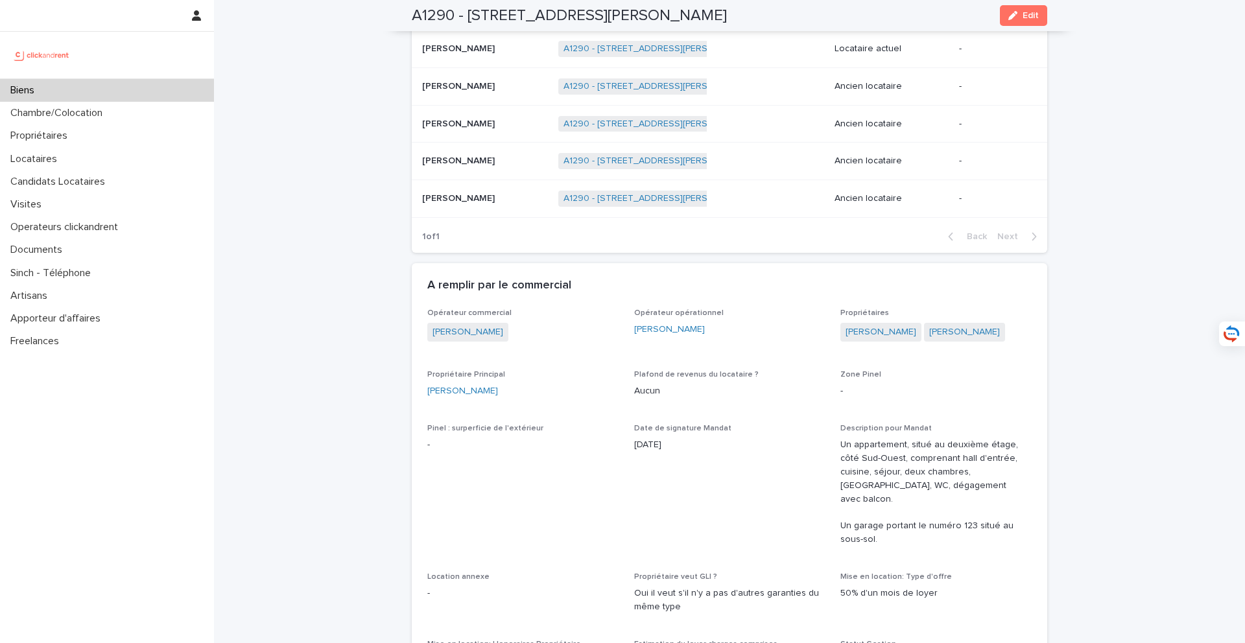
scroll to position [726, 0]
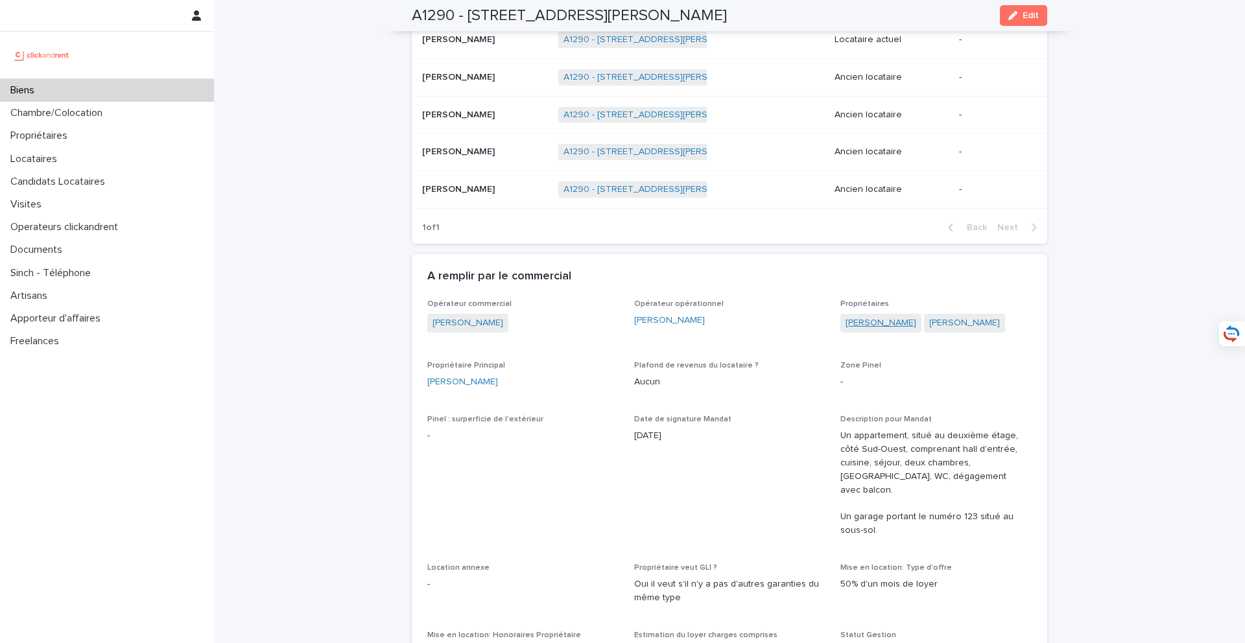
click at [879, 328] on link "[PERSON_NAME]" at bounding box center [881, 324] width 71 height 14
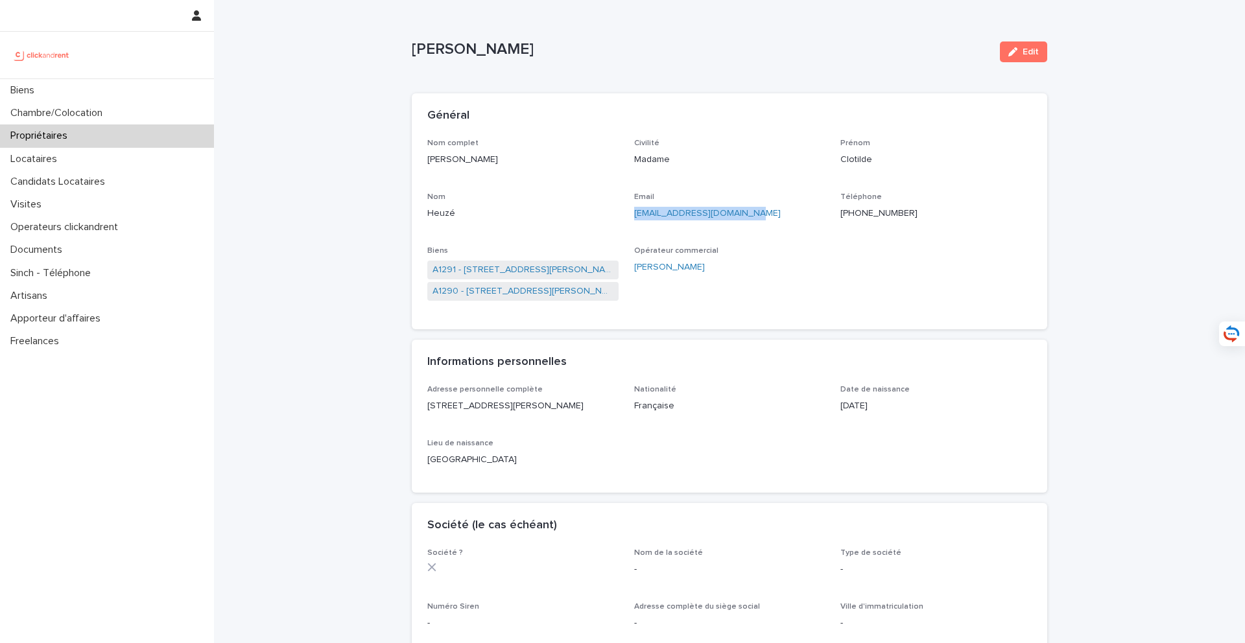
drag, startPoint x: 772, startPoint y: 217, endPoint x: 630, endPoint y: 216, distance: 142.0
click at [630, 216] on div "Nom complet [PERSON_NAME] Civilité Madame [PERSON_NAME] Email [EMAIL_ADDRESS][D…" at bounding box center [729, 226] width 604 height 175
copy link "[EMAIL_ADDRESS][DOMAIN_NAME]"
click at [532, 289] on link "A1290 - [STREET_ADDRESS][PERSON_NAME]" at bounding box center [523, 292] width 181 height 14
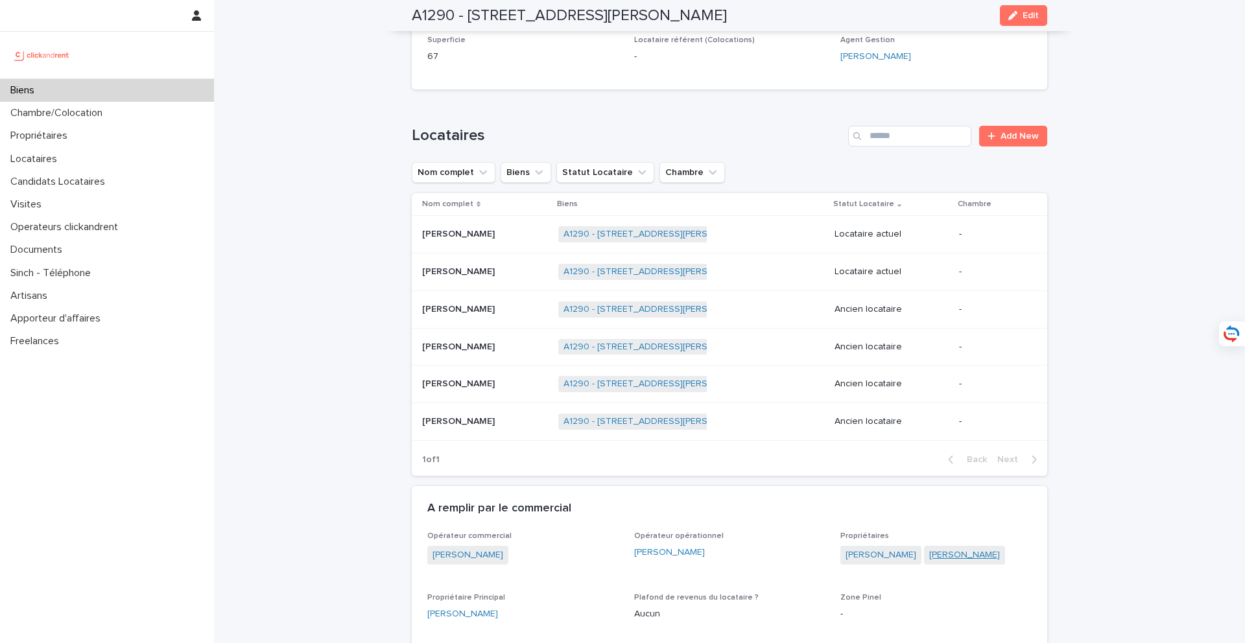
scroll to position [551, 0]
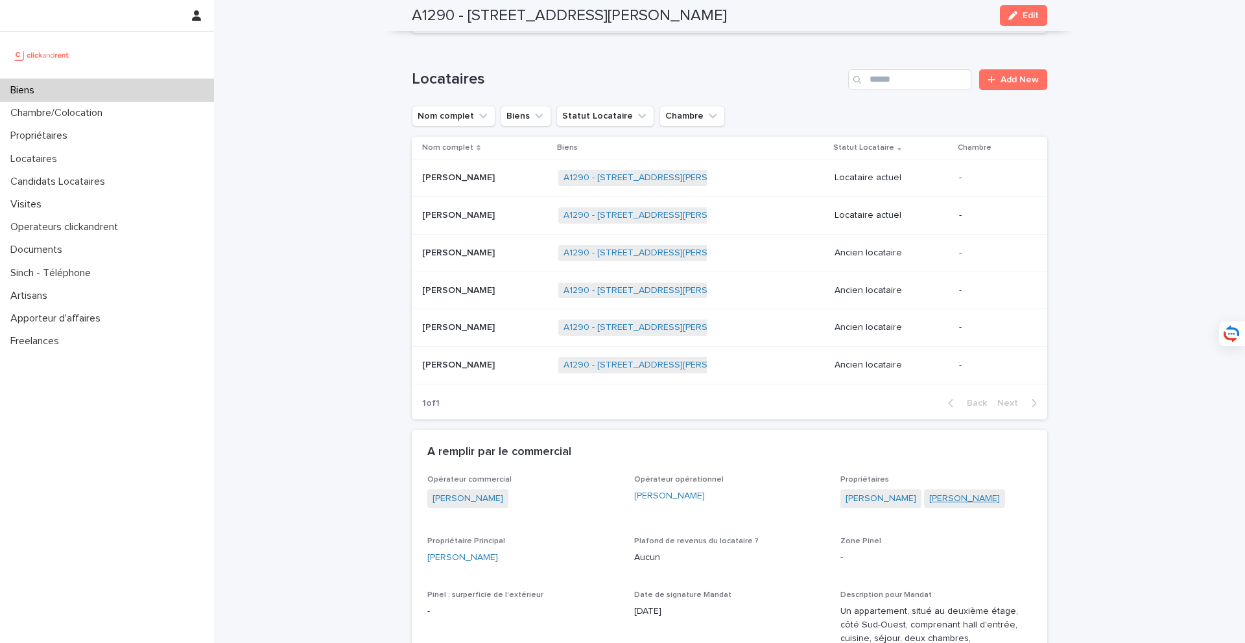
click at [944, 497] on link "[PERSON_NAME]" at bounding box center [964, 499] width 71 height 14
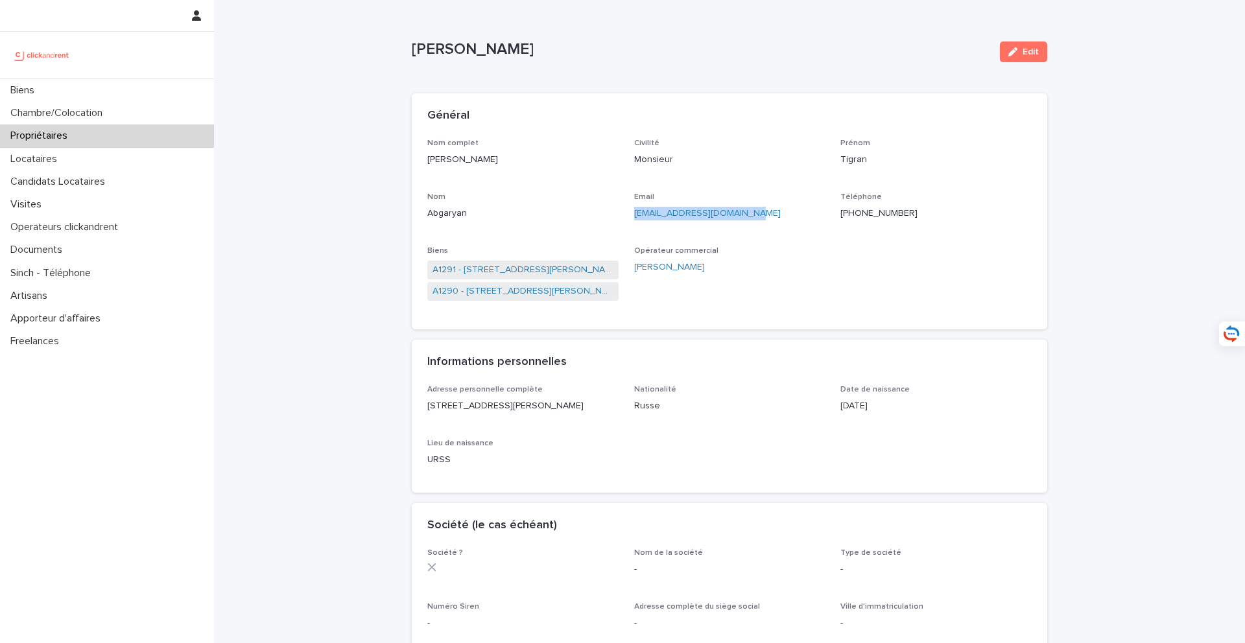
drag, startPoint x: 759, startPoint y: 217, endPoint x: 631, endPoint y: 217, distance: 128.4
click at [631, 217] on div "Nom complet [PERSON_NAME] Civilité Monsieur [PERSON_NAME] Nom Abgaryan Email [E…" at bounding box center [729, 226] width 604 height 175
copy link "[EMAIL_ADDRESS][DOMAIN_NAME]"
click at [547, 291] on link "A1290 - [STREET_ADDRESS][PERSON_NAME]" at bounding box center [523, 292] width 181 height 14
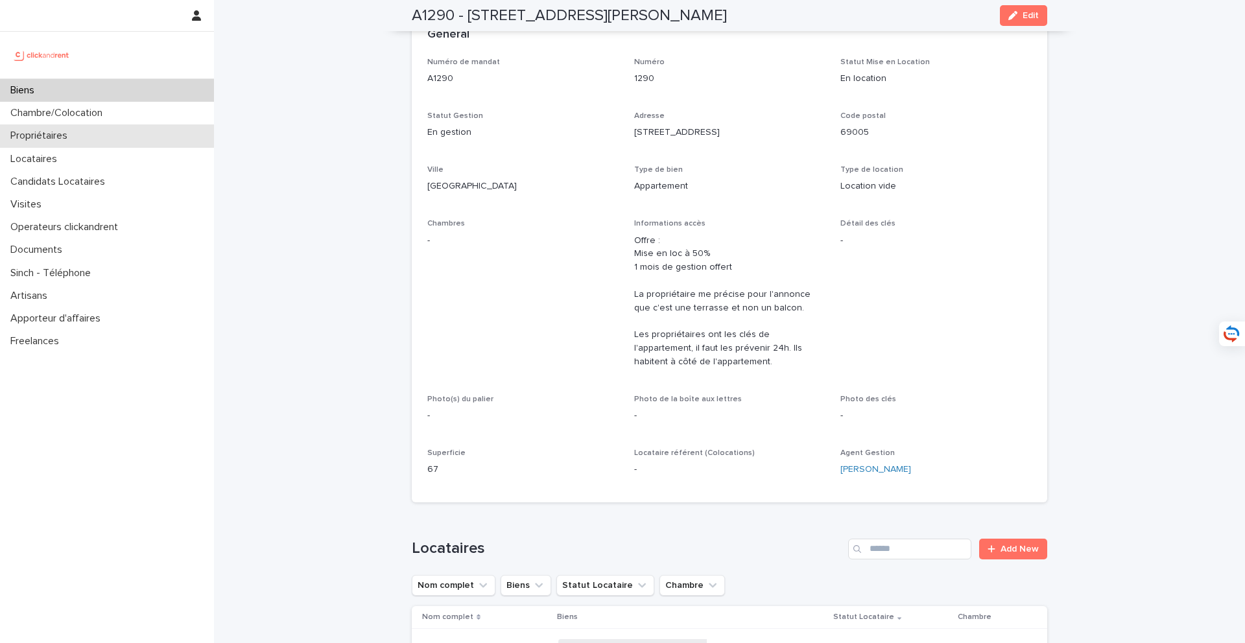
scroll to position [366, 0]
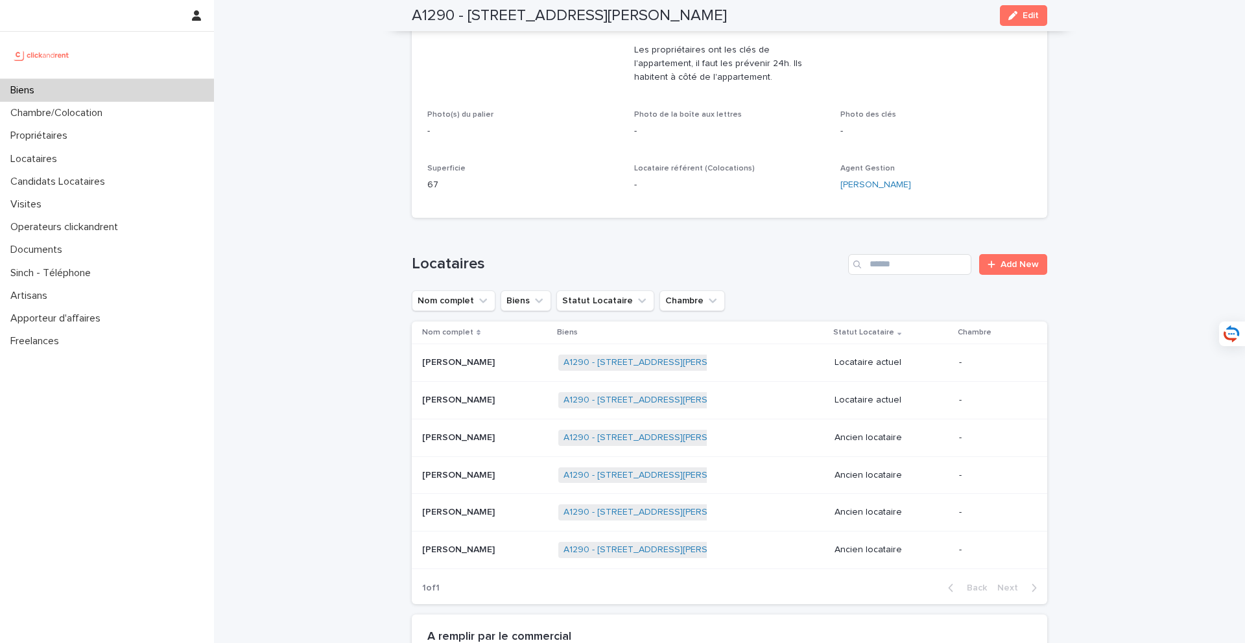
click at [492, 556] on div "Elisa Depoers Elisa Depoers" at bounding box center [485, 550] width 126 height 21
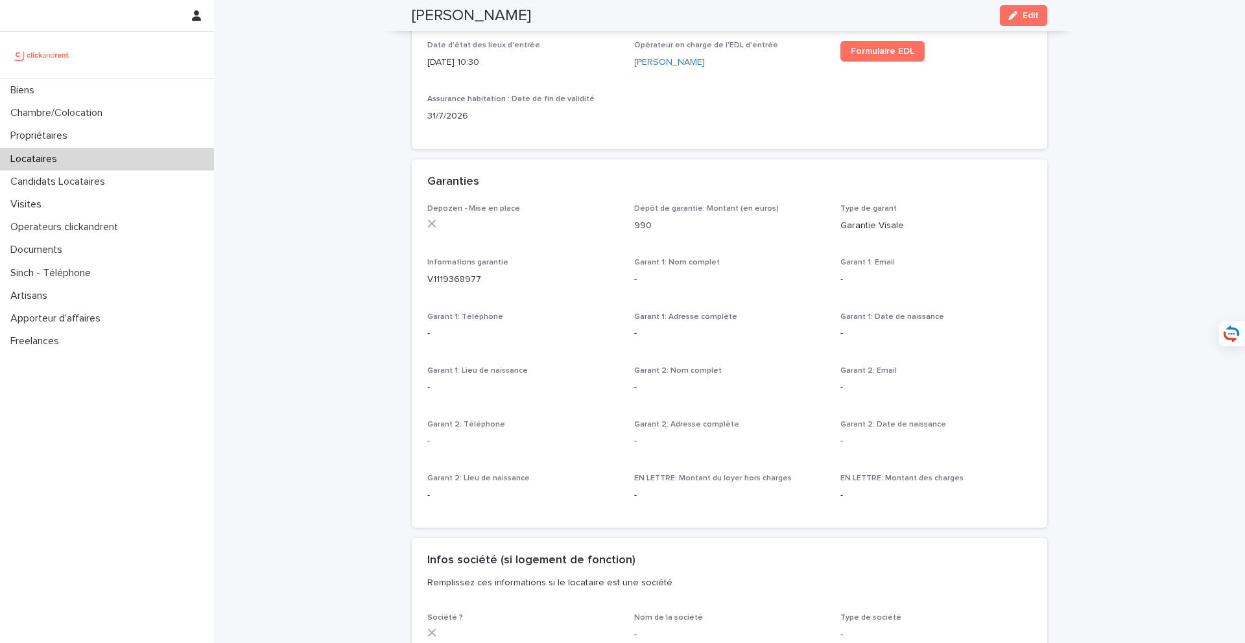
scroll to position [647, 0]
click at [153, 88] on div "Biens" at bounding box center [107, 90] width 214 height 23
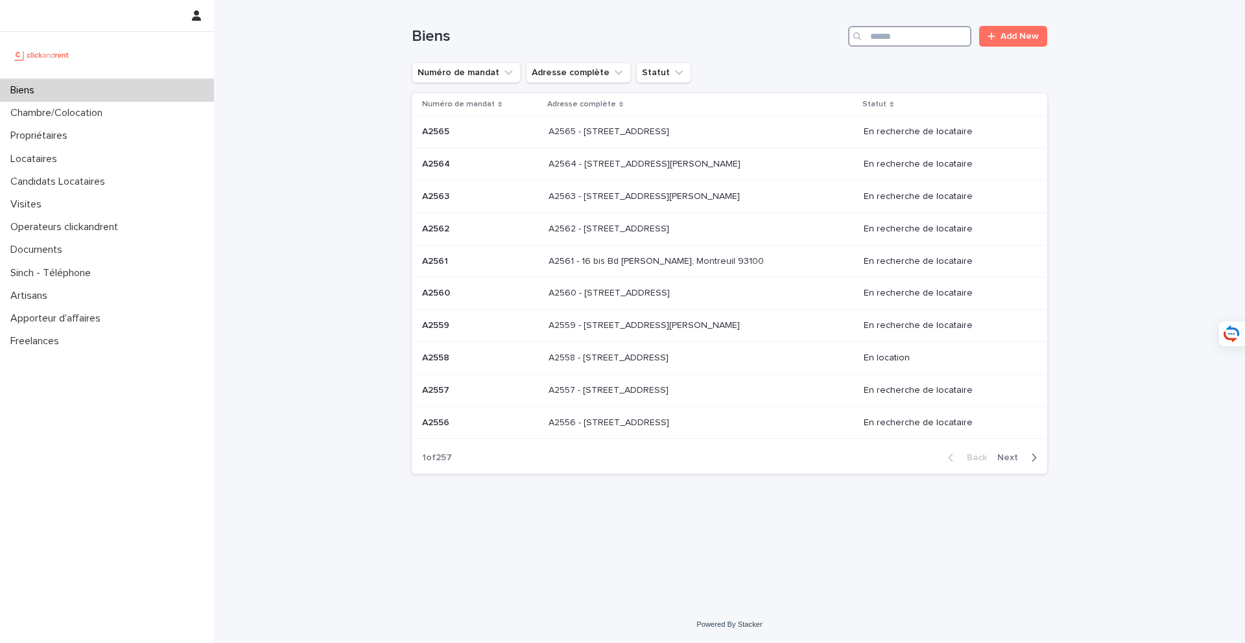
click at [943, 41] on input "Search" at bounding box center [909, 36] width 123 height 21
type input "*****"
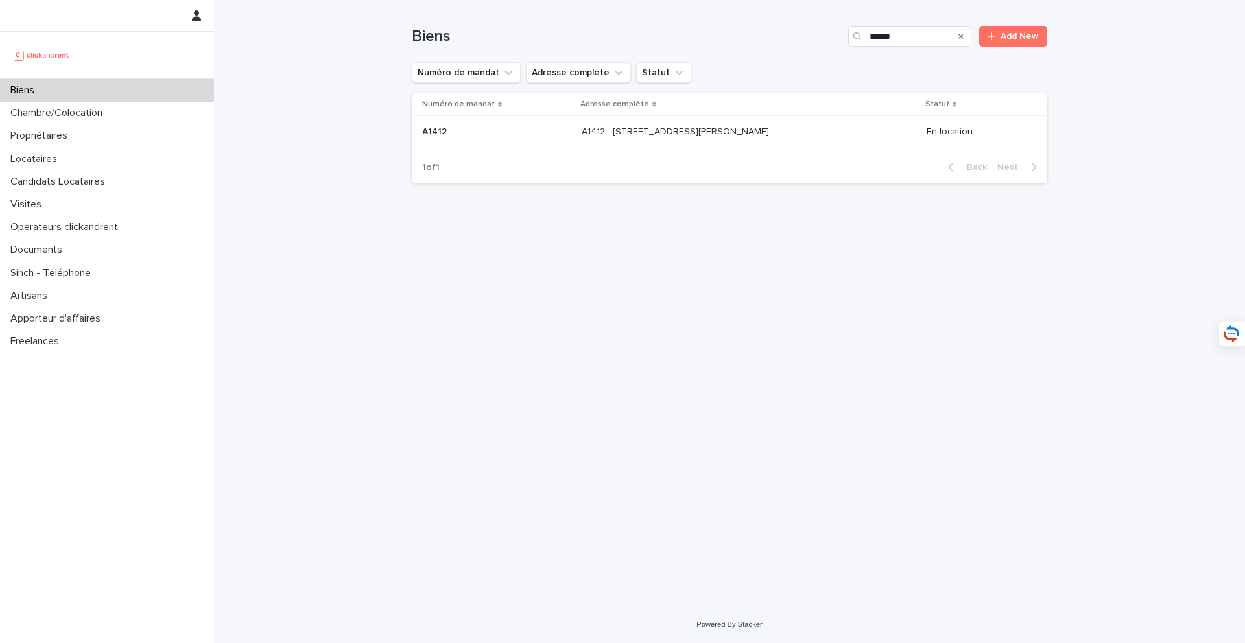
click at [154, 97] on div "Biens" at bounding box center [107, 90] width 214 height 23
click at [154, 93] on div "Biens" at bounding box center [107, 90] width 214 height 23
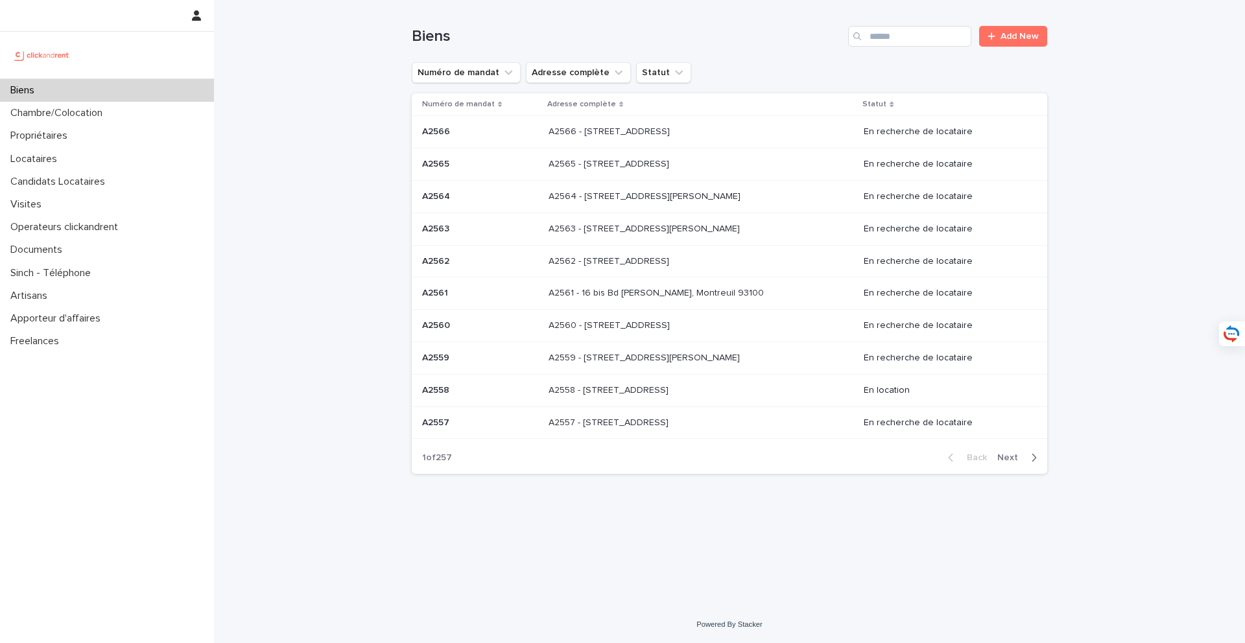
click at [879, 22] on div "Biens Add New" at bounding box center [730, 31] width 636 height 62
click at [879, 23] on div "Biens Add New" at bounding box center [730, 31] width 636 height 62
click at [886, 35] on input "Search" at bounding box center [909, 36] width 123 height 21
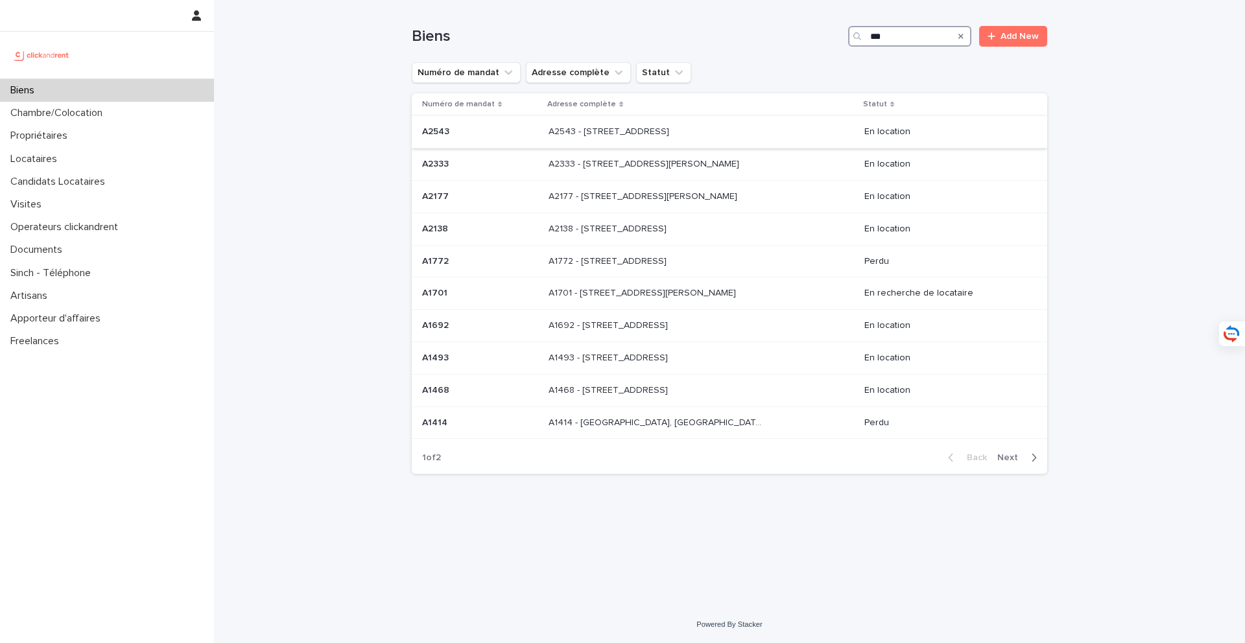
type input "***"
click at [672, 137] on p "A2543 - 16 rue de Parisii, Cormeilles-en-Parisis 95240" at bounding box center [610, 131] width 123 height 14
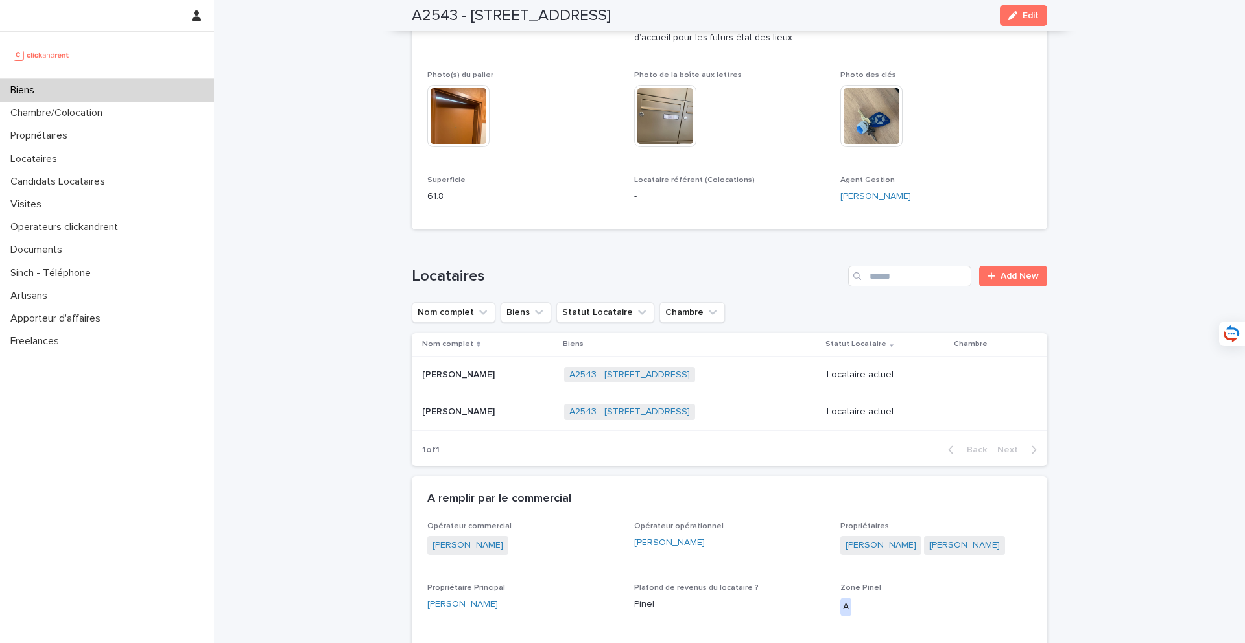
scroll to position [603, 0]
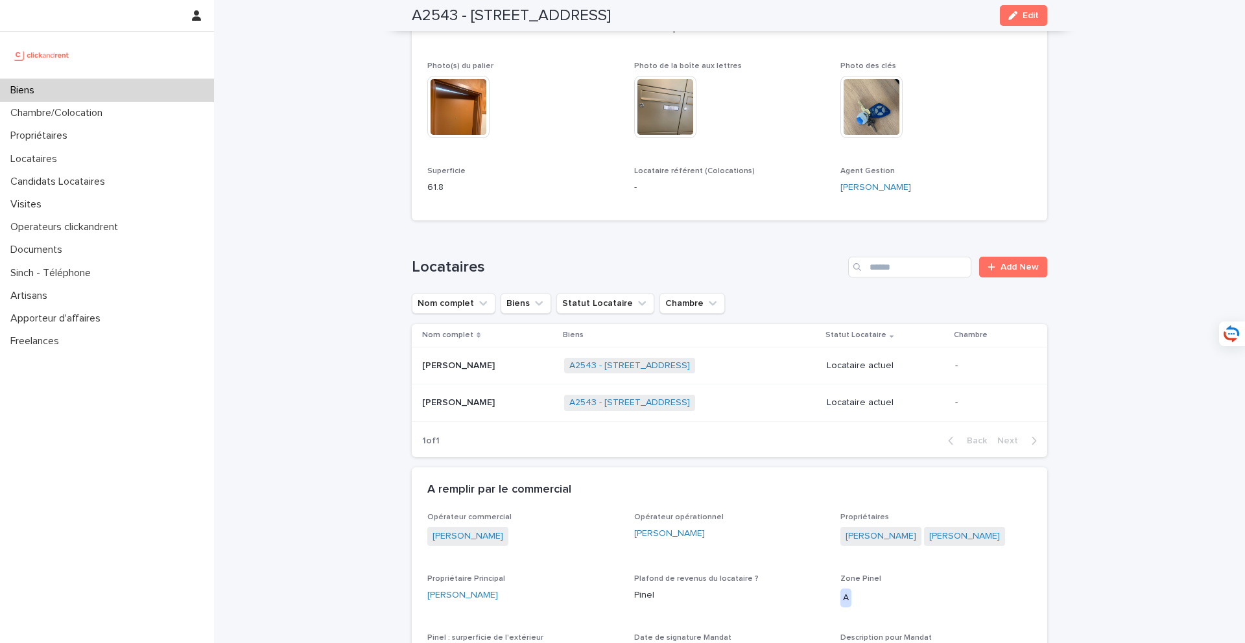
click at [496, 367] on p "Samy Mouchachou" at bounding box center [459, 365] width 75 height 14
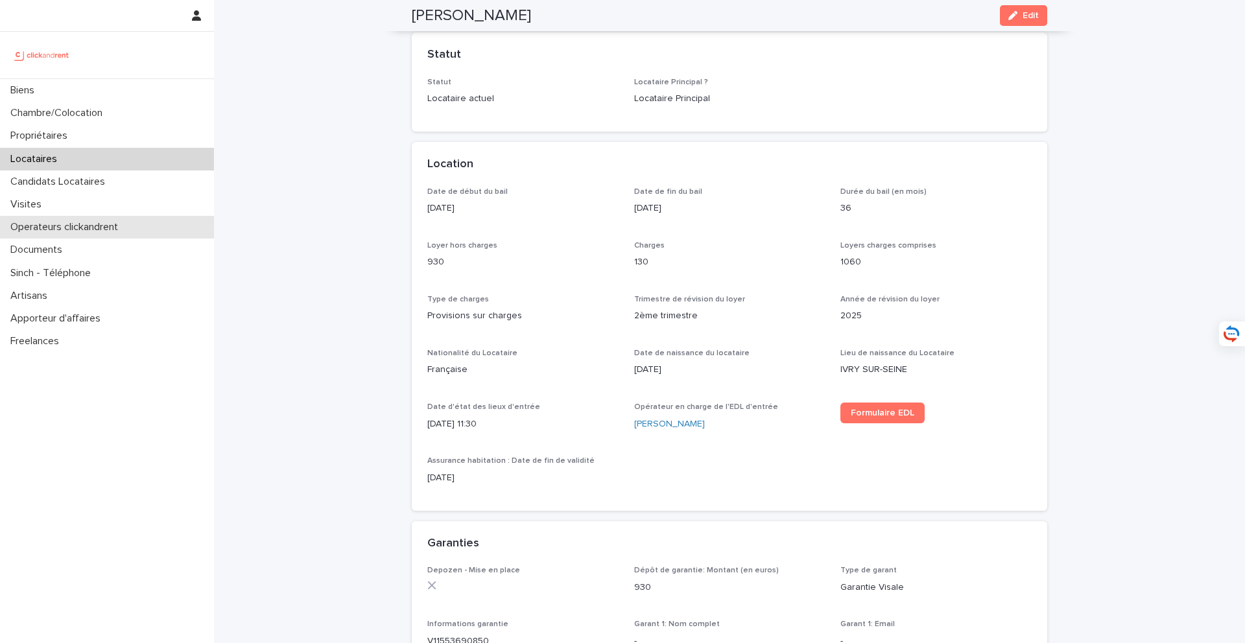
scroll to position [286, 0]
click at [123, 150] on div "Locataires" at bounding box center [107, 159] width 214 height 23
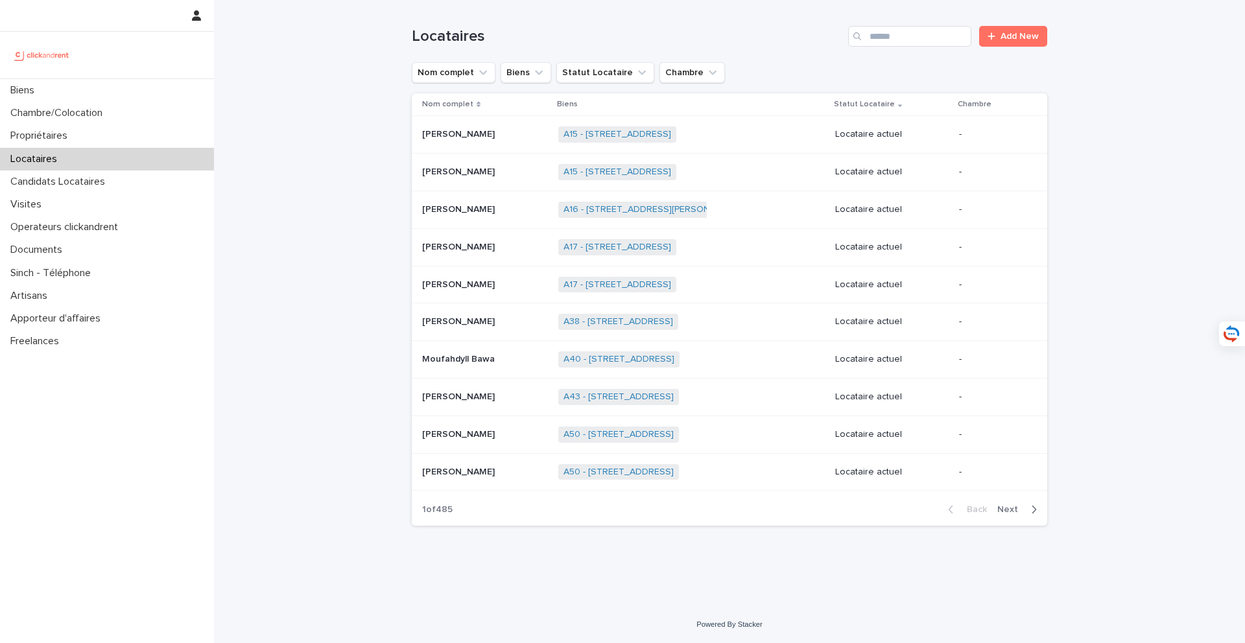
click at [931, 51] on div "Locataires Add New" at bounding box center [730, 31] width 636 height 62
click at [916, 35] on input "Search" at bounding box center [909, 36] width 123 height 21
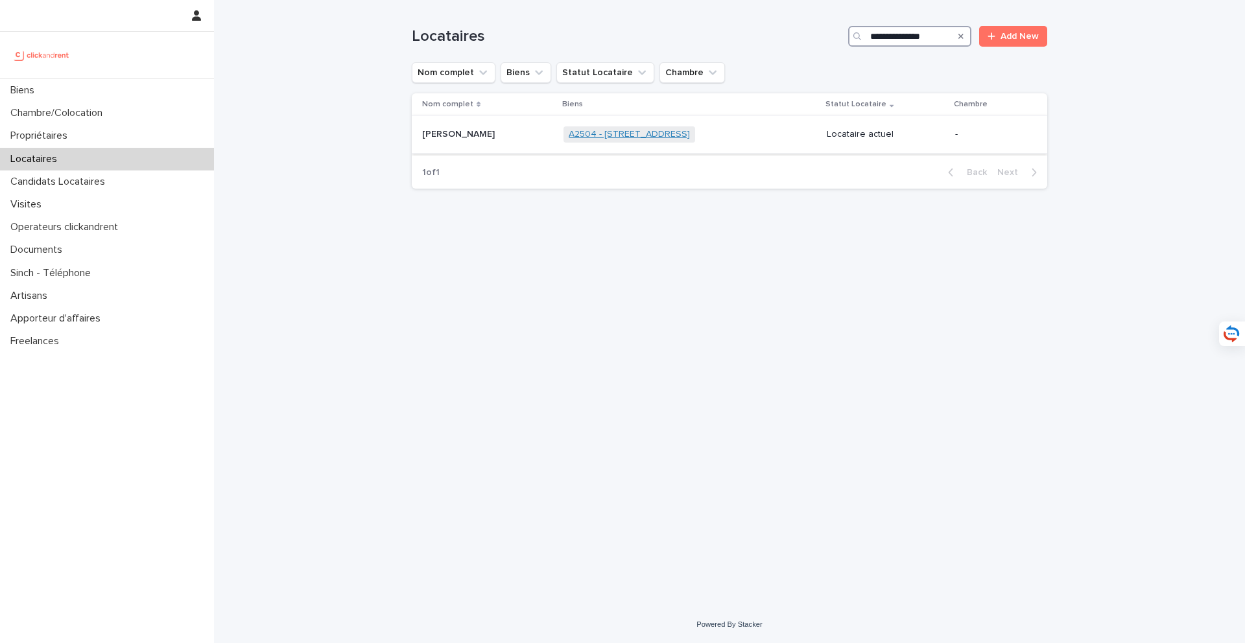
type input "**********"
click at [690, 133] on link "A2504 - 30 rue Belgrand, Paris 75020" at bounding box center [629, 134] width 121 height 11
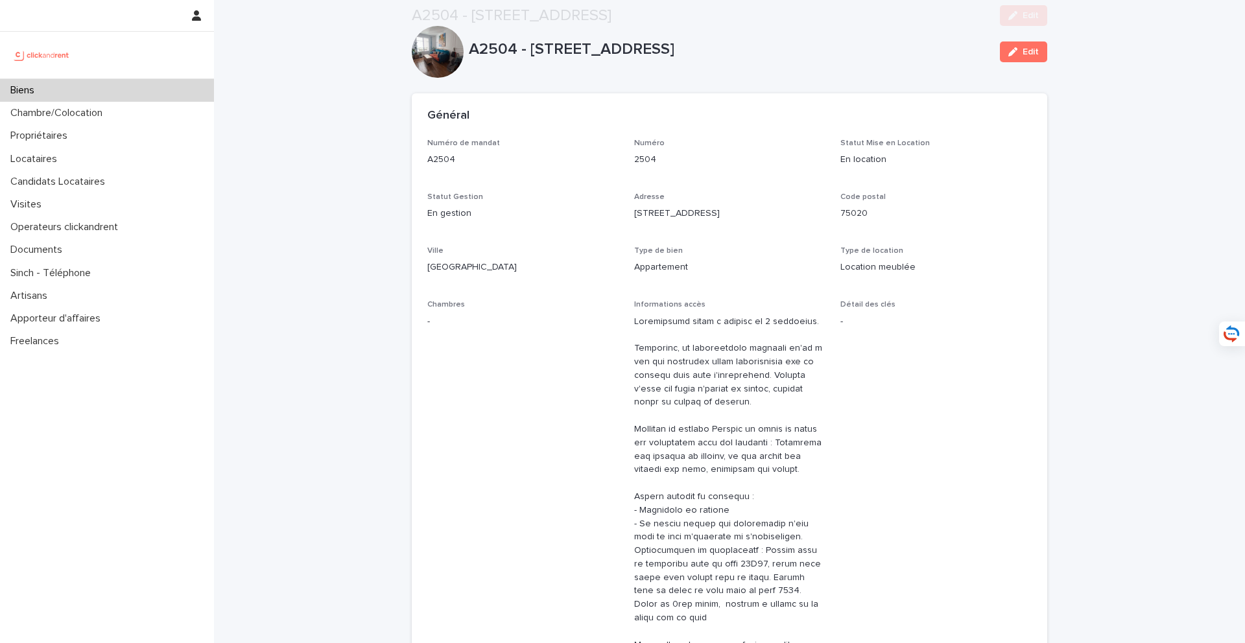
scroll to position [779, 0]
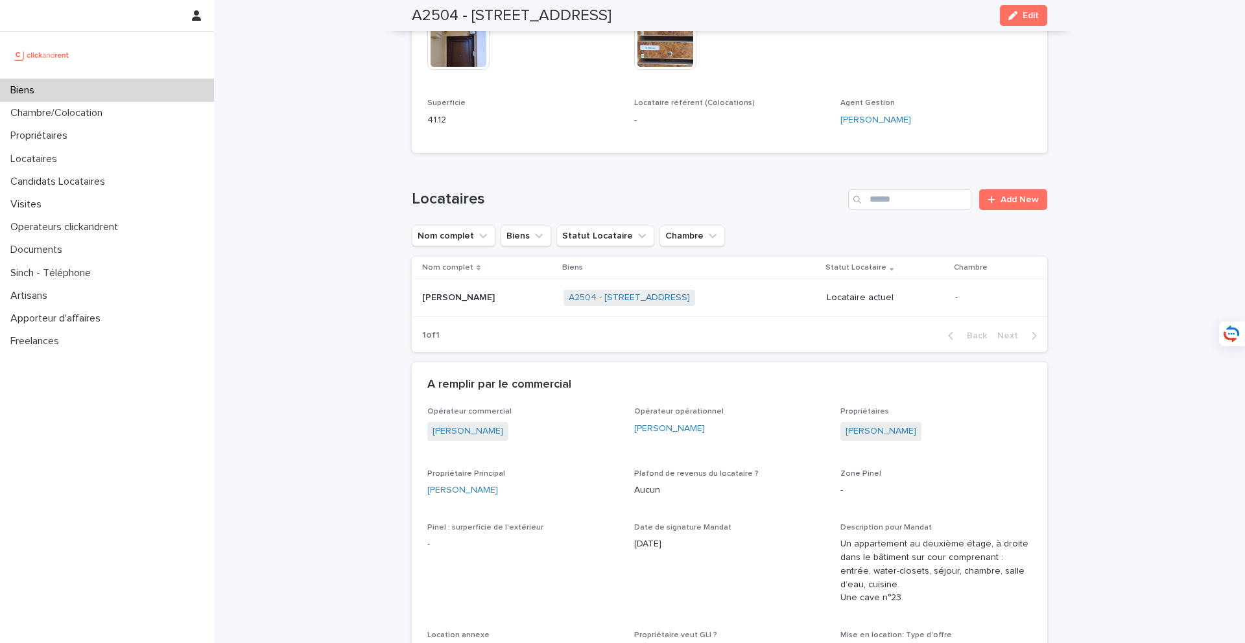
click at [512, 293] on p at bounding box center [487, 298] width 131 height 11
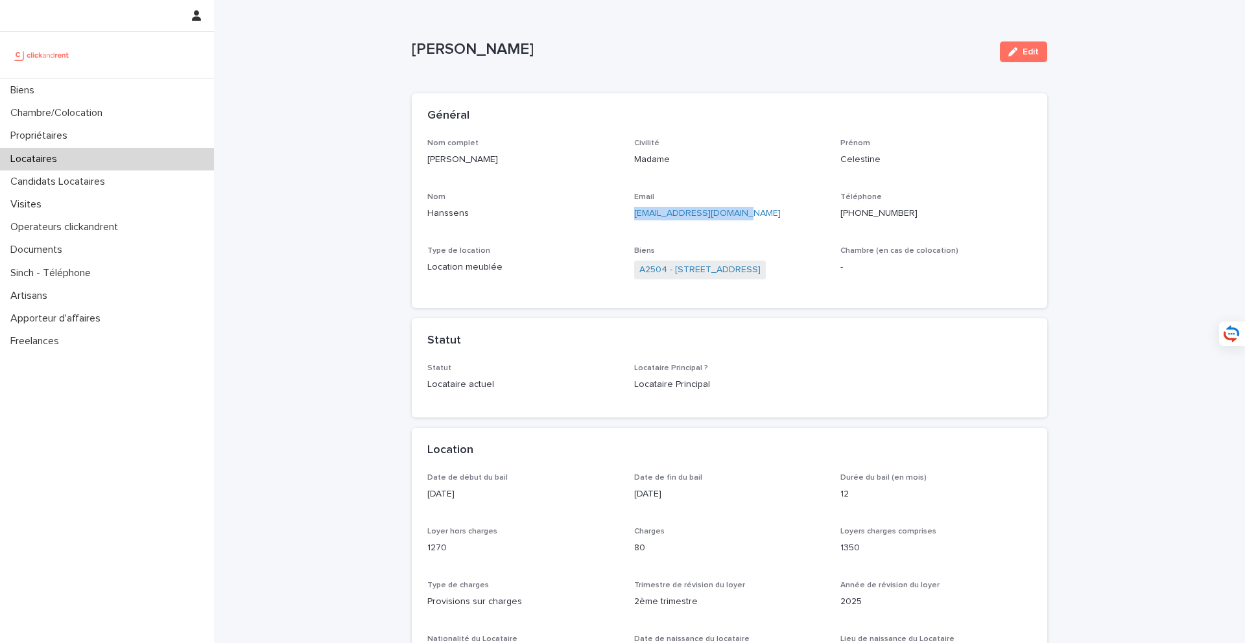
drag, startPoint x: 776, startPoint y: 210, endPoint x: 631, endPoint y: 215, distance: 145.4
click at [631, 215] on div "Nom complet Celestine Hanssens Civilité Madame Prénom Celestine Nom Hanssens Em…" at bounding box center [729, 216] width 604 height 154
copy link "celestine@hanssens.info"
click at [732, 276] on link "A2504 - 30 rue Belgrand, Paris 75020" at bounding box center [699, 270] width 121 height 14
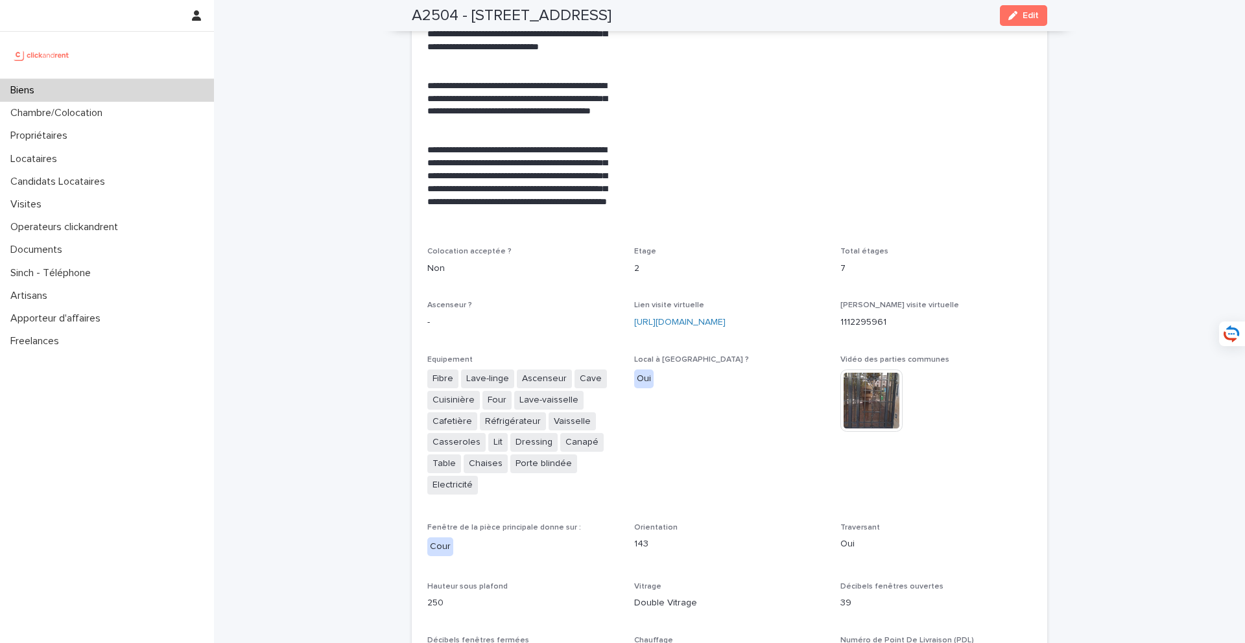
scroll to position [3187, 0]
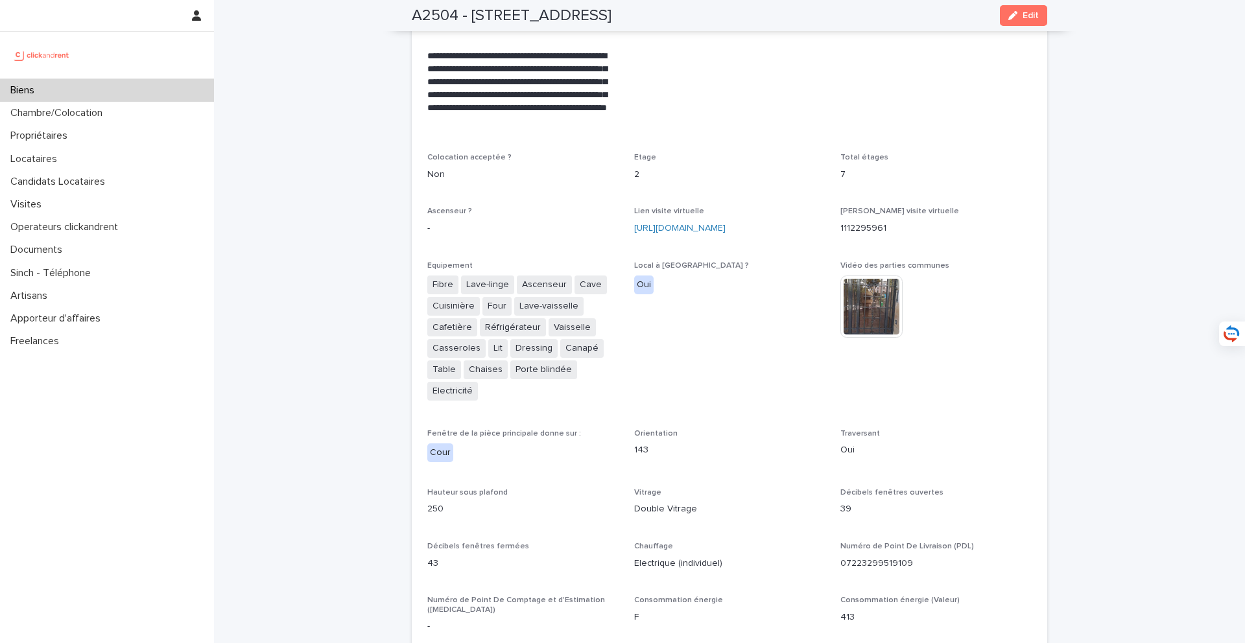
click at [1033, 29] on div "A2504 - 30 rue Belgrand, Paris 75020 Edit" at bounding box center [730, 15] width 636 height 31
click at [1033, 14] on span "Edit" at bounding box center [1031, 15] width 16 height 9
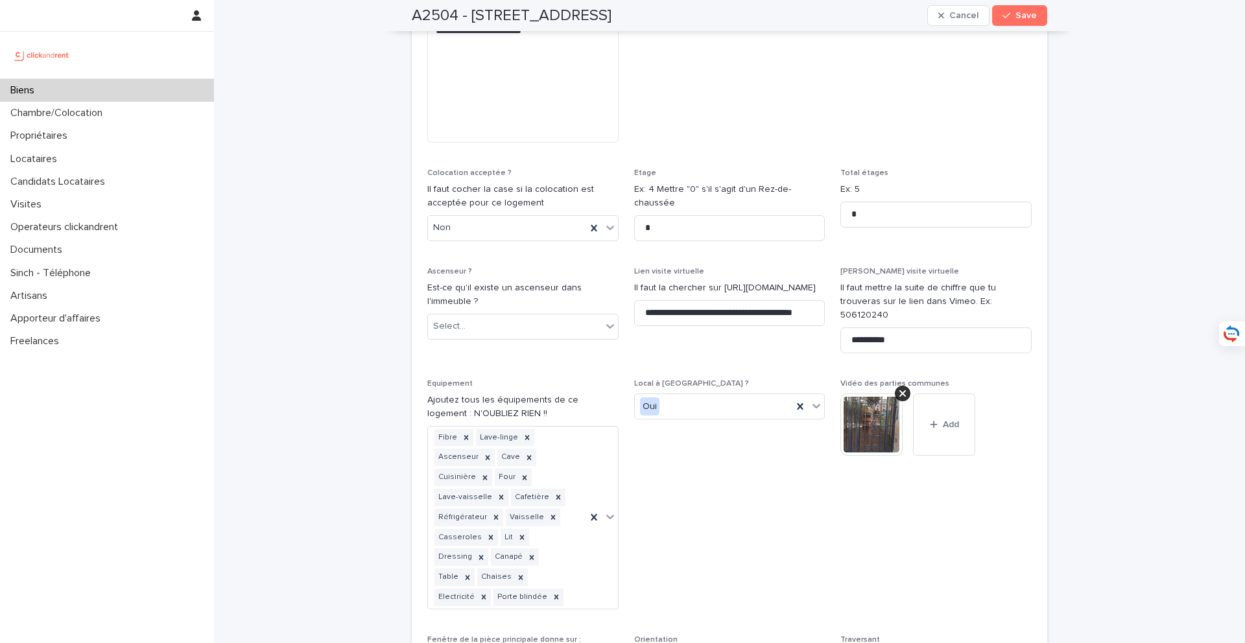
scroll to position [4646, 0]
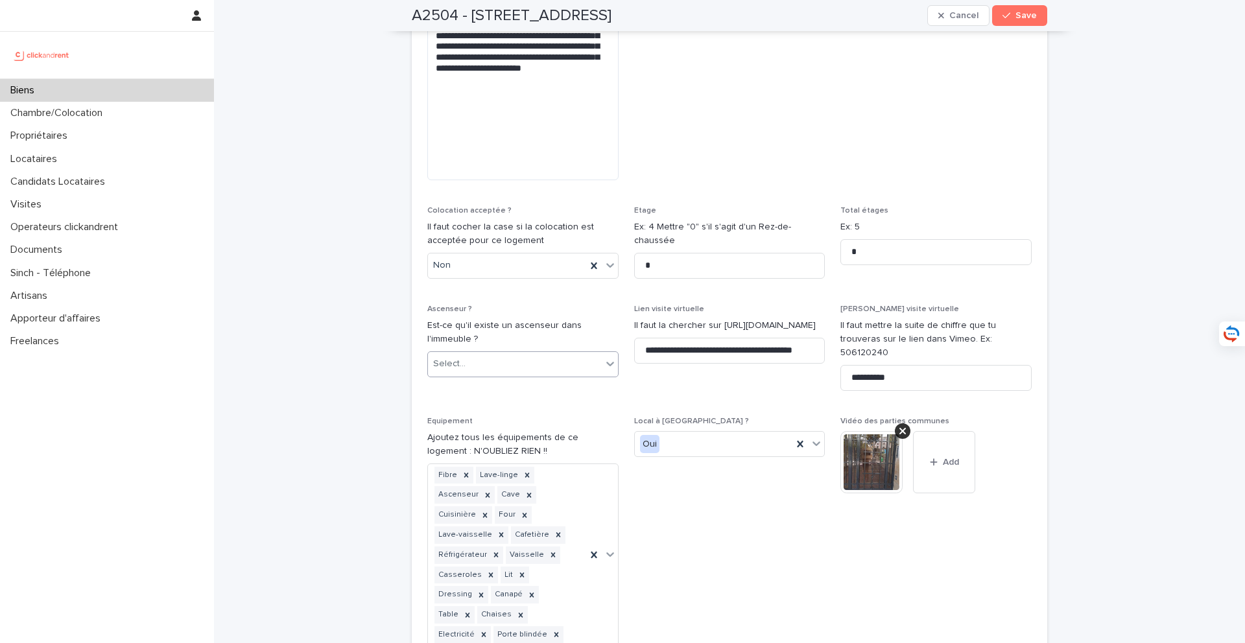
click at [544, 353] on div "Select..." at bounding box center [515, 363] width 174 height 21
click at [544, 344] on div "Oui" at bounding box center [523, 335] width 190 height 23
click at [1040, 18] on button "Save" at bounding box center [1019, 15] width 55 height 21
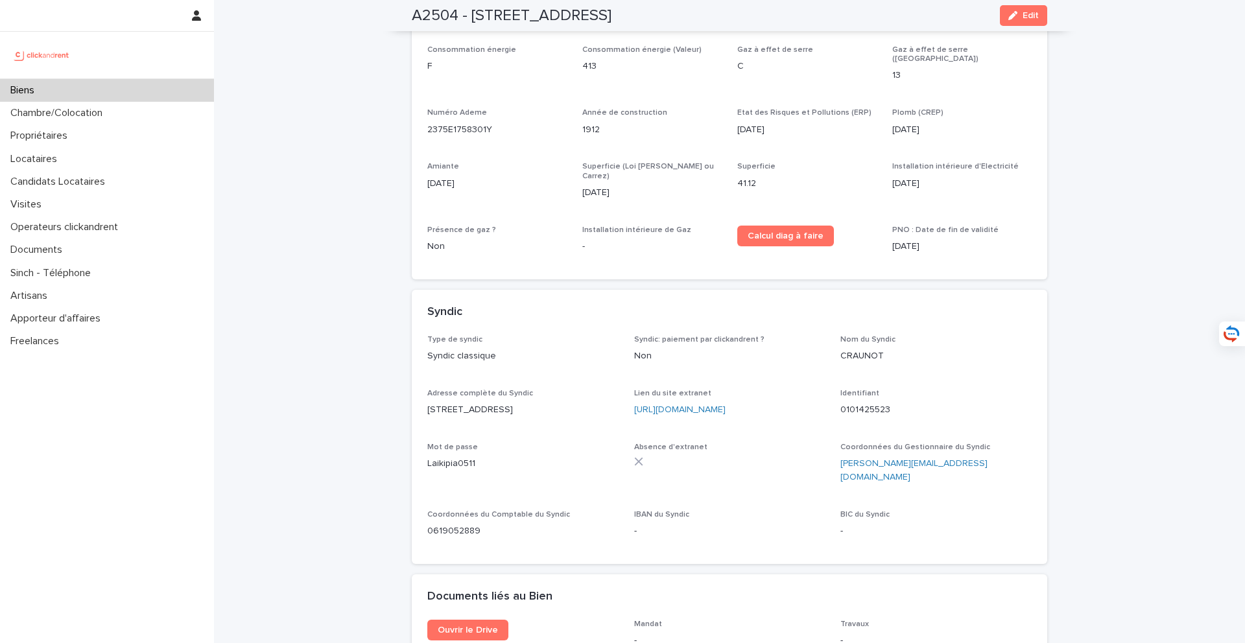
scroll to position [3194, 0]
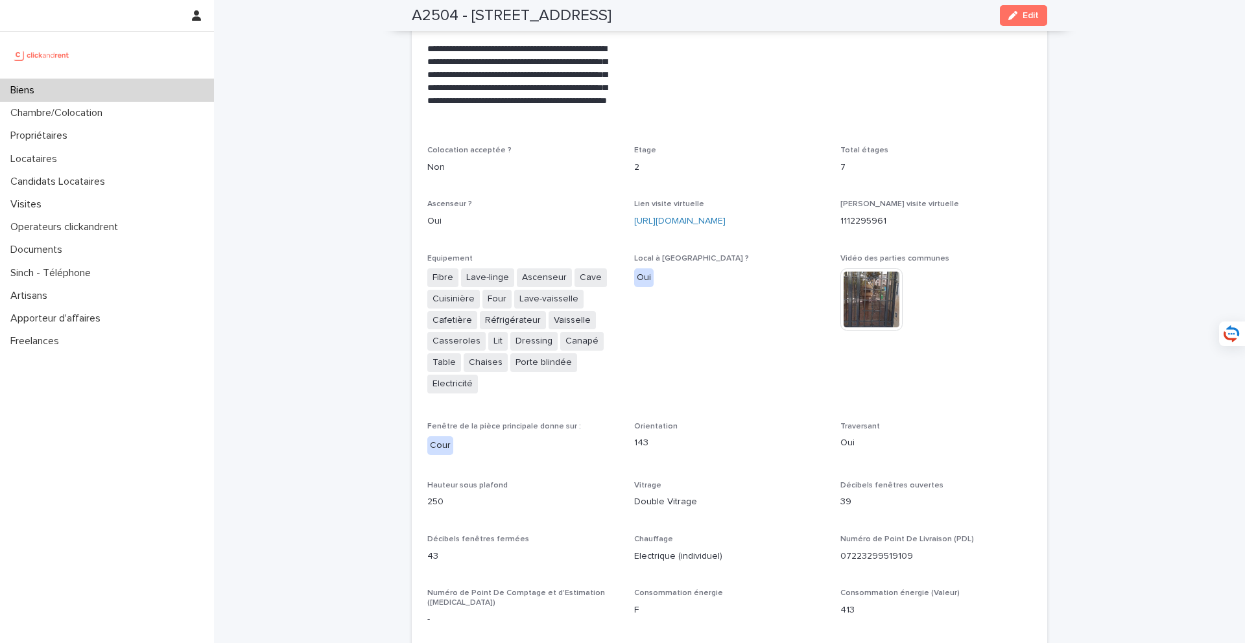
click at [155, 92] on div "Biens" at bounding box center [107, 90] width 214 height 23
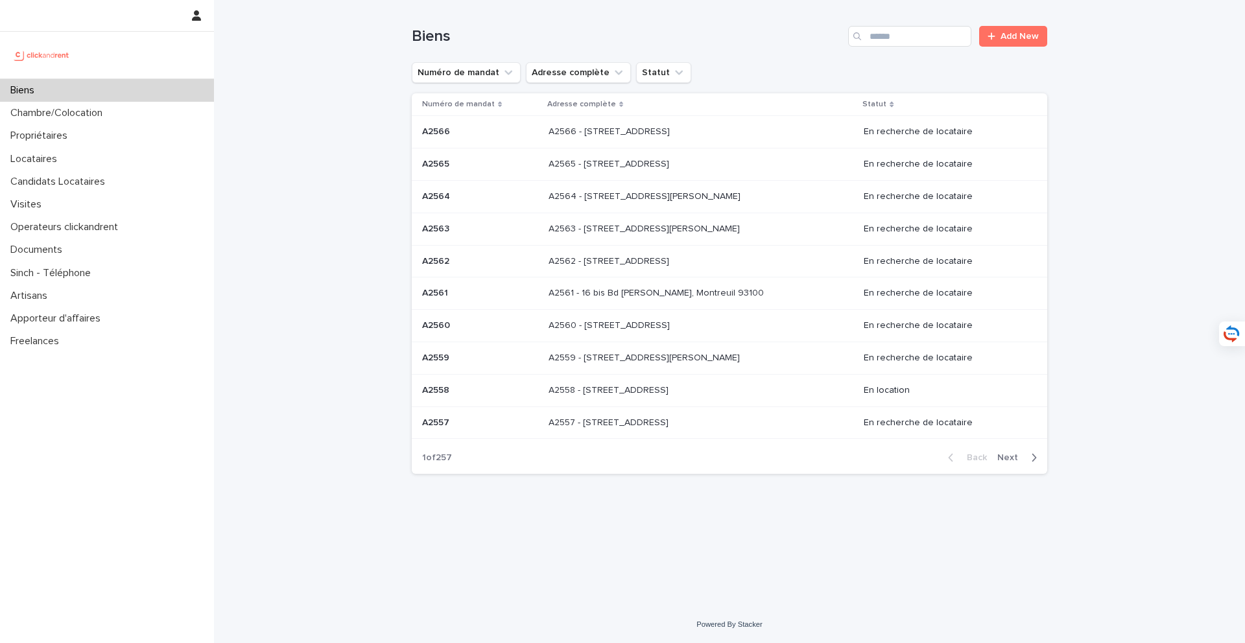
click at [883, 47] on div "Biens Add New" at bounding box center [730, 31] width 636 height 62
click at [895, 36] on input "Search" at bounding box center [909, 36] width 123 height 21
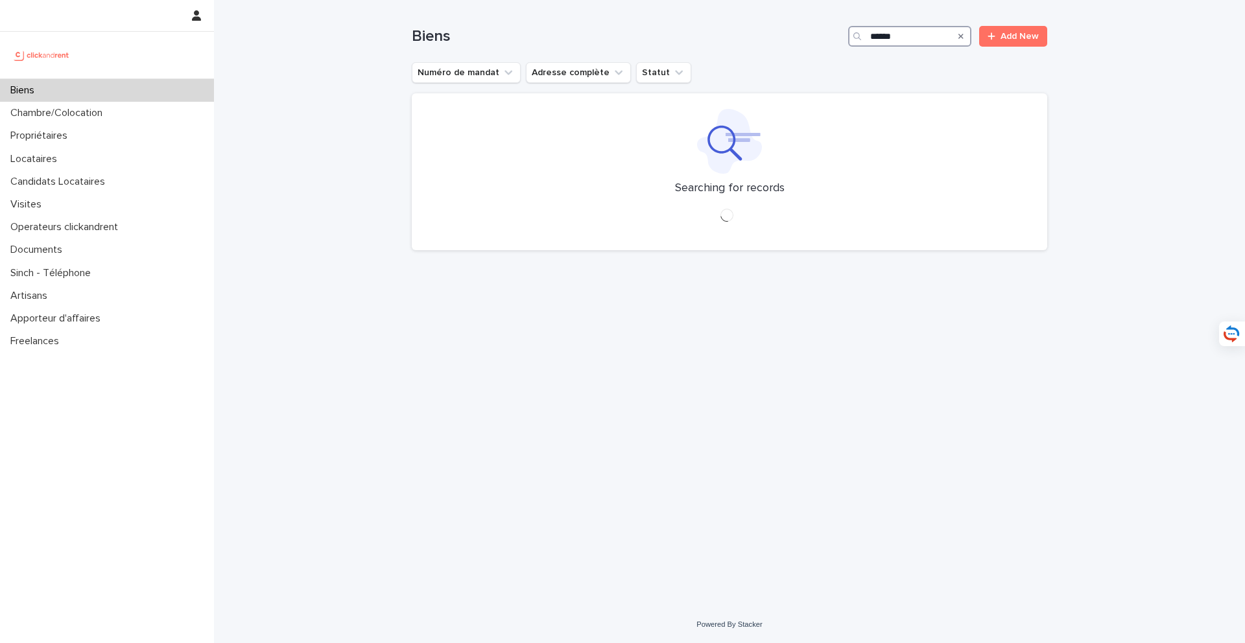
type input "*****"
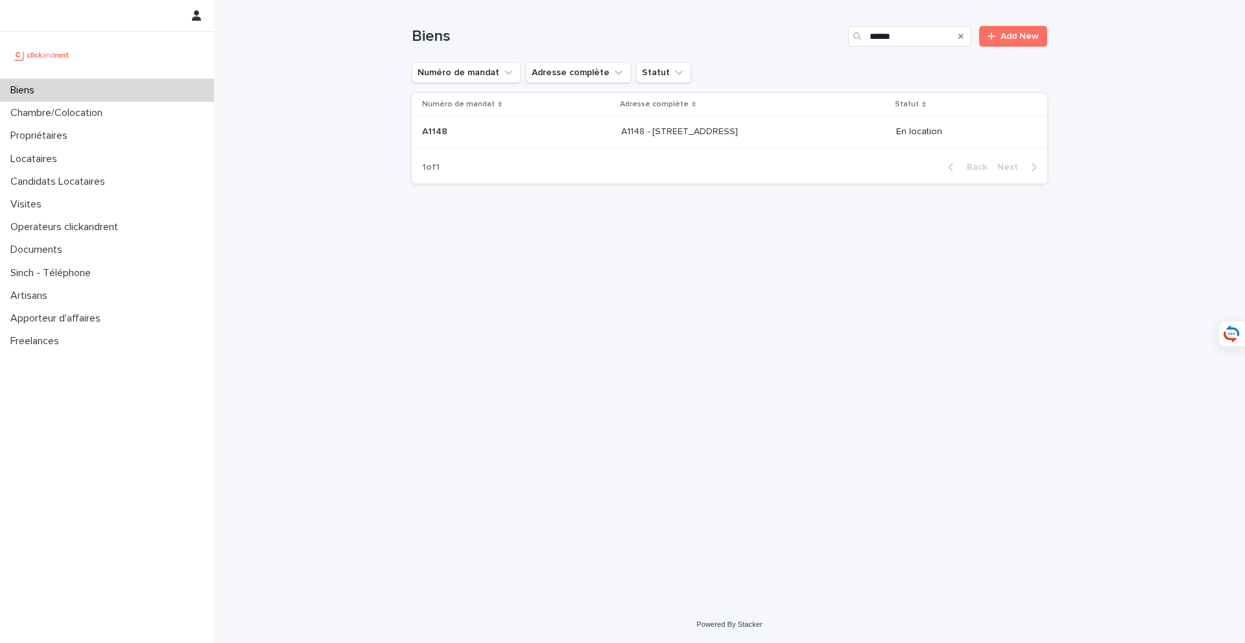
click at [693, 140] on div "A1148 - 143 rue des Champarons, Colombes 92700 A1148 - 143 rue des Champarons, …" at bounding box center [753, 131] width 265 height 21
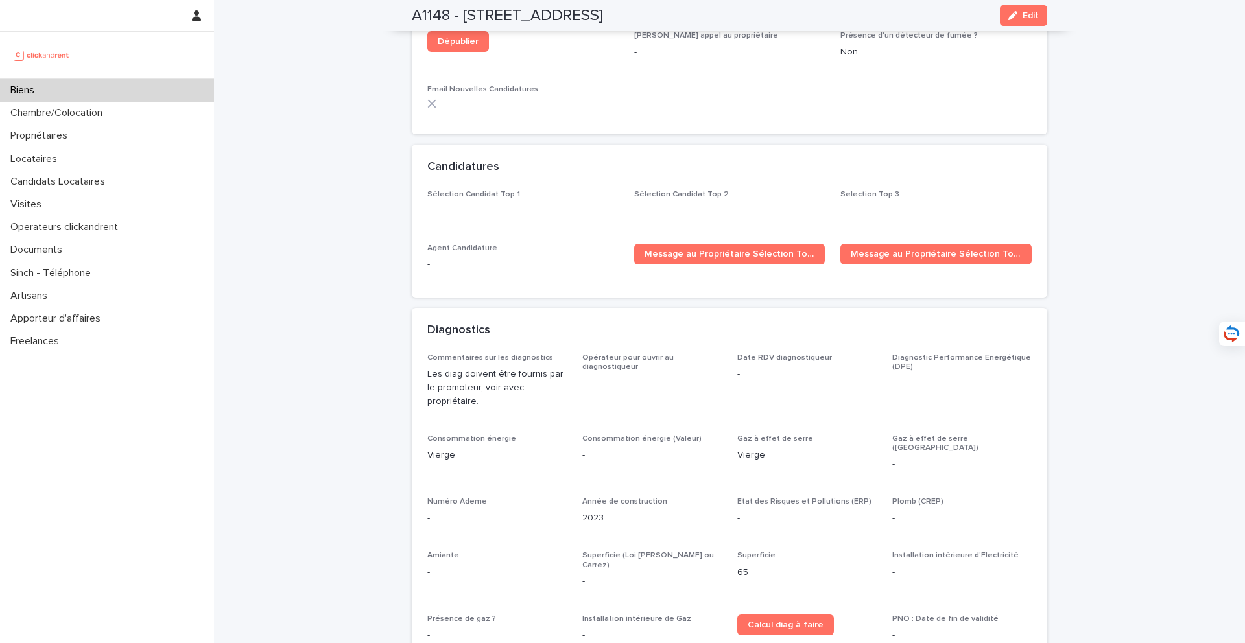
scroll to position [4028, 0]
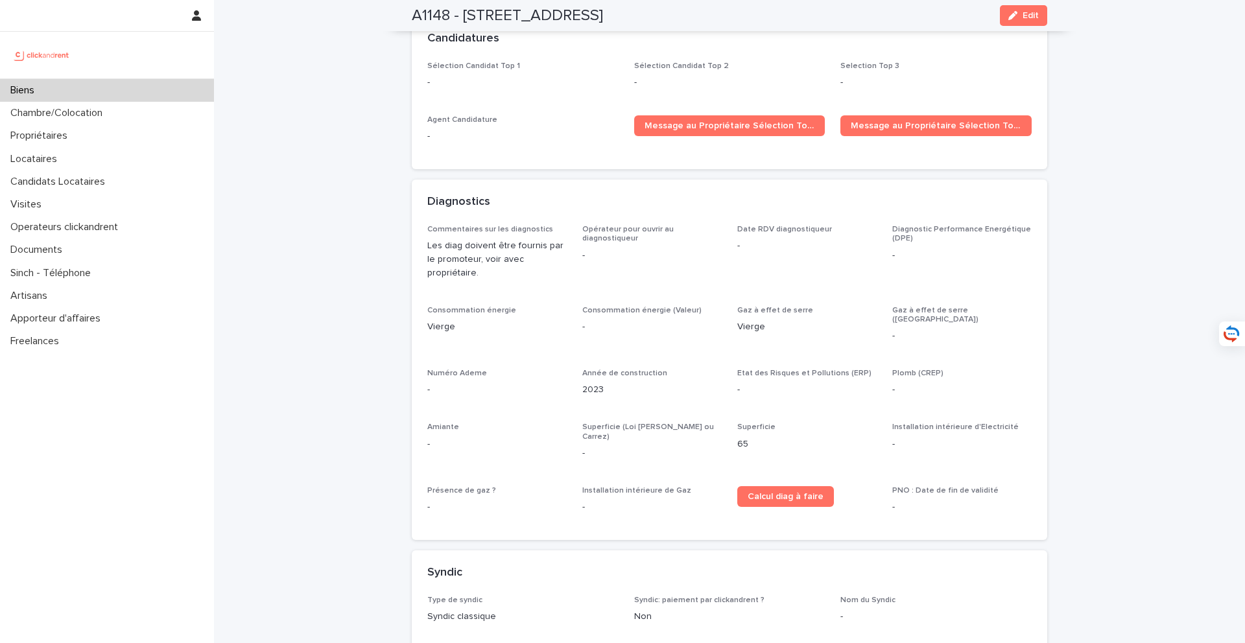
click at [988, 225] on div "Diagnostic Performance Energétique (DPE) -" at bounding box center [961, 249] width 139 height 48
click at [1023, 19] on span "Edit" at bounding box center [1031, 15] width 16 height 9
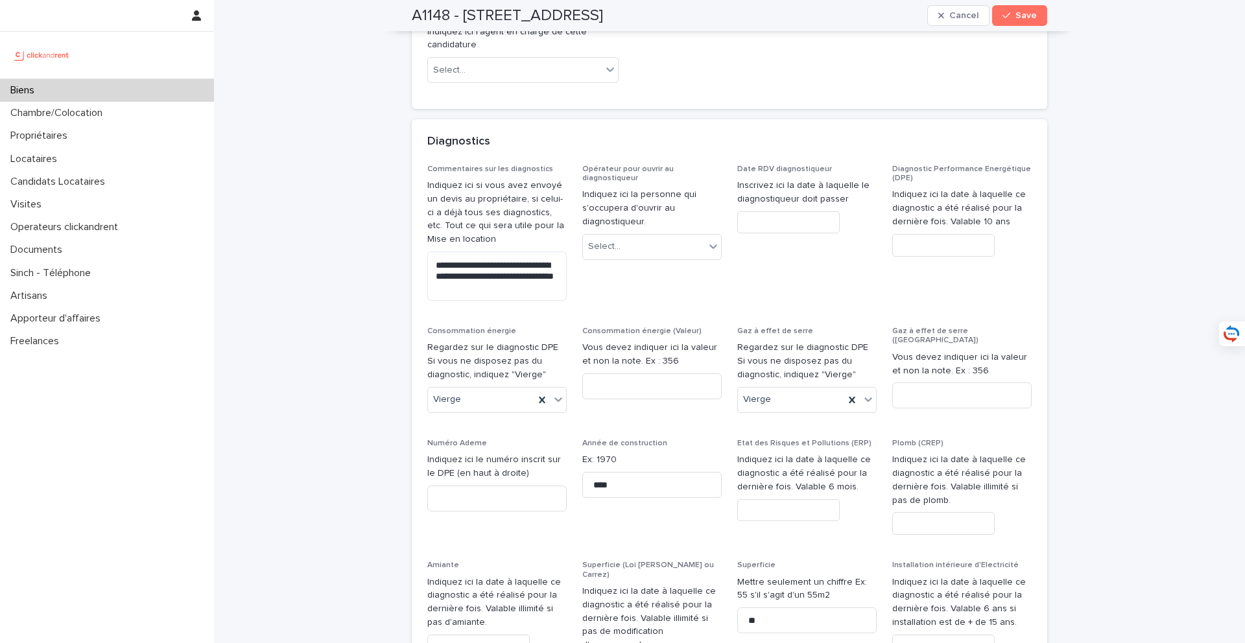
scroll to position [6506, 0]
click at [946, 233] on input "text" at bounding box center [943, 244] width 102 height 23
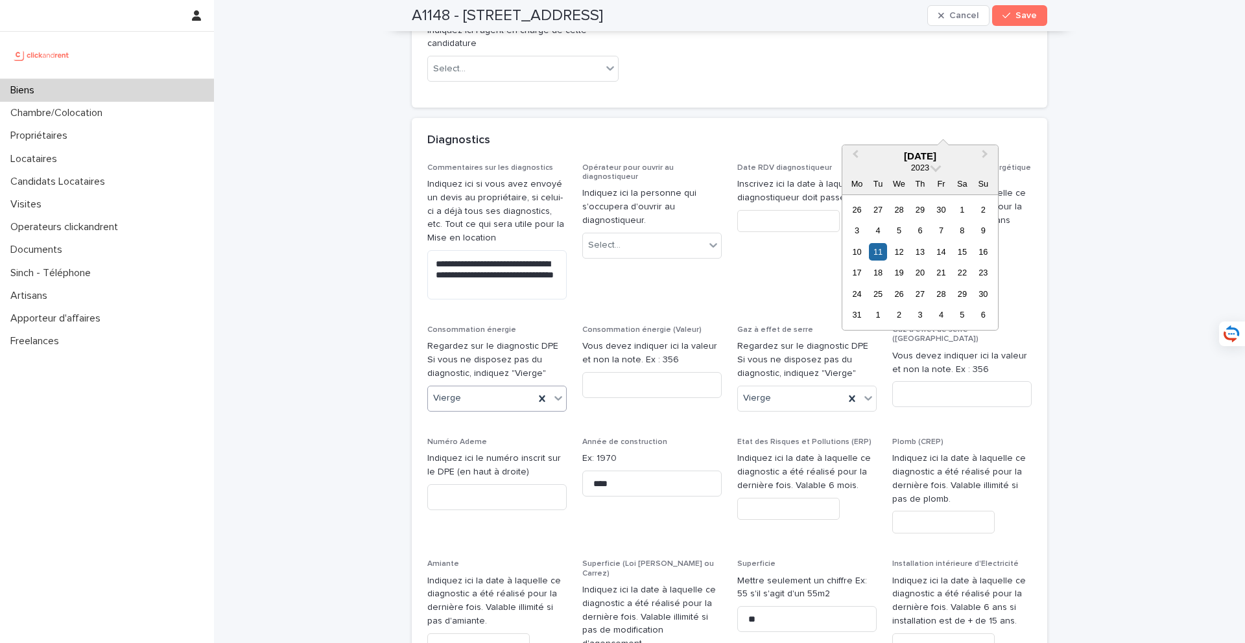
type input "*********"
click at [519, 388] on div "Vierge" at bounding box center [481, 398] width 106 height 21
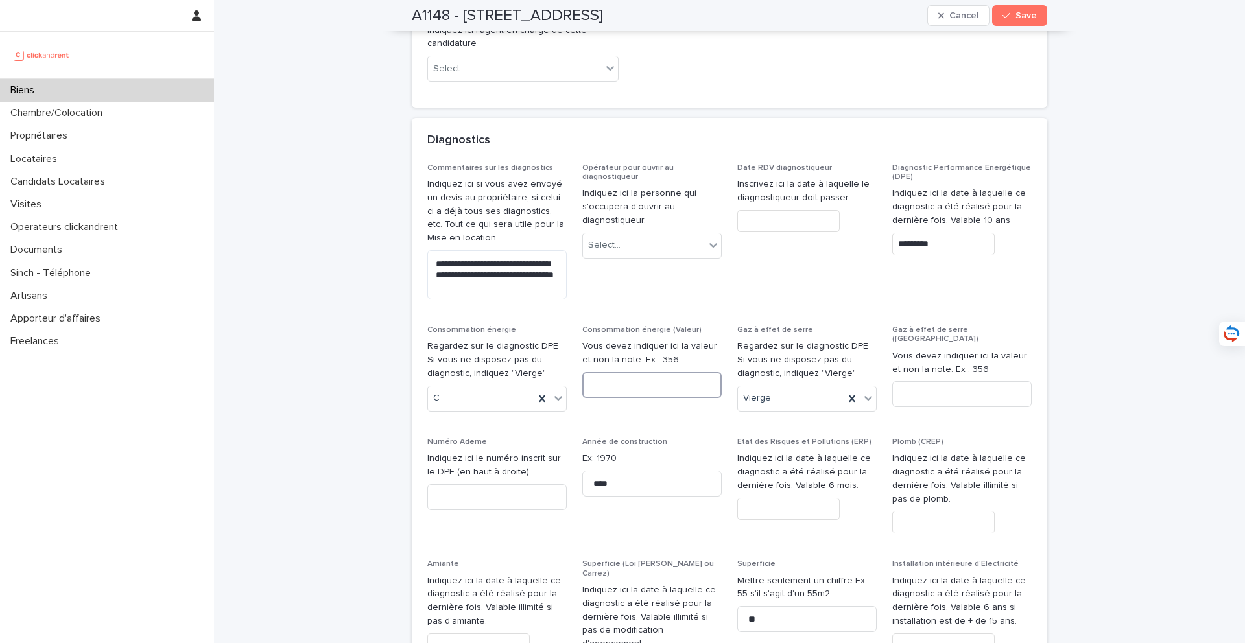
click at [654, 372] on input at bounding box center [651, 385] width 139 height 26
type input "**"
click at [813, 388] on div "Vierge" at bounding box center [791, 398] width 106 height 21
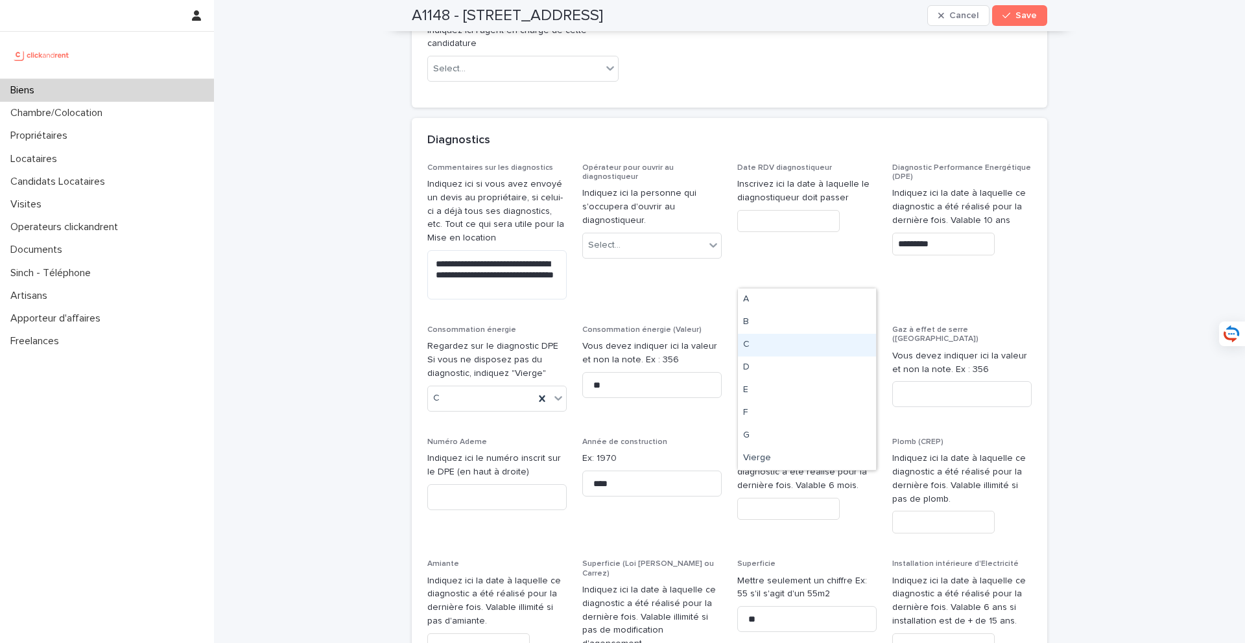
click at [785, 346] on div "C" at bounding box center [807, 345] width 138 height 23
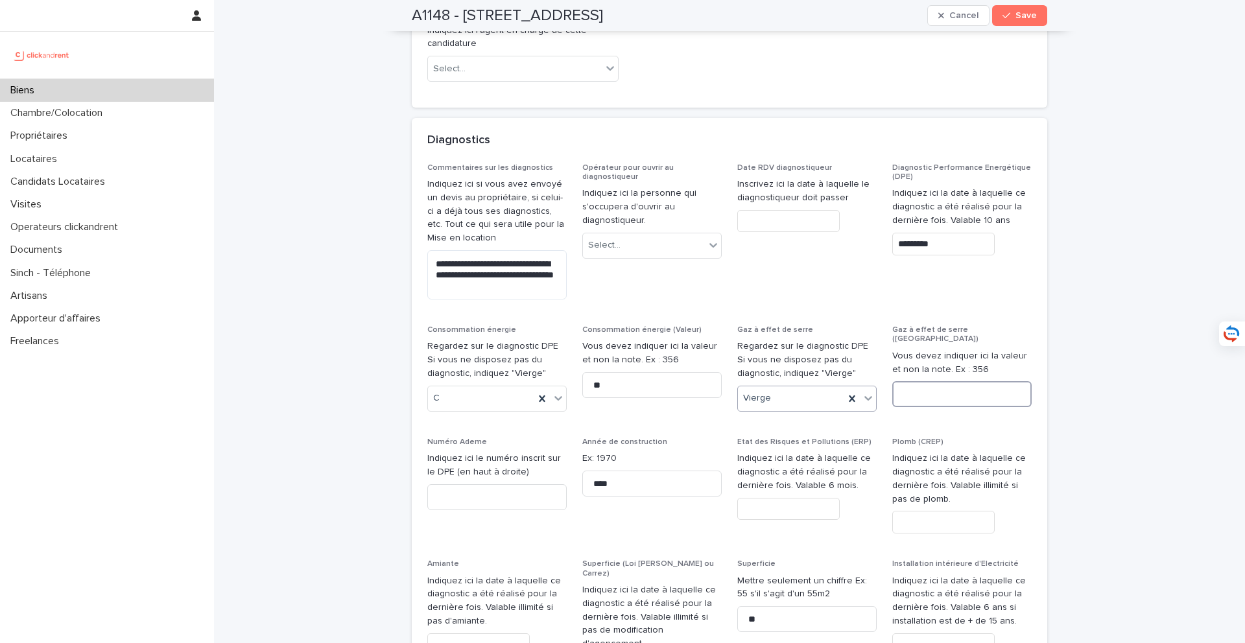
click at [934, 381] on input at bounding box center [961, 394] width 139 height 26
type input "**"
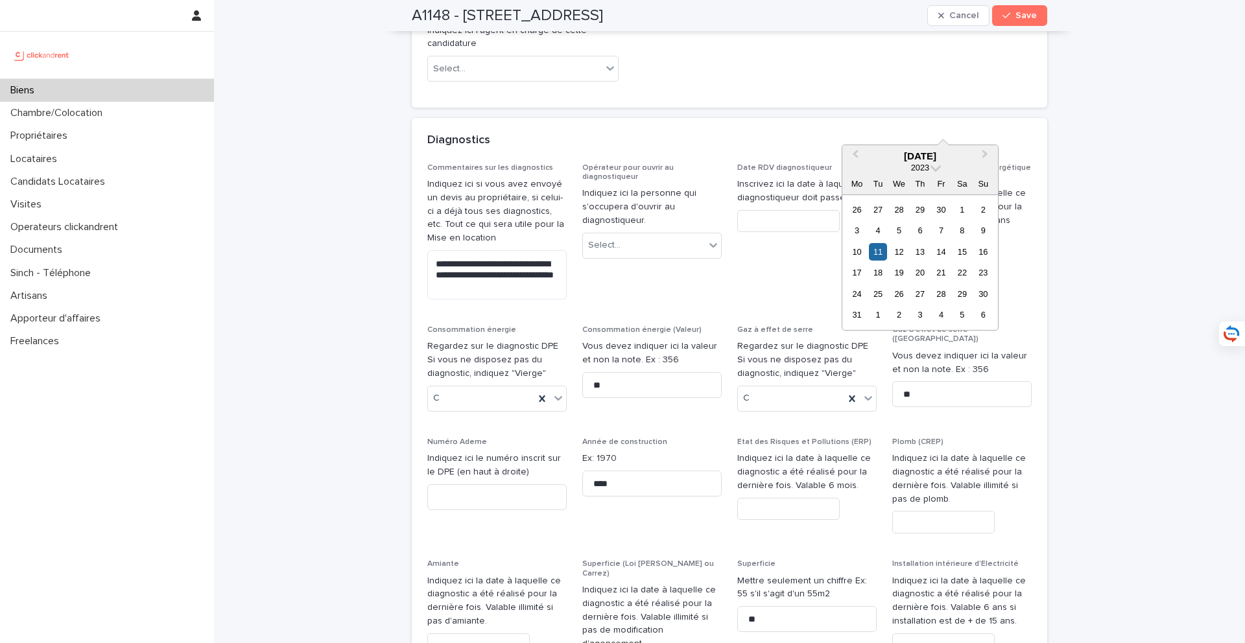
drag, startPoint x: 952, startPoint y: 117, endPoint x: 870, endPoint y: 117, distance: 81.7
click at [870, 163] on div "**********" at bounding box center [729, 487] width 604 height 648
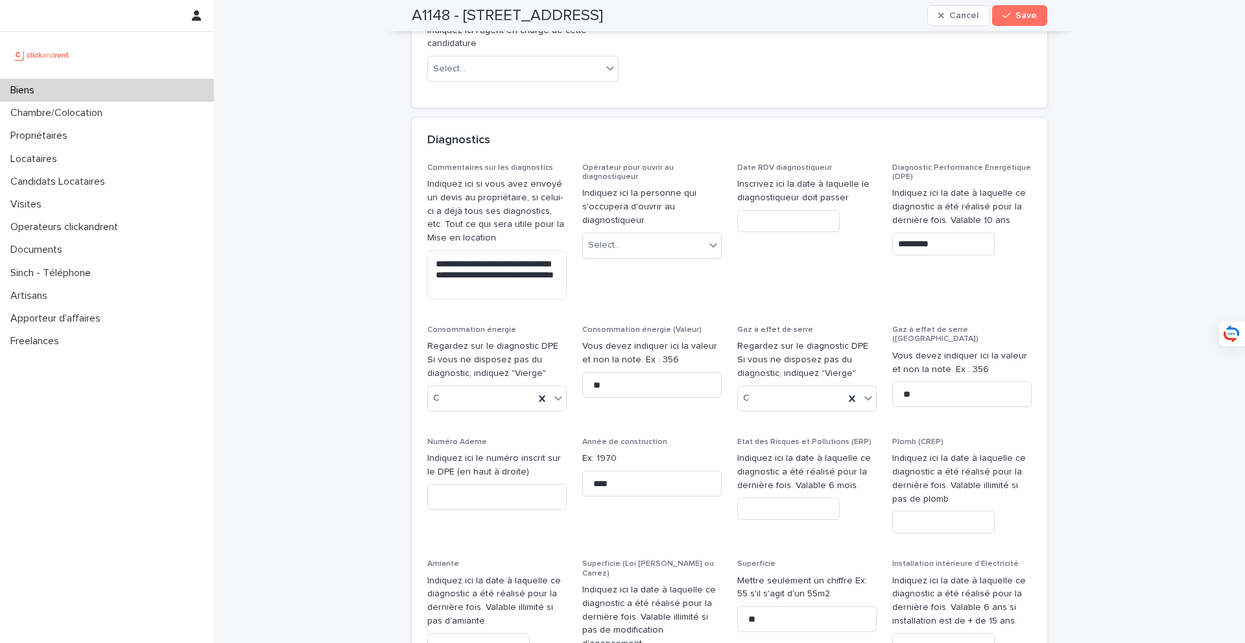
click at [831, 438] on div "Etat des Risques et Pollutions (ERP) Indiquez ici la date à laquelle ce diagnos…" at bounding box center [806, 484] width 139 height 93
click at [818, 498] on input "text" at bounding box center [788, 509] width 102 height 23
paste input "*********"
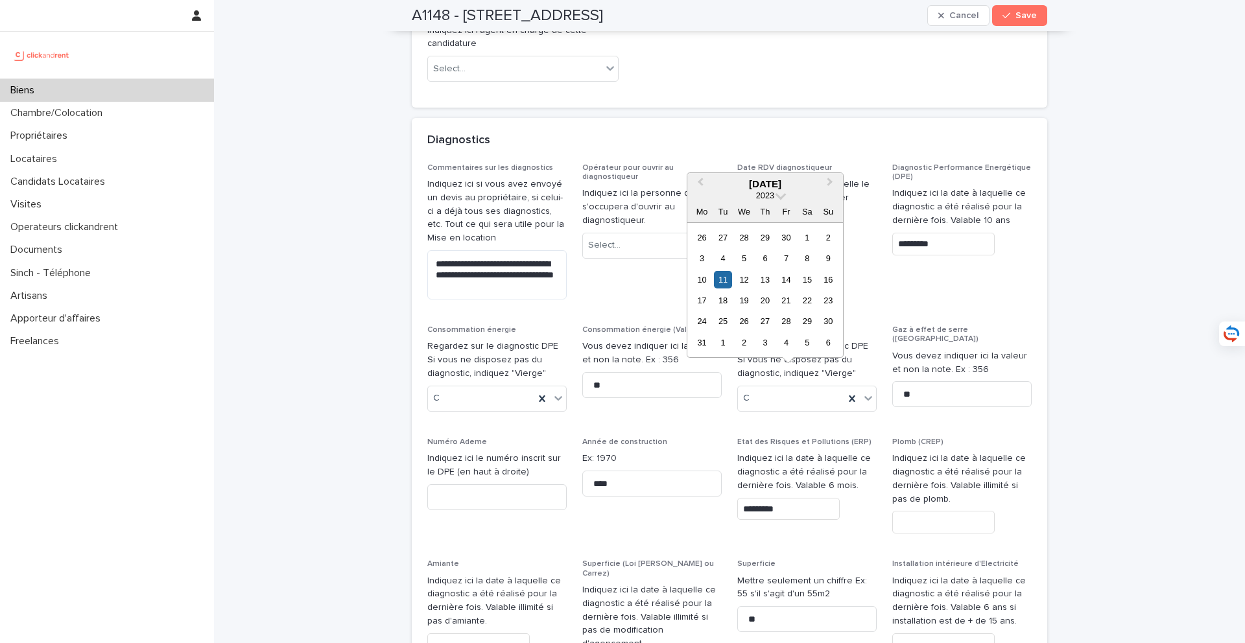
type input "*********"
click at [971, 511] on input "text" at bounding box center [943, 522] width 102 height 23
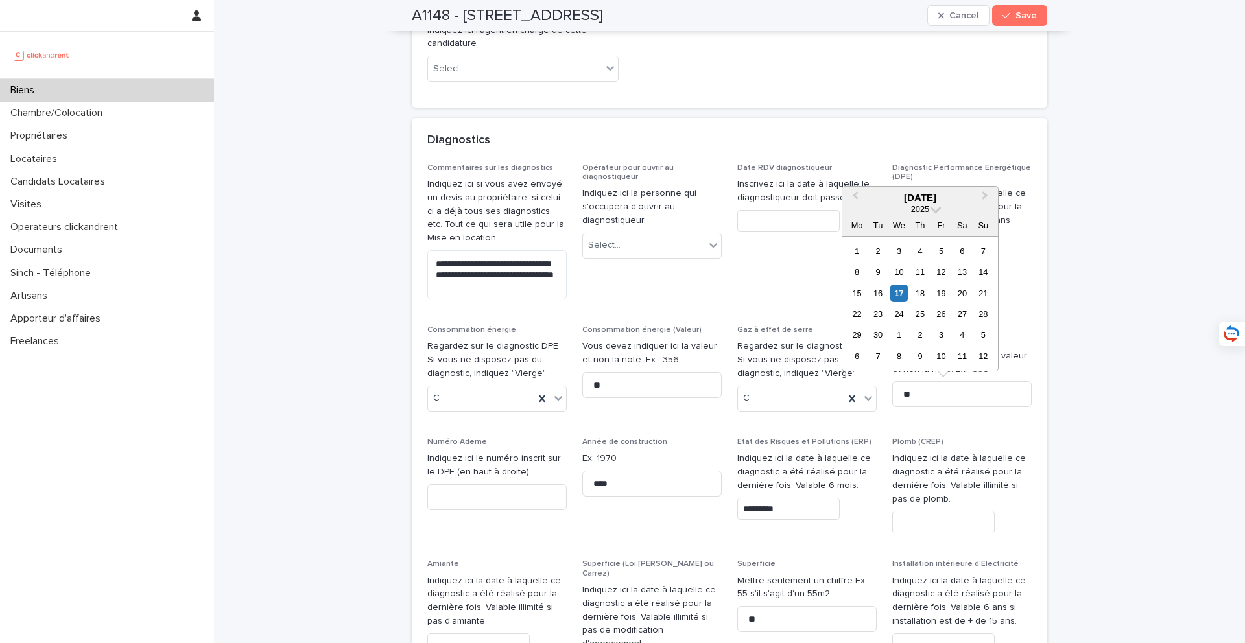
paste input "*********"
type input "*********"
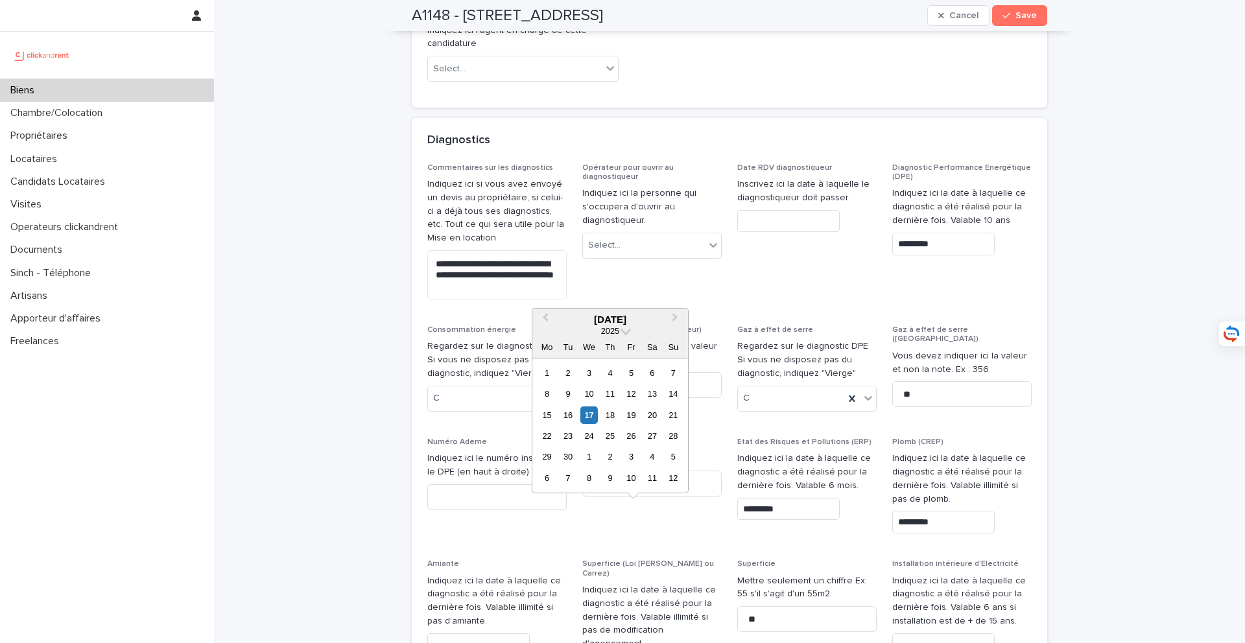
paste input "*********"
type input "*********"
click at [495, 634] on input "text" at bounding box center [478, 645] width 102 height 23
paste input "*********"
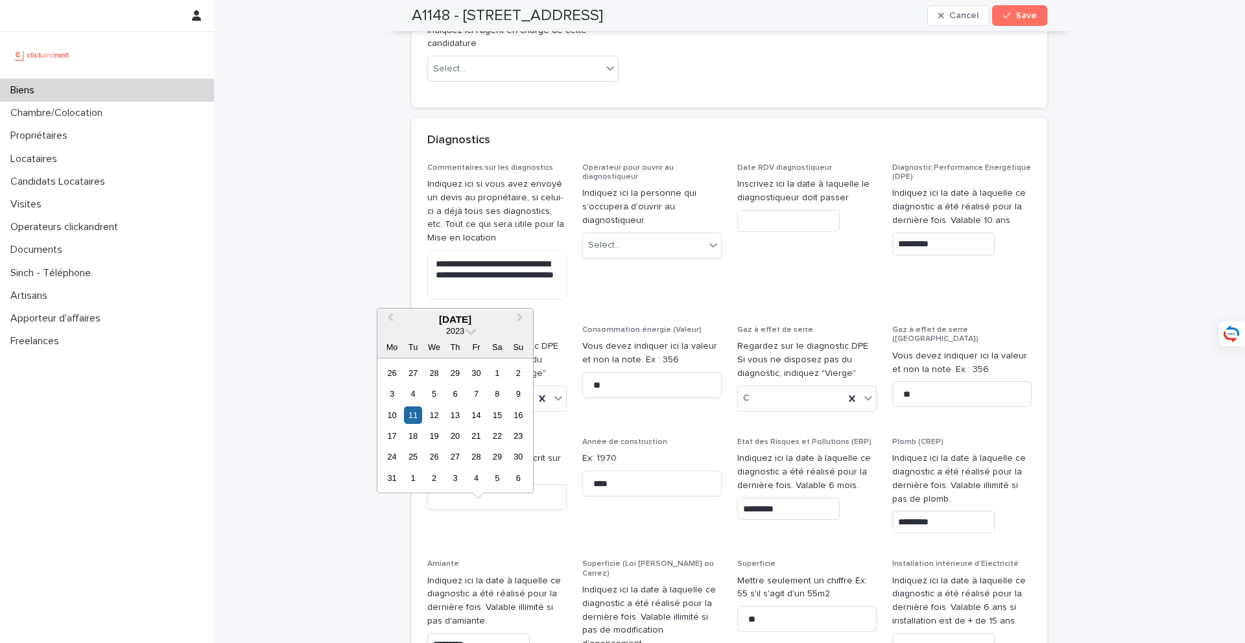
type input "*********"
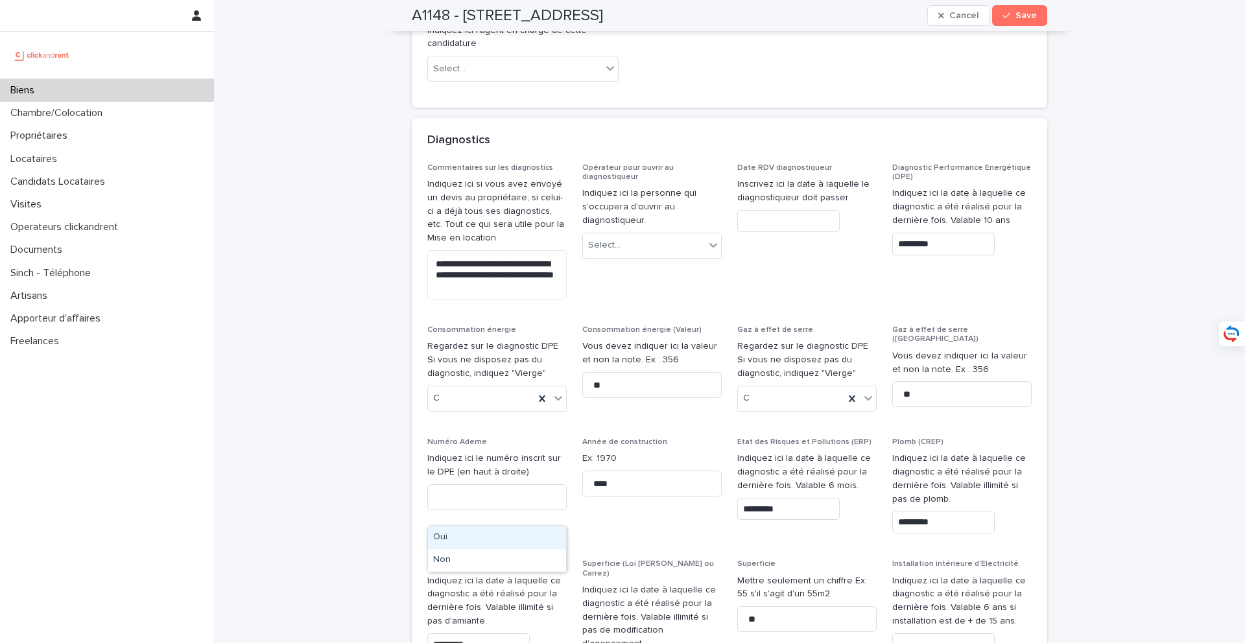
click at [503, 558] on div "Non" at bounding box center [497, 560] width 138 height 23
click at [486, 484] on input at bounding box center [496, 497] width 139 height 26
type input "**********"
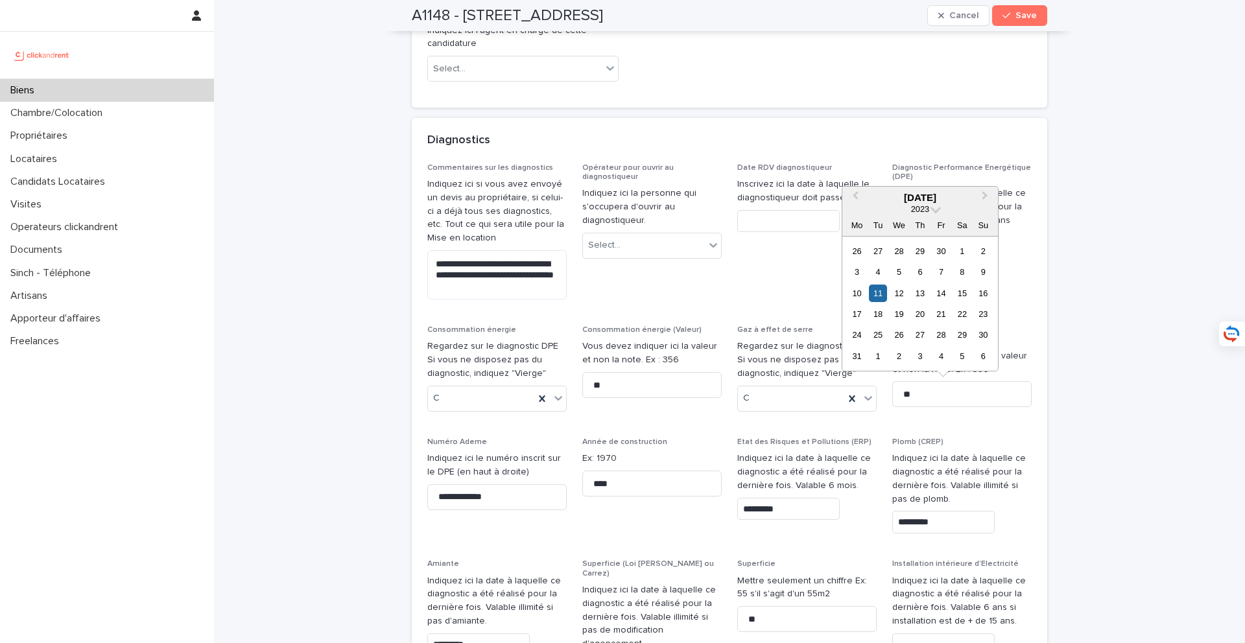
drag, startPoint x: 954, startPoint y: 395, endPoint x: 891, endPoint y: 395, distance: 62.9
click at [891, 395] on div "**********" at bounding box center [729, 487] width 604 height 648
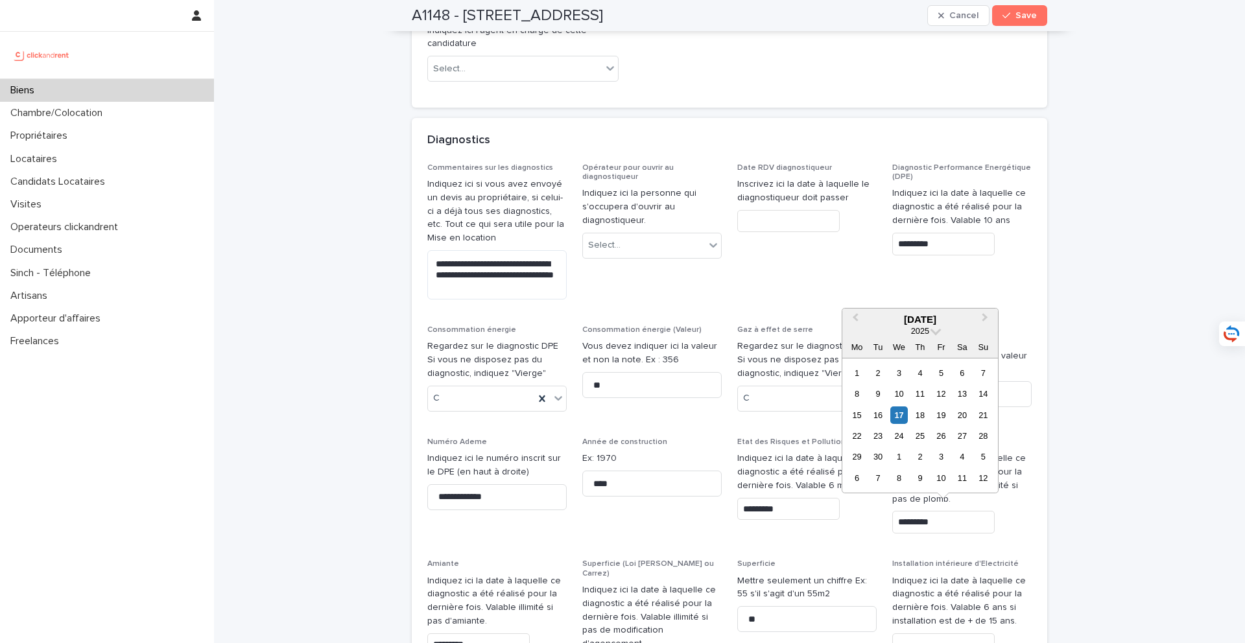
click at [942, 634] on input "text" at bounding box center [943, 645] width 102 height 23
paste input "*********"
type input "*********"
click at [1029, 17] on span "Save" at bounding box center [1026, 15] width 21 height 9
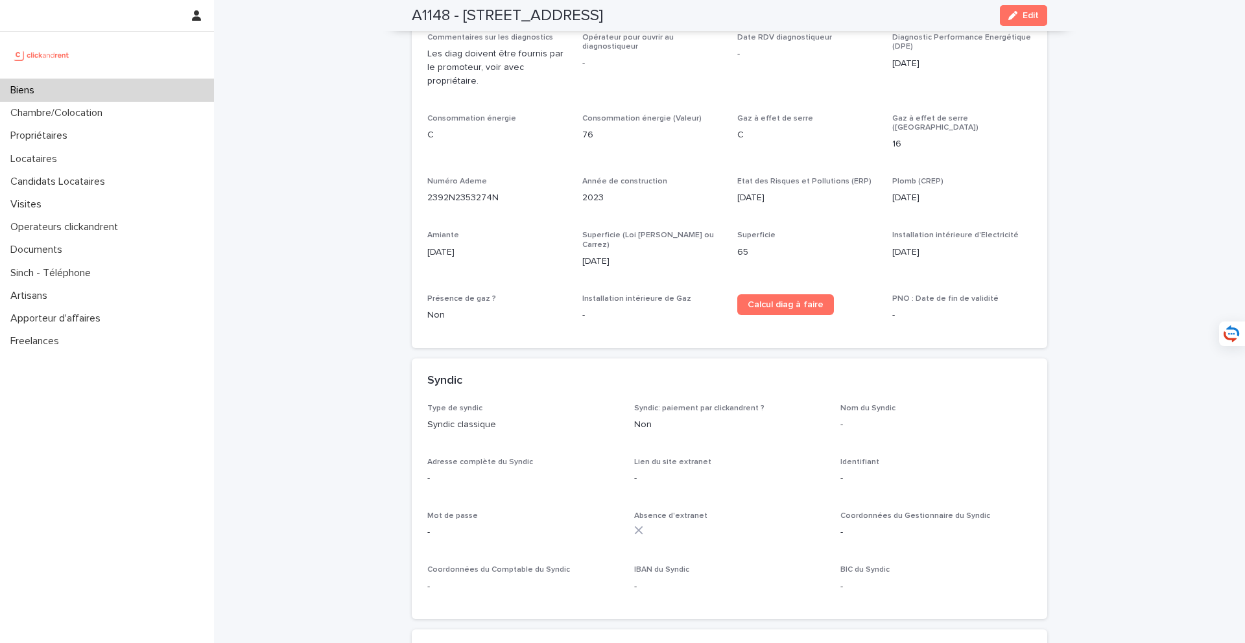
scroll to position [4133, 0]
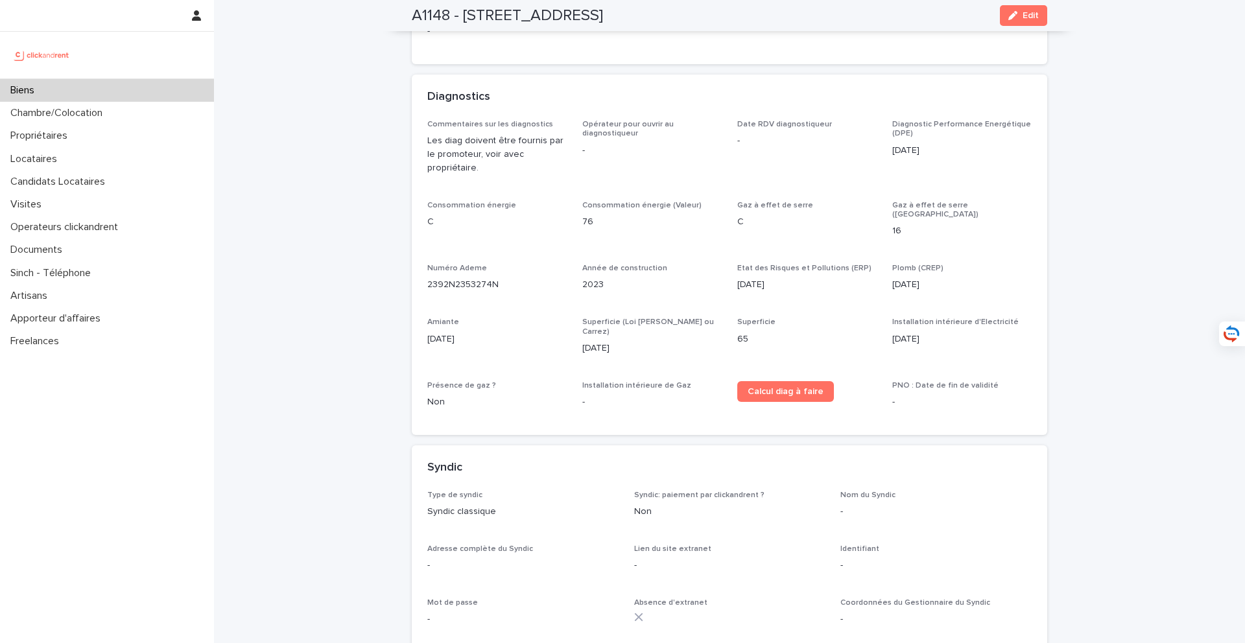
click at [1034, 147] on div "Commentaires sur les diagnostics Les diag doivent être fournis par le promoteur…" at bounding box center [730, 277] width 636 height 315
click at [1035, 20] on button "Edit" at bounding box center [1023, 15] width 47 height 21
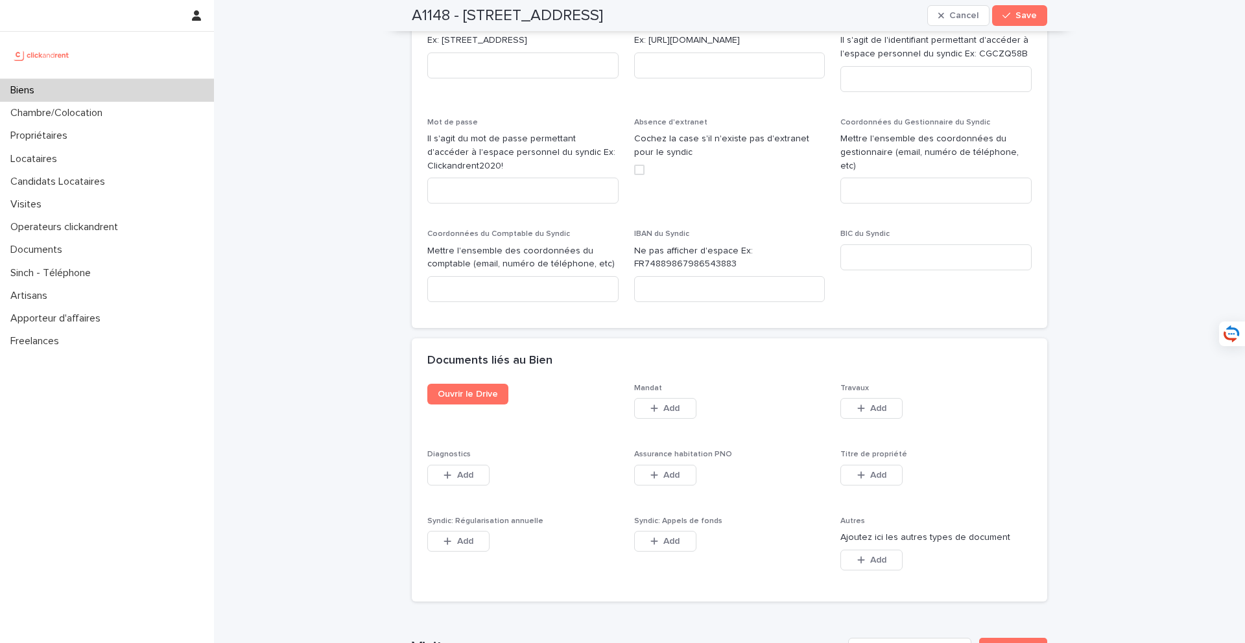
scroll to position [7584, 0]
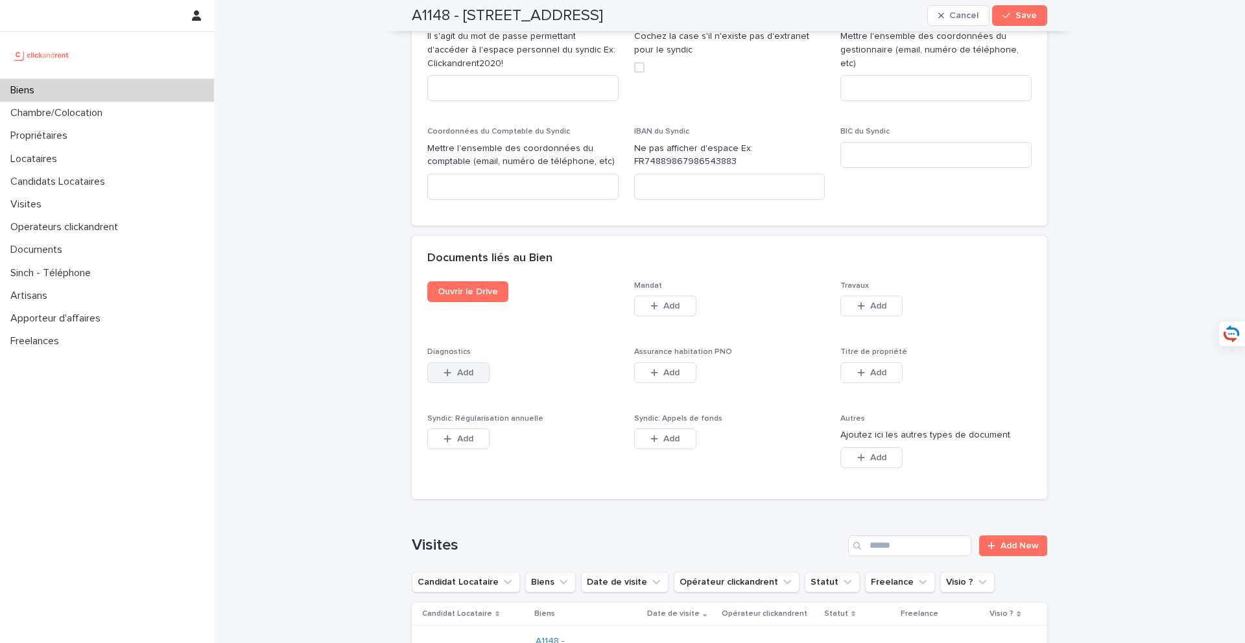
click at [473, 368] on span "Add" at bounding box center [465, 372] width 16 height 9
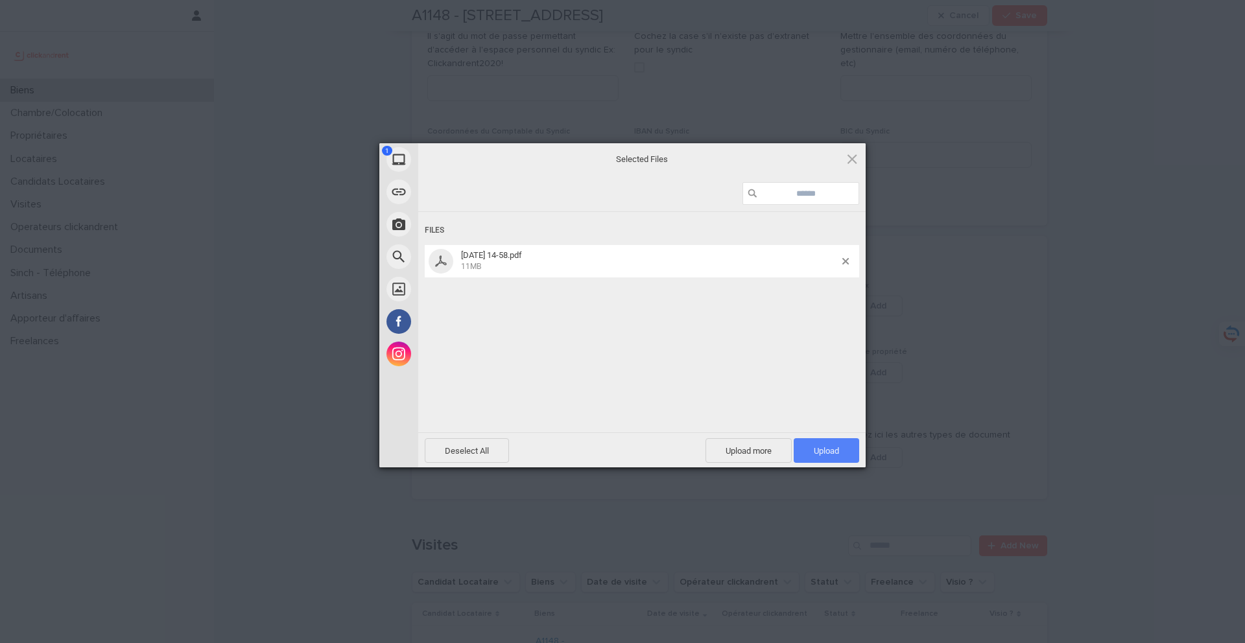
click at [829, 441] on span "Upload 1" at bounding box center [827, 450] width 66 height 25
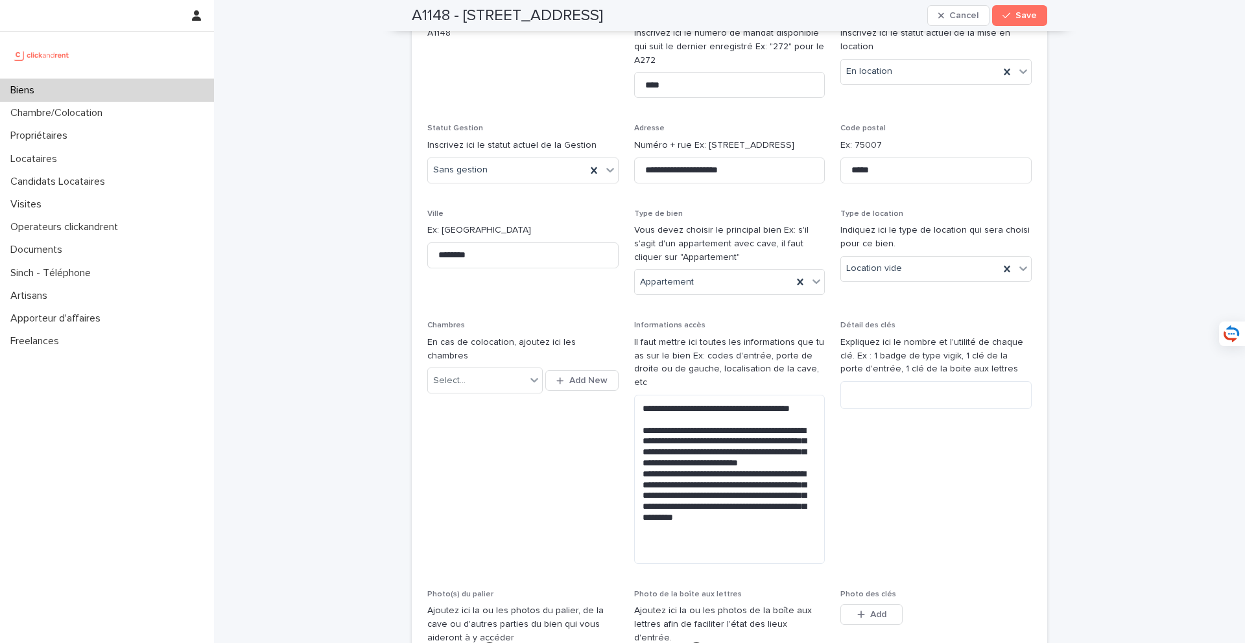
scroll to position [462, 0]
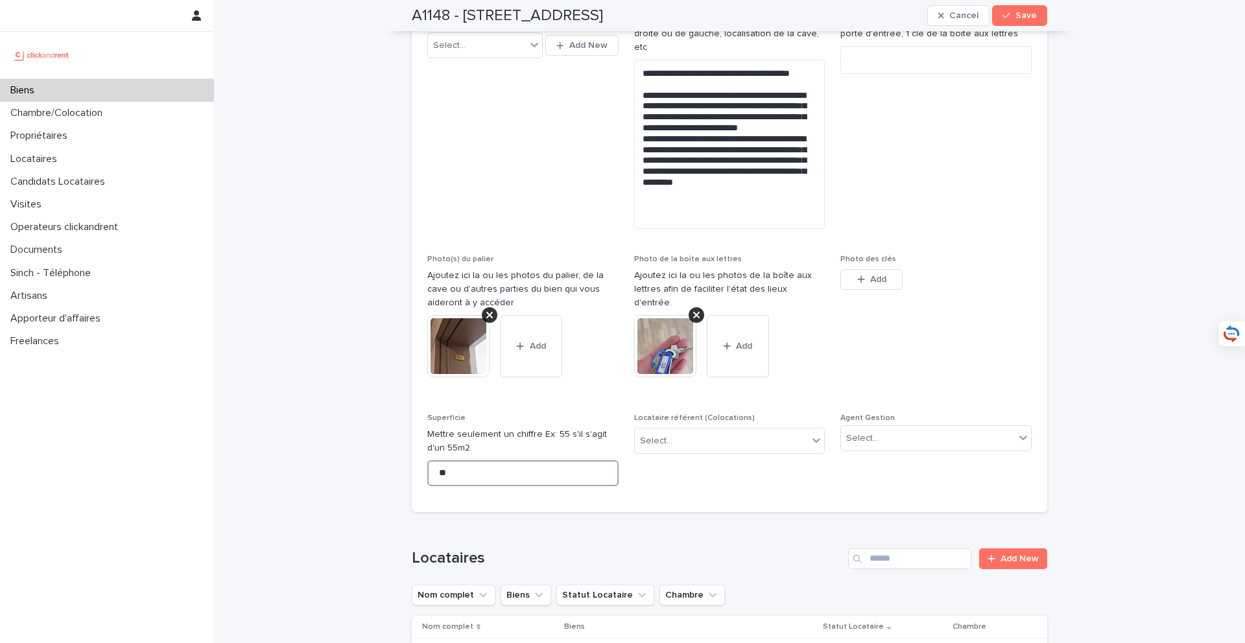
click at [462, 460] on input "**" at bounding box center [522, 473] width 191 height 26
type input "*"
type input "**"
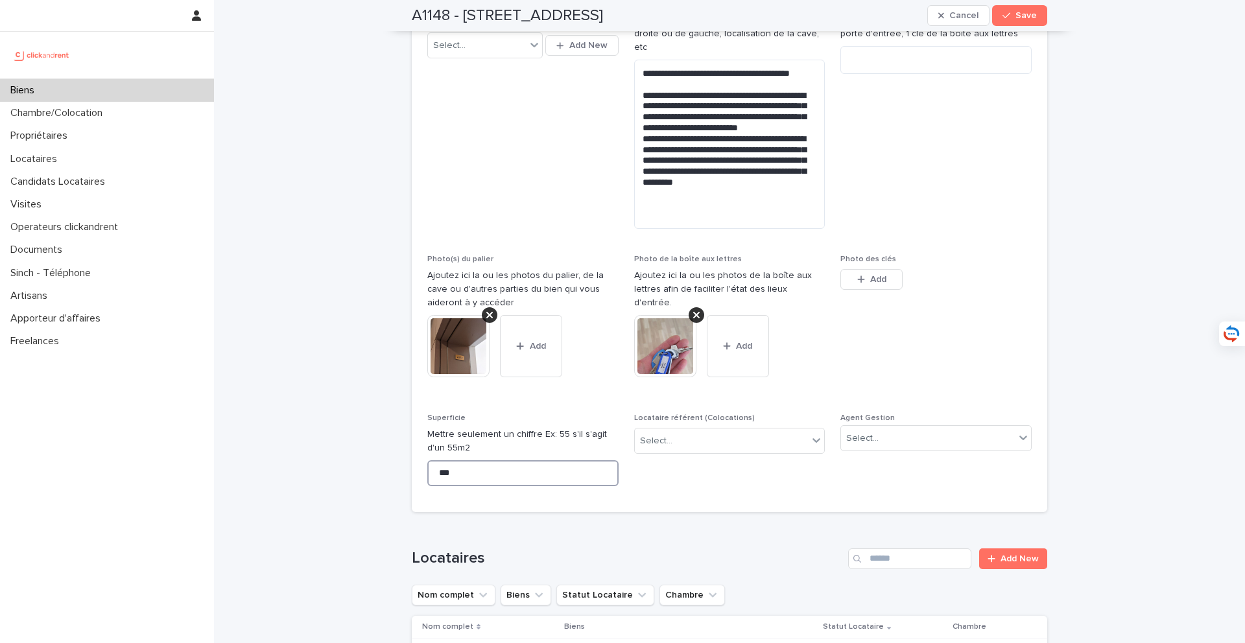
type input "****"
type input "**"
type input "****"
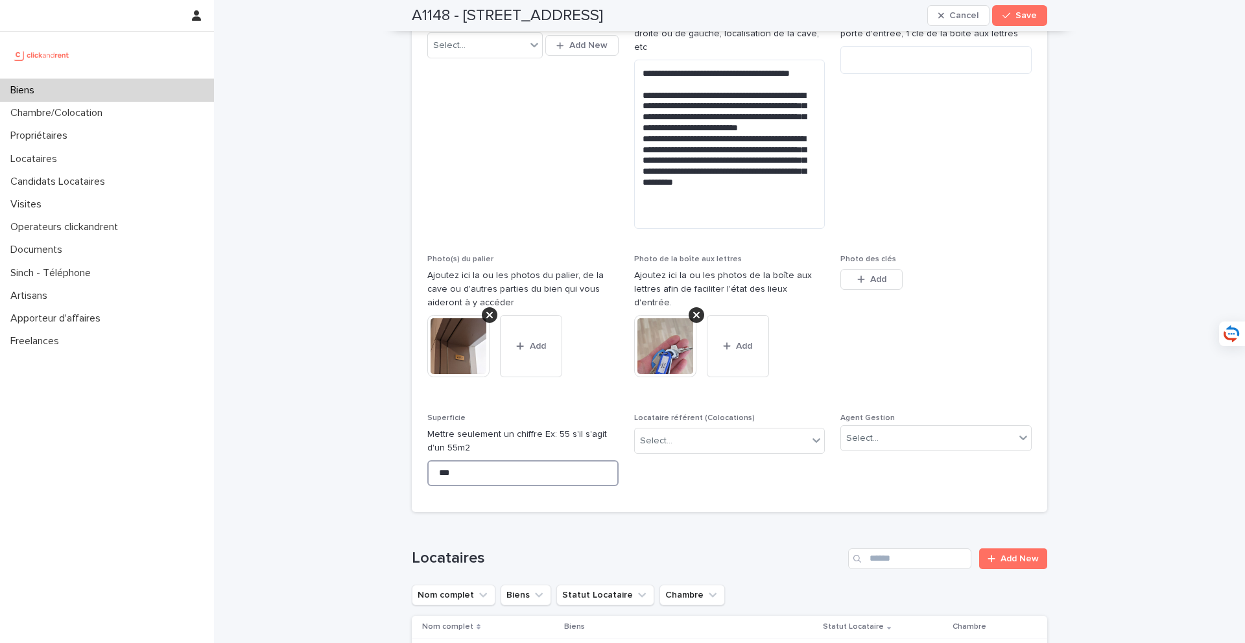
type input "***"
type input "*****"
click at [1014, 10] on button "Save" at bounding box center [1019, 15] width 55 height 21
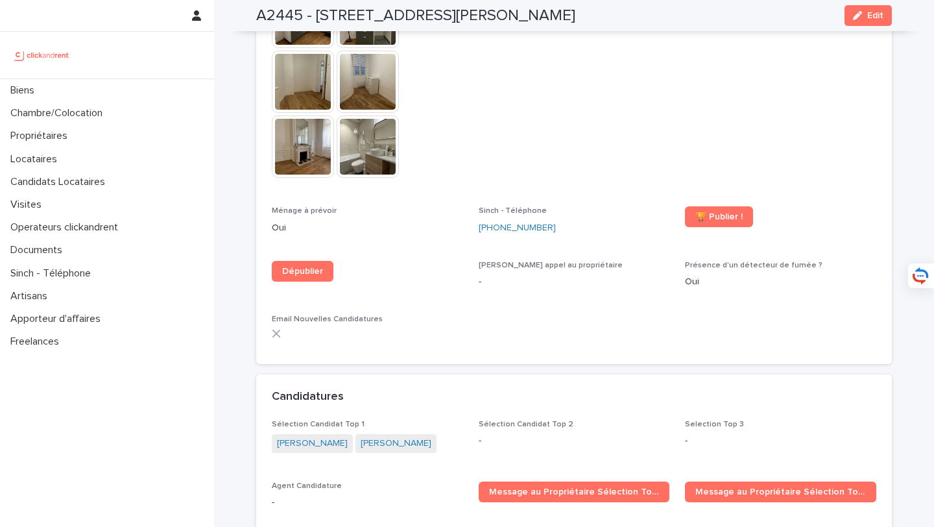
scroll to position [4068, 0]
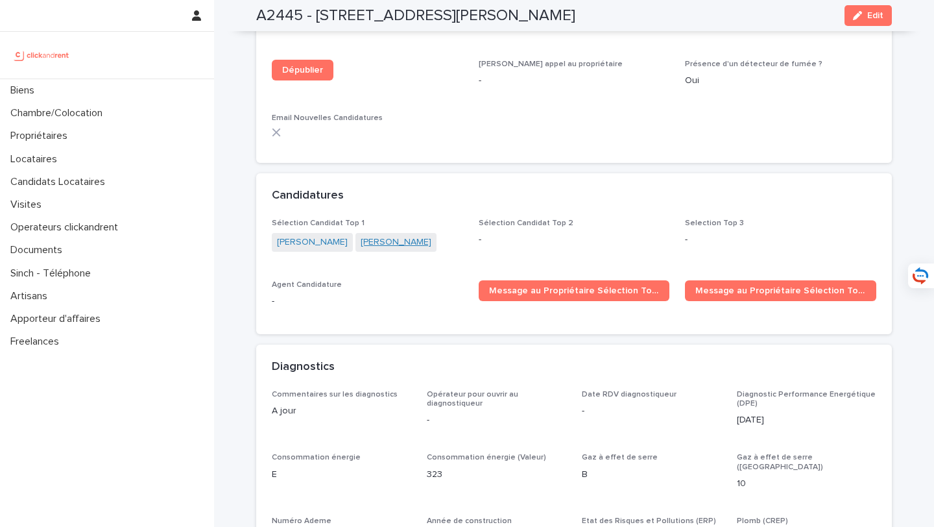
click at [373, 235] on link "[PERSON_NAME]" at bounding box center [396, 242] width 71 height 14
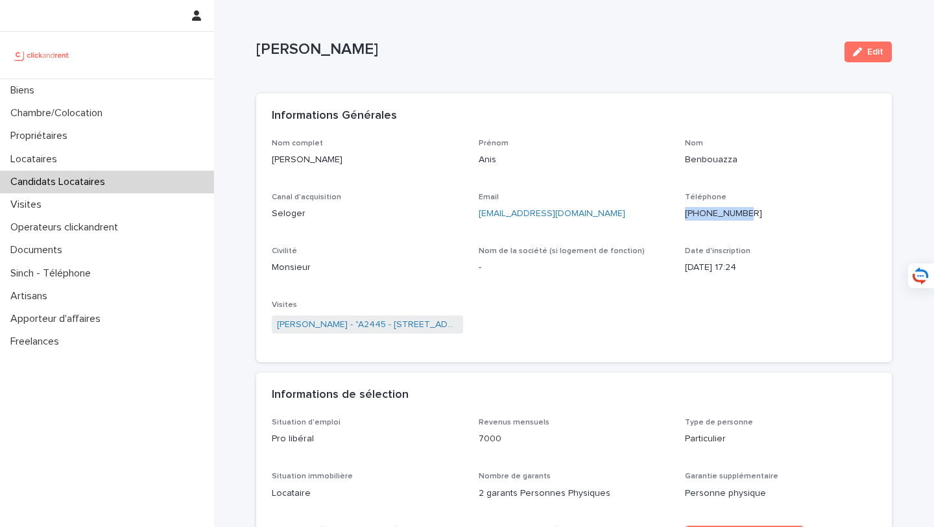
drag, startPoint x: 787, startPoint y: 217, endPoint x: 693, endPoint y: 213, distance: 94.1
click at [693, 213] on p "[PHONE_NUMBER]" at bounding box center [780, 214] width 191 height 14
copy ringoverc2c-84e06f14122c "[PHONE_NUMBER]"
drag, startPoint x: 377, startPoint y: 167, endPoint x: 259, endPoint y: 165, distance: 118.1
click at [259, 165] on div "Nom complet [PERSON_NAME] Anis Nom Benbouazza Canal d'acquisition Seloger Email…" at bounding box center [574, 251] width 636 height 224
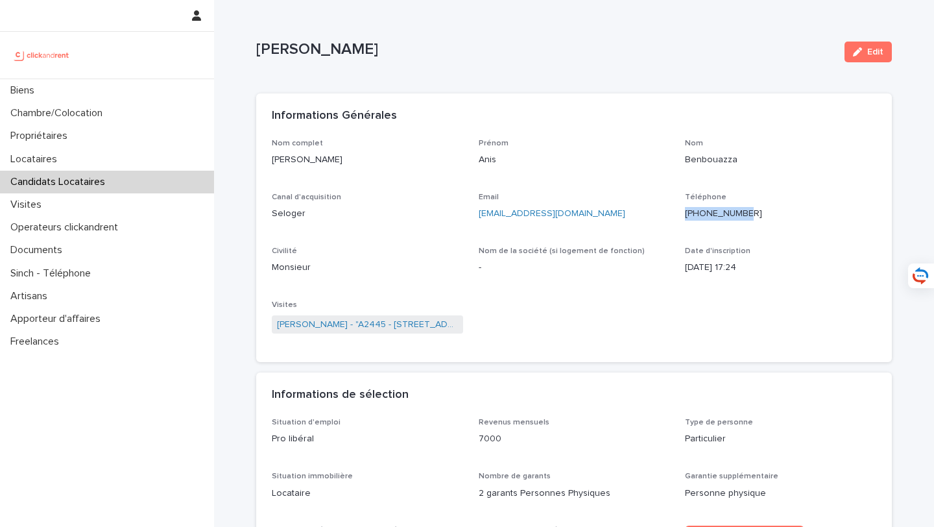
copy p "[PERSON_NAME]"
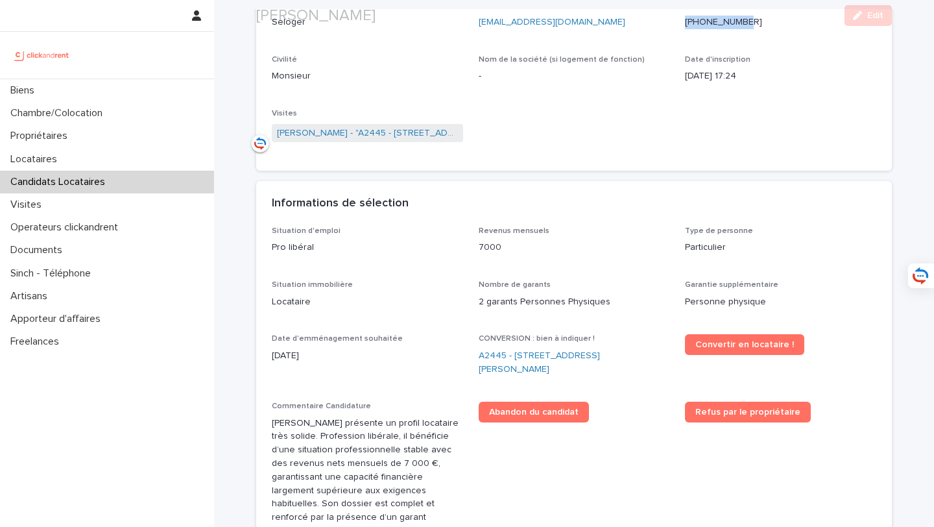
scroll to position [193, 0]
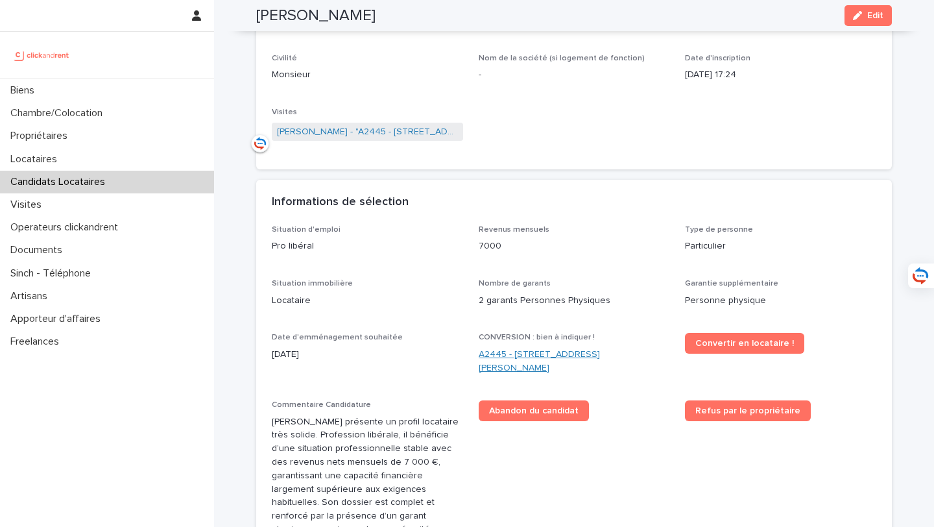
click at [551, 352] on link "A2445 - [STREET_ADDRESS][PERSON_NAME]" at bounding box center [574, 361] width 191 height 27
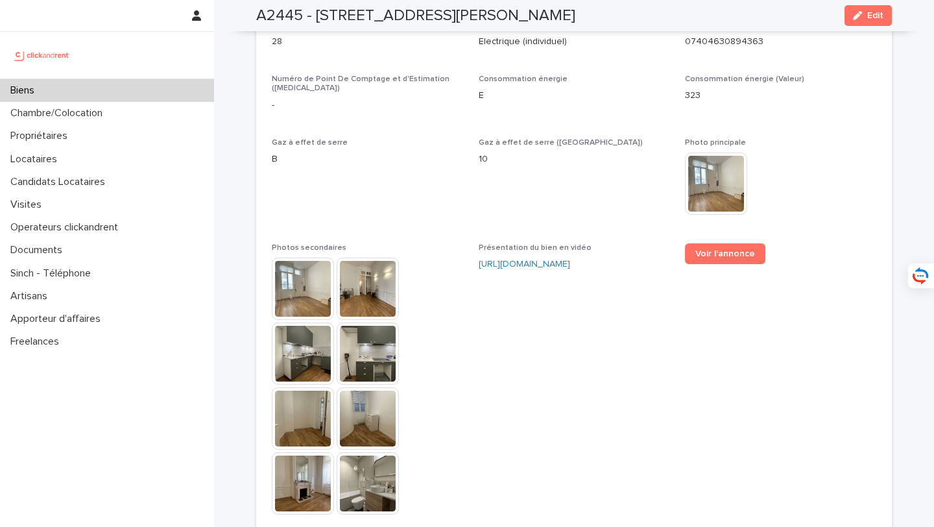
scroll to position [3559, 0]
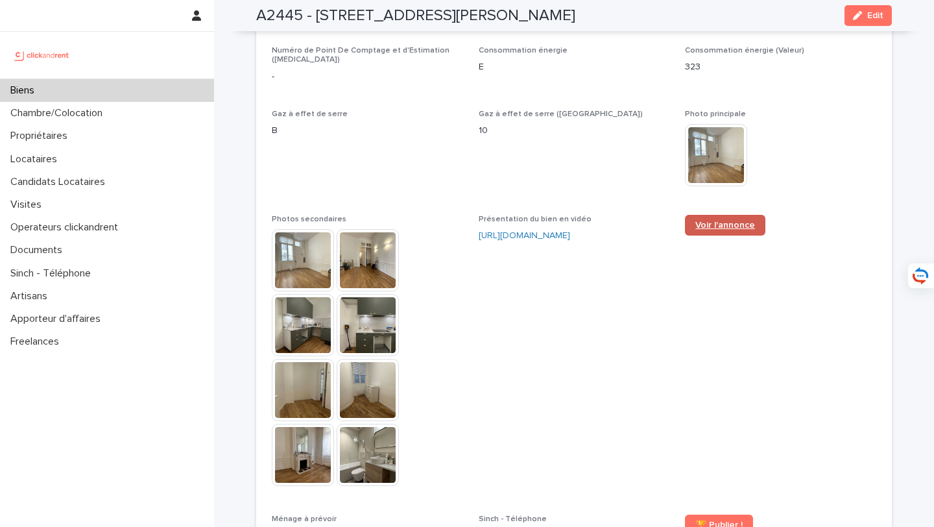
click at [703, 221] on span "Voir l'annonce" at bounding box center [725, 225] width 60 height 9
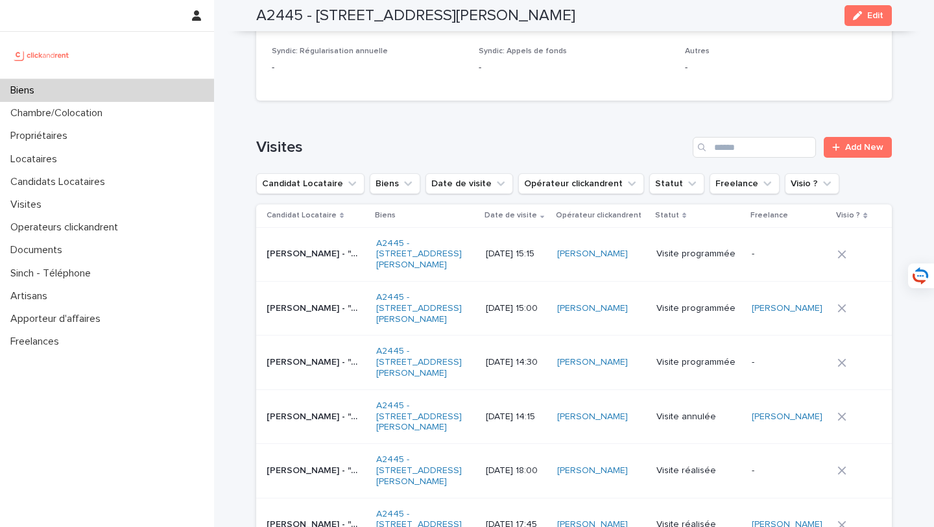
scroll to position [5200, 0]
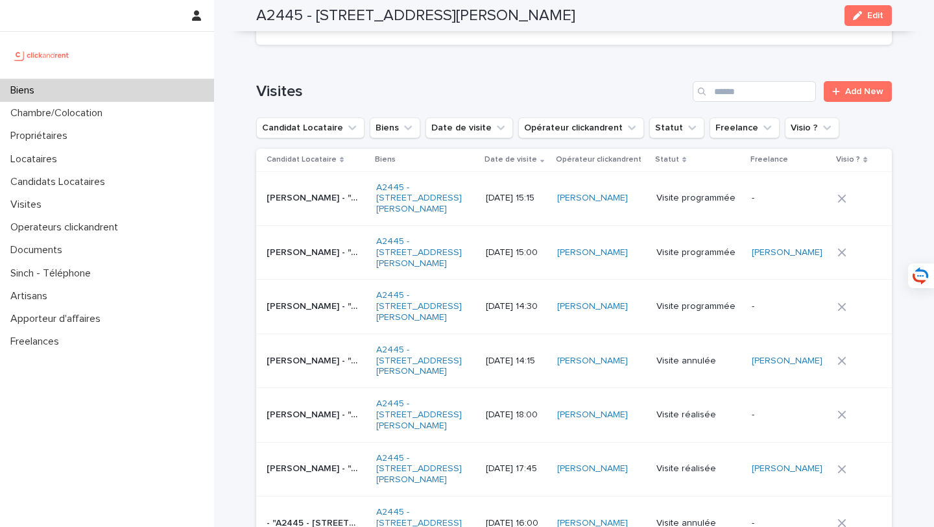
click at [322, 280] on td "[PERSON_NAME] - "A2445 - [STREET_ADDRESS][PERSON_NAME]" [PERSON_NAME] - "A2445 …" at bounding box center [313, 307] width 115 height 54
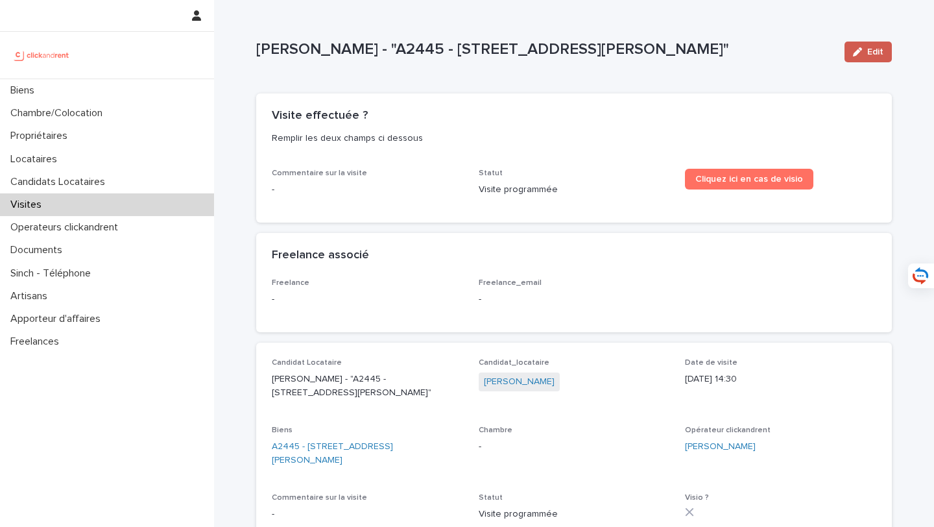
click at [881, 53] on span "Edit" at bounding box center [875, 51] width 16 height 9
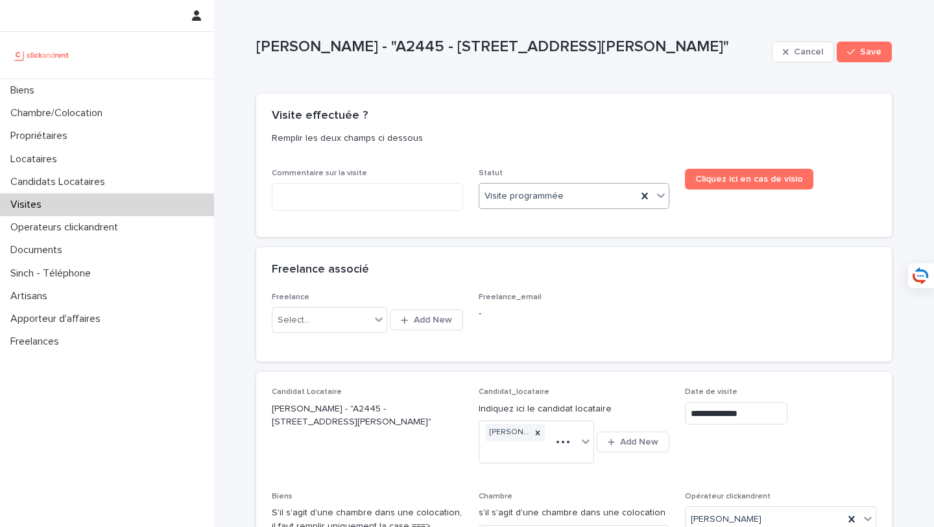
click at [547, 184] on div "Visite programmée" at bounding box center [574, 196] width 191 height 26
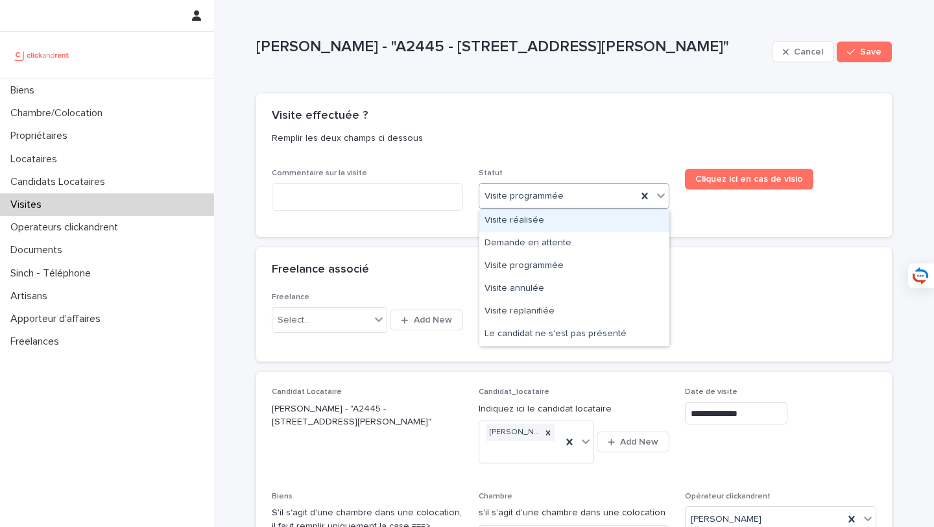
click at [547, 217] on div "Visite réalisée" at bounding box center [574, 220] width 190 height 23
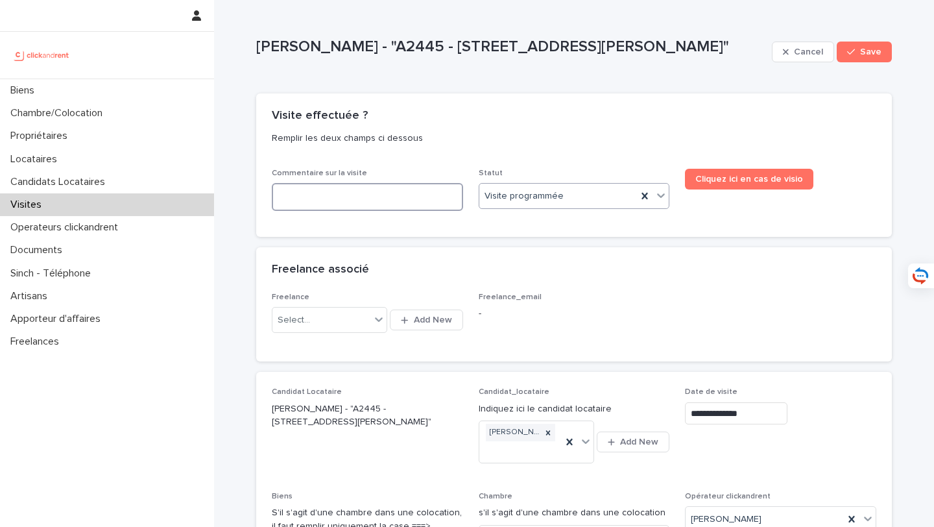
click at [438, 193] on textarea at bounding box center [367, 197] width 191 height 28
type textarea "**********"
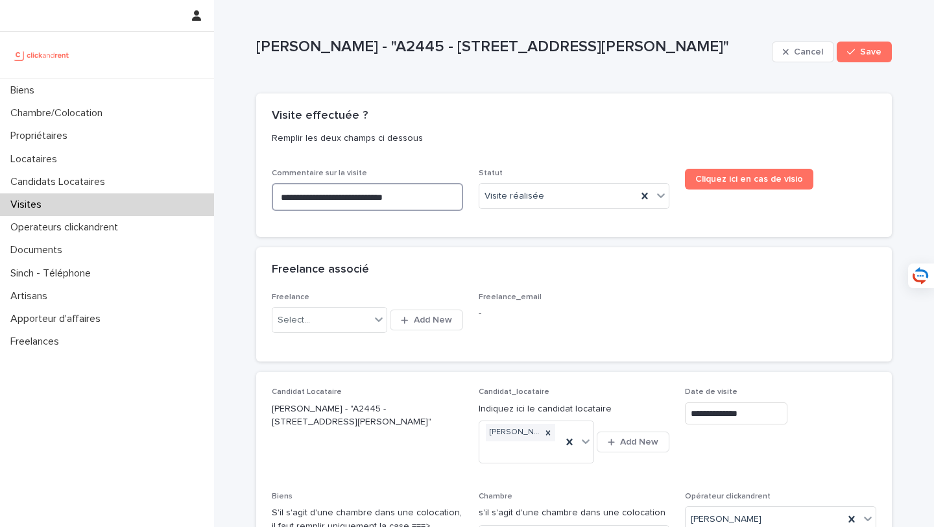
type textarea "**********"
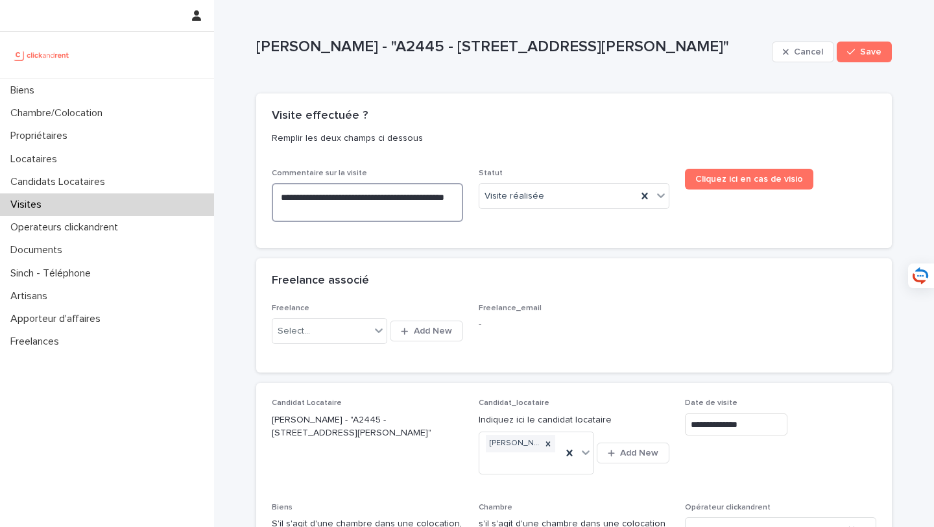
type textarea "**********"
click at [392, 195] on textarea "**********" at bounding box center [367, 202] width 191 height 39
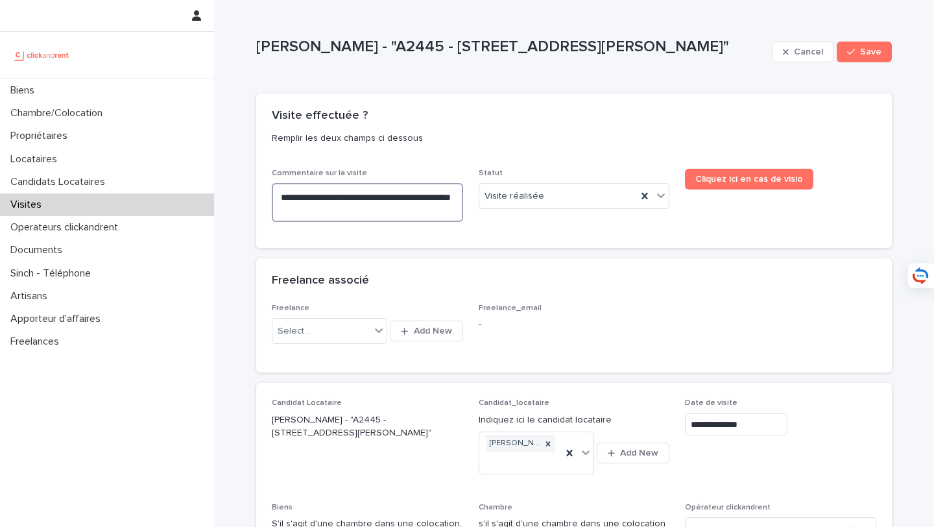
click at [0, 0] on lt-span "*********" at bounding box center [0, 0] width 0 height 0
type textarea "**********"
click at [878, 50] on span "Save" at bounding box center [870, 51] width 21 height 9
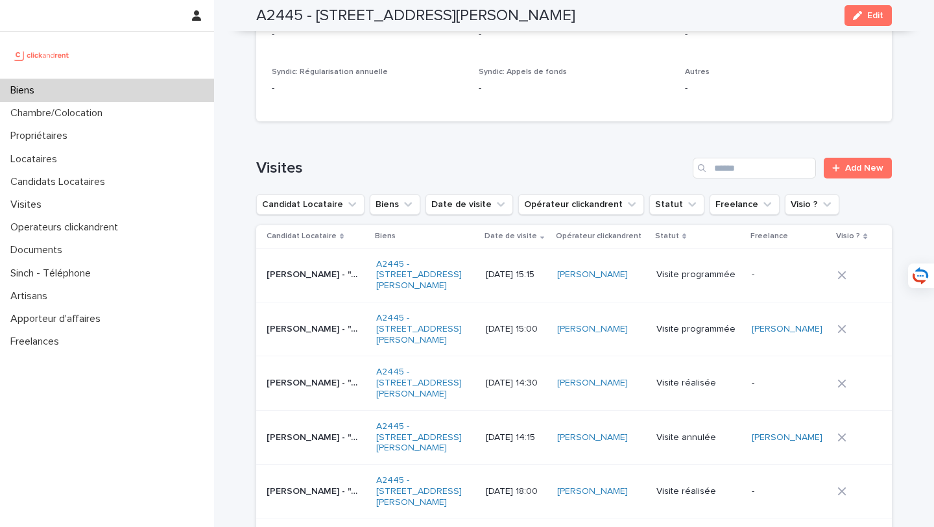
scroll to position [5170, 0]
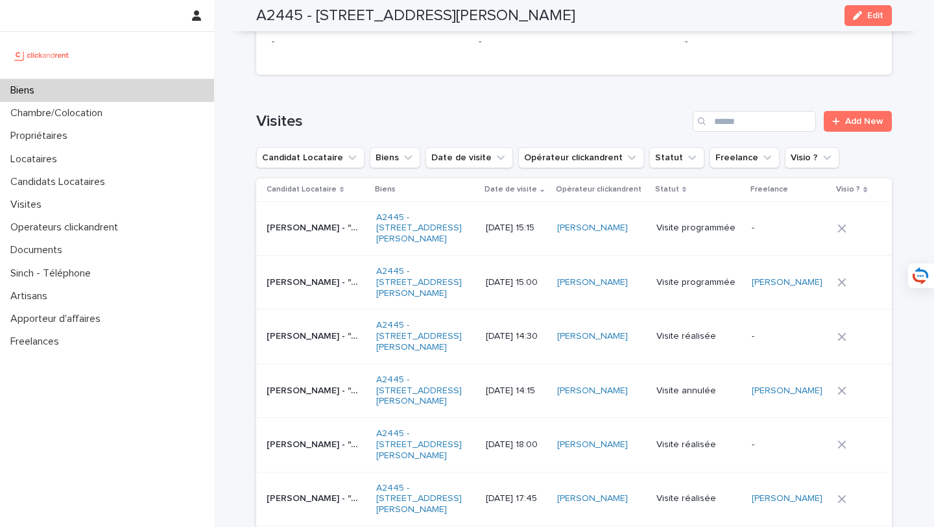
click at [313, 256] on td "[PERSON_NAME] - "A2445 - [STREET_ADDRESS][PERSON_NAME]" [PERSON_NAME] - "A2445 …" at bounding box center [313, 283] width 115 height 54
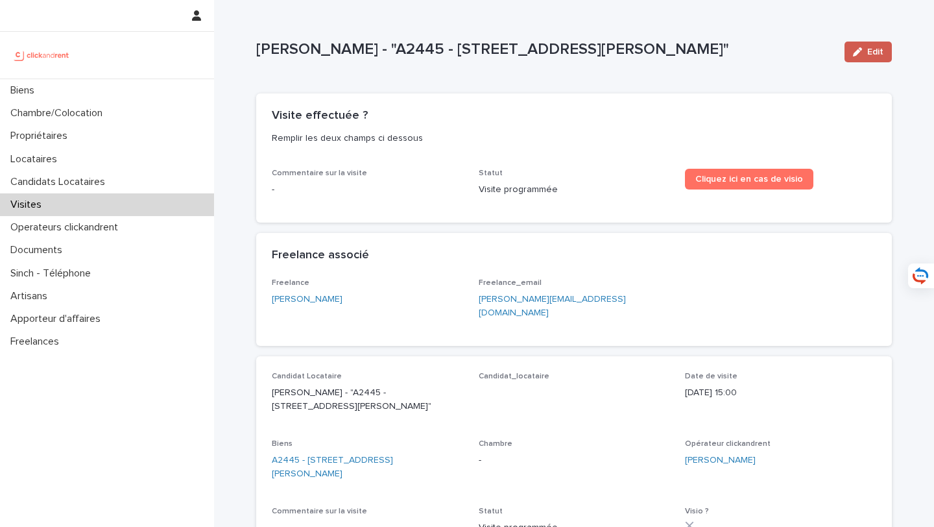
click at [865, 54] on div "button" at bounding box center [860, 51] width 14 height 9
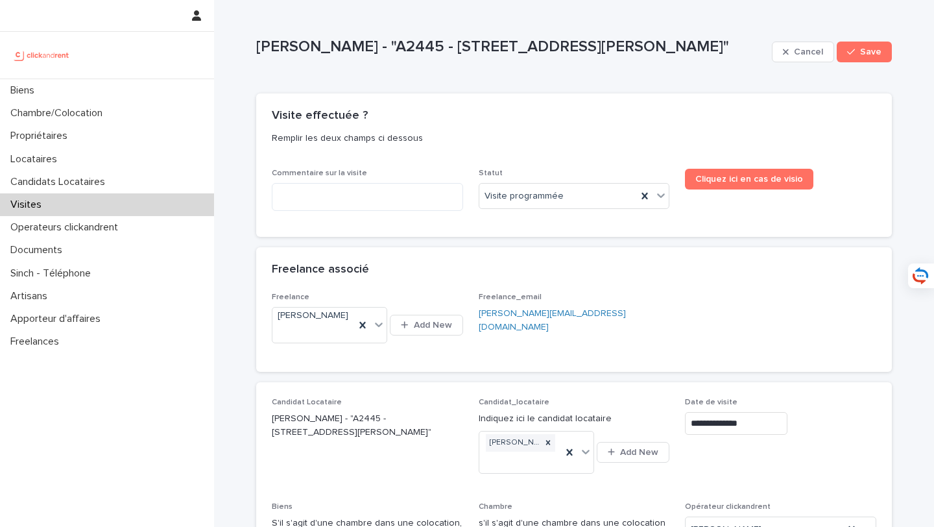
click at [547, 217] on div "Statut Visite programmée" at bounding box center [574, 194] width 191 height 51
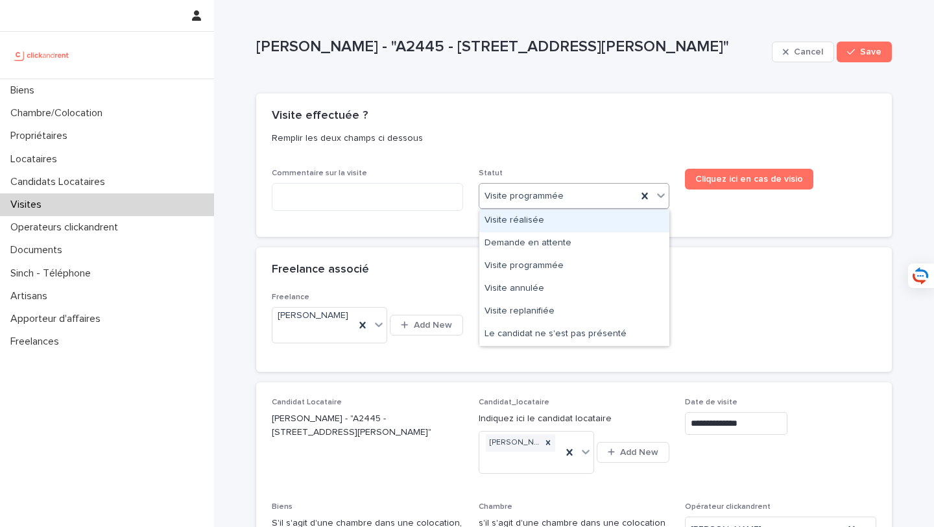
click at [558, 222] on div "Visite réalisée" at bounding box center [574, 220] width 190 height 23
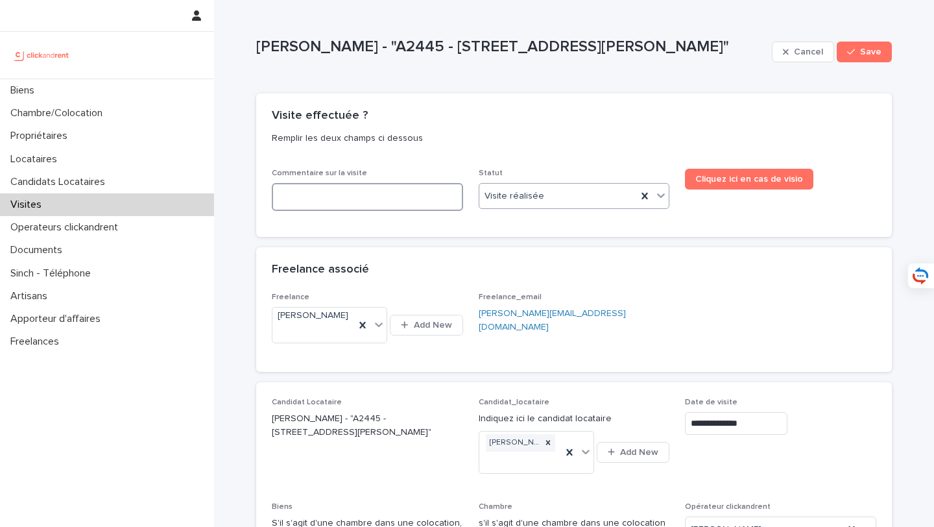
click at [422, 191] on textarea at bounding box center [367, 197] width 191 height 28
type textarea "*"
type textarea "**"
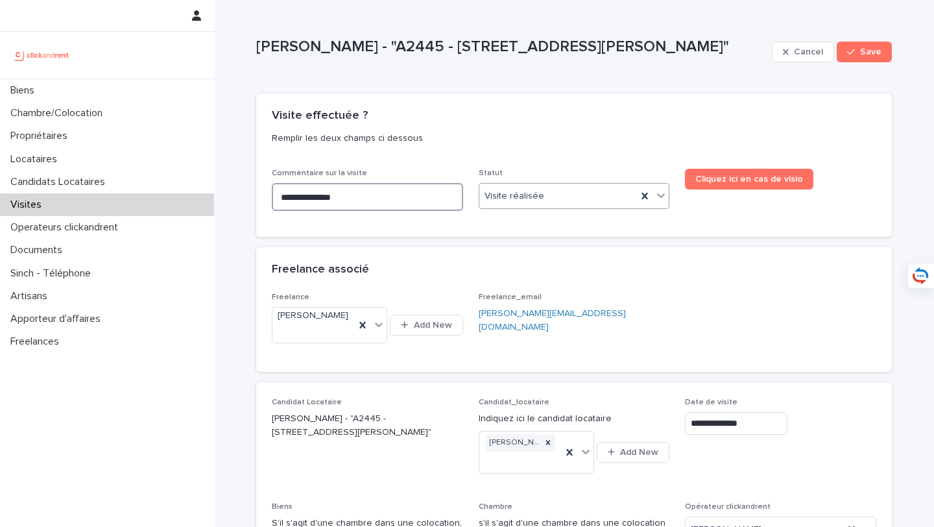
type textarea "**********"
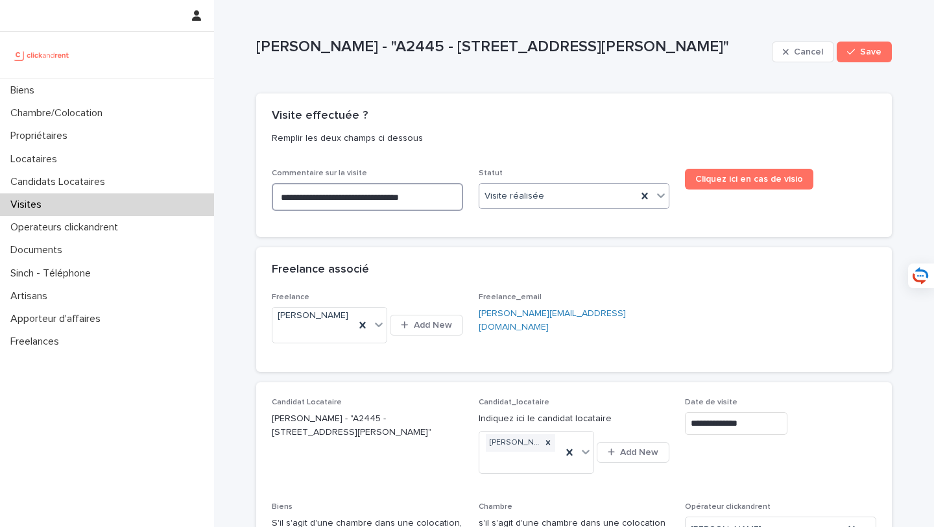
type textarea "**********"
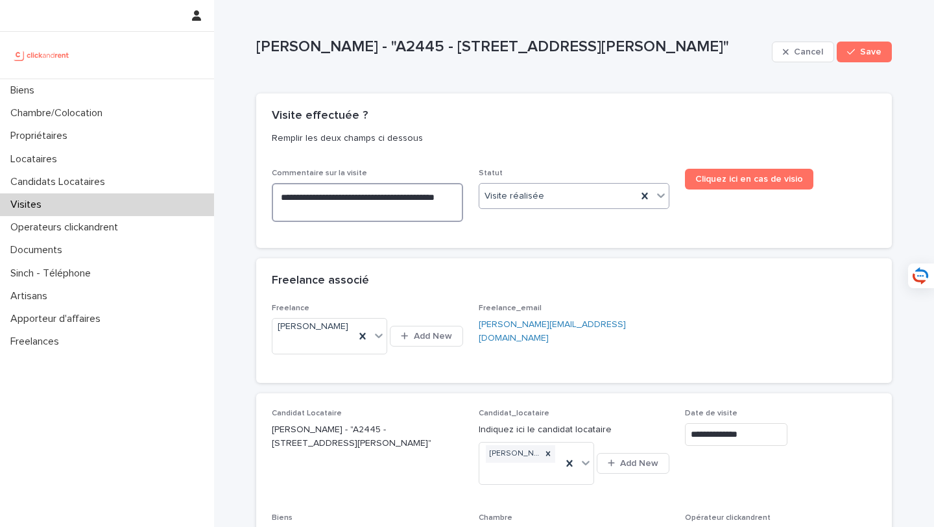
type textarea "**********"
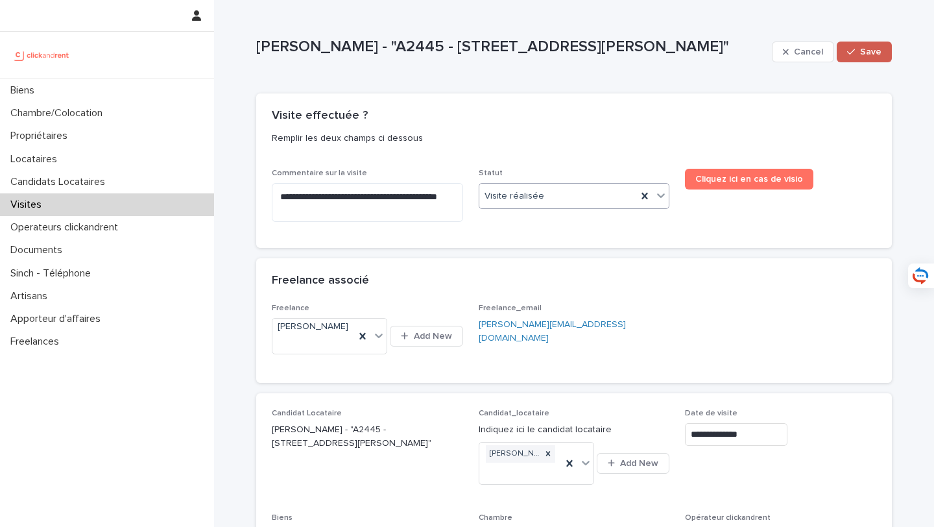
click at [871, 47] on span "Save" at bounding box center [870, 51] width 21 height 9
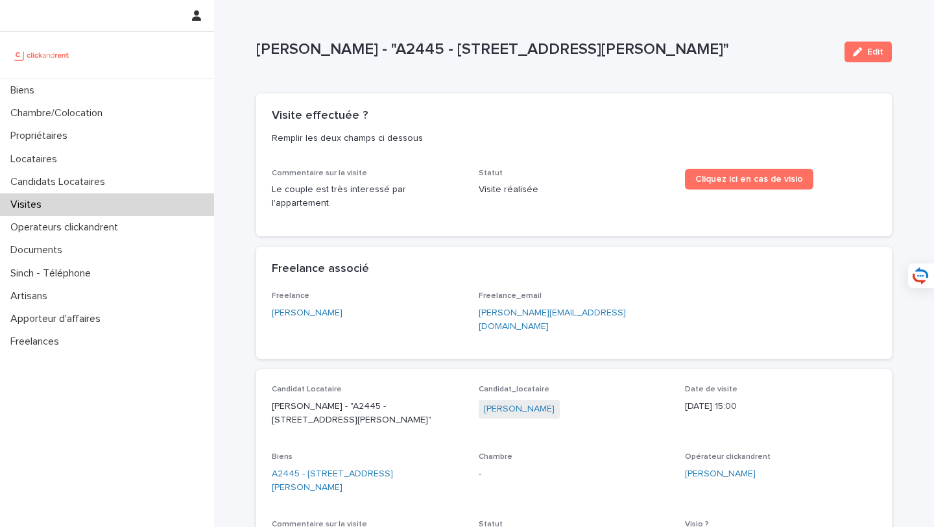
drag, startPoint x: 459, startPoint y: 193, endPoint x: 270, endPoint y: 193, distance: 188.7
click at [270, 193] on div "Commentaire sur la visite Le couple est très interessé par l'appartement. Statu…" at bounding box center [574, 202] width 636 height 67
copy p "Le couple est très interessé par l'appartement."
click at [866, 52] on div "button" at bounding box center [860, 51] width 14 height 9
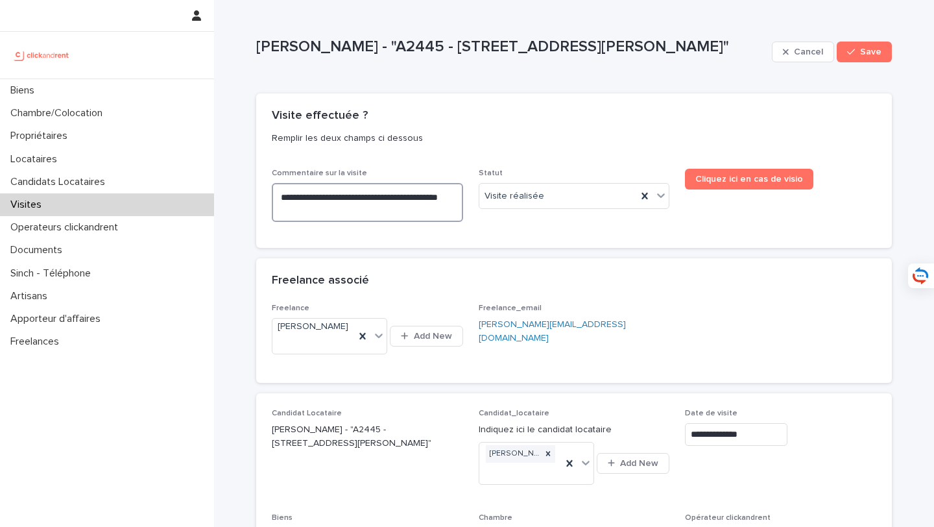
drag, startPoint x: 416, startPoint y: 211, endPoint x: 277, endPoint y: 177, distance: 142.8
click at [277, 177] on div "**********" at bounding box center [367, 201] width 191 height 64
paste textarea
type textarea "**********"
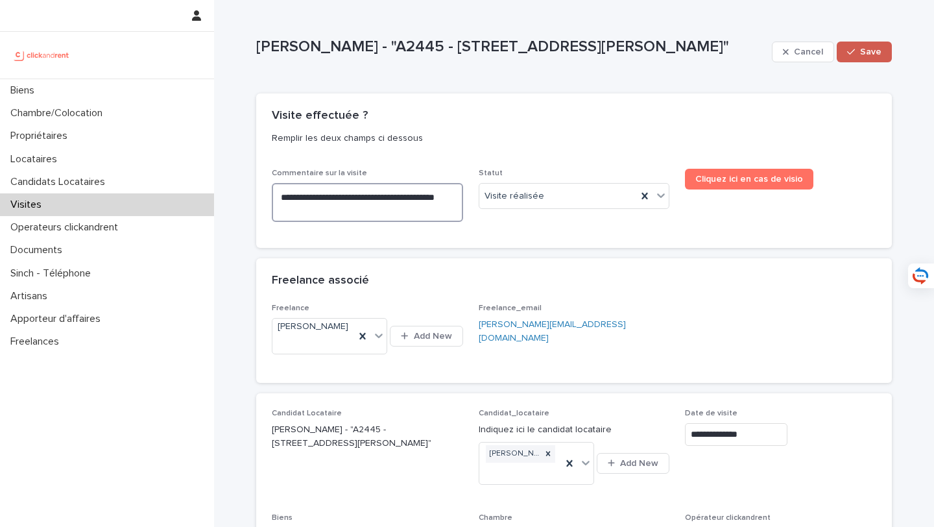
type textarea "**********"
click at [881, 54] on button "Save" at bounding box center [864, 52] width 55 height 21
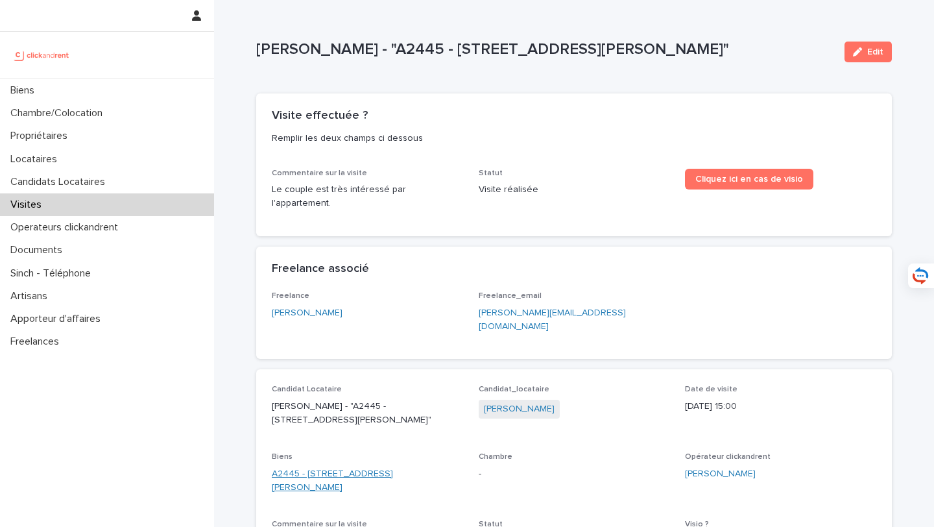
click at [438, 467] on link "A2445 - [STREET_ADDRESS][PERSON_NAME]" at bounding box center [367, 480] width 191 height 27
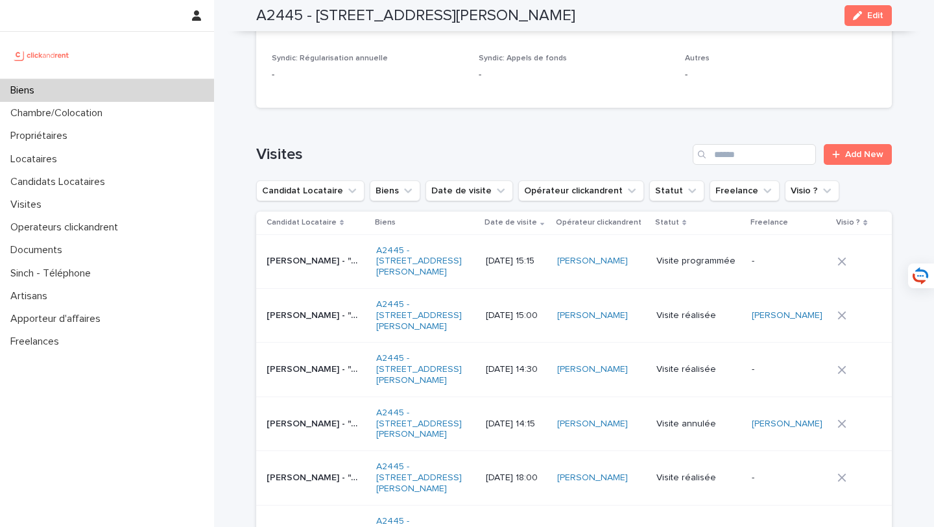
scroll to position [5147, 0]
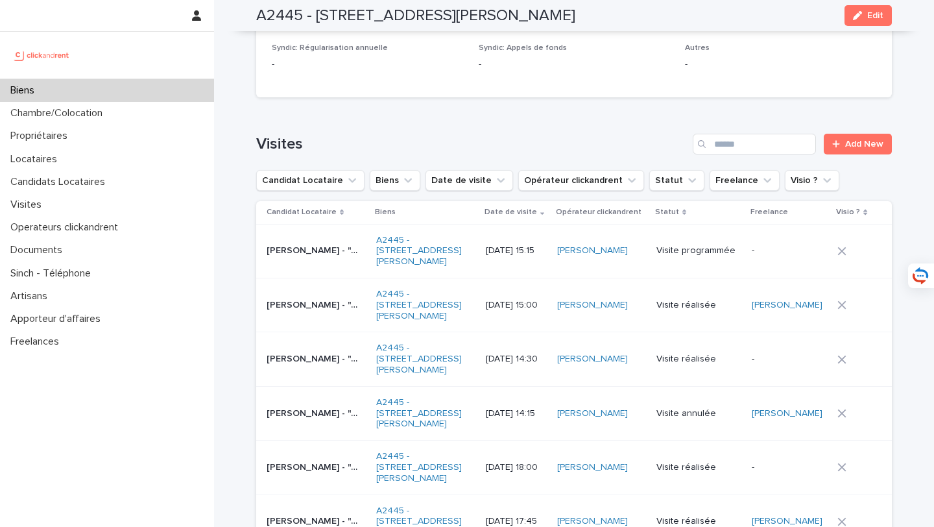
click at [300, 224] on td "[PERSON_NAME] - "A2445 - [STREET_ADDRESS][PERSON_NAME]" [PERSON_NAME] - "A2445 …" at bounding box center [313, 251] width 115 height 54
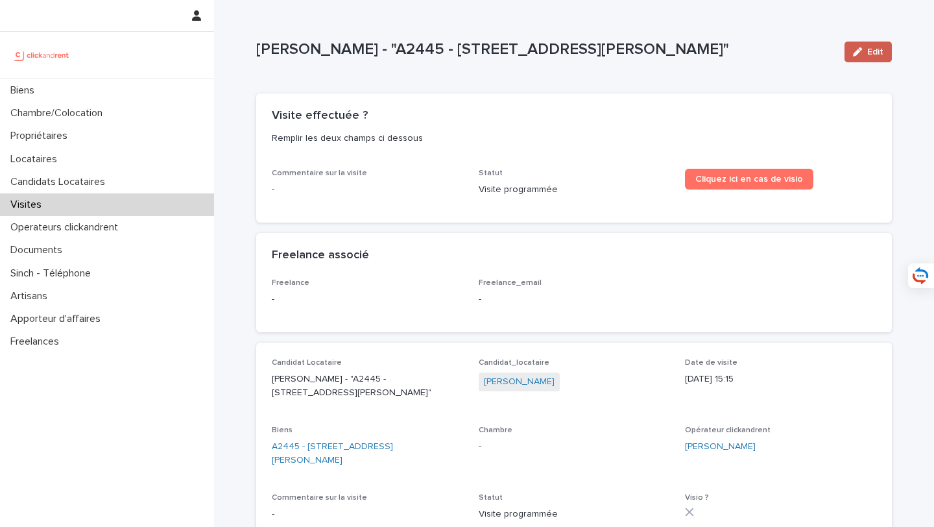
click at [870, 58] on button "Edit" at bounding box center [867, 52] width 47 height 21
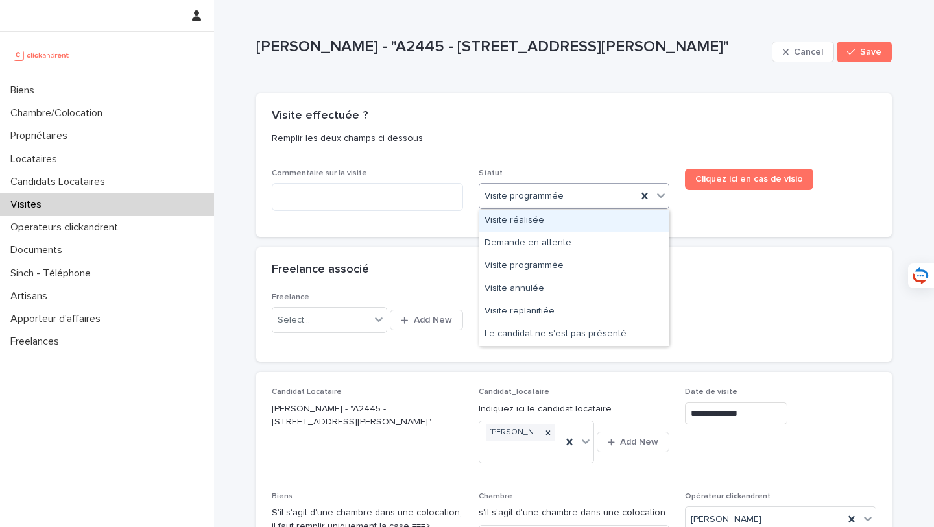
click at [556, 214] on div "Visite réalisée" at bounding box center [574, 220] width 190 height 23
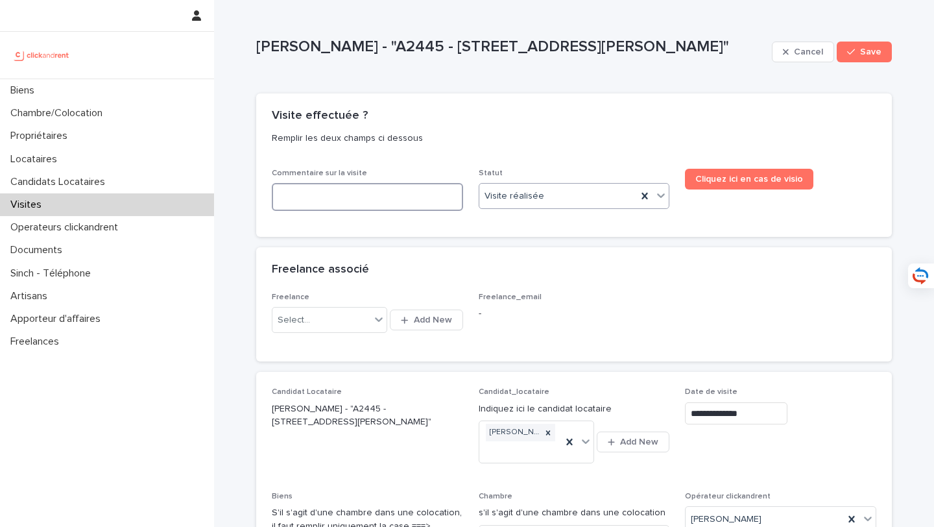
click at [405, 197] on textarea at bounding box center [367, 197] width 191 height 28
type textarea "*"
type textarea "**"
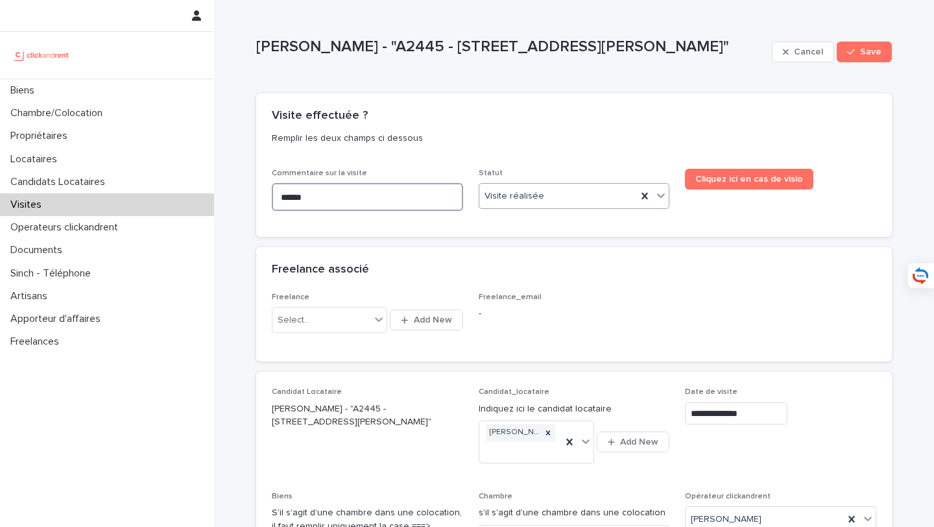
type textarea "*******"
type textarea "*********"
type textarea "********"
type textarea "**********"
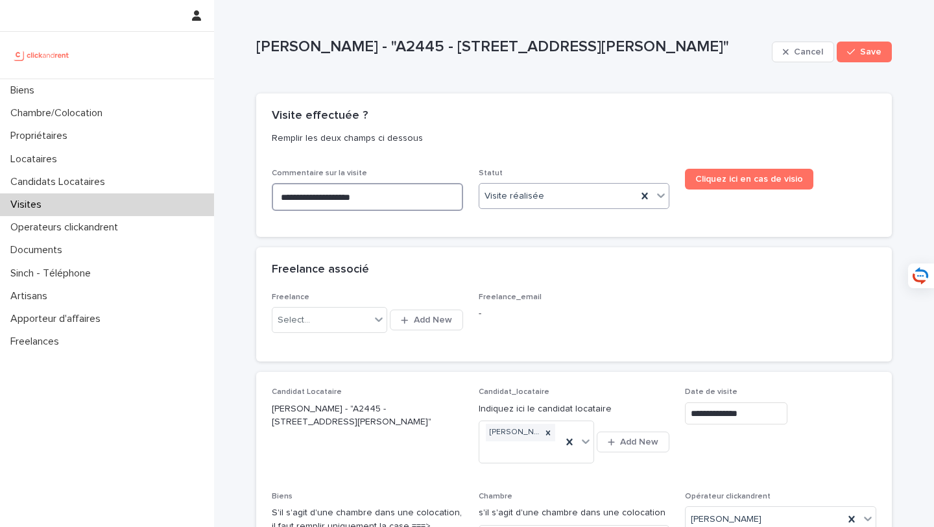
type textarea "**********"
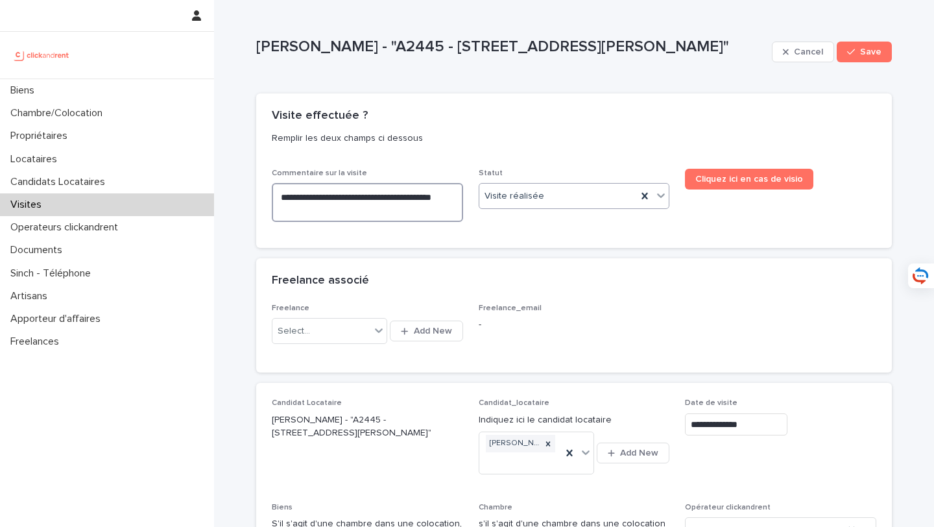
type textarea "**********"
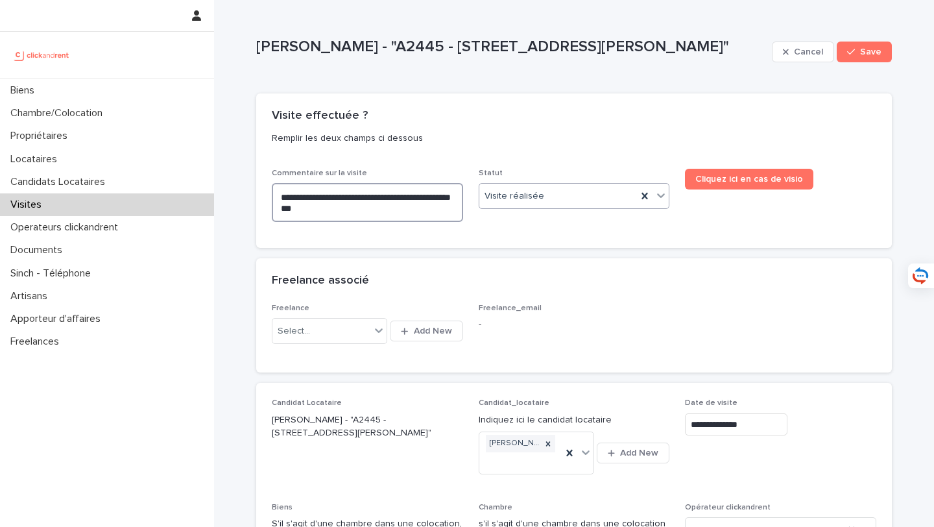
type textarea "**********"
click at [844, 51] on button "Save" at bounding box center [864, 52] width 55 height 21
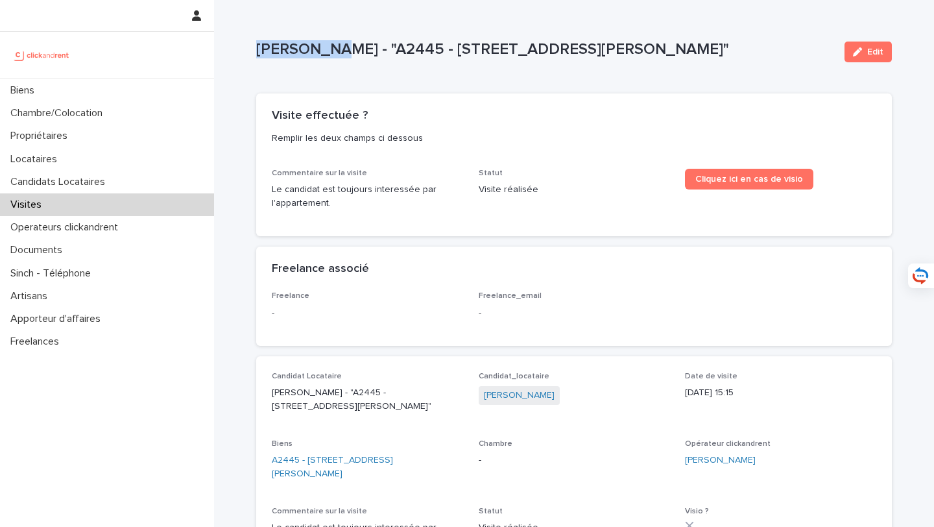
drag, startPoint x: 340, startPoint y: 53, endPoint x: 256, endPoint y: 51, distance: 84.3
click at [256, 51] on p "[PERSON_NAME] - "A2445 - [STREET_ADDRESS][PERSON_NAME]"" at bounding box center [545, 49] width 578 height 19
copy p "[PERSON_NAME]"
click at [422, 457] on link "A2445 - [STREET_ADDRESS][PERSON_NAME]" at bounding box center [367, 466] width 191 height 27
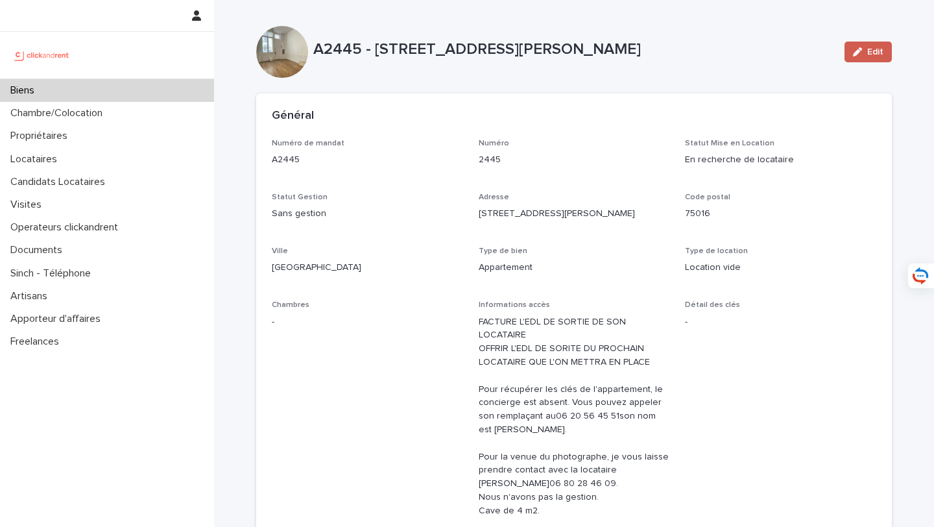
click at [877, 45] on button "Edit" at bounding box center [867, 52] width 47 height 21
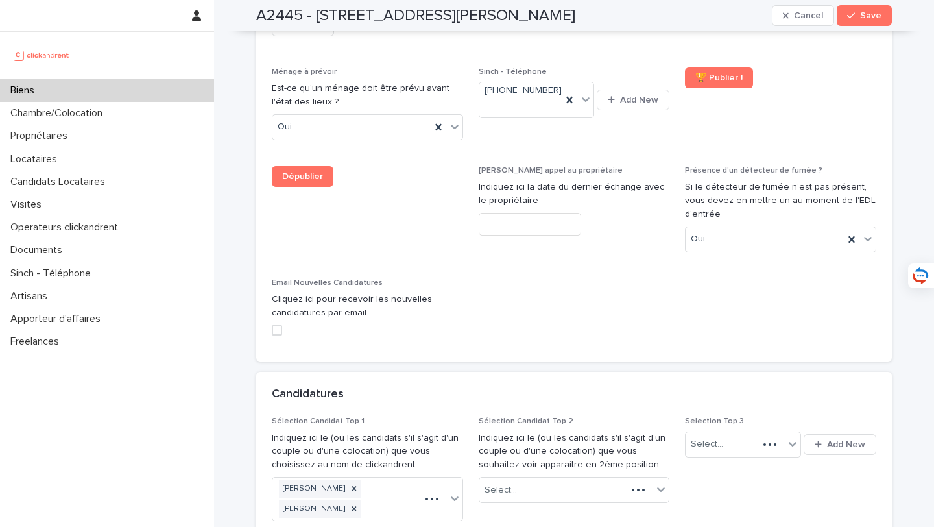
scroll to position [6220, 0]
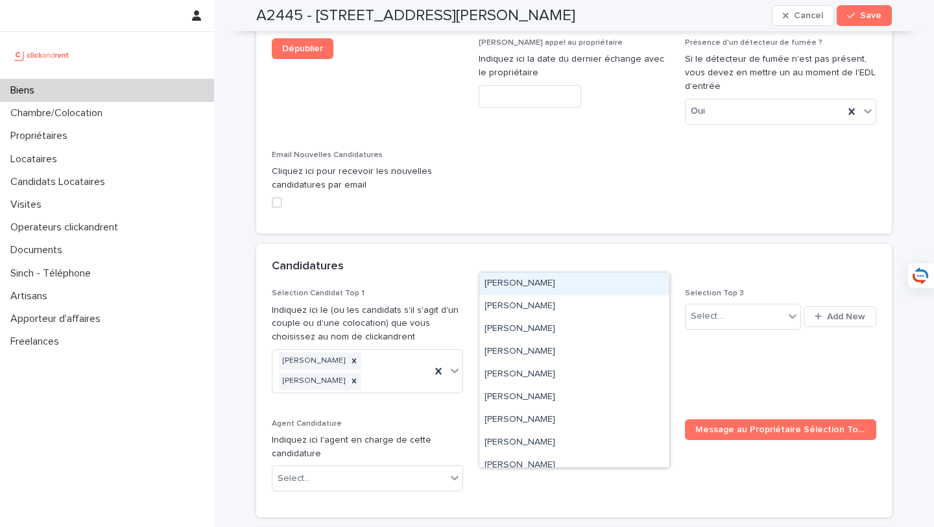
click at [543, 352] on div "Select..." at bounding box center [566, 362] width 174 height 21
paste input "**********"
type input "**********"
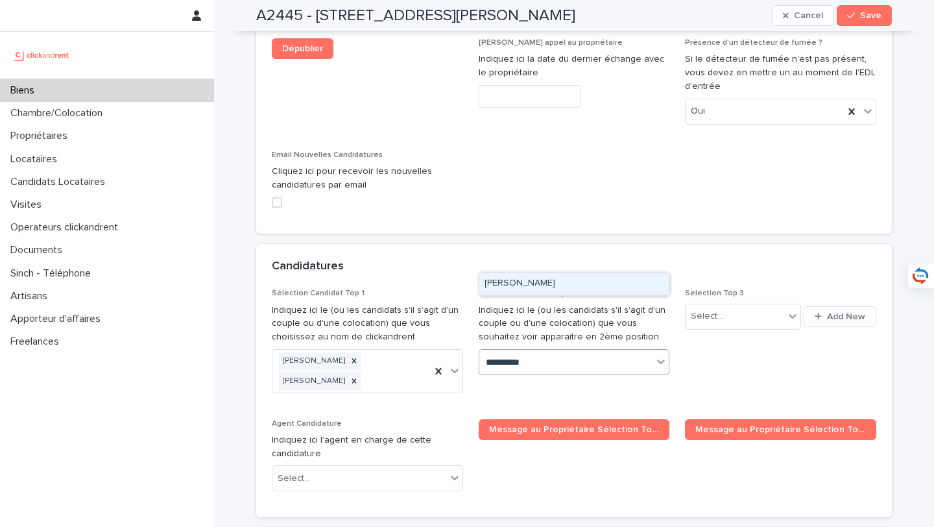
click at [560, 285] on div "[PERSON_NAME]" at bounding box center [574, 283] width 190 height 23
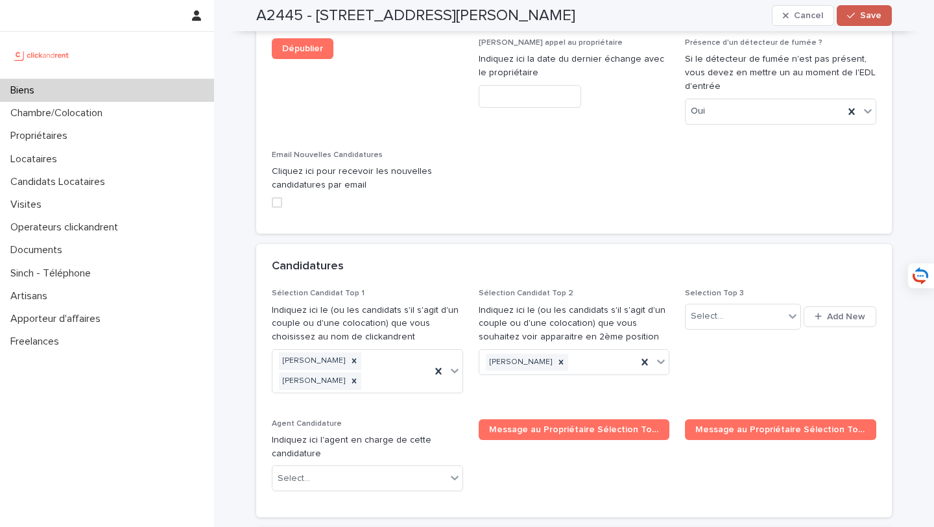
click at [868, 18] on span "Save" at bounding box center [870, 15] width 21 height 9
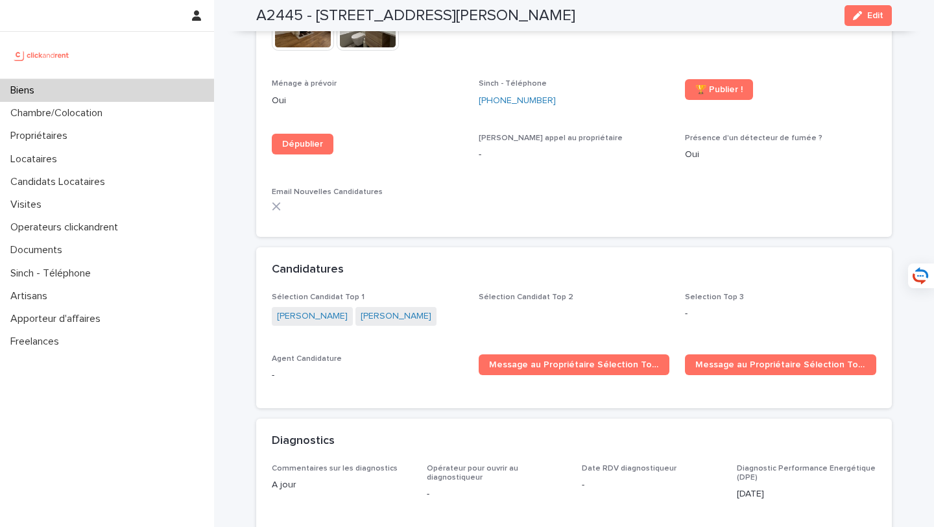
scroll to position [3955, 0]
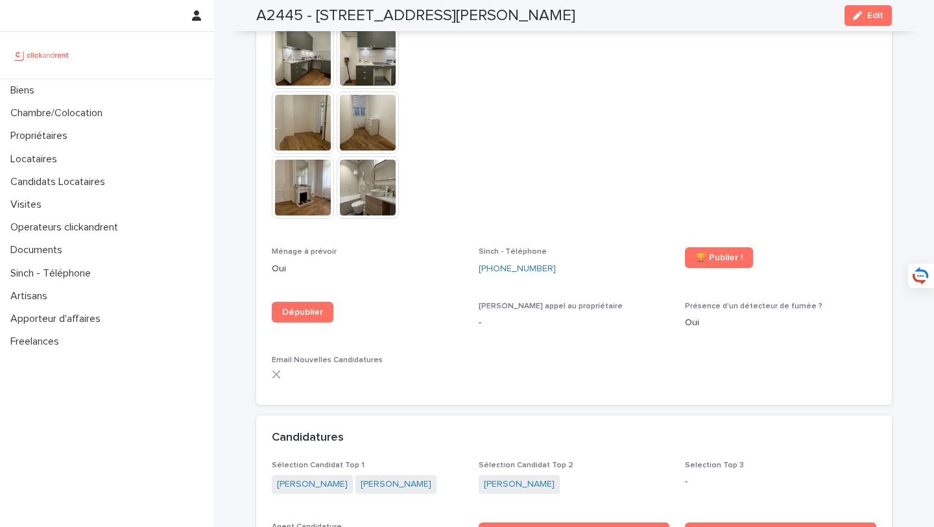
scroll to position [3958, 0]
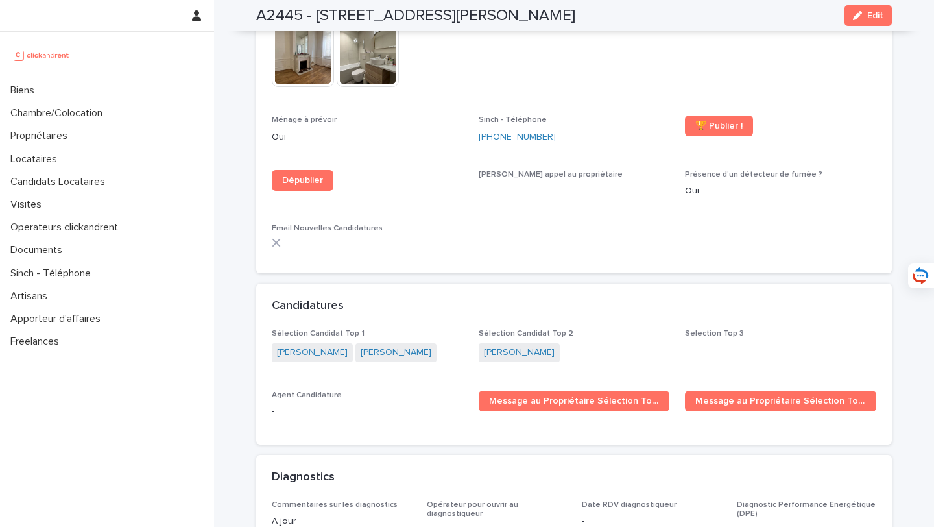
click at [523, 343] on span "[PERSON_NAME]" at bounding box center [519, 352] width 81 height 19
click at [516, 346] on link "Sabah Khan" at bounding box center [519, 353] width 71 height 14
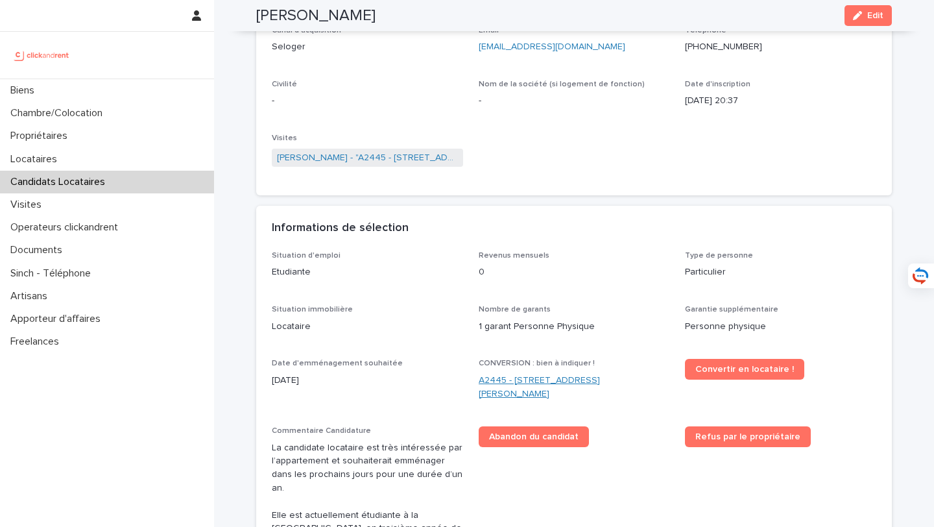
scroll to position [278, 0]
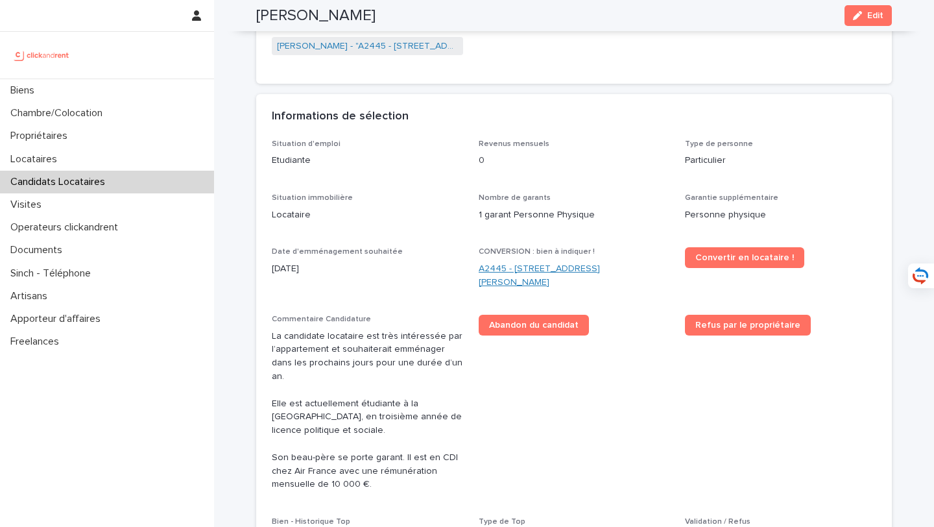
click at [492, 283] on link "A2445 - 90 avenue Raymond Poincaré, Paris 75016" at bounding box center [574, 275] width 191 height 27
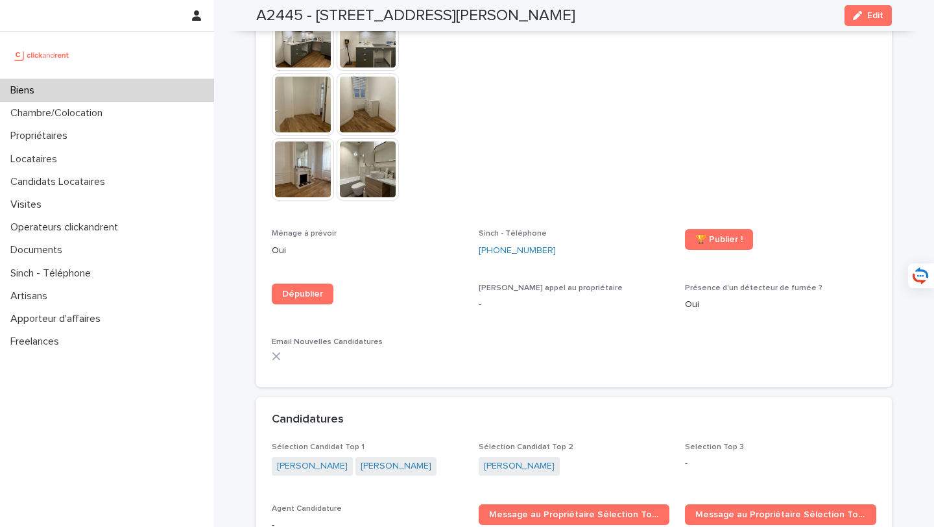
scroll to position [3859, 0]
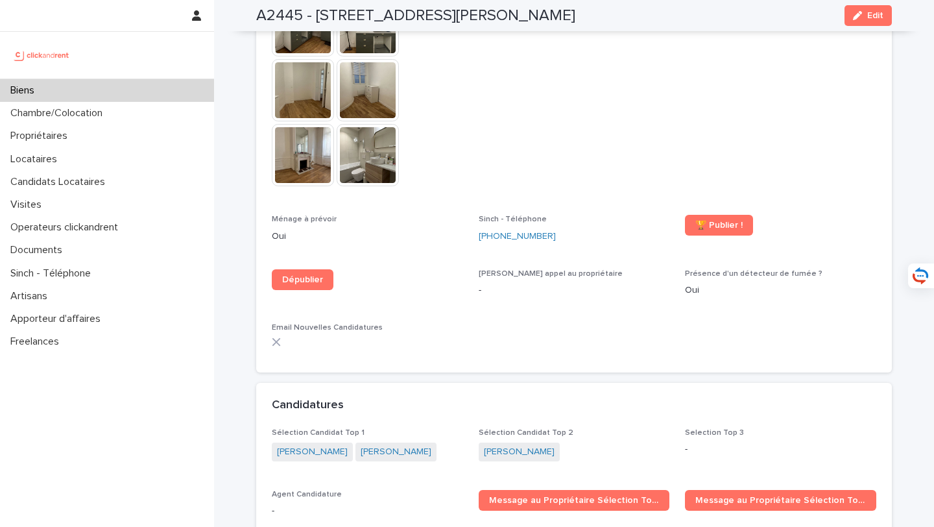
click at [397, 442] on span "Anis Benbouazza" at bounding box center [395, 451] width 81 height 19
click at [405, 383] on div "Candidatures" at bounding box center [574, 405] width 636 height 45
click at [388, 445] on link "Sofiane Aokache" at bounding box center [396, 452] width 71 height 14
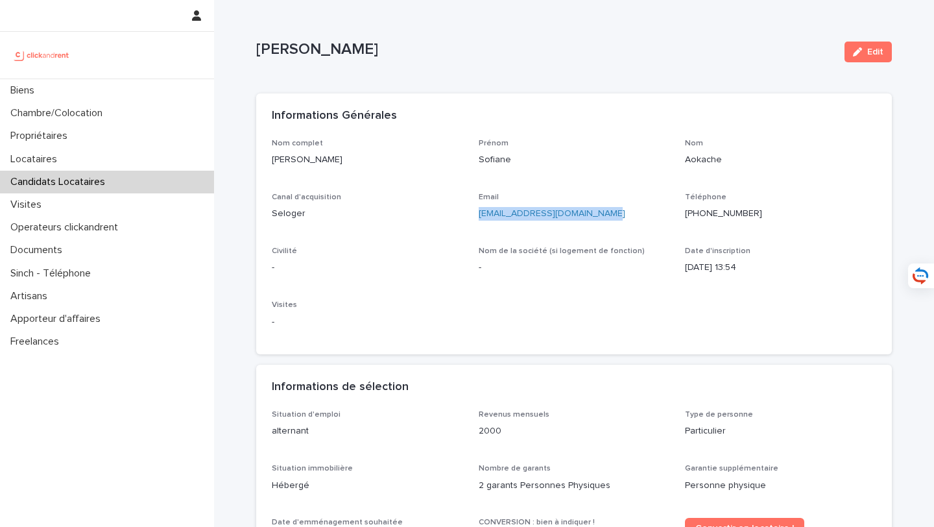
drag, startPoint x: 621, startPoint y: 213, endPoint x: 477, endPoint y: 215, distance: 144.0
click at [477, 215] on div "Nom complet Sofiane Aokache Prénom Sofiane Nom Aokache Canal d'acquisition Selo…" at bounding box center [574, 239] width 604 height 200
copy link "sofiane.aokache34@gmail.com"
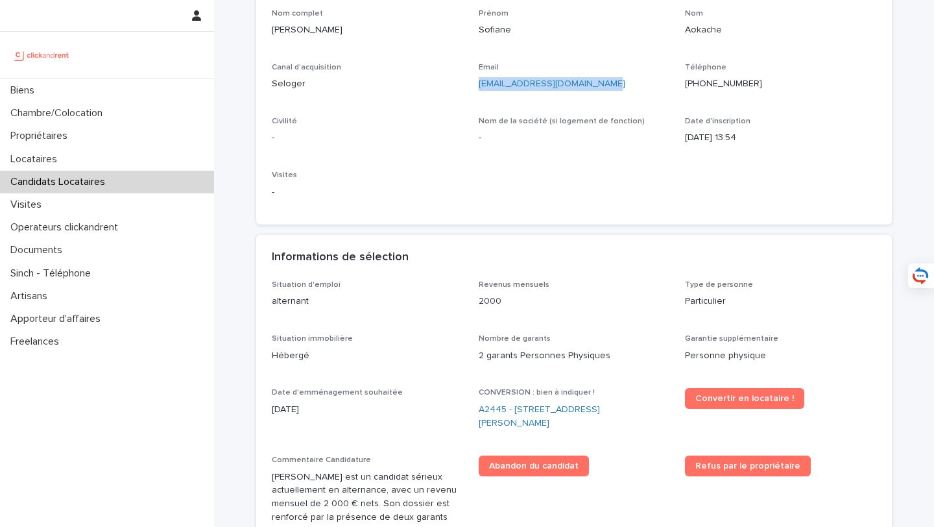
scroll to position [149, 0]
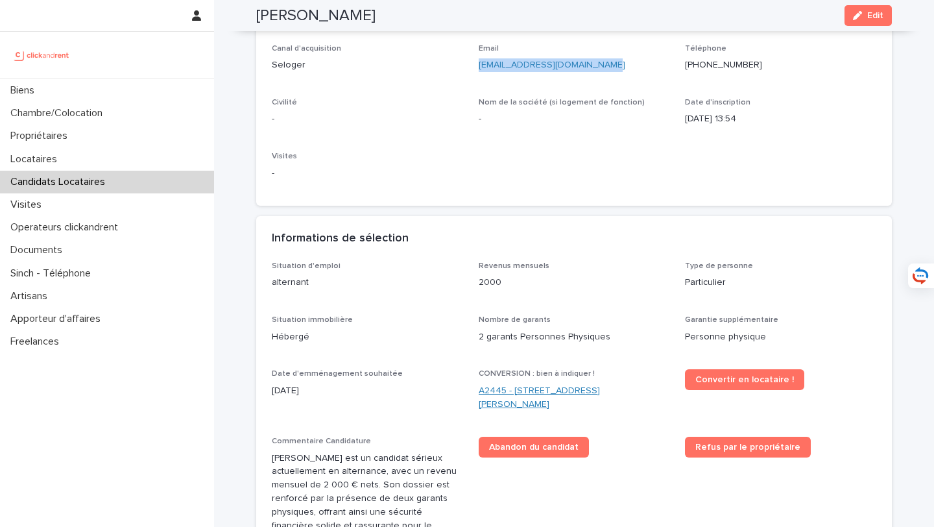
click at [549, 389] on link "A2445 - 90 avenue Raymond Poincaré, Paris 75016" at bounding box center [574, 397] width 191 height 27
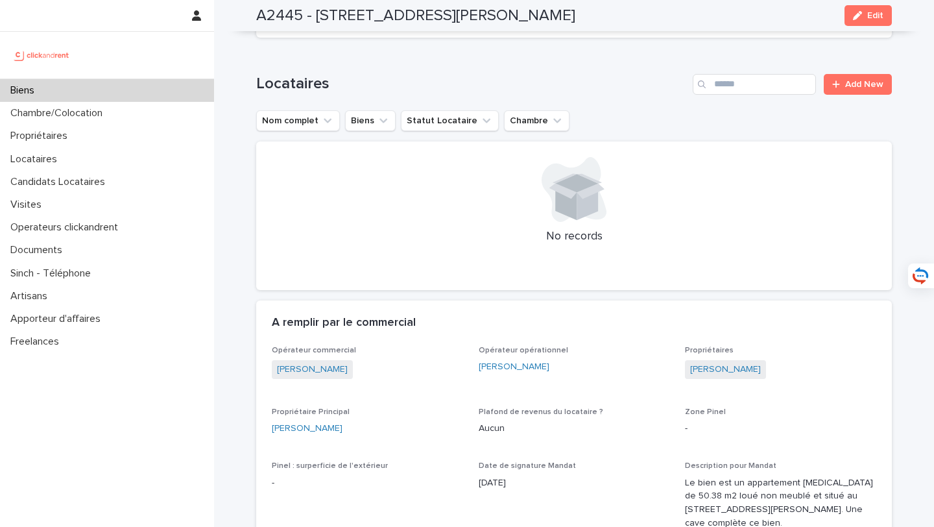
scroll to position [918, 0]
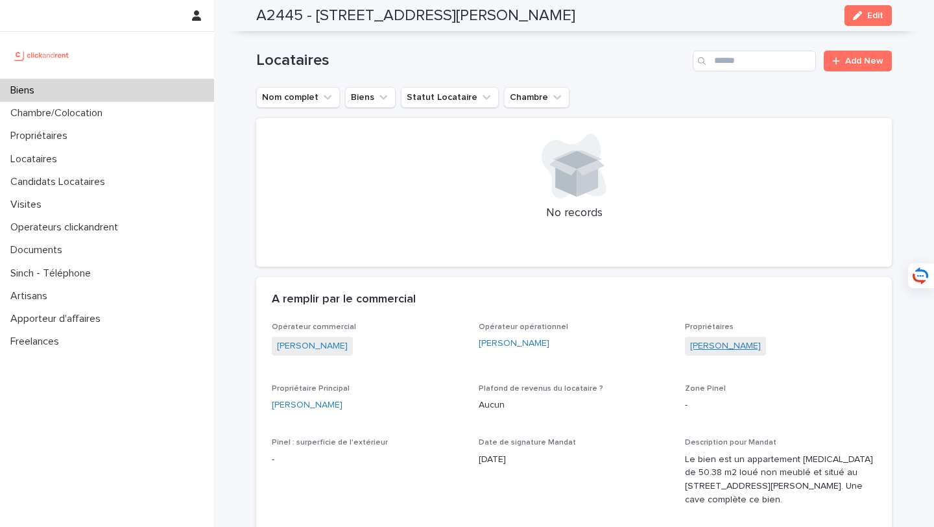
click at [704, 339] on link "Sabine Chapelle" at bounding box center [725, 346] width 71 height 14
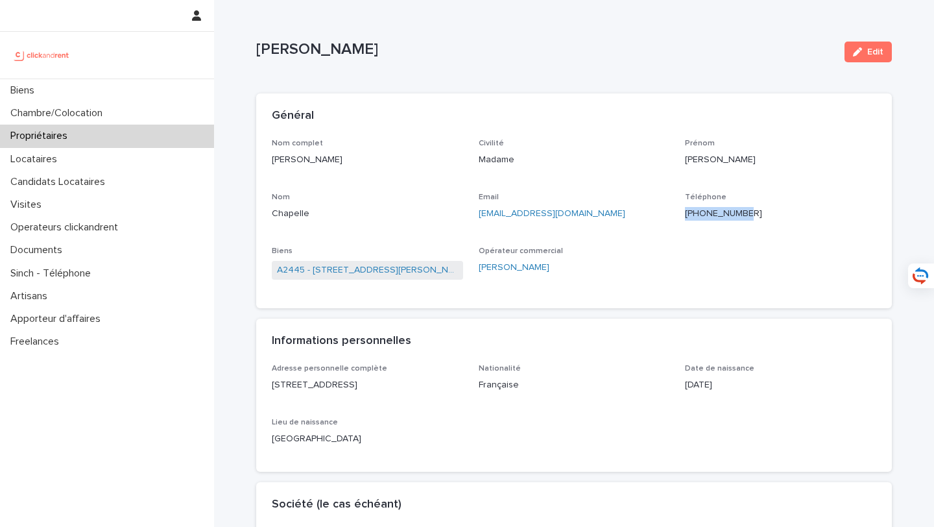
drag, startPoint x: 768, startPoint y: 208, endPoint x: 695, endPoint y: 209, distance: 72.6
click at [695, 209] on p "+33689931032" at bounding box center [780, 214] width 191 height 14
copy ringoverc2c-84e06f14122c "+33689931032"
click at [622, 191] on div "Nom complet Sabine Chapelle Civilité Madame Prénom Sabine Nom Chapelle Email sa…" at bounding box center [574, 216] width 604 height 154
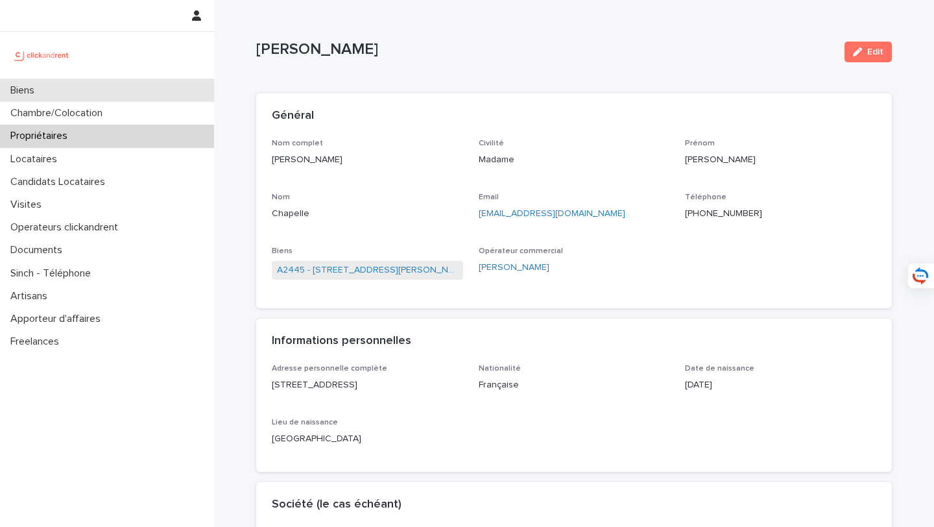
click at [152, 93] on div "Biens" at bounding box center [107, 90] width 214 height 23
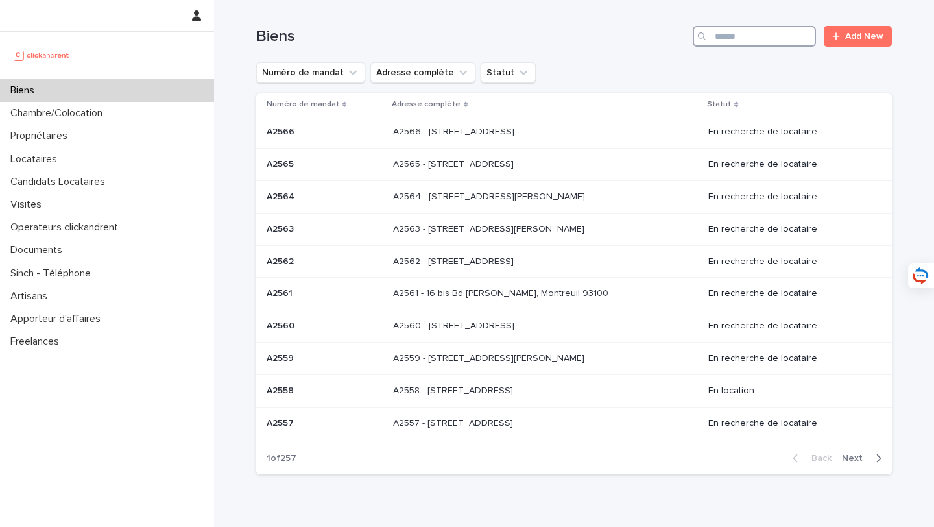
click at [758, 45] on input "Search" at bounding box center [754, 36] width 123 height 21
type input "*****"
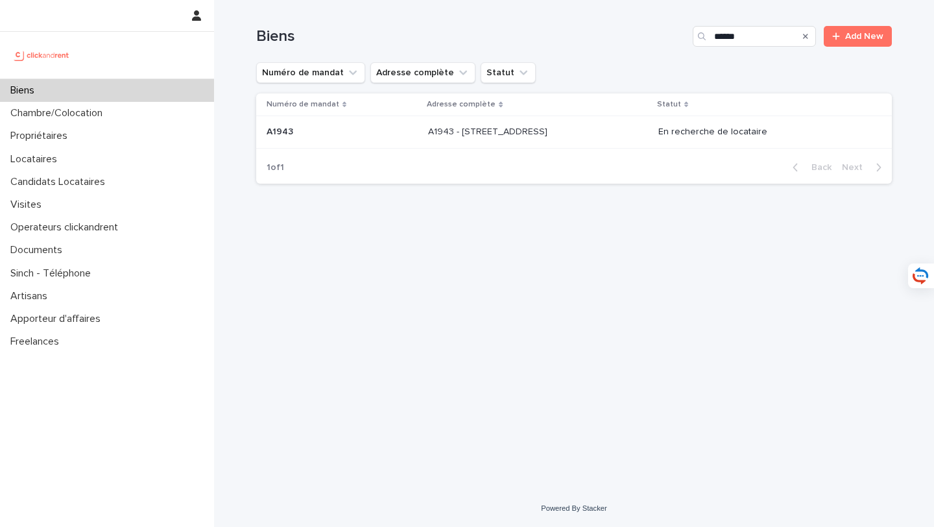
click at [603, 124] on div "A1943 - 5 Square des Tilleuls, Noisy le Sec 93130 A1943 - 5 Square des Tilleuls…" at bounding box center [537, 131] width 219 height 21
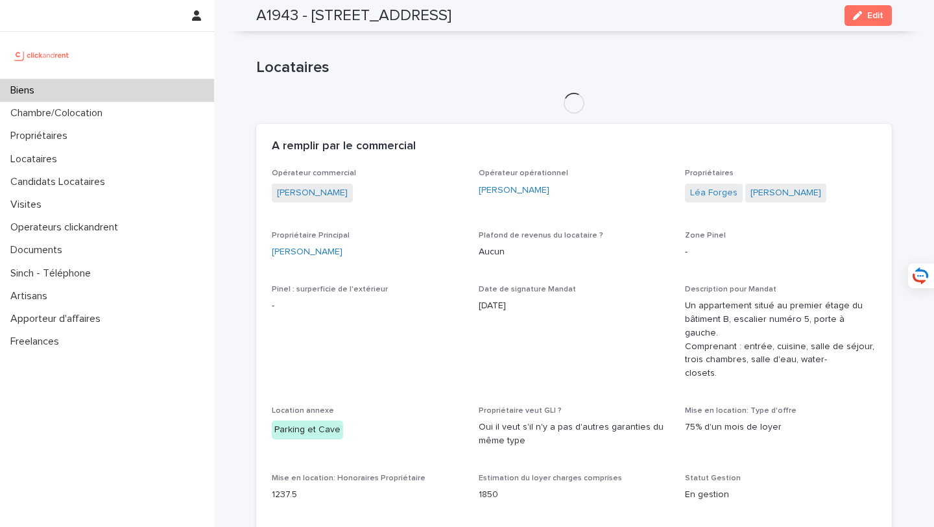
scroll to position [577, 0]
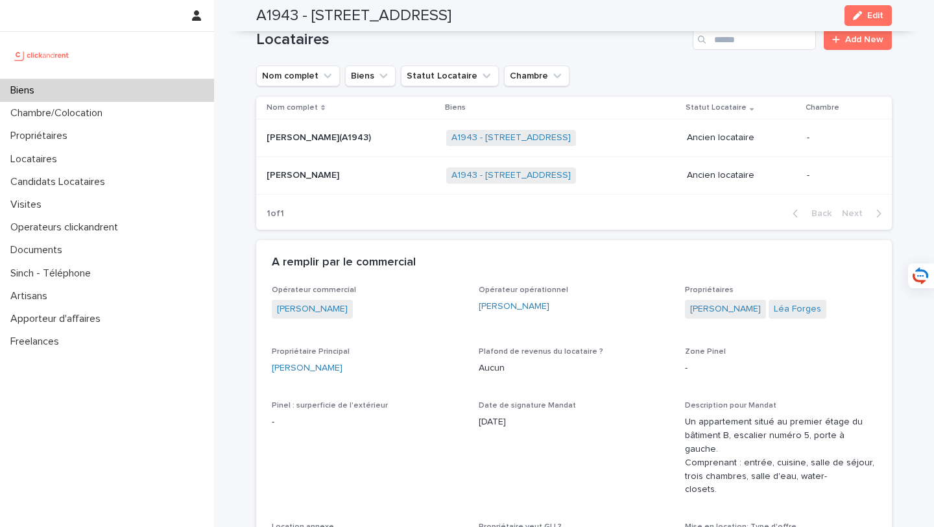
click at [143, 91] on div "Biens" at bounding box center [107, 90] width 214 height 23
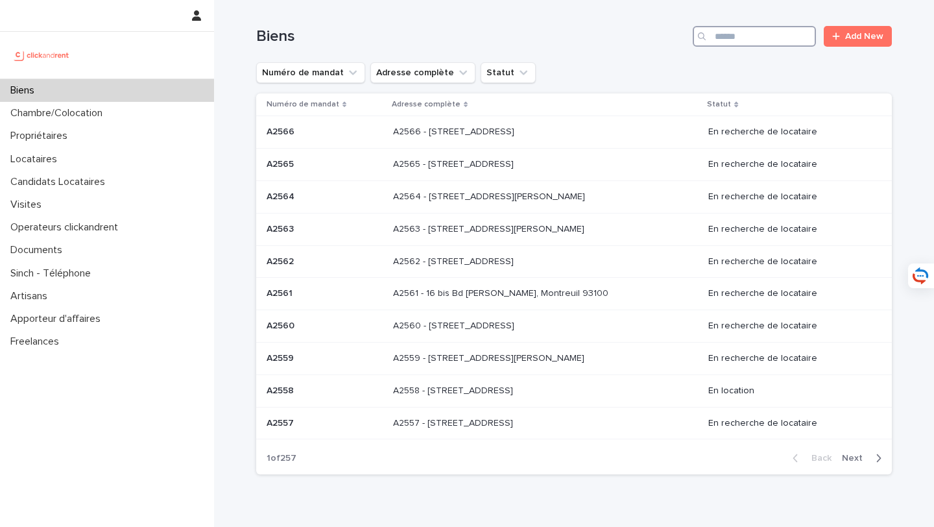
click at [728, 30] on input "Search" at bounding box center [754, 36] width 123 height 21
click at [737, 39] on input "Search" at bounding box center [754, 36] width 123 height 21
type input "*****"
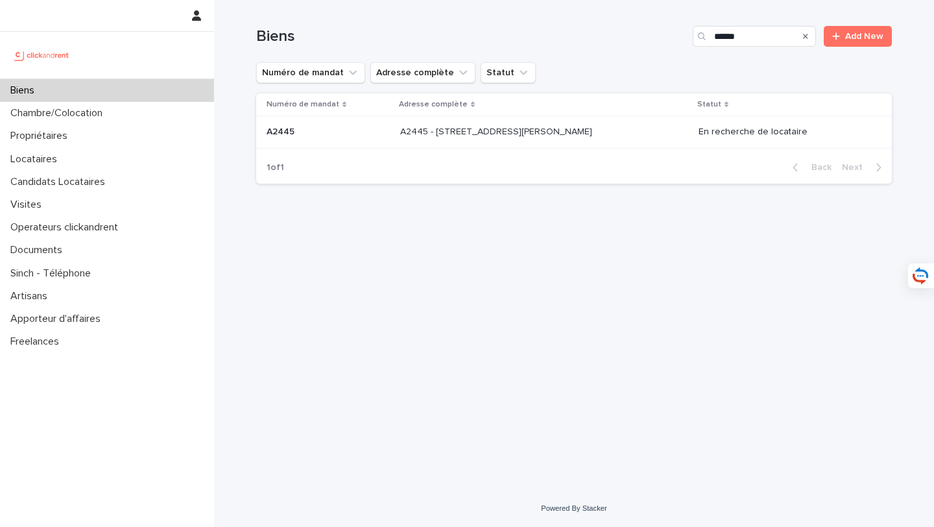
click at [551, 128] on p "A2445 - 90 avenue Raymond Poincaré, Paris 75016" at bounding box center [497, 131] width 195 height 14
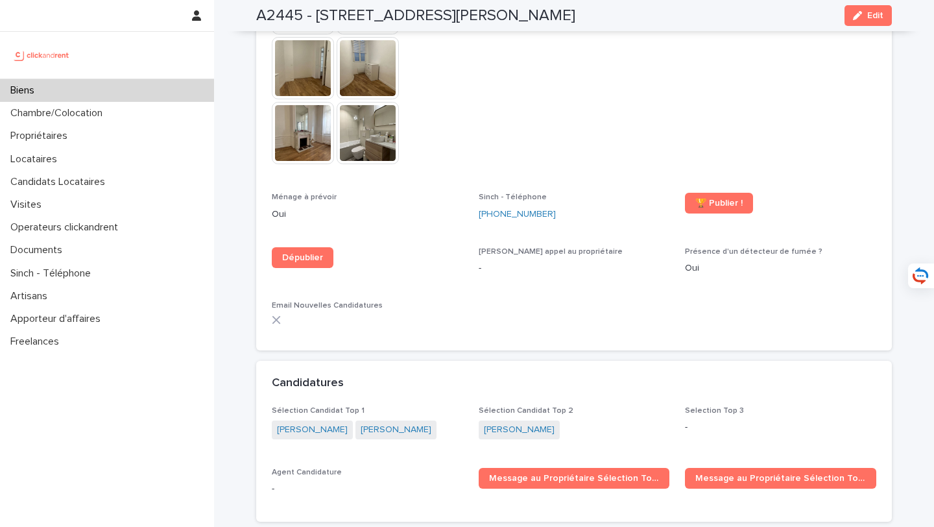
scroll to position [3925, 0]
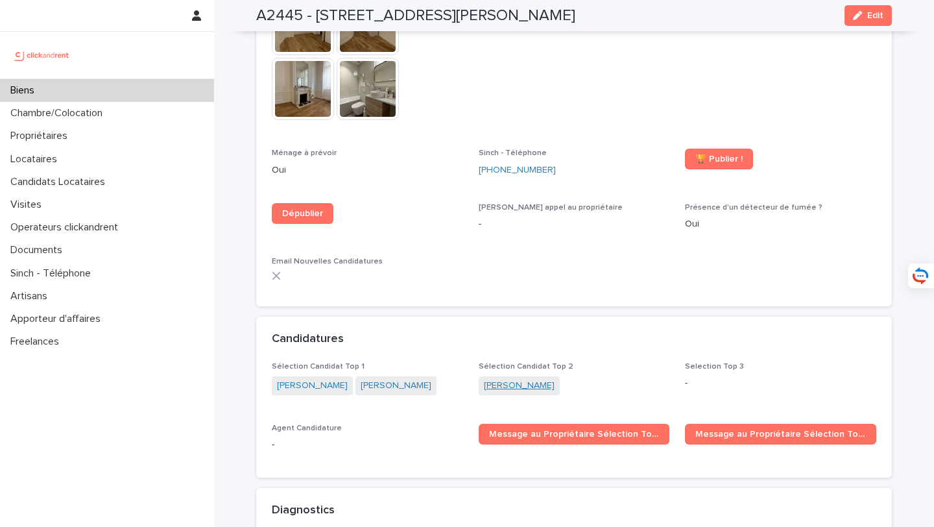
click at [513, 379] on link "Sabah Khan" at bounding box center [519, 386] width 71 height 14
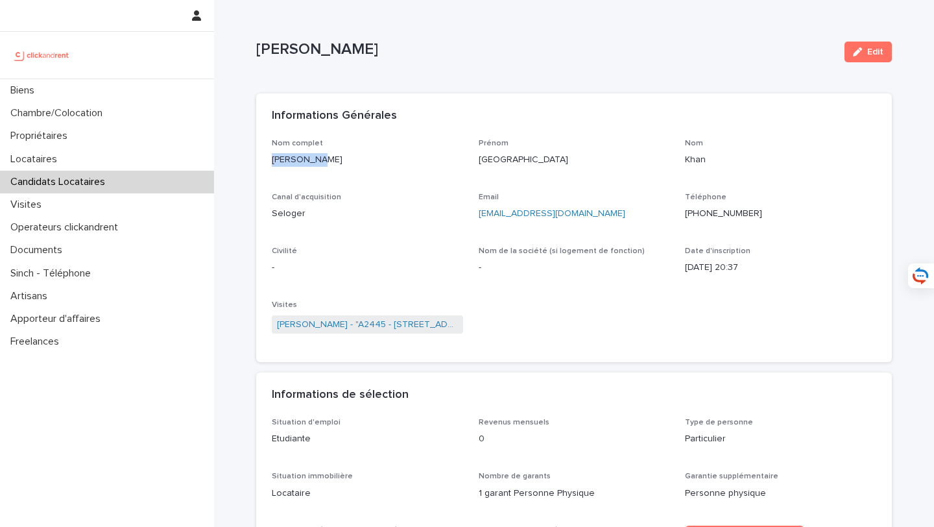
drag, startPoint x: 352, startPoint y: 169, endPoint x: 273, endPoint y: 161, distance: 78.9
click at [273, 161] on div "Nom complet Sabah Khan" at bounding box center [367, 158] width 191 height 38
copy p "Sabah Khan"
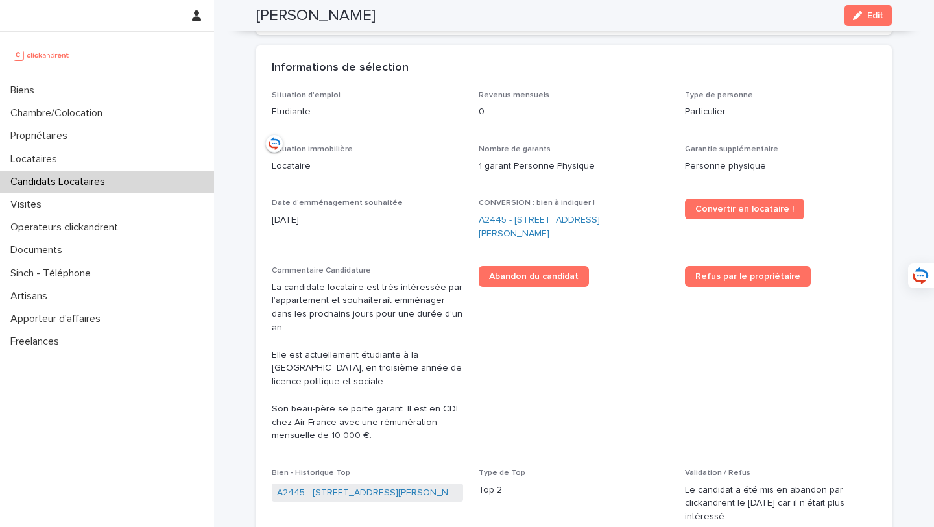
scroll to position [328, 0]
click at [721, 281] on link "Refus par le propriétaire" at bounding box center [748, 275] width 126 height 21
click at [497, 223] on link "A2445 - 90 avenue Raymond Poincaré, Paris 75016" at bounding box center [574, 226] width 191 height 27
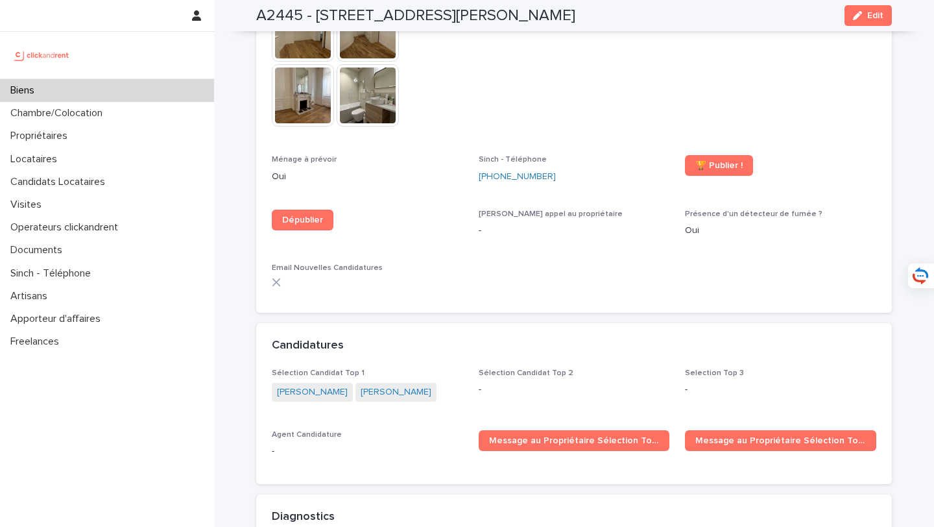
scroll to position [3926, 0]
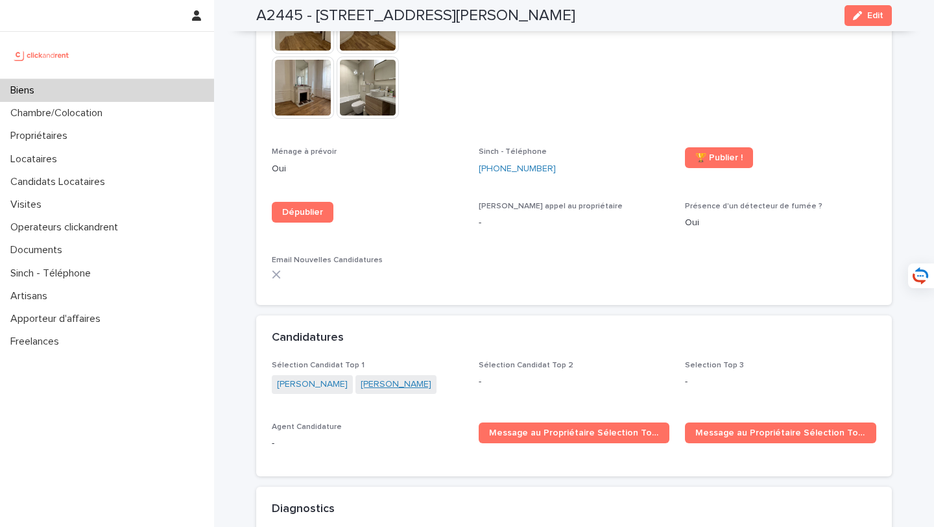
click at [395, 377] on link "Sofiane Aokache" at bounding box center [396, 384] width 71 height 14
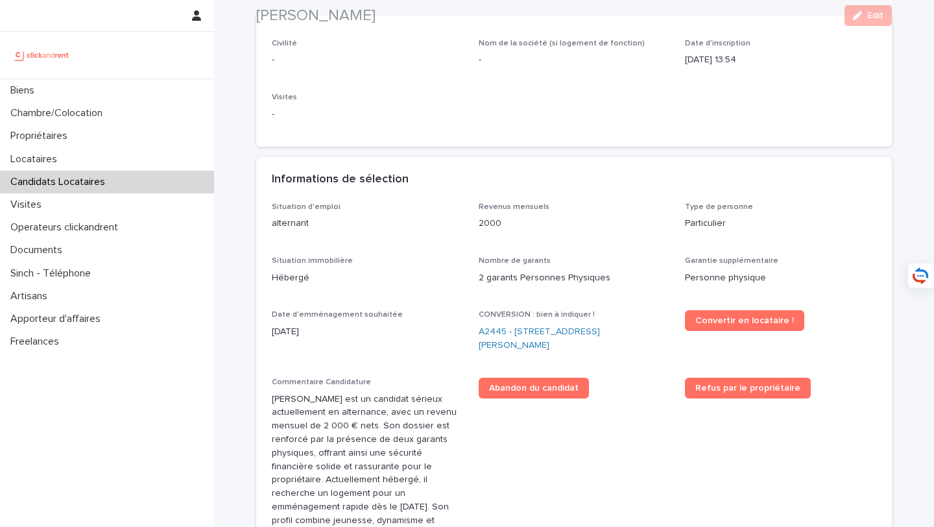
scroll to position [232, 0]
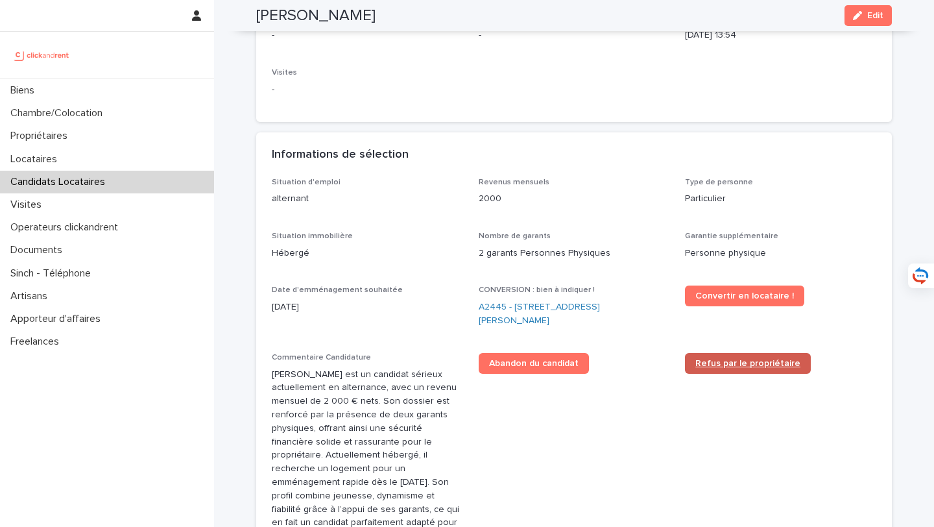
click at [764, 359] on span "Refus par le propriétaire" at bounding box center [747, 363] width 105 height 9
click at [495, 309] on link "A2445 - 90 avenue Raymond Poincaré, Paris 75016" at bounding box center [574, 313] width 191 height 27
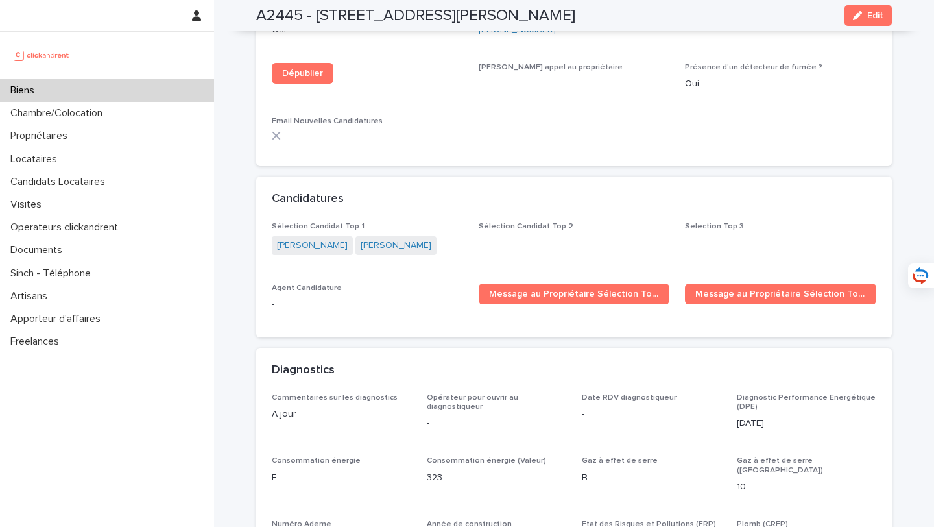
scroll to position [4148, 0]
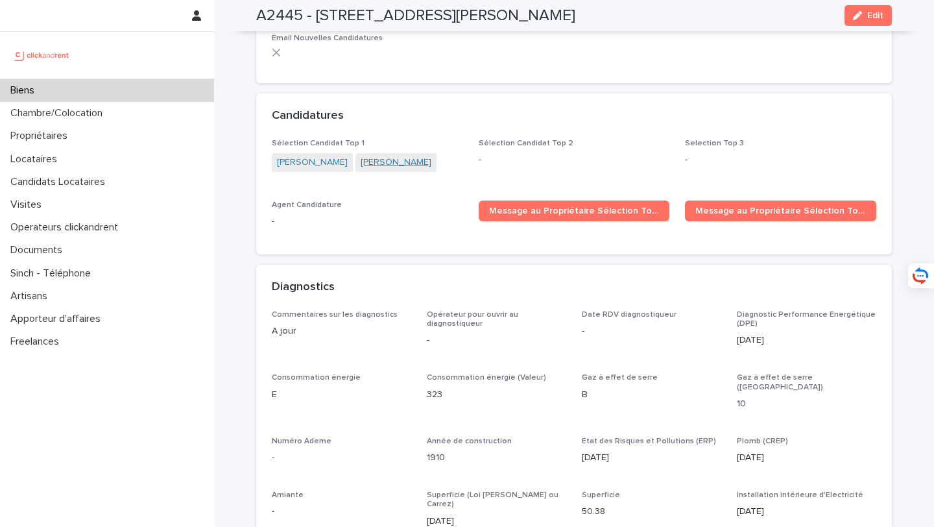
click at [361, 156] on link "Anis Benbouazza" at bounding box center [396, 163] width 71 height 14
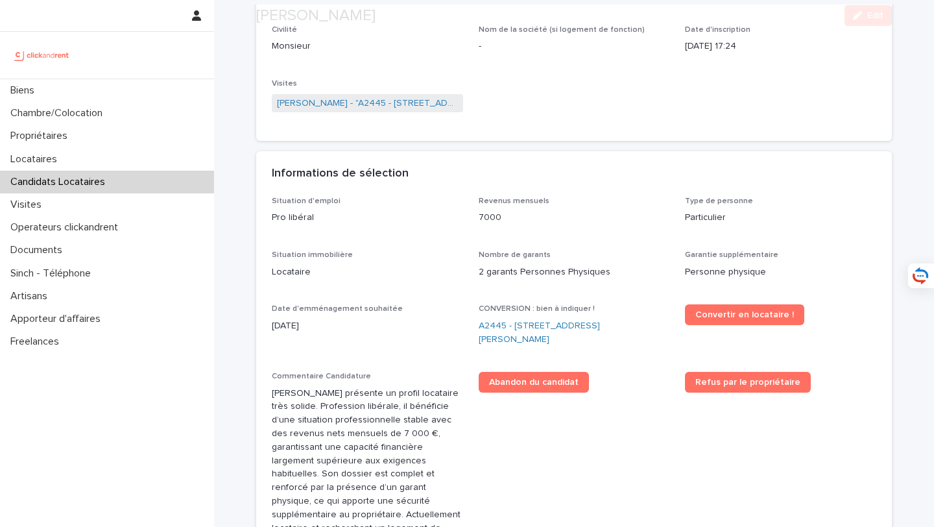
scroll to position [222, 0]
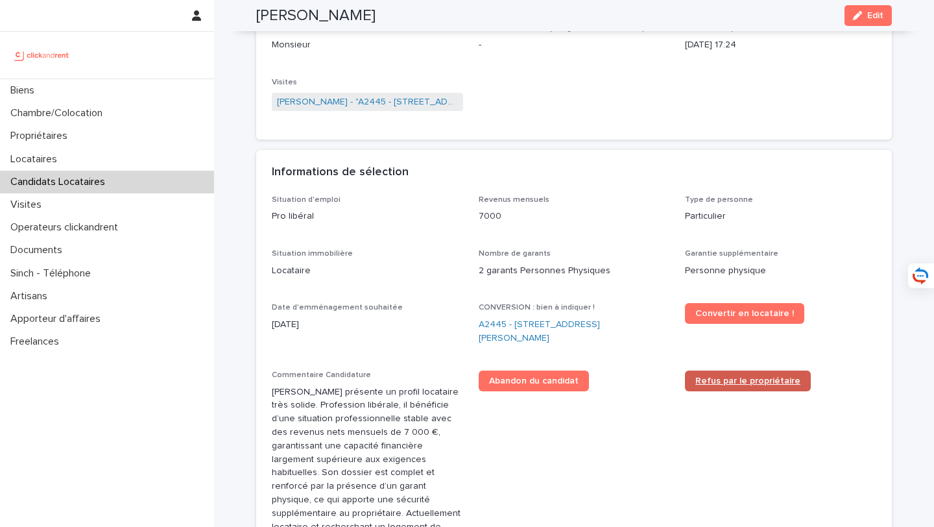
click at [723, 379] on span "Refus par le propriétaire" at bounding box center [747, 380] width 105 height 9
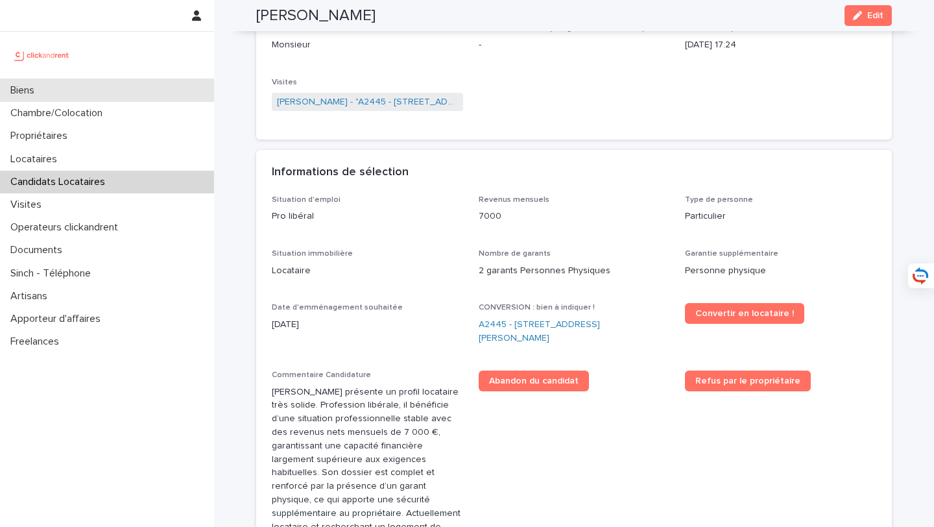
click at [128, 88] on div "Biens" at bounding box center [107, 90] width 214 height 23
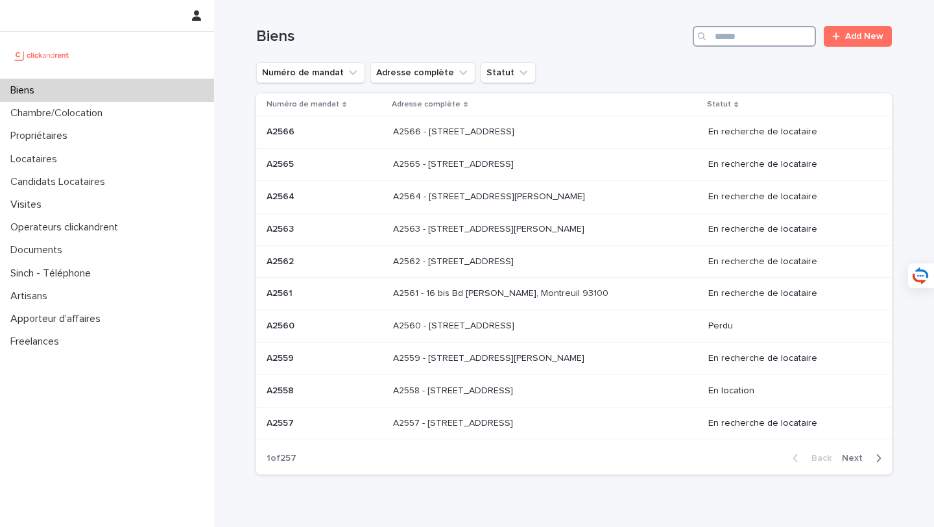
click at [784, 40] on input "Search" at bounding box center [754, 36] width 123 height 21
click at [723, 35] on input "Search" at bounding box center [754, 36] width 123 height 21
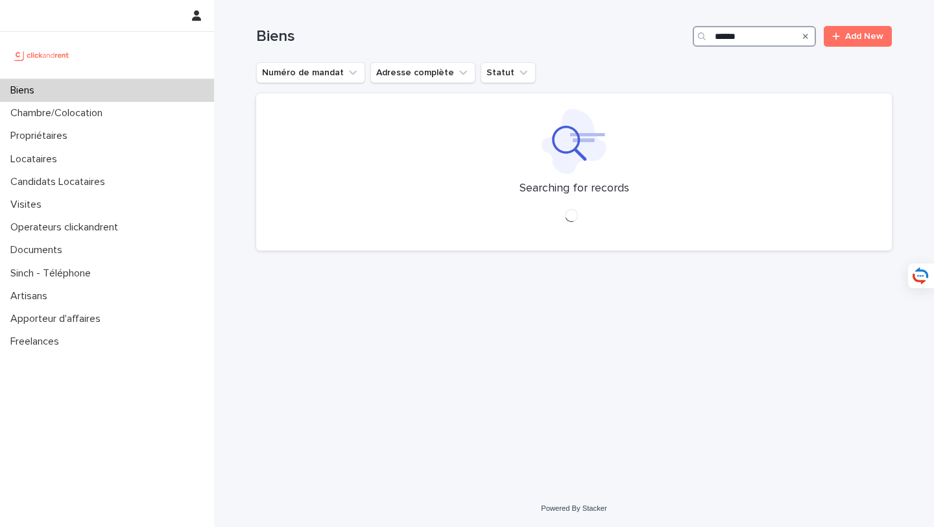
type input "*****"
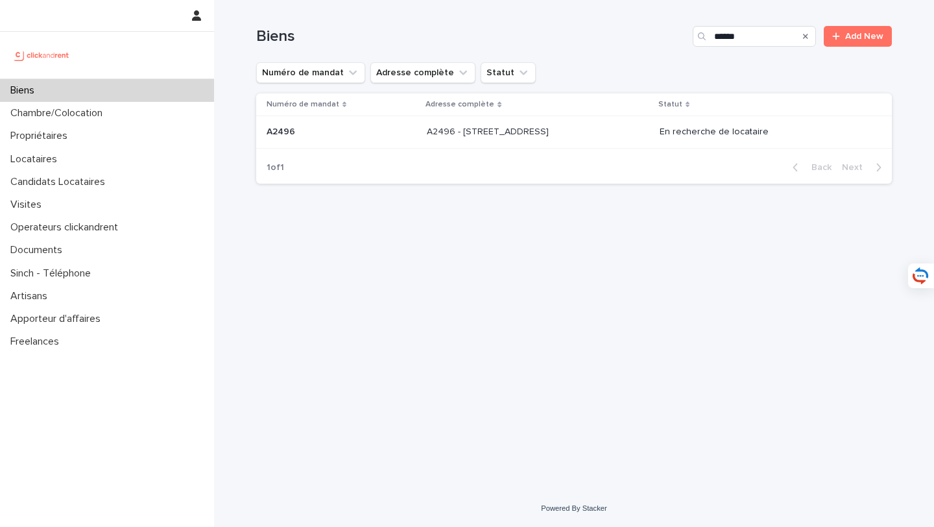
click at [455, 129] on p "A2496 - 85 rue de l'Ourcq, Paris 75019" at bounding box center [489, 131] width 125 height 14
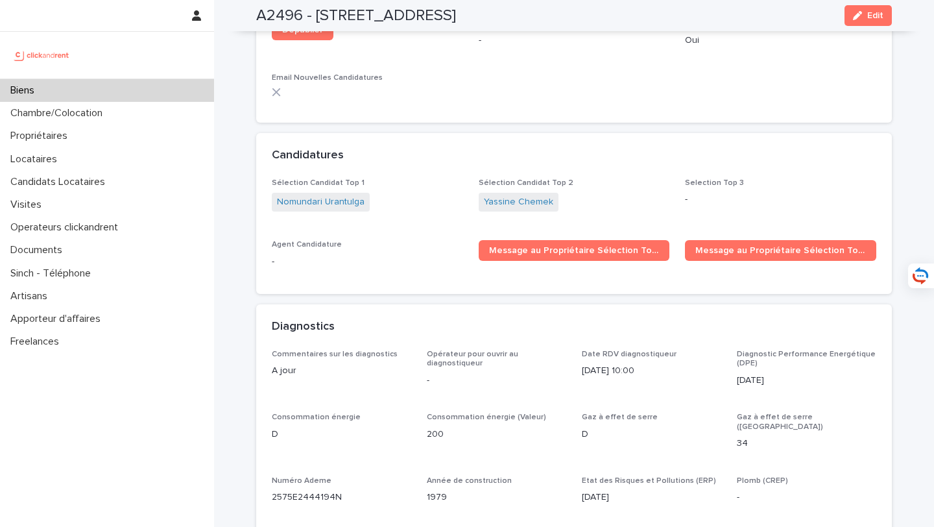
scroll to position [4257, 0]
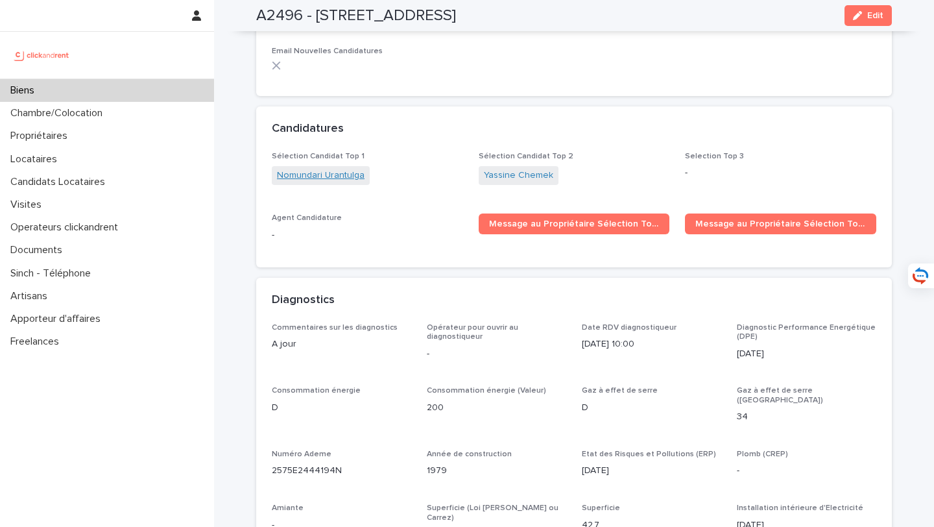
click at [320, 169] on link "Nomundari Urantulga" at bounding box center [321, 176] width 88 height 14
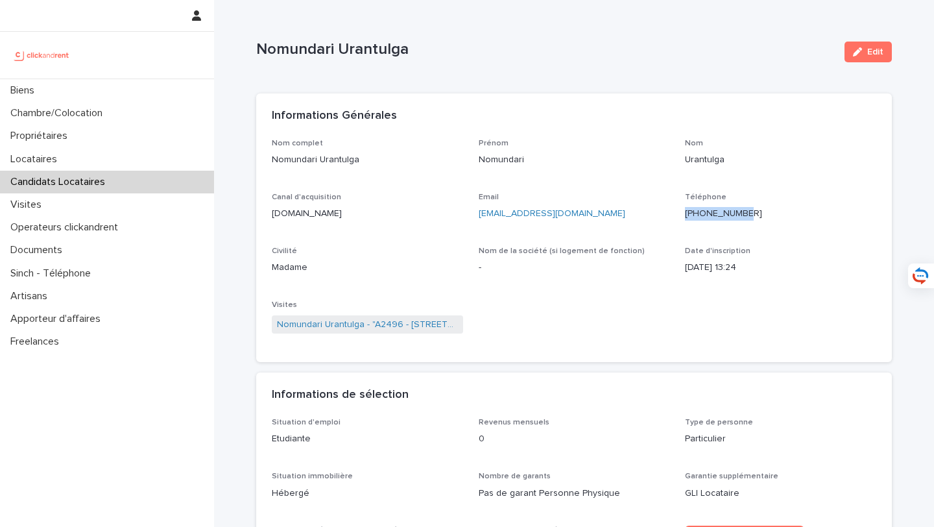
drag, startPoint x: 769, startPoint y: 214, endPoint x: 692, endPoint y: 214, distance: 76.5
click at [692, 214] on p "+33744731725" at bounding box center [780, 214] width 191 height 14
copy ringoverc2c-84e06f14122c "+33744731725"
click at [398, 176] on div "Nom complet Nomundari Urantulga" at bounding box center [367, 158] width 191 height 38
drag, startPoint x: 393, startPoint y: 165, endPoint x: 263, endPoint y: 165, distance: 129.7
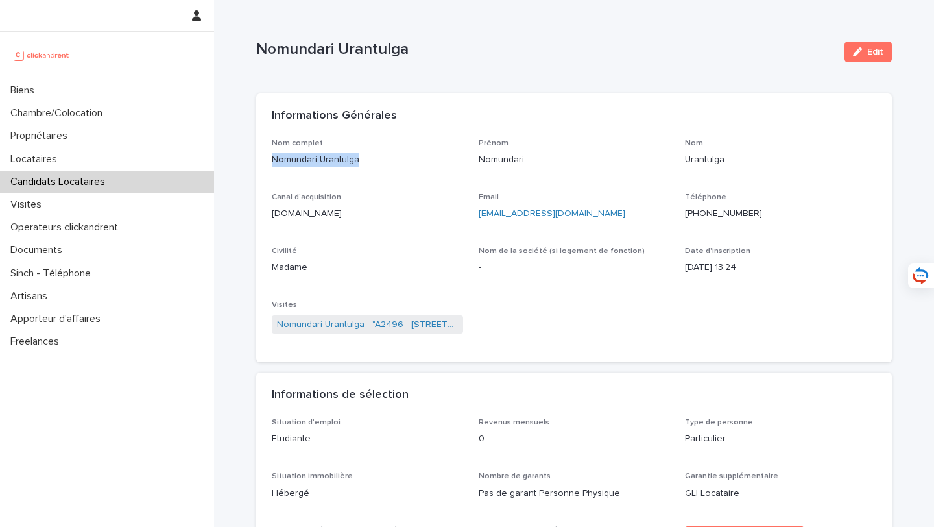
click at [263, 165] on div "Nom complet Nomundari Urantulga Prénom Nomundari Nom Urantulga Canal d'acquisit…" at bounding box center [574, 251] width 636 height 224
copy p "Nomundari Urantulga"
click at [416, 225] on div "Canal d'acquisition clickandrent.fr" at bounding box center [367, 212] width 191 height 38
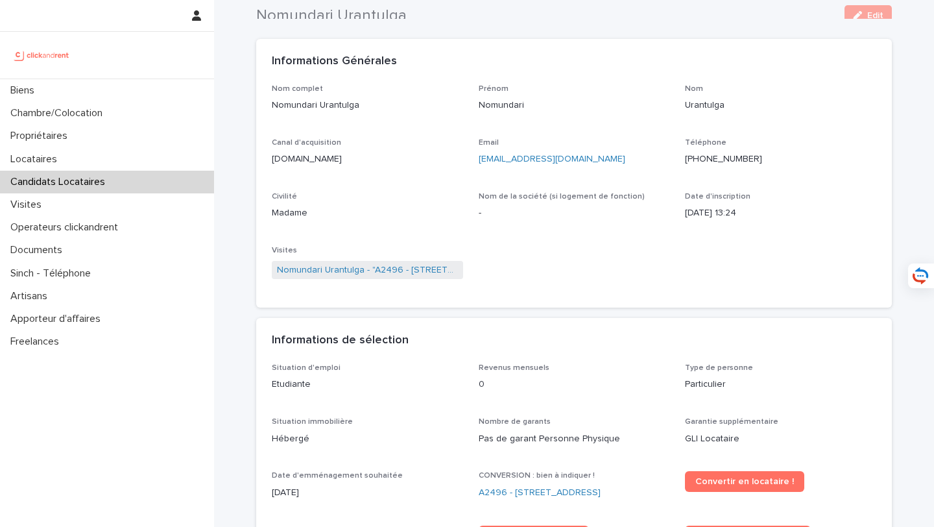
scroll to position [41, 0]
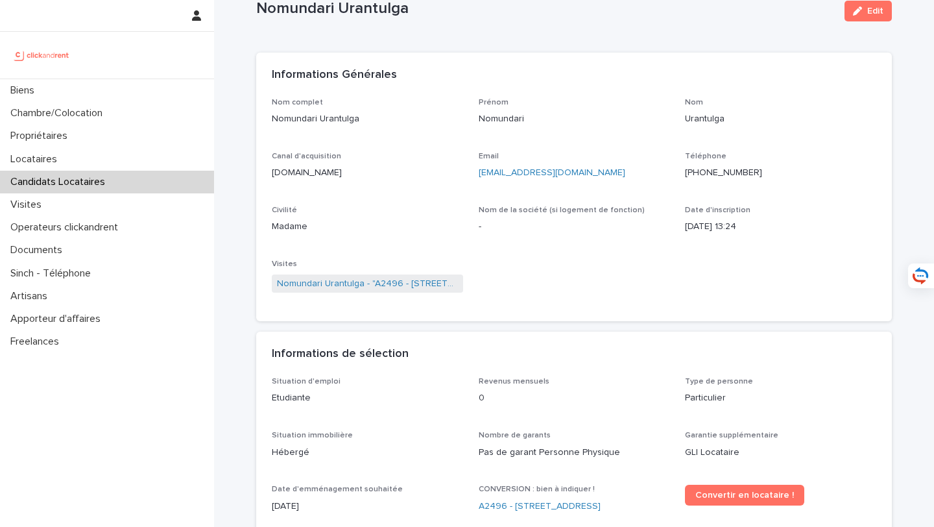
click at [547, 206] on span "Nom de la société (si logement de fonction)" at bounding box center [562, 210] width 166 height 8
drag, startPoint x: 613, startPoint y: 180, endPoint x: 475, endPoint y: 174, distance: 138.3
click at [475, 174] on div "Nom complet Nomundari Urantulga Prénom Nomundari Nom Urantulga Canal d'acquisit…" at bounding box center [574, 202] width 604 height 208
copy link "unomundari12@gmail.com"
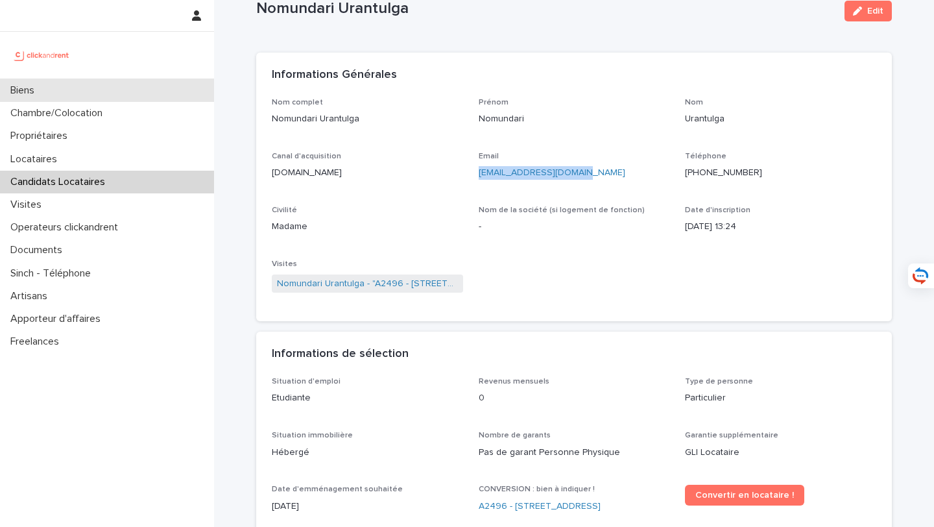
click at [149, 93] on div "Biens" at bounding box center [107, 90] width 214 height 23
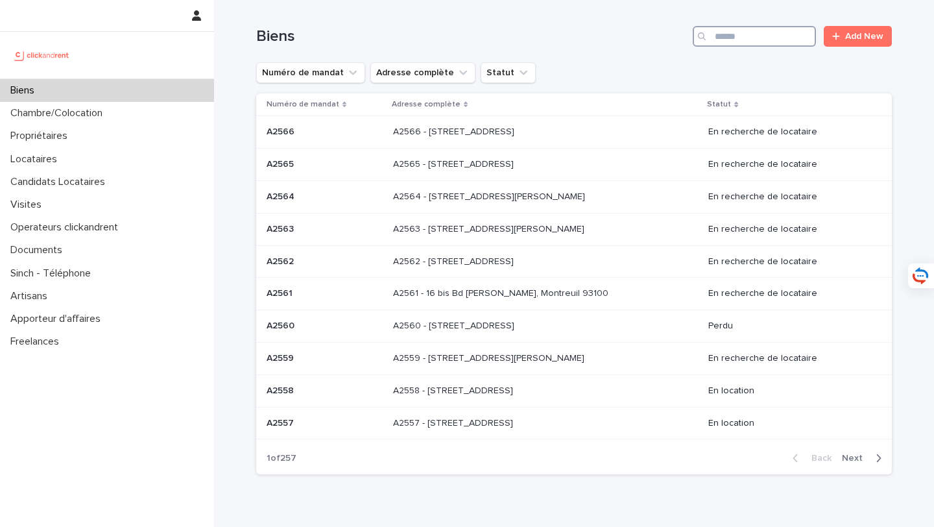
click at [756, 37] on input "Search" at bounding box center [754, 36] width 123 height 21
type input "****"
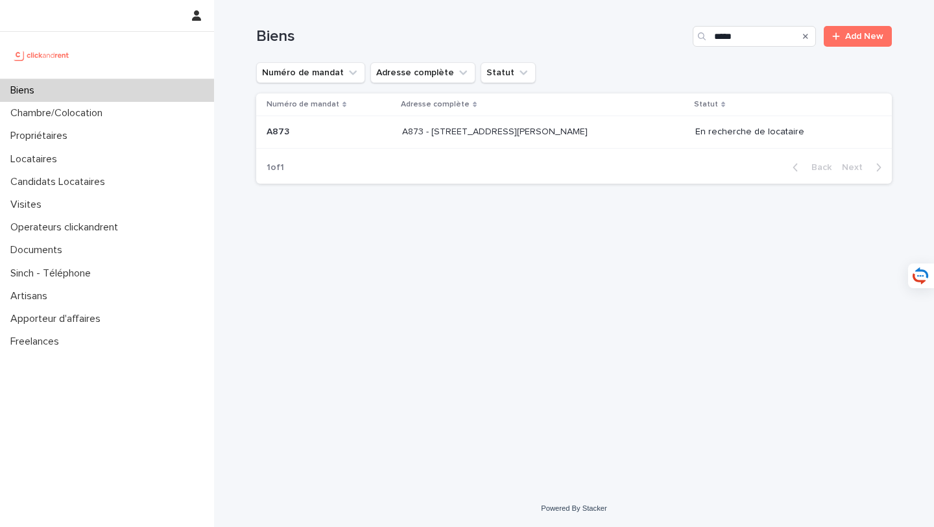
click at [562, 139] on div "A873 - 76 Avenue de Rigny, Bry-sur-Marne 94360 A873 - 76 Avenue de Rigny, Bry-s…" at bounding box center [543, 131] width 283 height 21
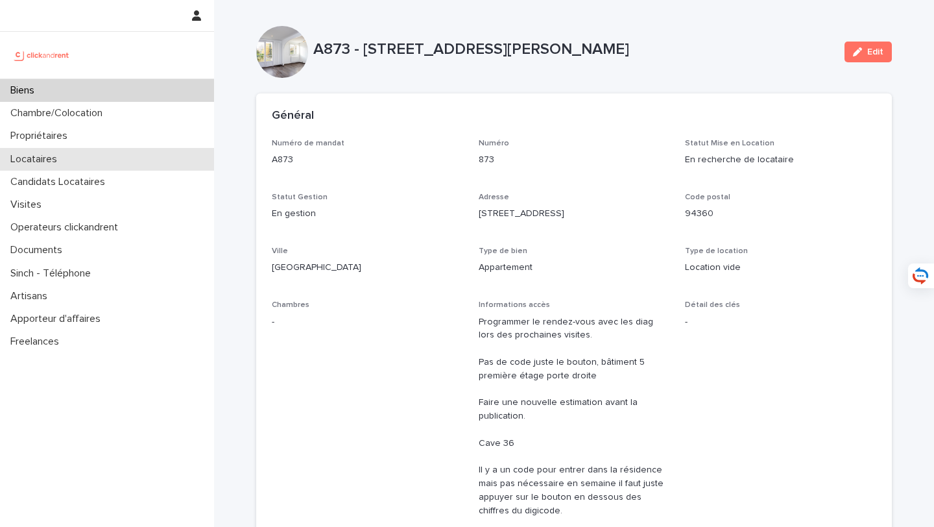
click at [103, 159] on div "Locataires" at bounding box center [107, 159] width 214 height 23
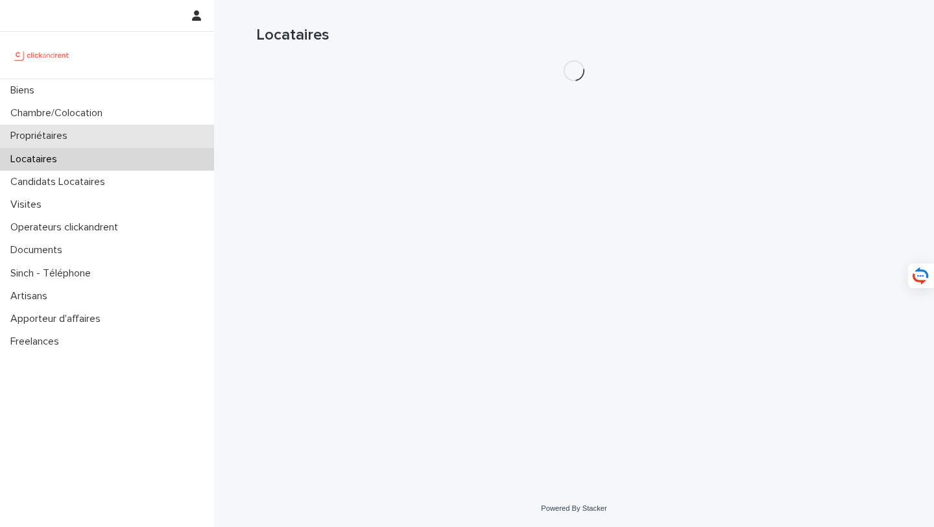
click at [101, 137] on div "Propriétaires" at bounding box center [107, 136] width 214 height 23
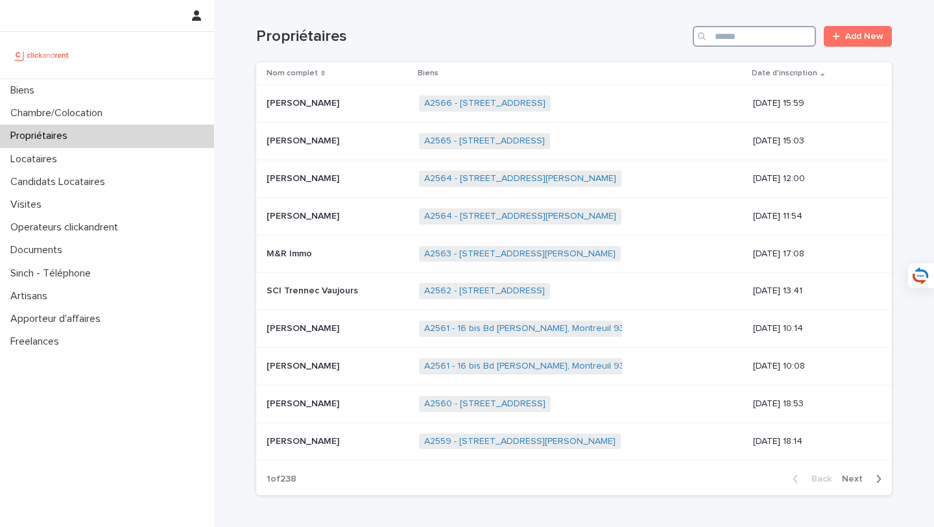
click at [763, 45] on input "Search" at bounding box center [754, 36] width 123 height 21
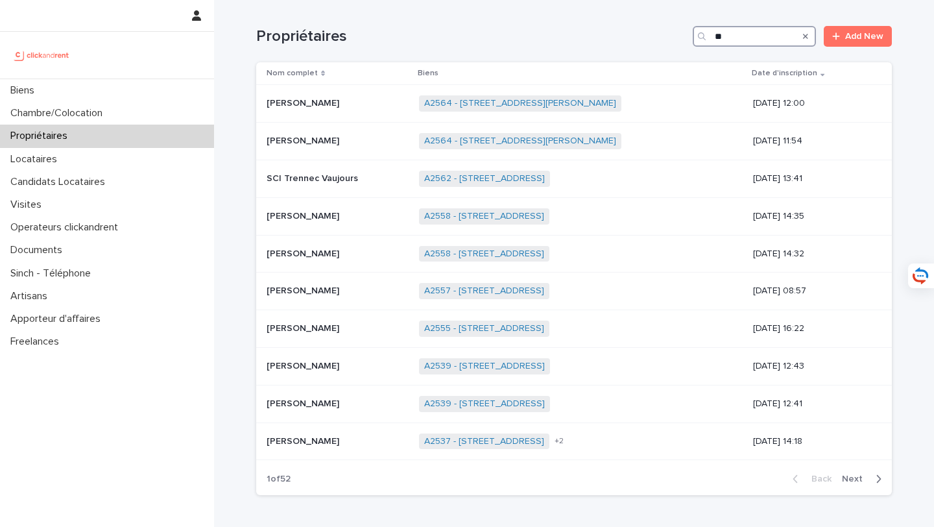
type input "*"
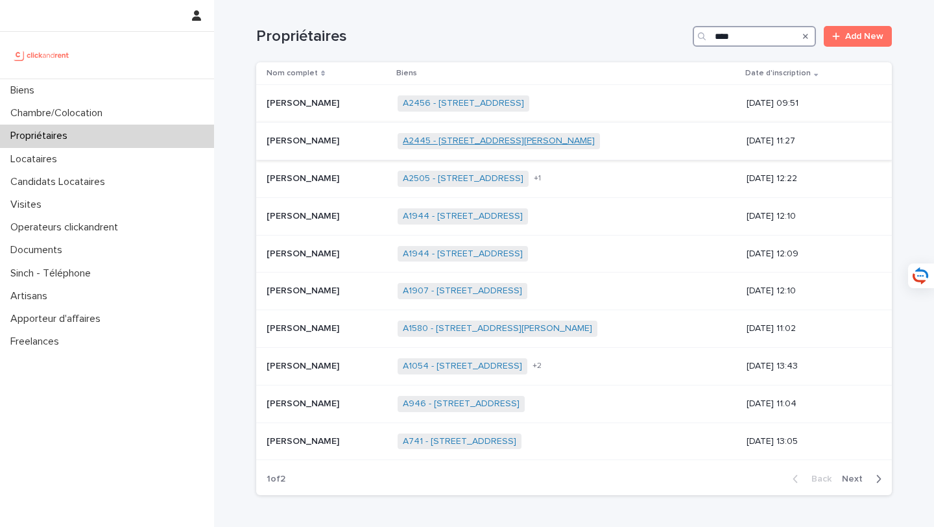
type input "****"
click at [542, 143] on link "A2445 - 90 avenue Raymond Poincaré, Paris 75016" at bounding box center [499, 141] width 192 height 11
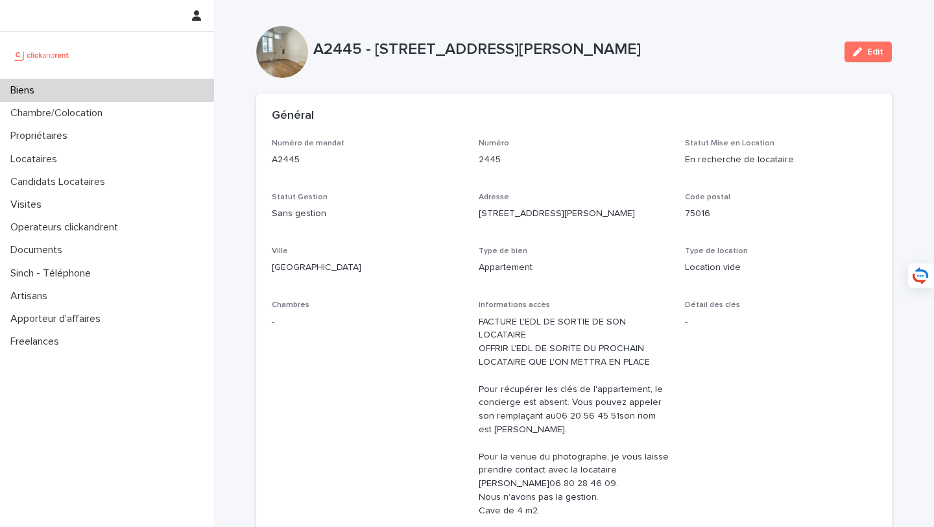
click at [187, 97] on div "Biens" at bounding box center [107, 90] width 214 height 23
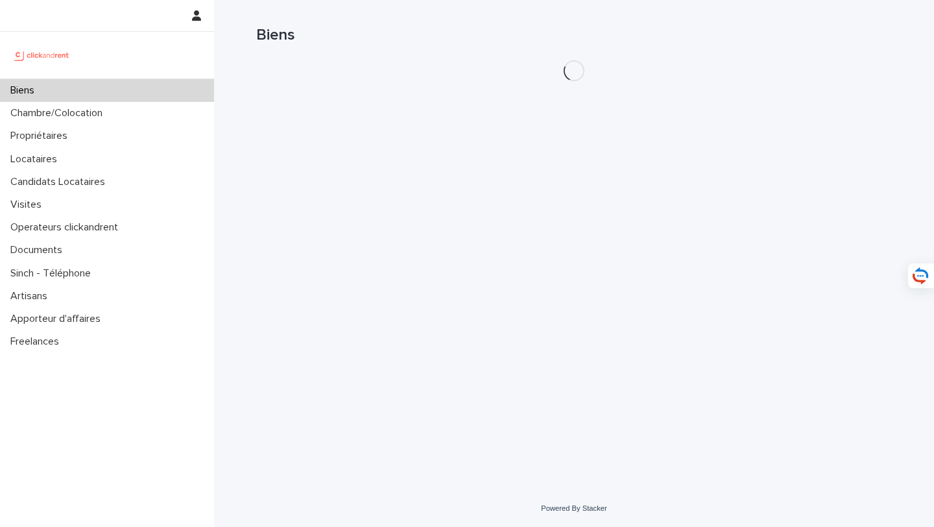
click at [187, 97] on div "Biens" at bounding box center [107, 90] width 214 height 23
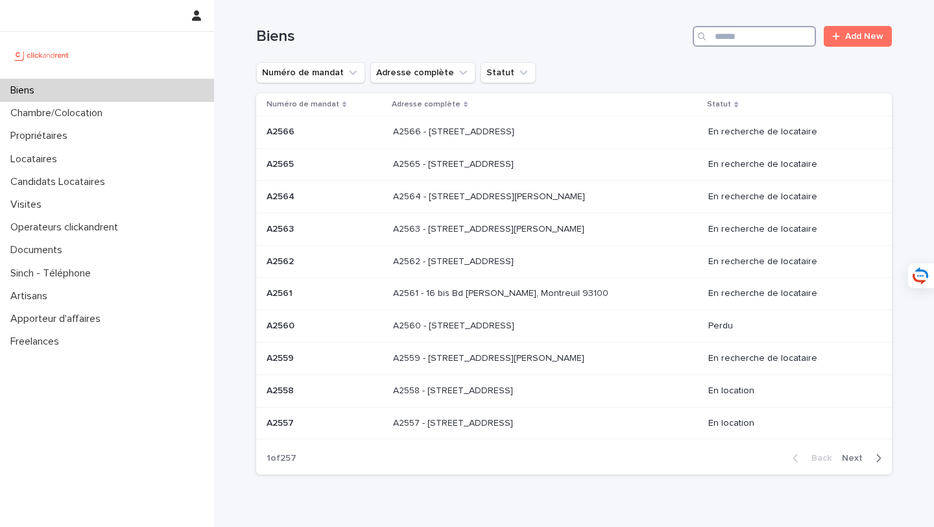
click at [745, 34] on input "Search" at bounding box center [754, 36] width 123 height 21
type input "*****"
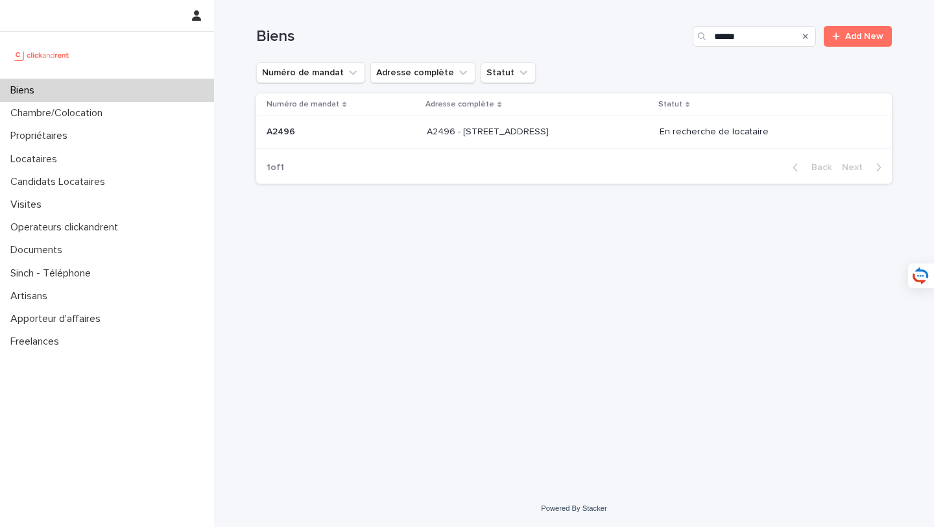
click at [529, 139] on div "A2496 - 85 rue de l'Ourcq, Paris 75019 A2496 - 85 rue de l'Ourcq, Paris 75019" at bounding box center [538, 131] width 222 height 21
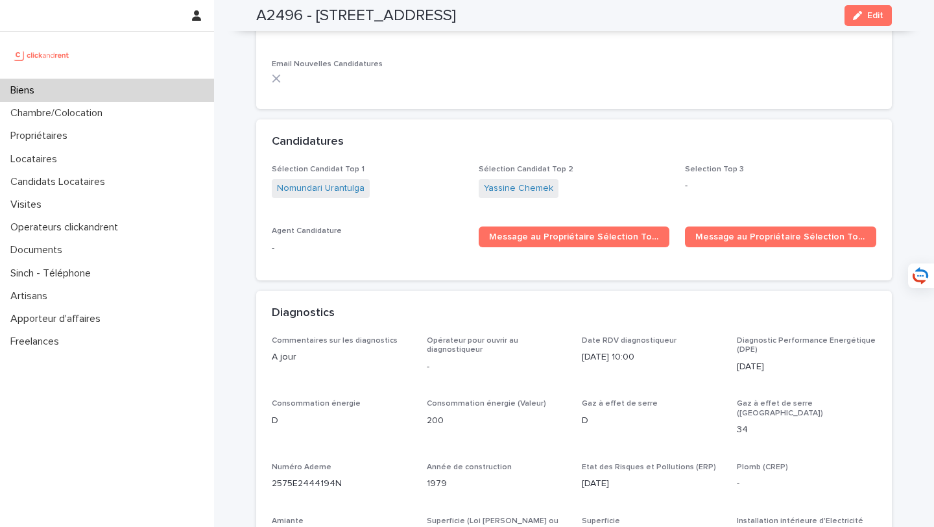
scroll to position [4216, 0]
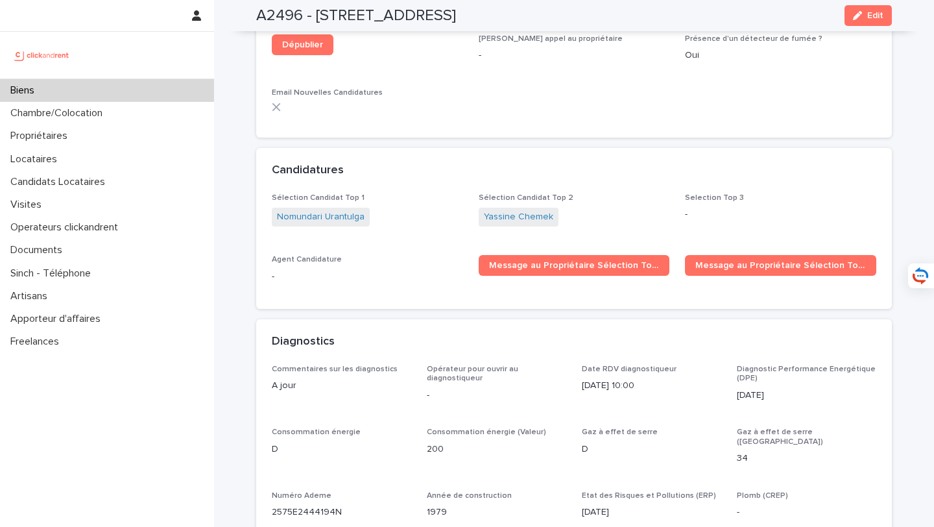
click at [530, 208] on span "Yassine Chemek" at bounding box center [519, 217] width 80 height 19
click at [532, 210] on link "Yassine Chemek" at bounding box center [518, 217] width 69 height 14
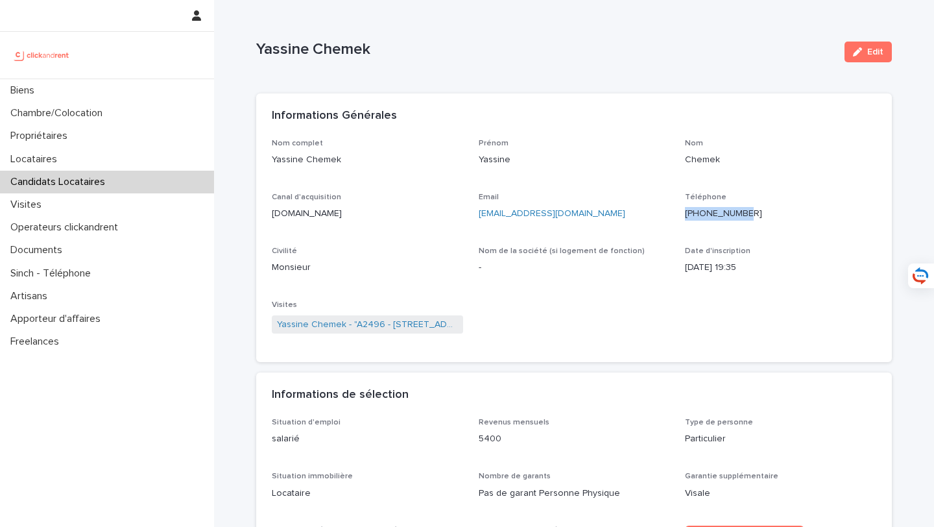
drag, startPoint x: 774, startPoint y: 217, endPoint x: 691, endPoint y: 217, distance: 82.4
click at [691, 217] on p "+33615435420" at bounding box center [780, 214] width 191 height 14
copy ringoverc2c-84e06f14122c "+33615435420"
drag, startPoint x: 630, startPoint y: 222, endPoint x: 475, endPoint y: 218, distance: 155.1
click at [474, 217] on div "Nom complet Yassine Chemek Prénom Yassine Nom Chemek Canal d'acquisition clicka…" at bounding box center [574, 243] width 604 height 208
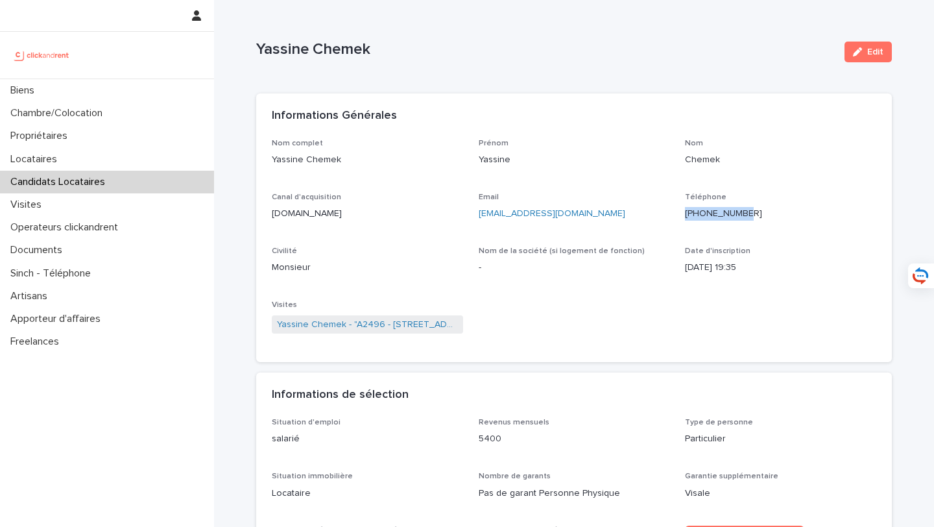
copy link "yassine.chemek17740@gmail.com"
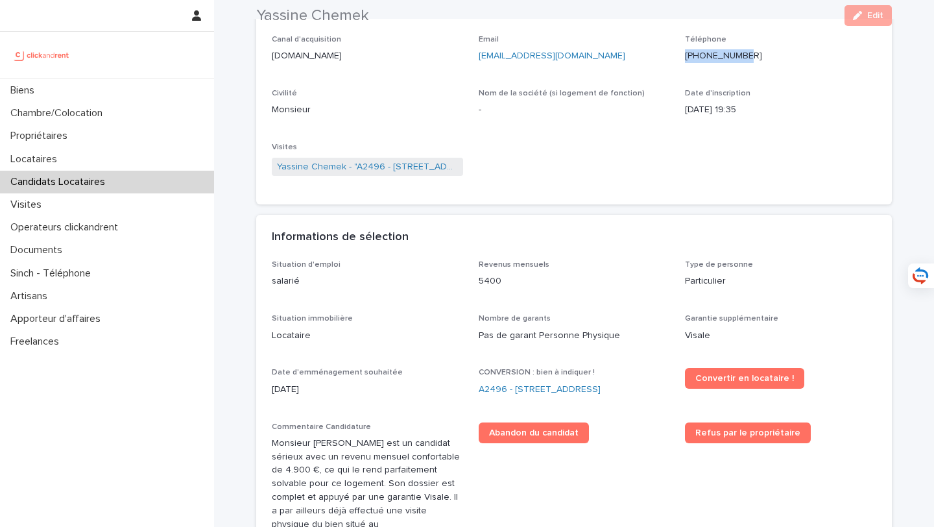
scroll to position [172, 0]
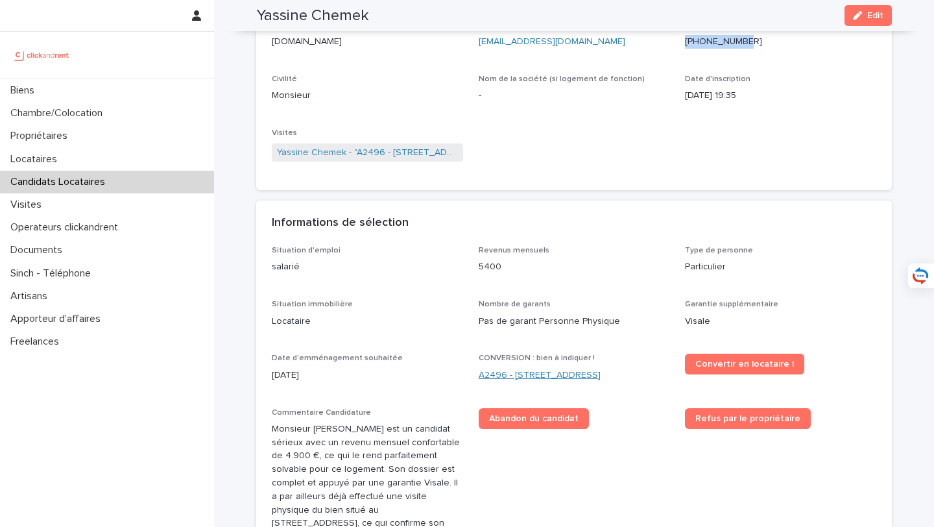
click at [545, 374] on link "A2496 - 85 rue de l'Ourcq, Paris 75019" at bounding box center [540, 375] width 122 height 14
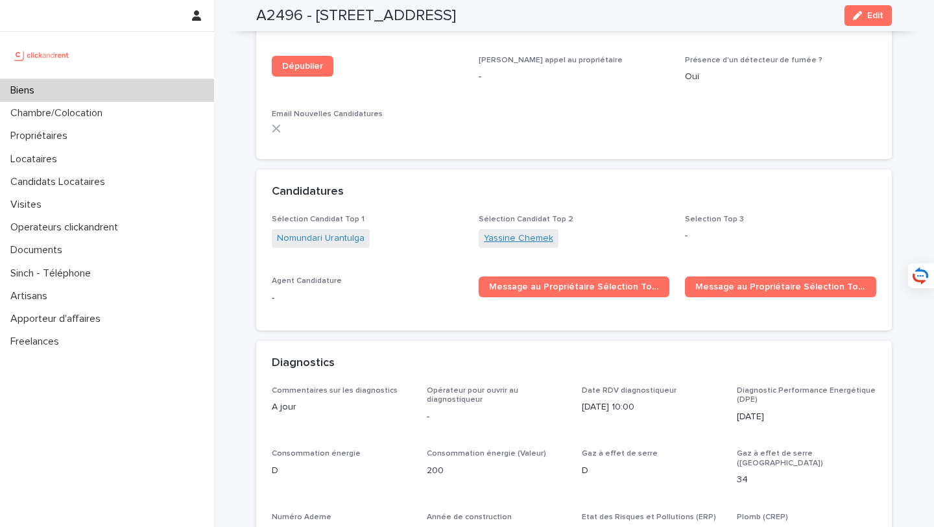
click at [507, 232] on link "Yassine Chemek" at bounding box center [518, 239] width 69 height 14
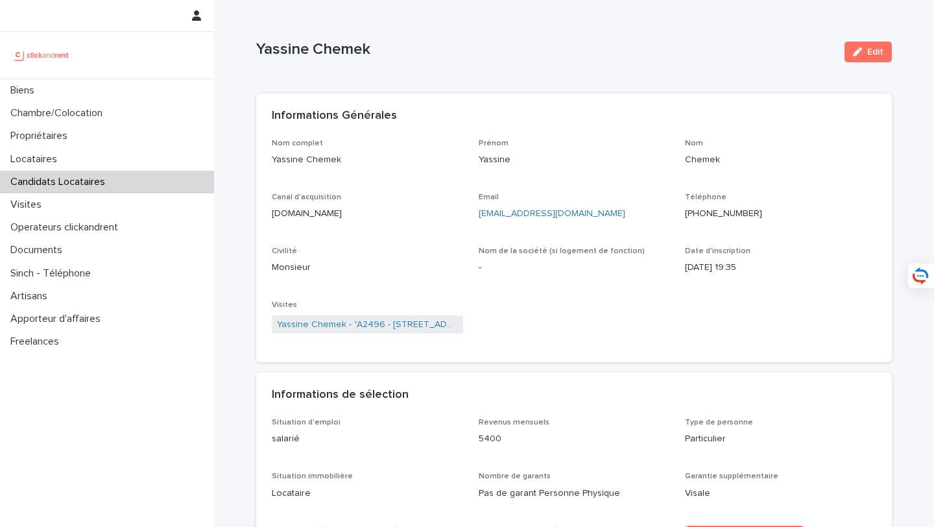
click at [626, 212] on p "yassine.chemek17740@gmail.com" at bounding box center [574, 214] width 191 height 14
drag, startPoint x: 631, startPoint y: 212, endPoint x: 473, endPoint y: 217, distance: 157.7
click at [473, 217] on div "Nom complet Yassine Chemek Prénom Yassine Nom Chemek Canal d'acquisition clicka…" at bounding box center [574, 243] width 604 height 208
copy link "yassine.chemek17740@gmail.com"
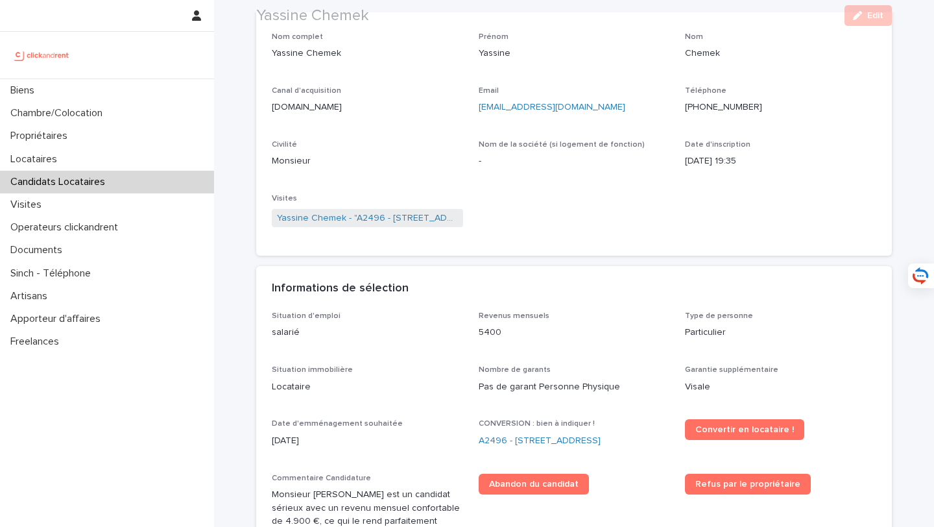
scroll to position [132, 0]
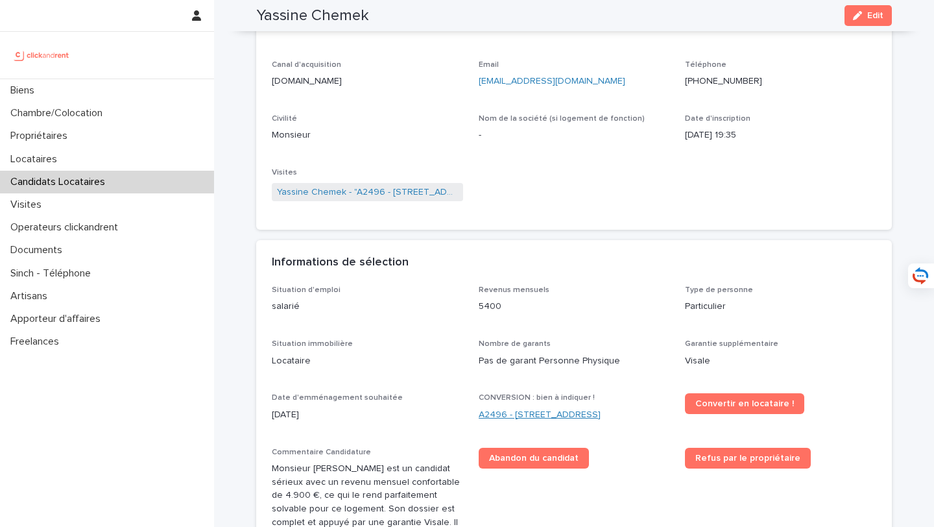
click at [527, 404] on div "CONVERSION : bien à indiquer ! A2496 - 85 rue de l'Ourcq, Paris 75019" at bounding box center [574, 412] width 191 height 38
click at [527, 418] on link "A2496 - 85 rue de l'Ourcq, Paris 75019" at bounding box center [540, 415] width 122 height 14
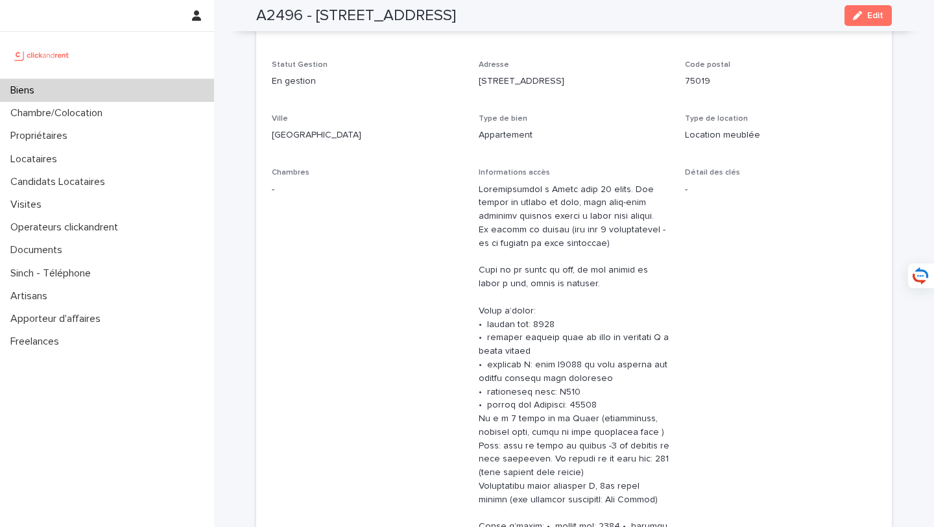
drag, startPoint x: 315, startPoint y: 16, endPoint x: 566, endPoint y: 17, distance: 251.6
click at [566, 17] on div "A2496 - 85 rue de l'Ourcq, Paris 75019 Edit" at bounding box center [574, 15] width 636 height 31
copy h2 "85 rue de l'Ourcq, Paris 75019"
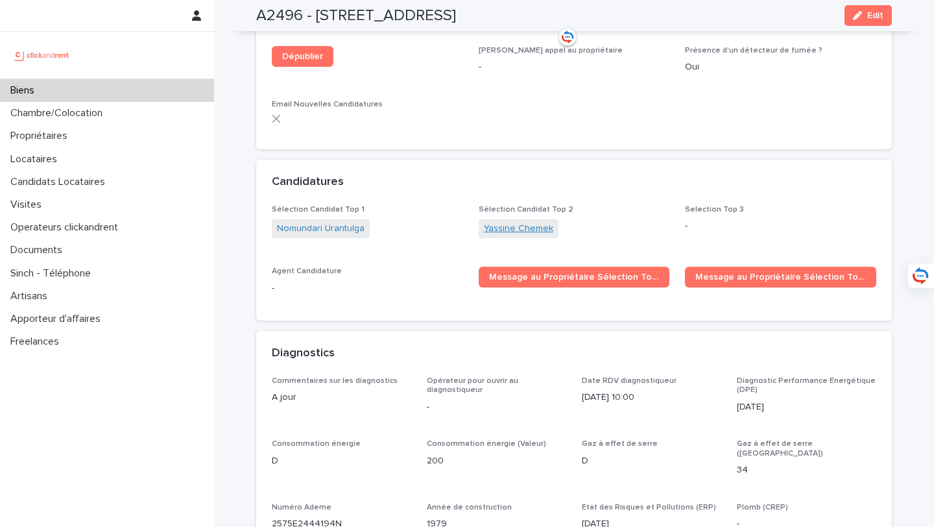
click at [531, 222] on link "Yassine Chemek" at bounding box center [518, 229] width 69 height 14
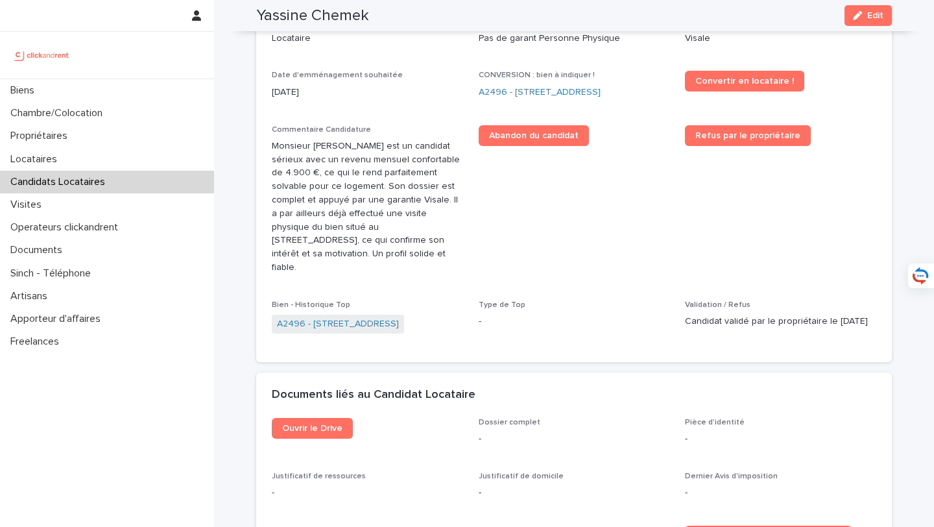
scroll to position [457, 0]
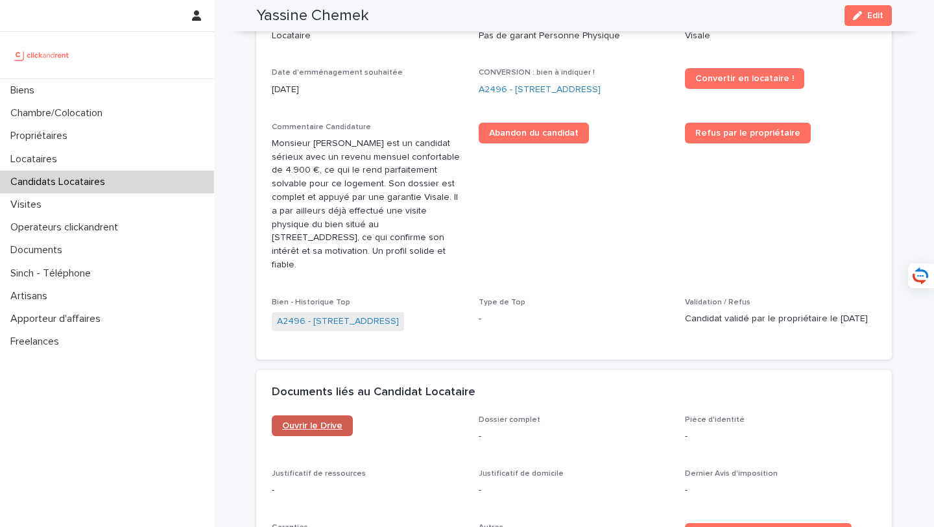
click at [326, 421] on span "Ouvrir le Drive" at bounding box center [312, 425] width 60 height 9
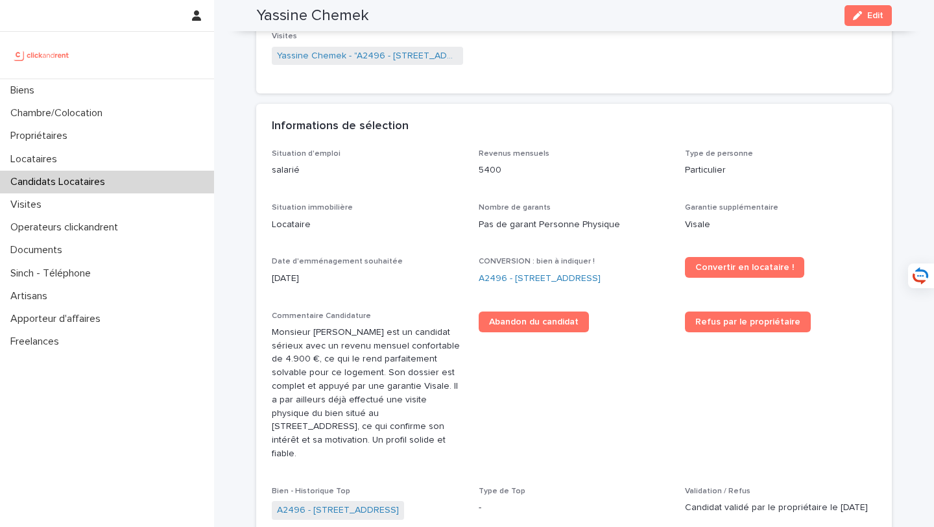
scroll to position [264, 0]
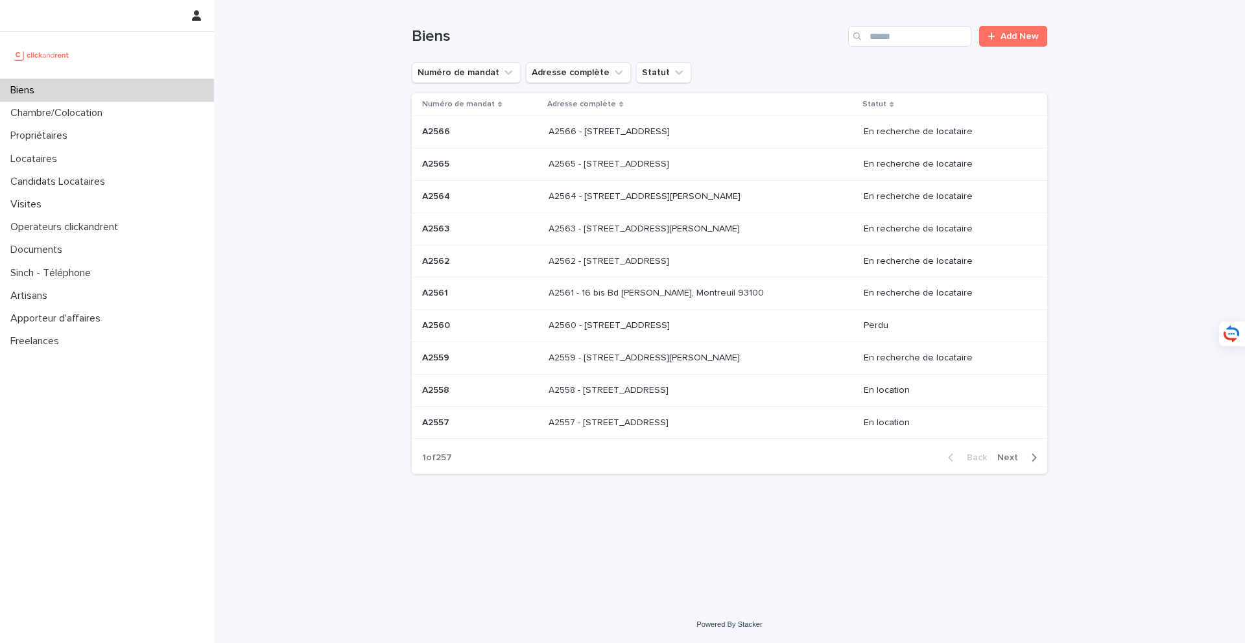
click at [863, 40] on div "Search" at bounding box center [858, 36] width 21 height 21
click at [902, 37] on input "Search" at bounding box center [909, 36] width 123 height 21
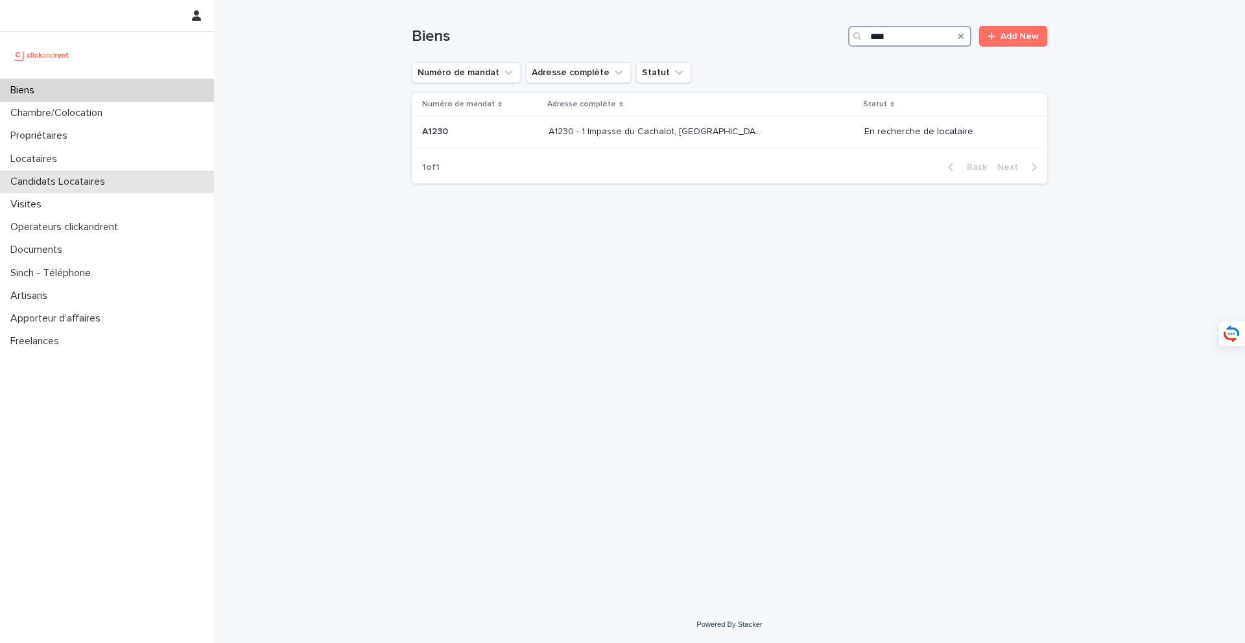
type input "***"
